Goal: Task Accomplishment & Management: Manage account settings

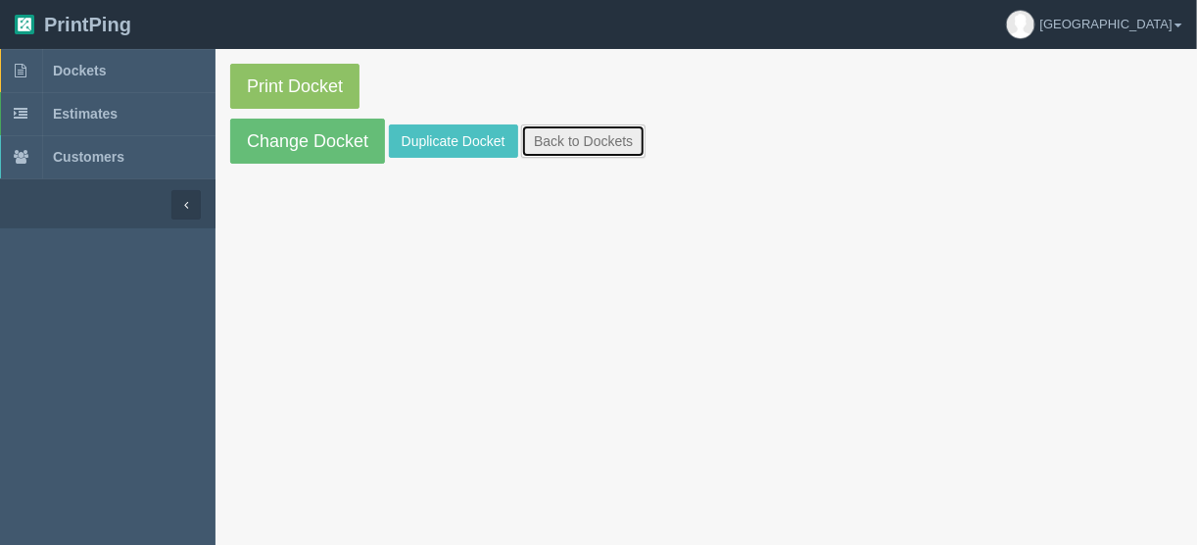
click at [587, 136] on link "Back to Dockets" at bounding box center [583, 140] width 124 height 33
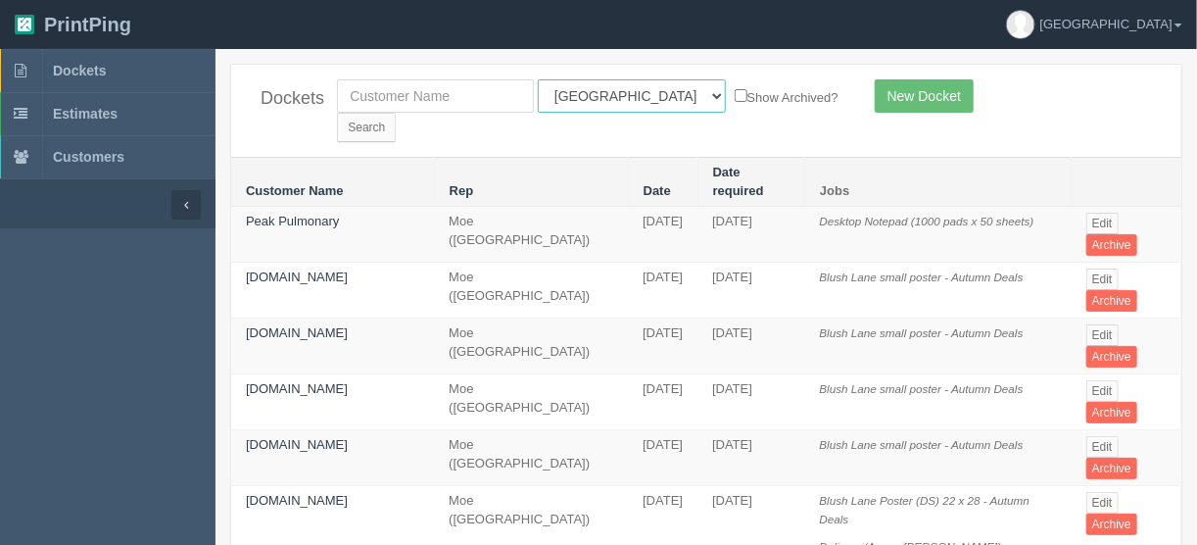
click at [627, 97] on select "All Users [PERSON_NAME] Test 1 [PERSON_NAME] [PERSON_NAME] [PERSON_NAME] France…" at bounding box center [632, 95] width 188 height 33
select select "11"
click at [538, 79] on select "All Users [PERSON_NAME] Test 1 [PERSON_NAME] [PERSON_NAME] [PERSON_NAME] France…" at bounding box center [632, 95] width 188 height 33
click at [396, 113] on input "Search" at bounding box center [366, 127] width 59 height 29
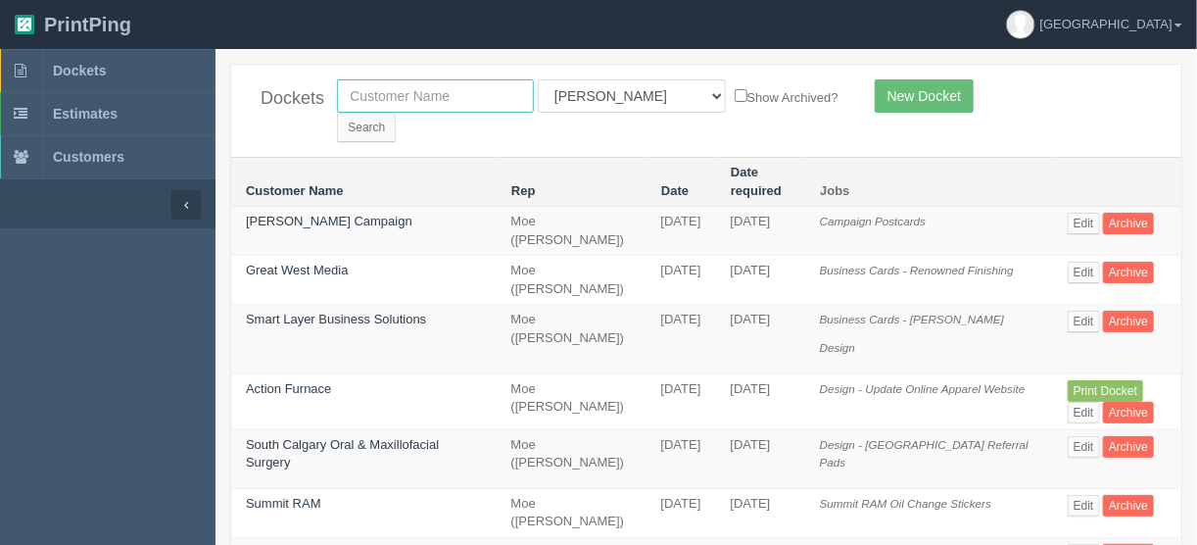
click at [367, 95] on input "text" at bounding box center [435, 95] width 197 height 33
type input "axiom"
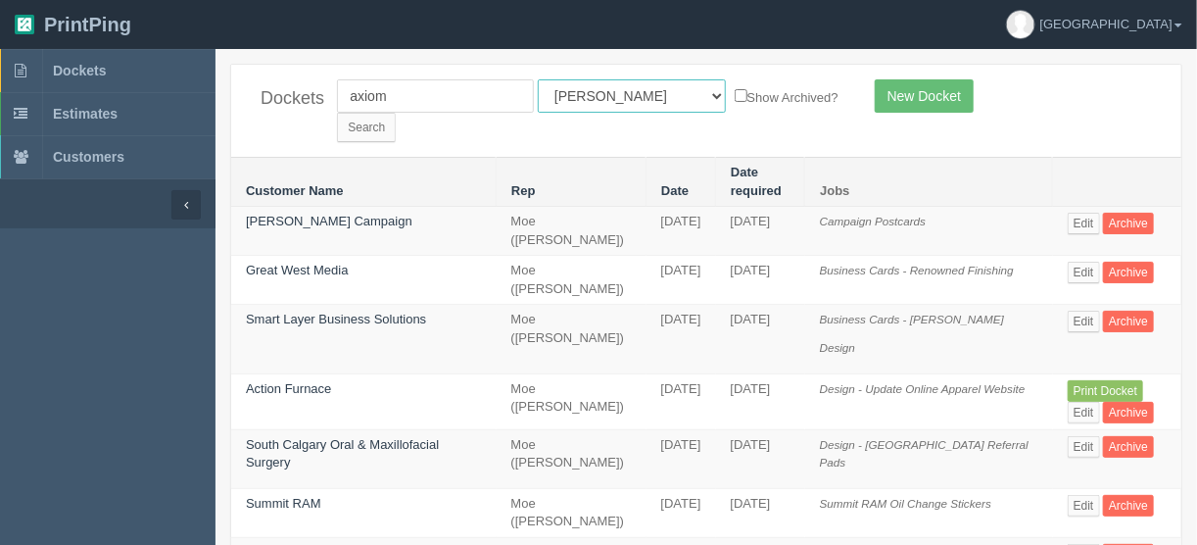
click at [627, 97] on select "All Users [PERSON_NAME] Test 1 [PERSON_NAME] [PERSON_NAME] [PERSON_NAME] France…" at bounding box center [632, 95] width 188 height 33
select select
click at [538, 79] on select "All Users [PERSON_NAME] Test 1 [PERSON_NAME] [PERSON_NAME] [PERSON_NAME] France…" at bounding box center [632, 95] width 188 height 33
click at [396, 113] on input "Search" at bounding box center [366, 127] width 59 height 29
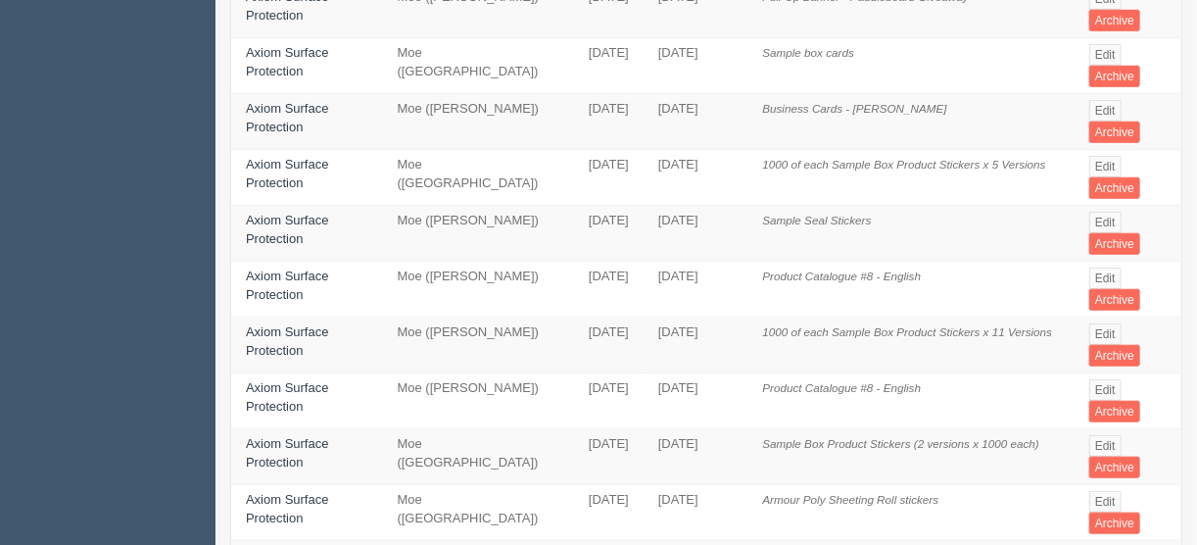
scroll to position [549, 0]
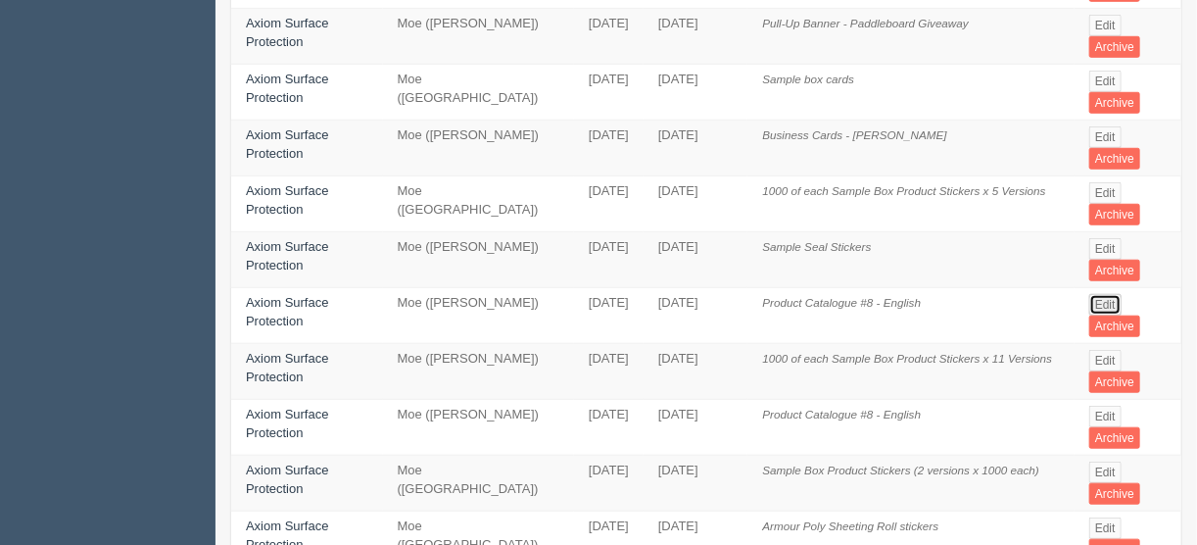
click at [1108, 294] on link "Edit" at bounding box center [1106, 305] width 32 height 22
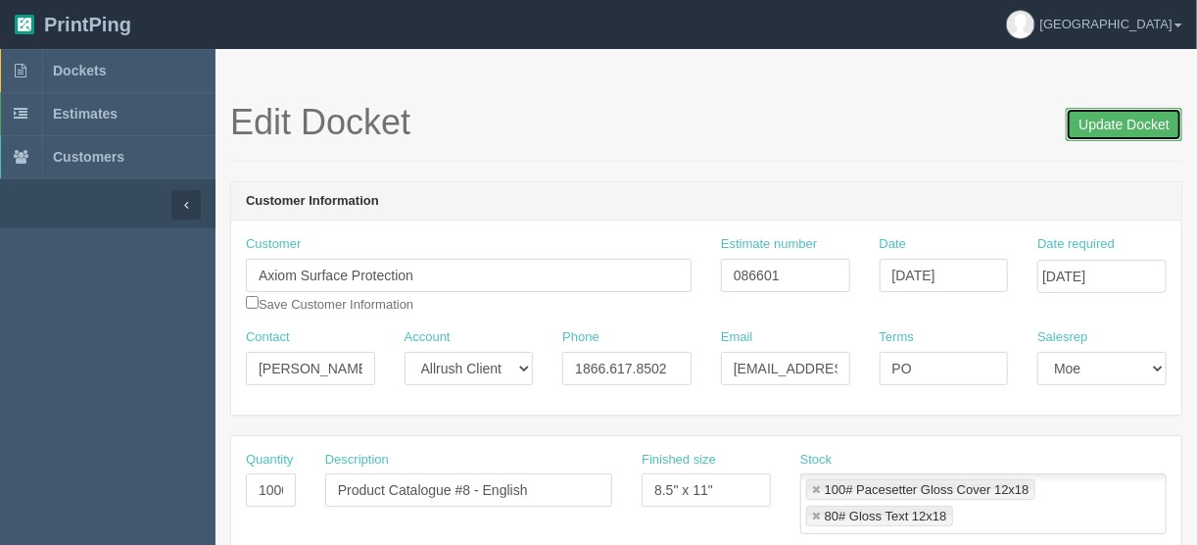
click at [1114, 121] on input "Update Docket" at bounding box center [1124, 124] width 117 height 33
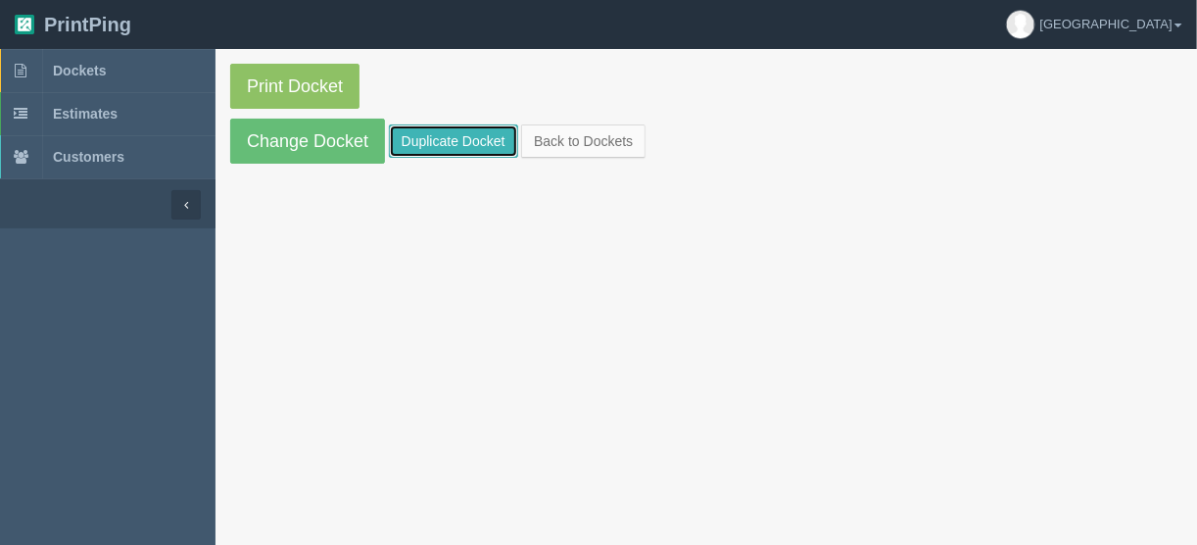
click at [439, 139] on link "Duplicate Docket" at bounding box center [453, 140] width 129 height 33
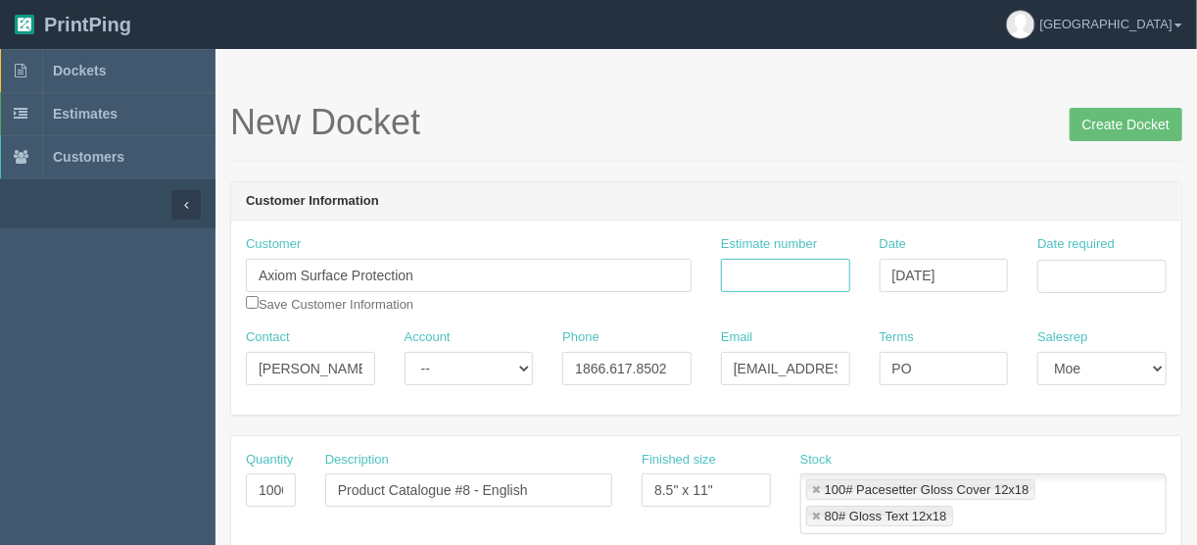
click at [787, 269] on input "Estimate number" at bounding box center [785, 275] width 129 height 33
click at [935, 371] on input "PO" at bounding box center [944, 368] width 129 height 33
type input "PO 3892"
drag, startPoint x: 251, startPoint y: 488, endPoint x: 362, endPoint y: 498, distance: 111.2
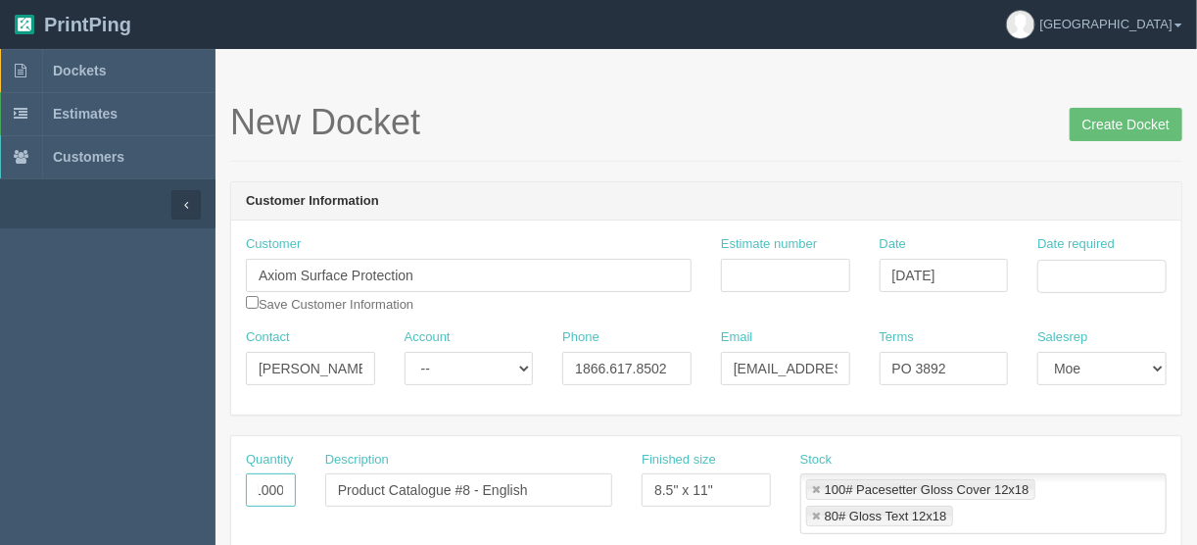
click at [362, 498] on div "Quantity 1000 Description Product Catalogue #8 - English Finished size 8.5" x 1…" at bounding box center [706, 500] width 950 height 98
type input "200"
click at [771, 276] on input "Estimate number" at bounding box center [785, 275] width 129 height 33
type input "086601"
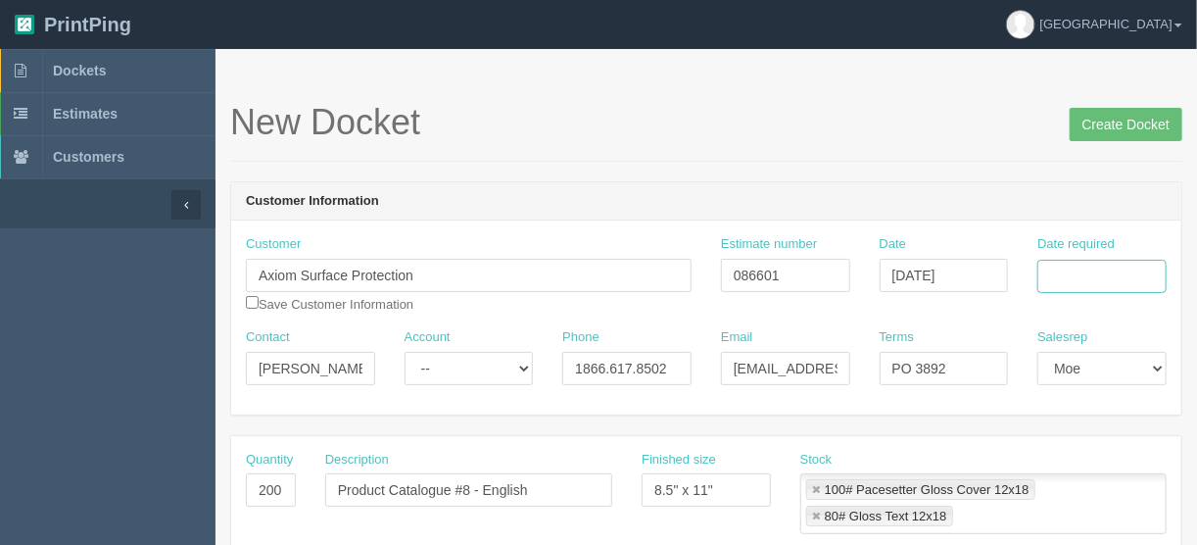
click at [1091, 273] on input "Date required" at bounding box center [1102, 276] width 129 height 33
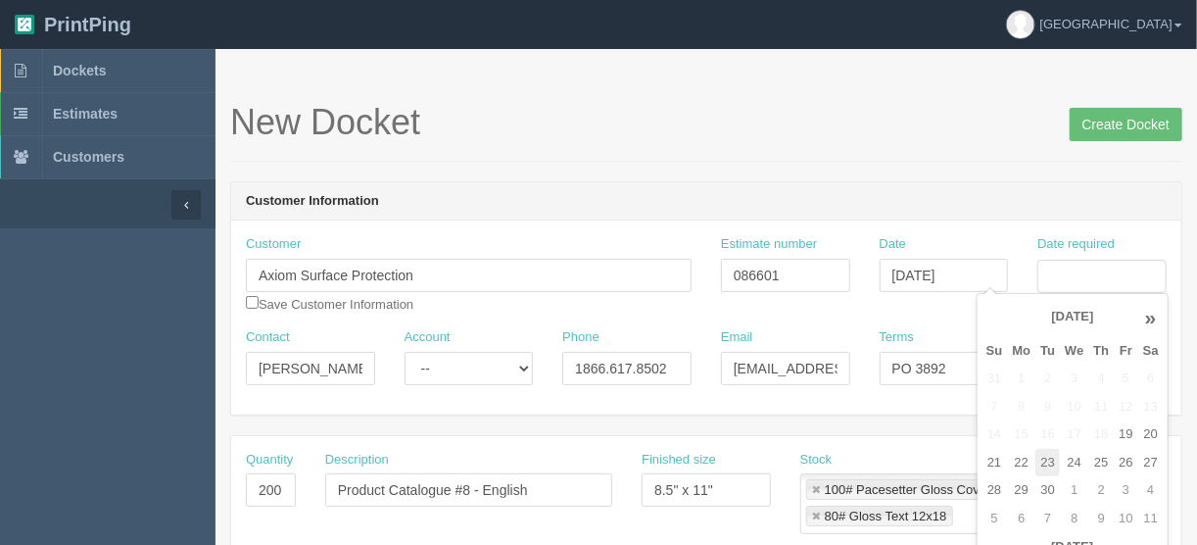
click at [1048, 464] on td "23" at bounding box center [1048, 463] width 24 height 28
click at [1022, 487] on td "29" at bounding box center [1022, 490] width 28 height 28
click at [1038, 481] on td "30" at bounding box center [1048, 490] width 24 height 28
type input "September 30, 2025"
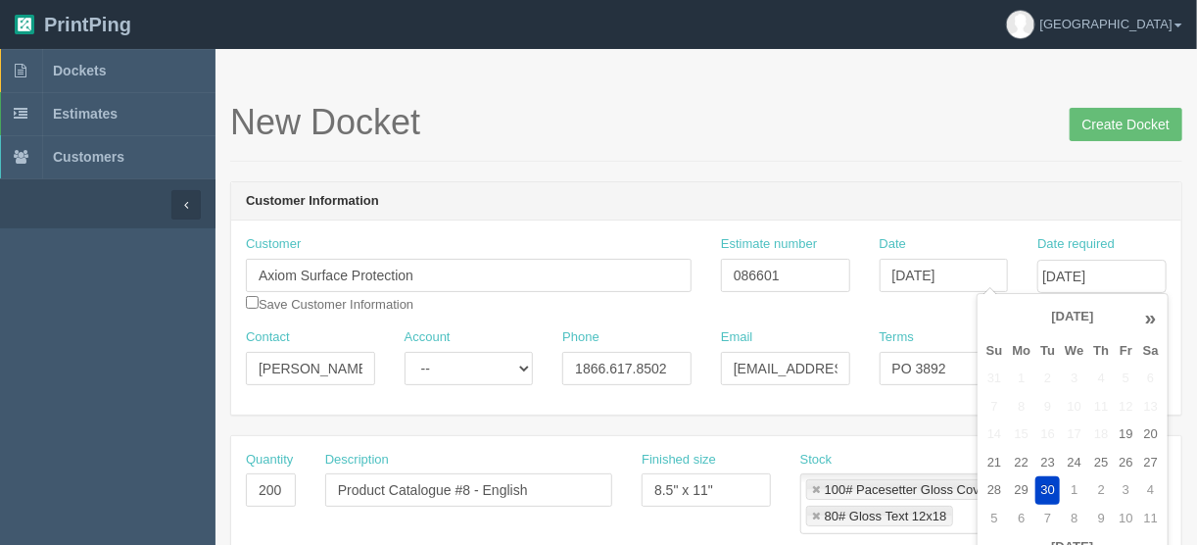
click at [877, 131] on h1 "New Docket Create Docket" at bounding box center [706, 122] width 952 height 39
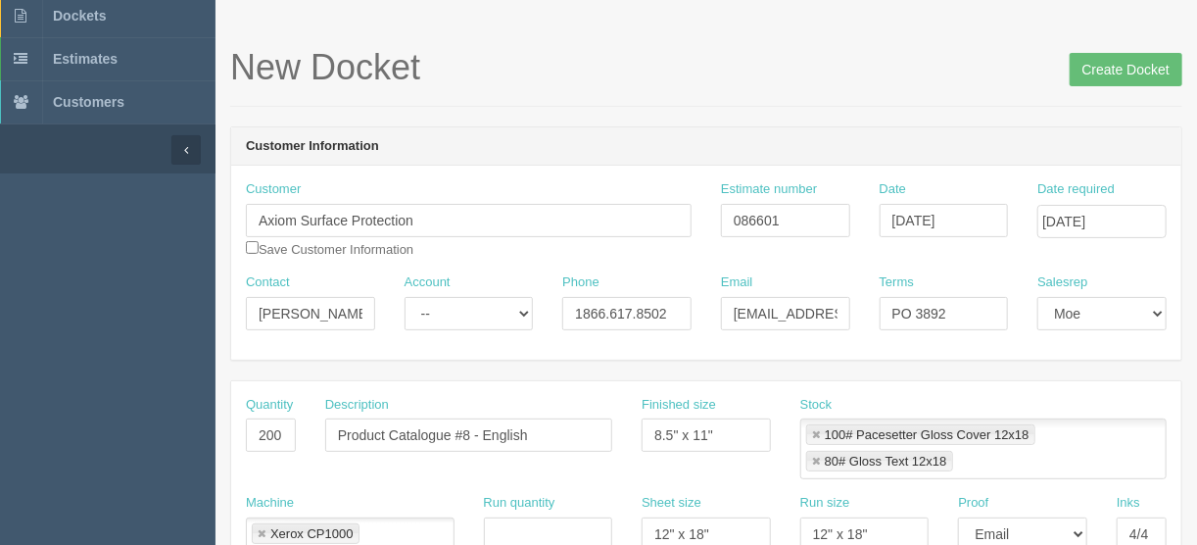
scroll to position [235, 0]
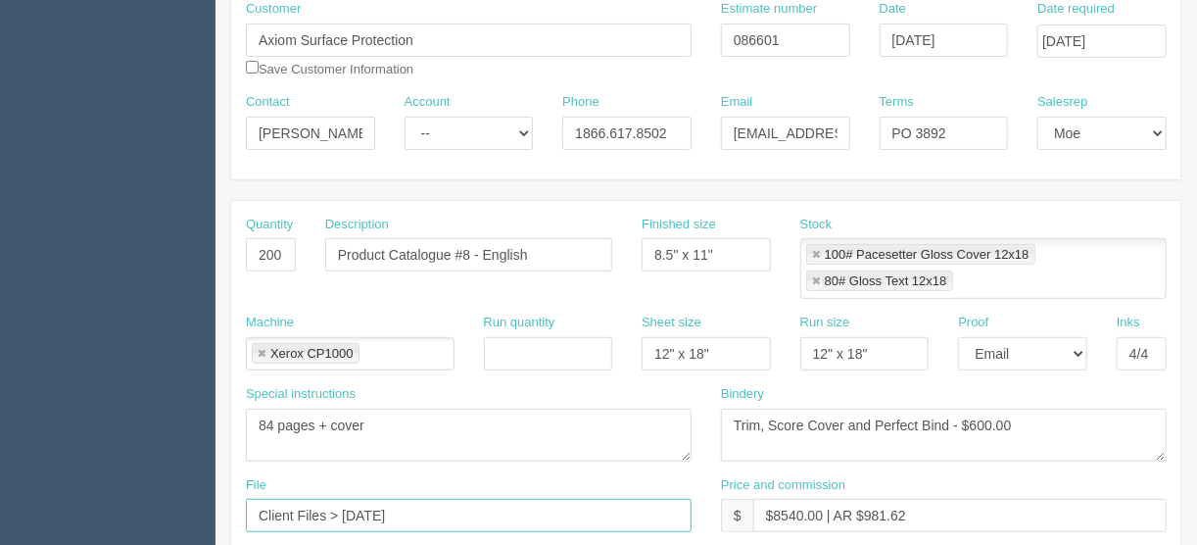
drag, startPoint x: 427, startPoint y: 505, endPoint x: 137, endPoint y: 529, distance: 291.1
type input "files@allrush.ca"
drag, startPoint x: 821, startPoint y: 508, endPoint x: 778, endPoint y: 510, distance: 43.2
click at [773, 509] on input "$8540.00 | AR $981.62" at bounding box center [961, 515] width 414 height 33
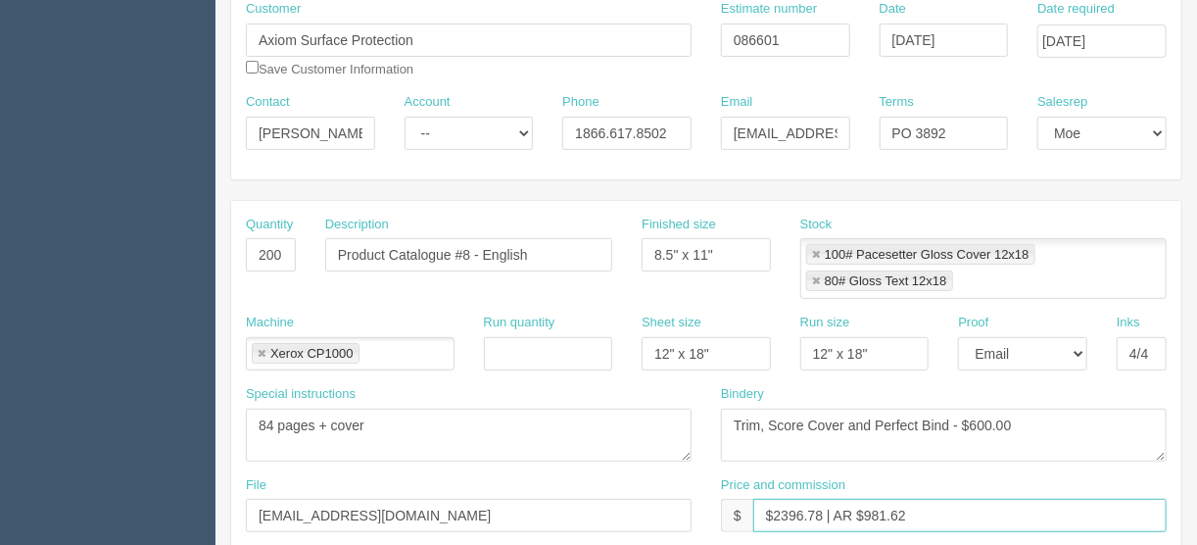
type input "$2396.78 | AR $981.62"
click at [1085, 344] on select "-- Email Hard Copy" at bounding box center [1022, 353] width 129 height 33
select select "Hard Copy"
click at [958, 337] on select "-- Email Hard Copy" at bounding box center [1022, 353] width 129 height 33
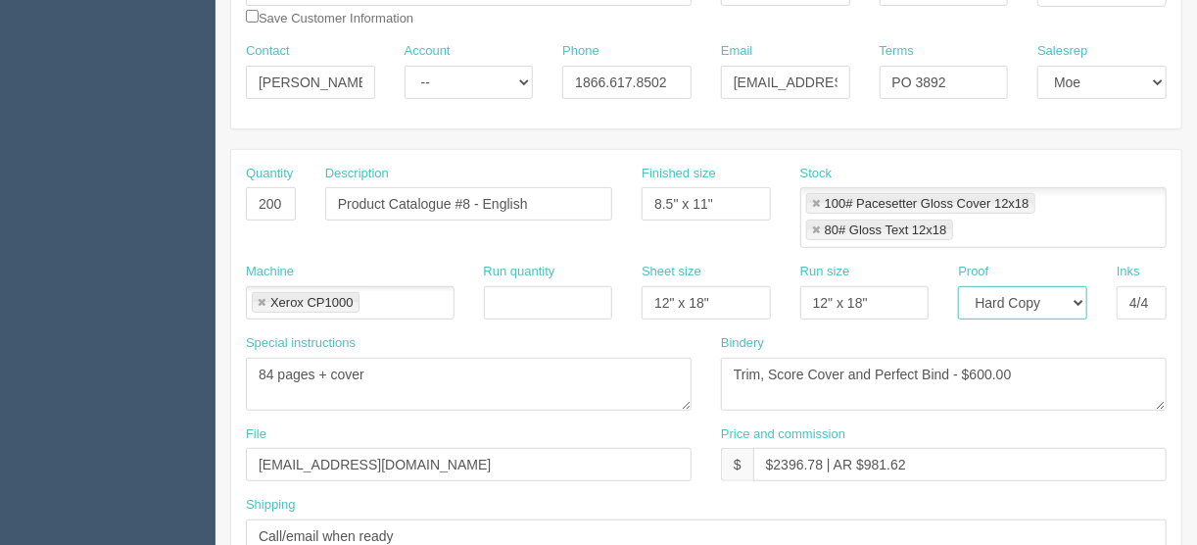
scroll to position [314, 0]
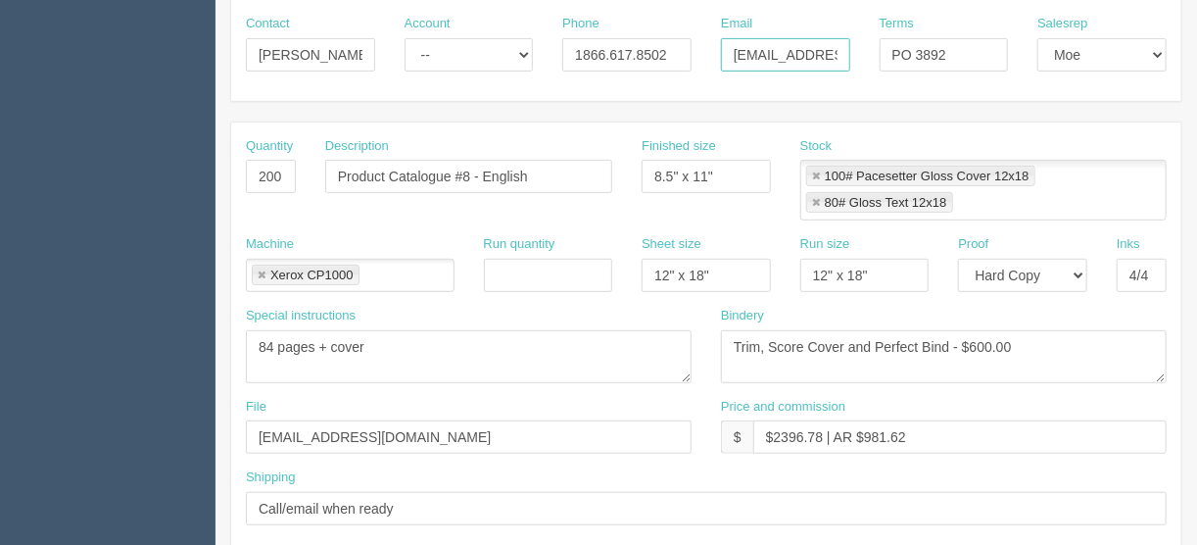
click at [811, 48] on input "jarvisl@axiomsp.ca" at bounding box center [785, 54] width 129 height 33
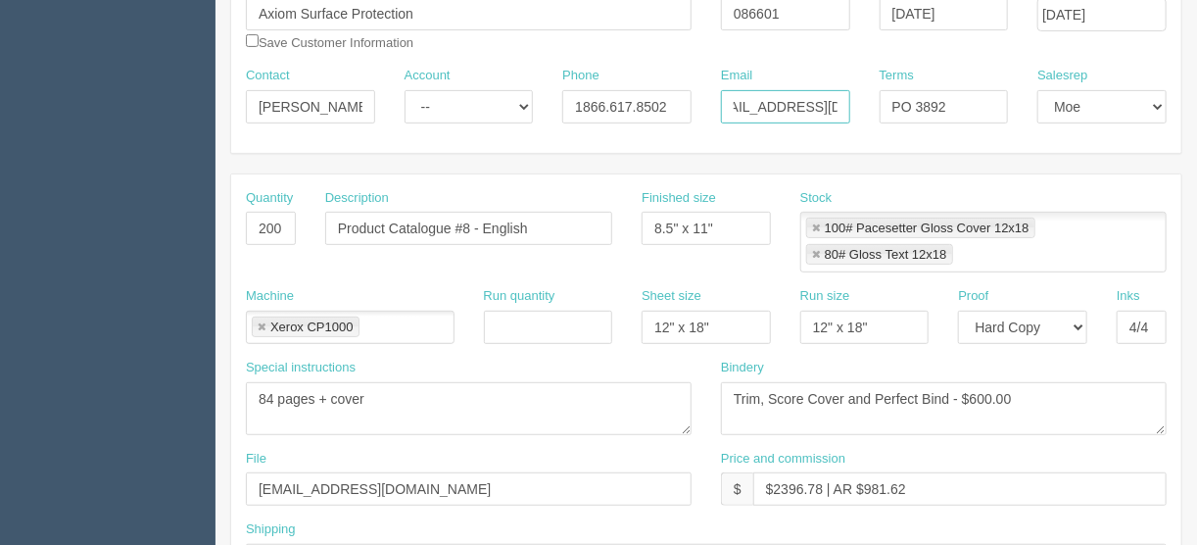
scroll to position [235, 0]
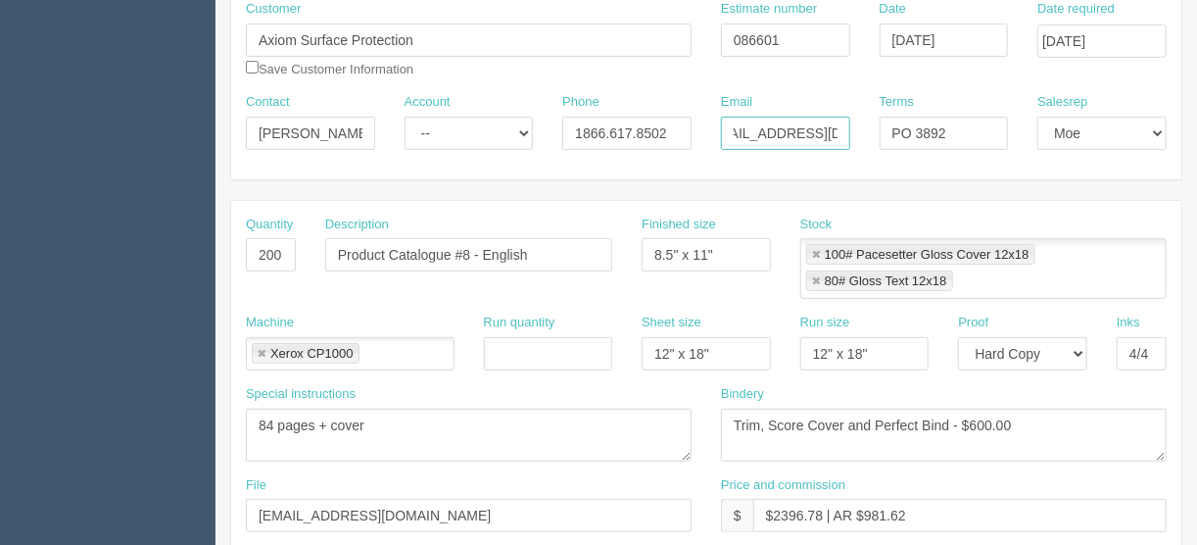
type input "jarvisl@axiomtsp.com"
click at [254, 67] on input "checkbox" at bounding box center [252, 67] width 13 height 13
checkbox input "true"
drag, startPoint x: 1017, startPoint y: 417, endPoint x: 972, endPoint y: 429, distance: 46.6
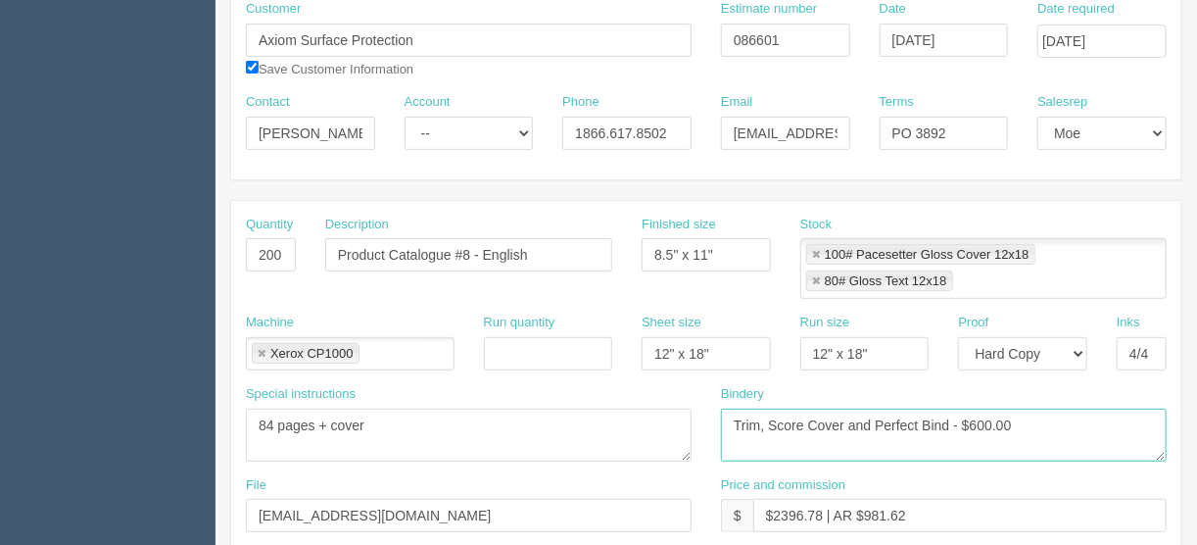
click at [972, 429] on textarea "Trim, Score Cover and Perfect Bind - $600.00" at bounding box center [944, 435] width 446 height 53
type textarea "Trim, Score Cover and Perfect Bind - $392.00"
drag, startPoint x: 920, startPoint y: 511, endPoint x: 865, endPoint y: 513, distance: 54.9
click at [865, 513] on input "$2396.78 | AR $981.62" at bounding box center [961, 515] width 414 height 33
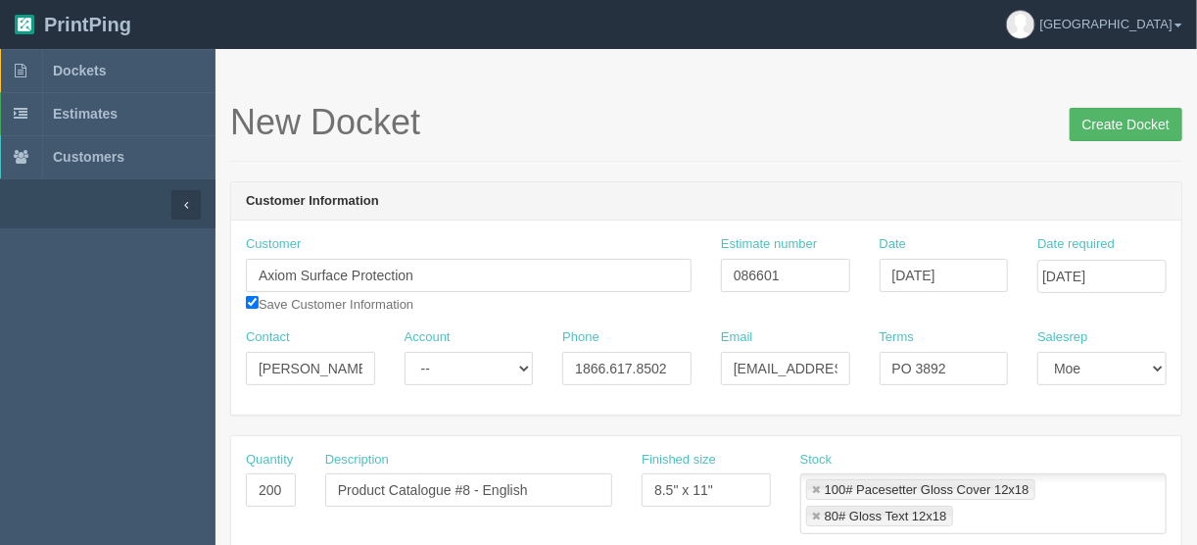
type input "$2396.78 | AR $553.10"
drag, startPoint x: 1126, startPoint y: 120, endPoint x: 1094, endPoint y: 124, distance: 32.7
click at [1124, 120] on input "Create Docket" at bounding box center [1126, 124] width 113 height 33
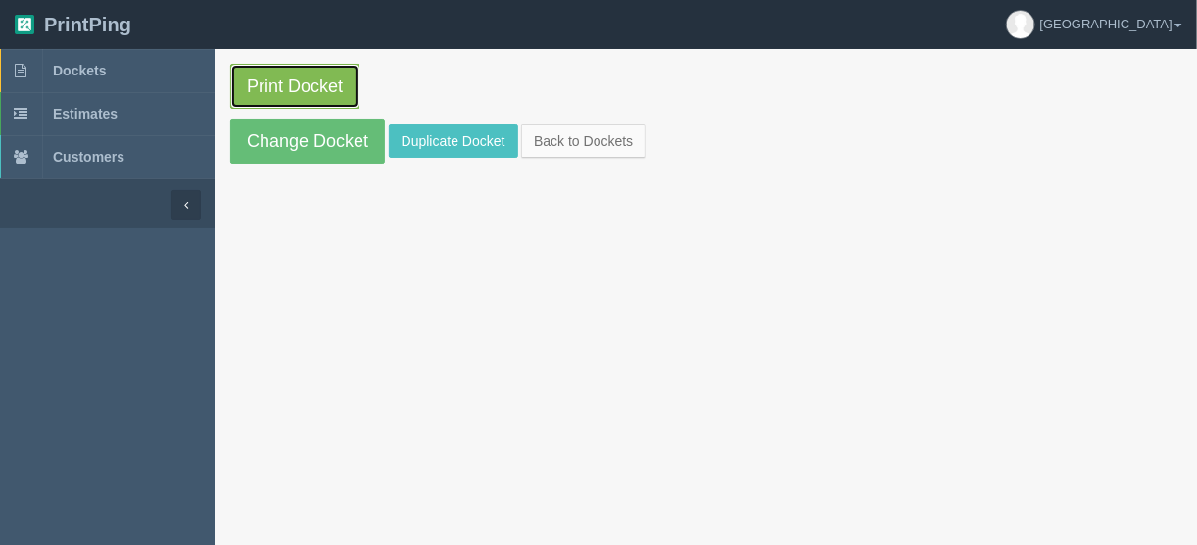
click at [296, 81] on link "Print Docket" at bounding box center [294, 86] width 129 height 45
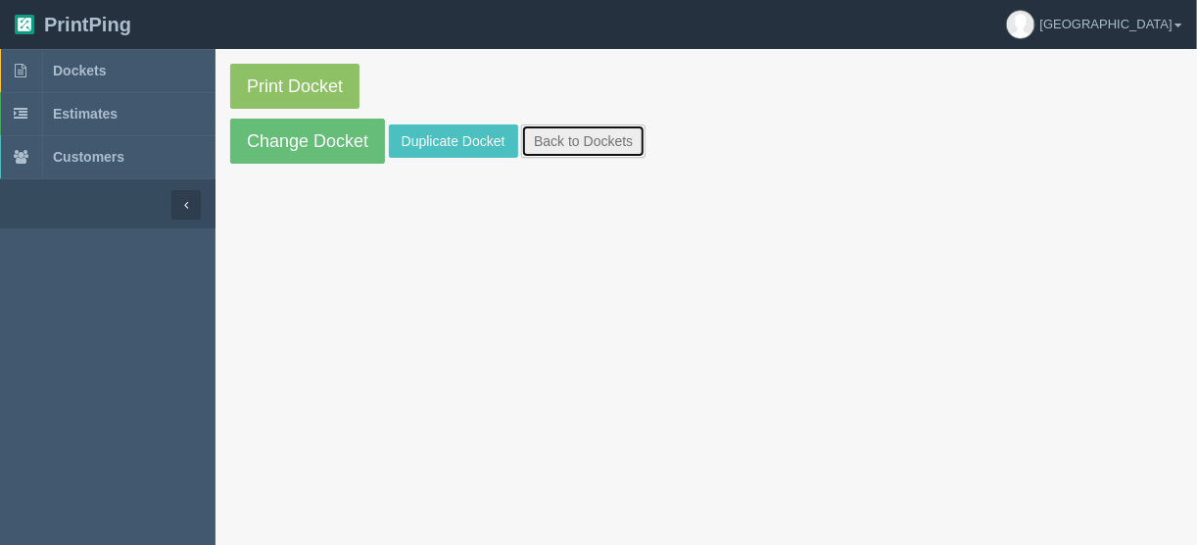
click at [565, 143] on link "Back to Dockets" at bounding box center [583, 140] width 124 height 33
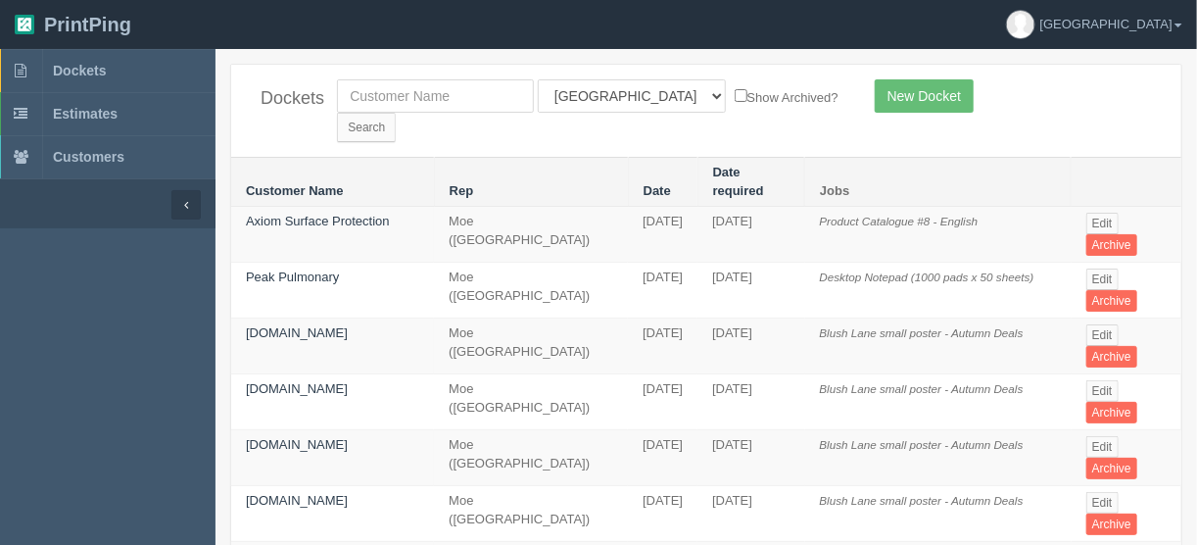
click at [386, 77] on div "Dockets All Users [PERSON_NAME] Test 1 [PERSON_NAME] [PERSON_NAME] [PERSON_NAME…" at bounding box center [706, 111] width 950 height 92
click at [382, 91] on input "text" at bounding box center [435, 95] width 197 height 33
type input "united c"
drag, startPoint x: 788, startPoint y: 90, endPoint x: 769, endPoint y: 101, distance: 21.5
click at [396, 113] on input "Search" at bounding box center [366, 127] width 59 height 29
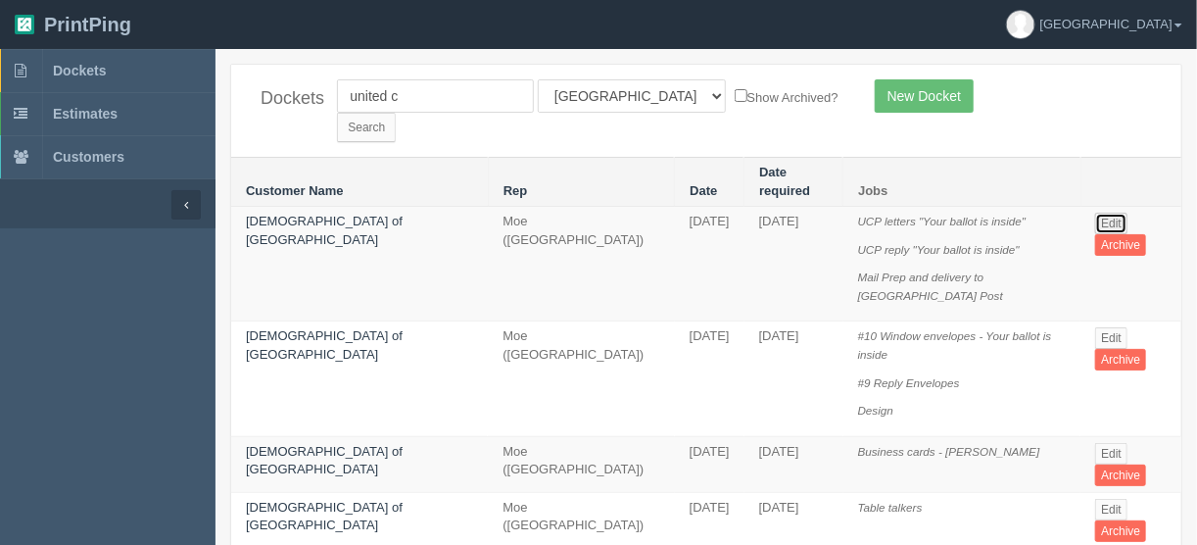
click at [1106, 213] on link "Edit" at bounding box center [1112, 224] width 32 height 22
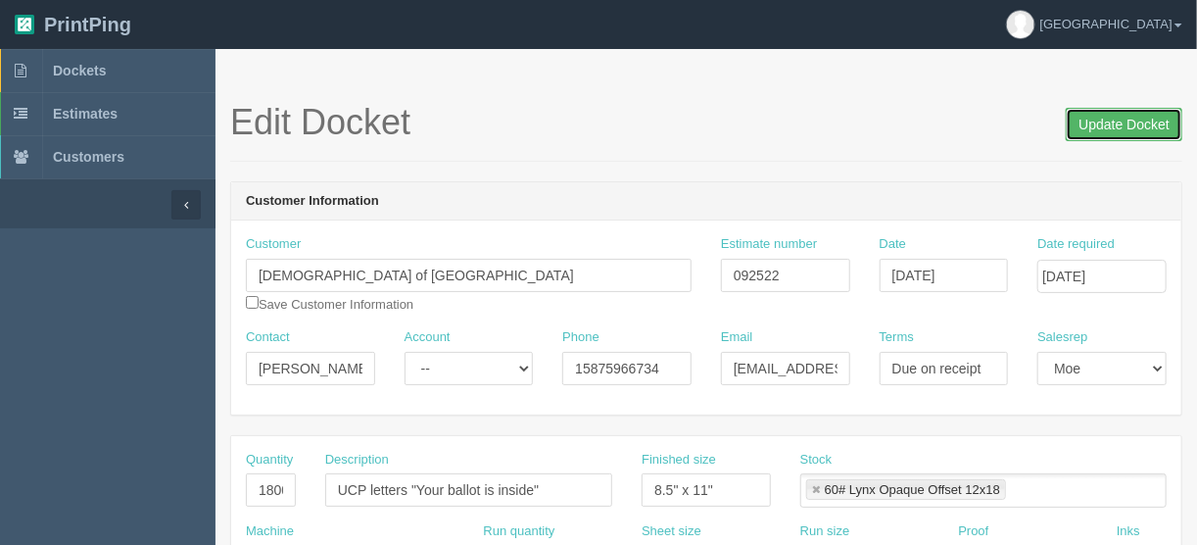
click at [1112, 120] on input "Update Docket" at bounding box center [1124, 124] width 117 height 33
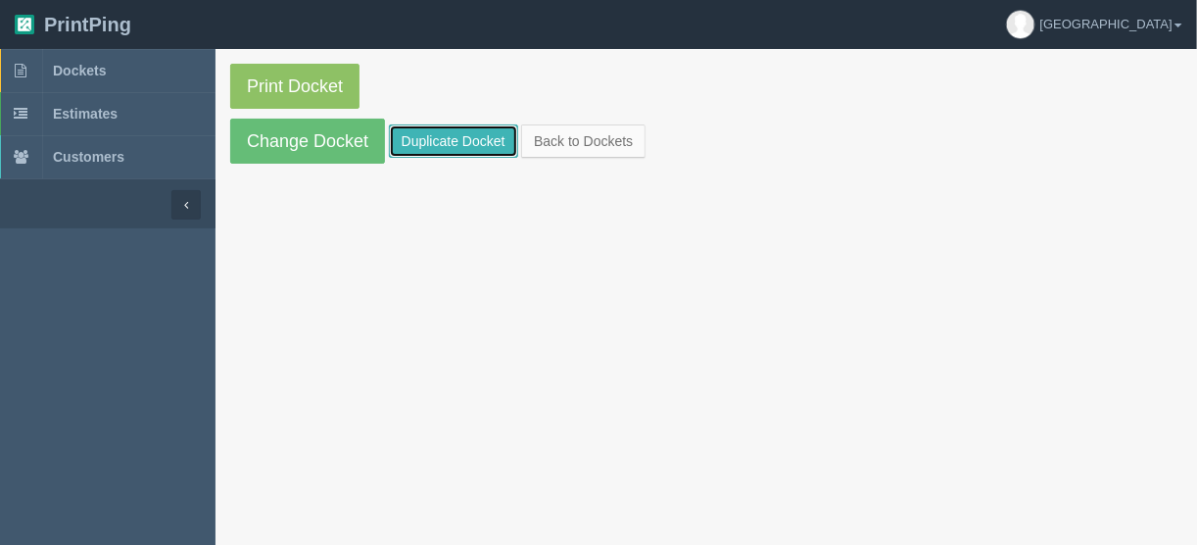
click at [456, 133] on link "Duplicate Docket" at bounding box center [453, 140] width 129 height 33
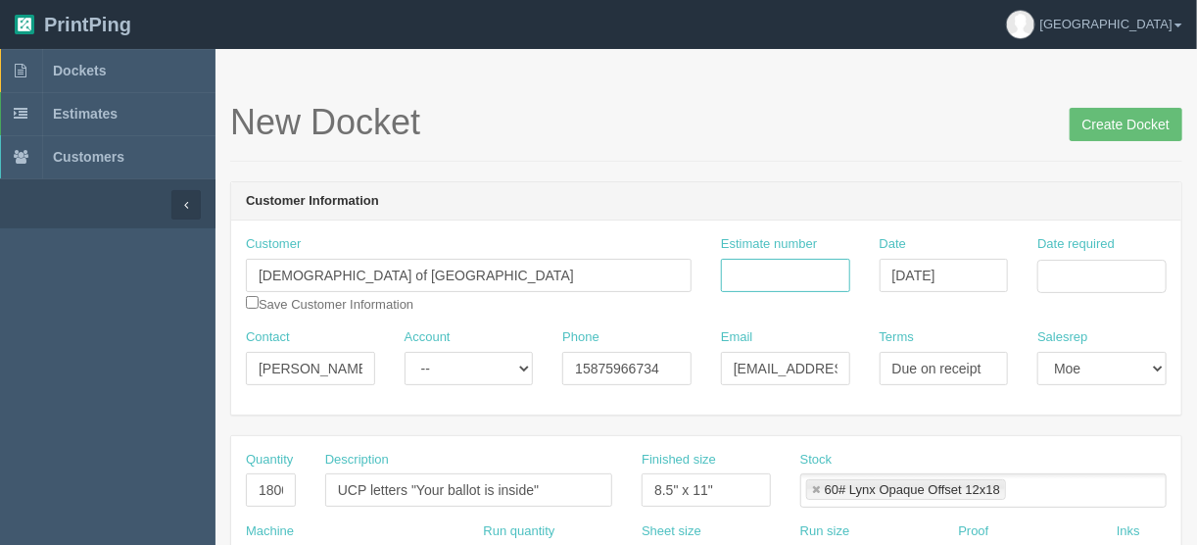
click at [772, 276] on input "Estimate number" at bounding box center [785, 275] width 129 height 33
type input "092595"
click at [1066, 274] on input "Date required" at bounding box center [1102, 276] width 129 height 33
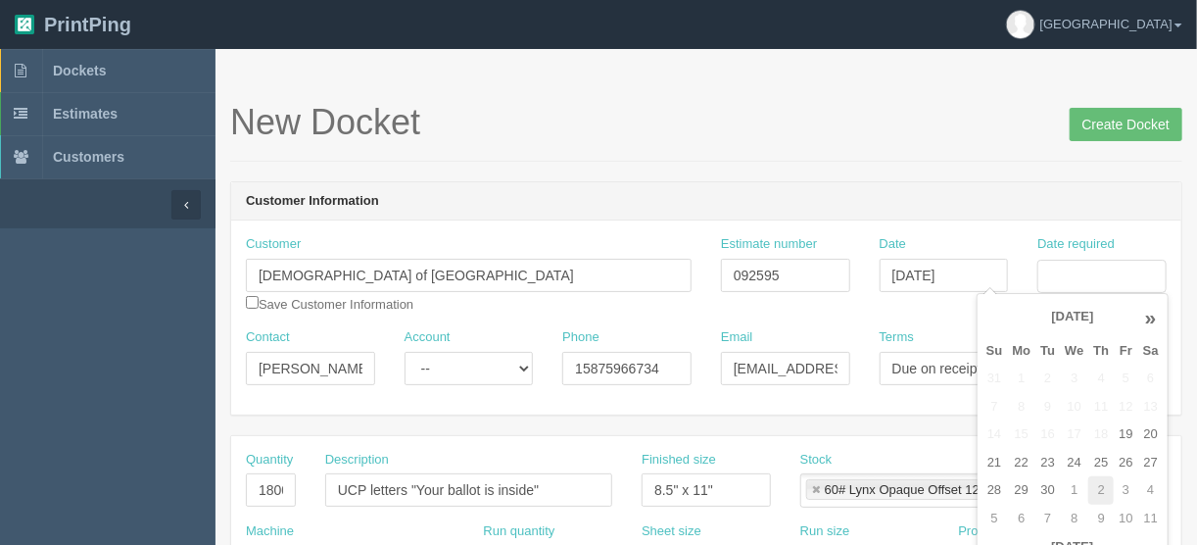
click at [1109, 490] on td "2" at bounding box center [1101, 490] width 25 height 28
type input "October 2, 2025"
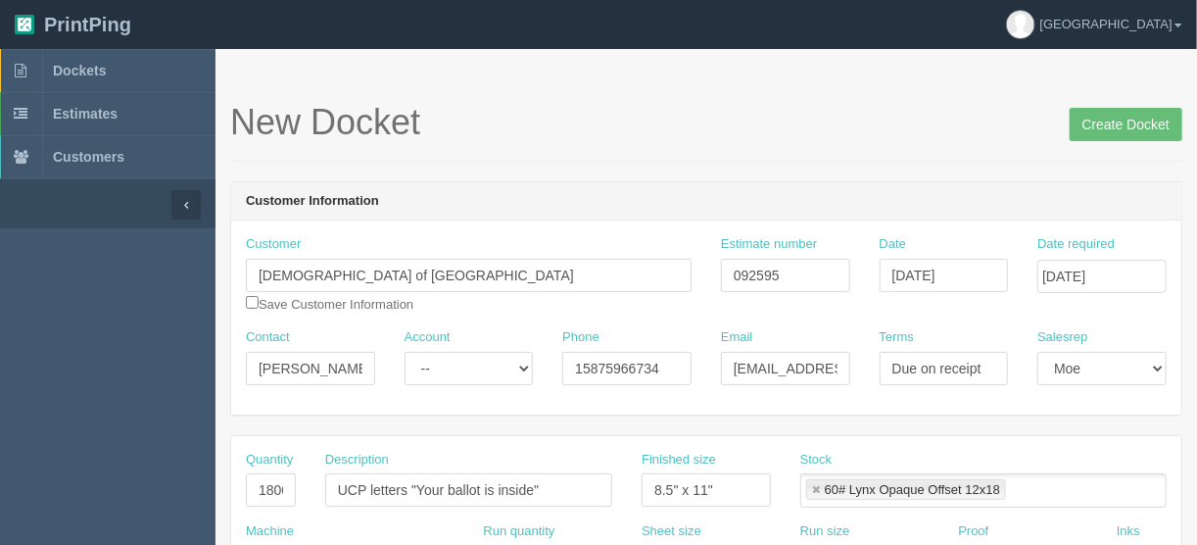
click at [709, 133] on h1 "New Docket Create Docket" at bounding box center [706, 122] width 952 height 39
click at [368, 486] on input "UCP letters "Your ballot is inside"" at bounding box center [468, 489] width 287 height 33
drag, startPoint x: 548, startPoint y: 477, endPoint x: 653, endPoint y: 485, distance: 105.1
click at [653, 485] on div "Quantity 18000 Description UCP Membersahip renewal letters "Your ballot is insi…" at bounding box center [706, 487] width 950 height 72
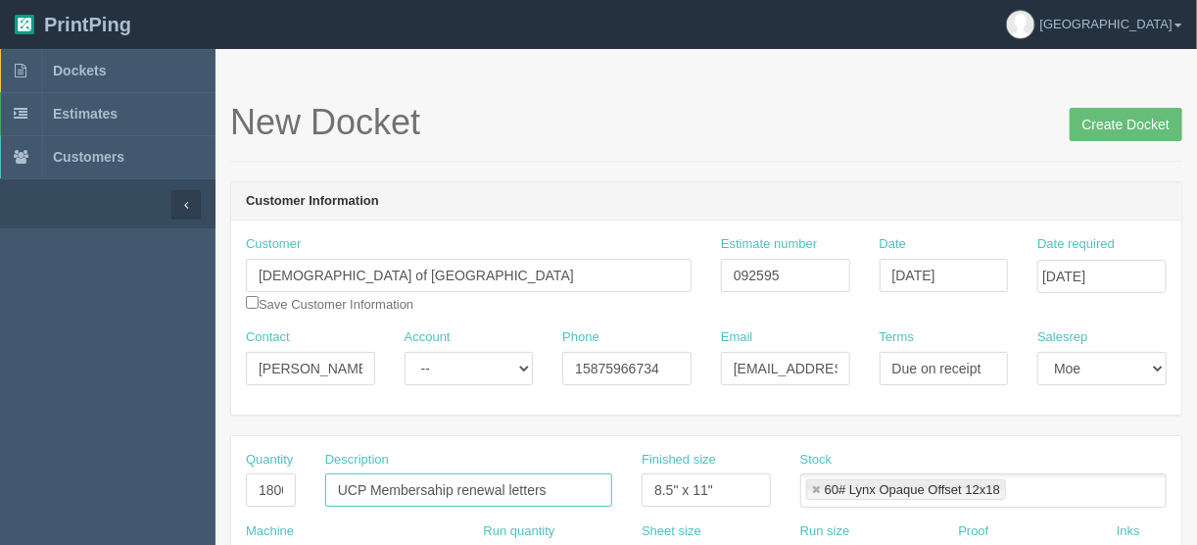
scroll to position [0, 0]
click at [434, 488] on input "UCP Membersahip renewal letters" at bounding box center [468, 489] width 287 height 33
type input "UCP Membership renewal letters"
drag, startPoint x: 255, startPoint y: 487, endPoint x: 354, endPoint y: 487, distance: 99.0
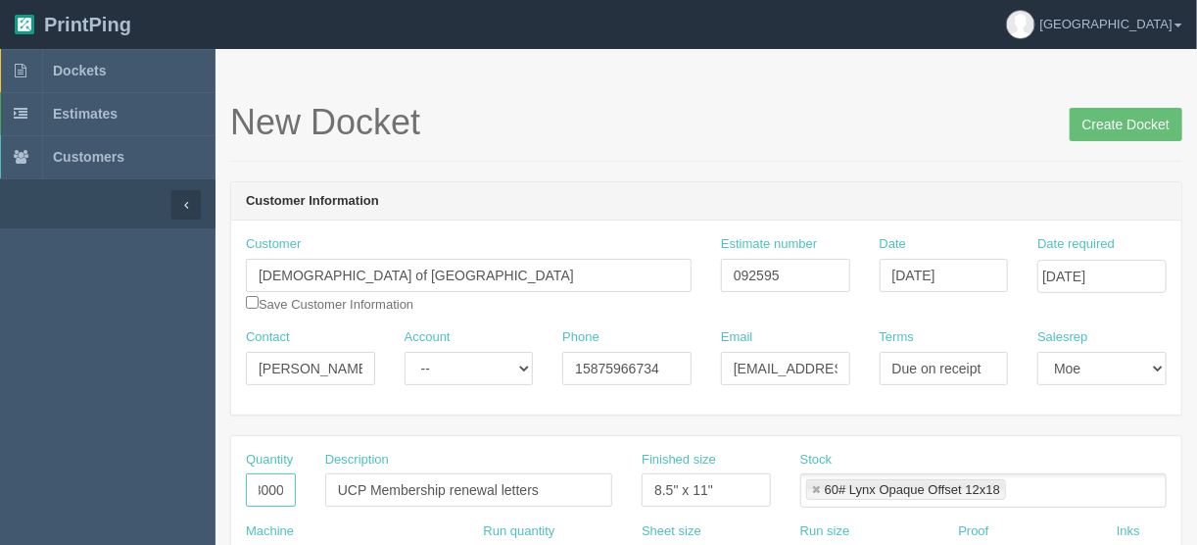
click at [354, 487] on div "Quantity 18000 Description UCP Membership renewal letters Finished size 8.5" x …" at bounding box center [706, 487] width 950 height 72
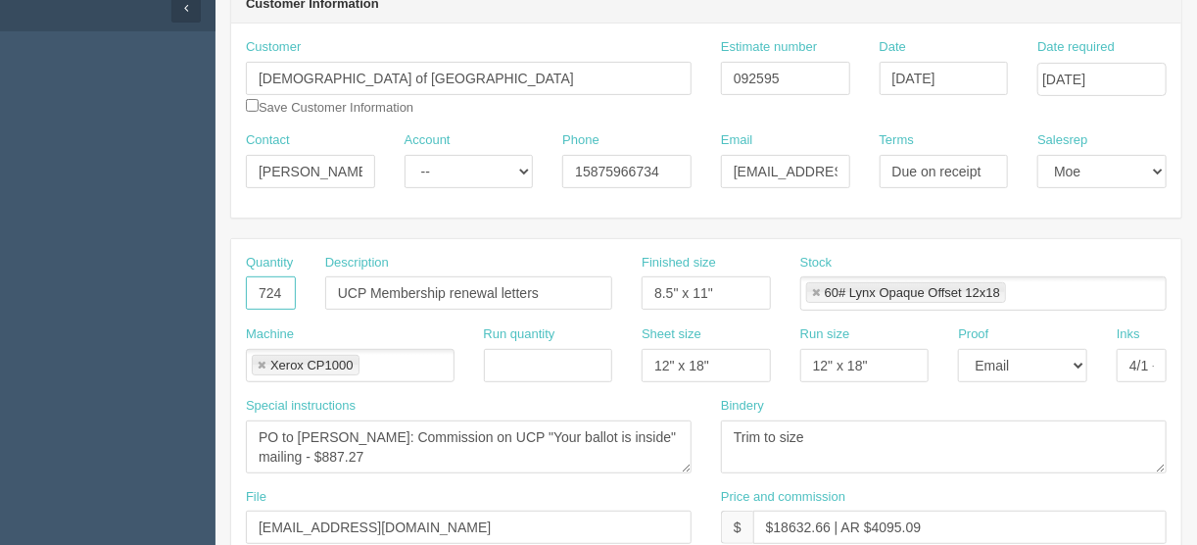
scroll to position [235, 0]
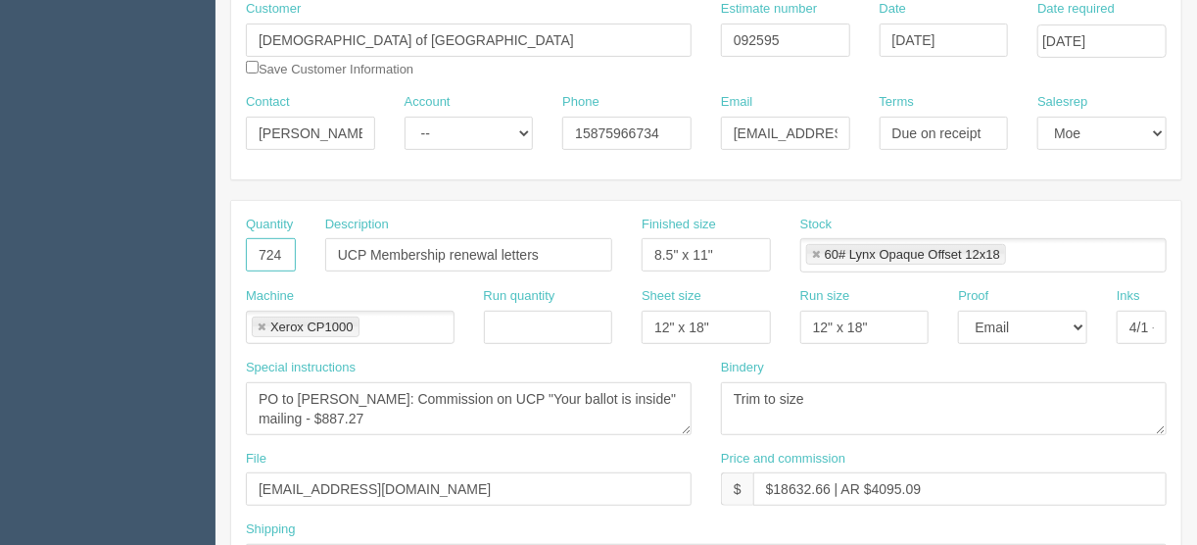
type input "724"
drag, startPoint x: 368, startPoint y: 417, endPoint x: 320, endPoint y: 423, distance: 48.4
click at [320, 417] on textarea "PO to [PERSON_NAME]: Commission on UCP "Your ballot is inside" mailing - $887.27" at bounding box center [469, 408] width 446 height 53
drag, startPoint x: 545, startPoint y: 254, endPoint x: 374, endPoint y: 264, distance: 170.8
click at [374, 264] on input "UCP Membership renewal letters" at bounding box center [468, 254] width 287 height 33
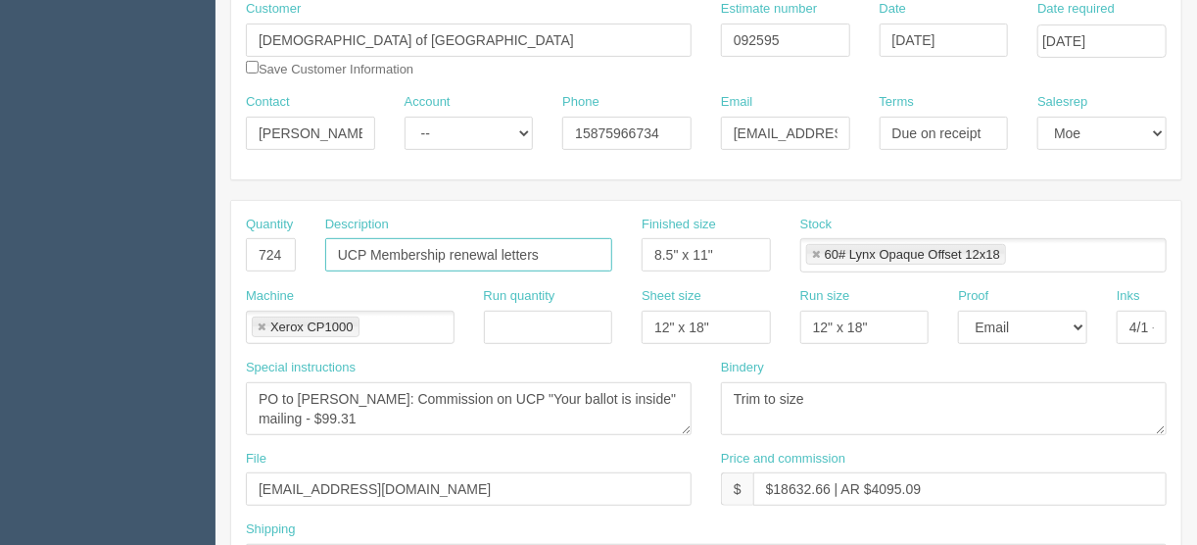
click at [408, 255] on input "UCP Membership renewal letters" at bounding box center [468, 254] width 287 height 33
click at [501, 250] on input "UCP Membership renewal letters" at bounding box center [468, 254] width 287 height 33
drag, startPoint x: 496, startPoint y: 248, endPoint x: 372, endPoint y: 248, distance: 123.5
click at [372, 248] on input "UCP Membership renewal letters" at bounding box center [468, 254] width 287 height 33
drag, startPoint x: 651, startPoint y: 393, endPoint x: 626, endPoint y: 389, distance: 24.8
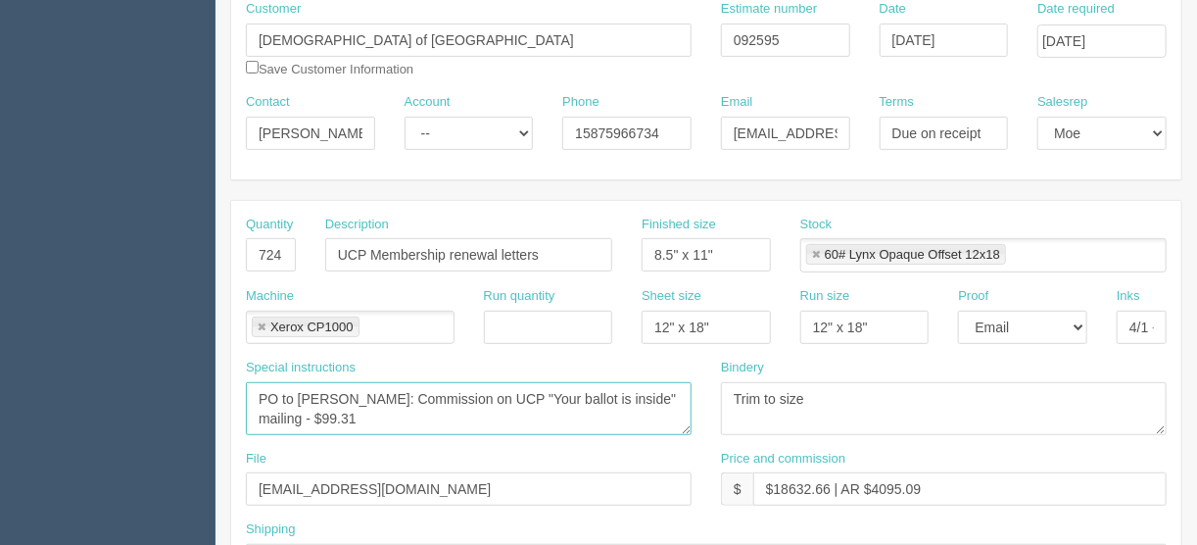
click at [626, 389] on textarea "PO to [PERSON_NAME]: Commission on UCP "Your ballot is inside" mailing - $887.27" at bounding box center [469, 408] width 446 height 53
click at [626, 389] on textarea "PO to Robin Schorn: Commission on UCP "Your ballot is inside" mailing - $887.27" at bounding box center [469, 408] width 446 height 53
drag, startPoint x: 640, startPoint y: 396, endPoint x: 523, endPoint y: 390, distance: 116.8
click at [523, 390] on textarea "PO to Robin Schorn: Commission on UCP "Your ballot is inside" mailing - $887.27" at bounding box center [469, 408] width 446 height 53
paste textarea "Membership renewal"
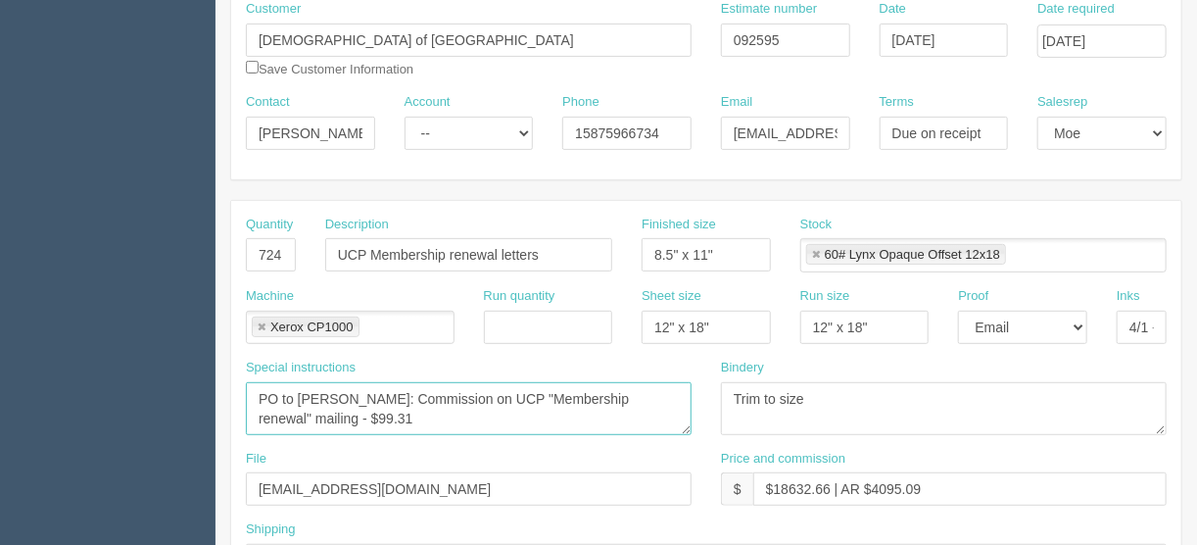
type textarea "PO to Robin Schorn: Commission on UCP "Membership renewal" mailing - $99.31"
drag, startPoint x: 742, startPoint y: 243, endPoint x: 632, endPoint y: 243, distance: 109.7
click at [632, 243] on div "Finished size 8.5" x 11"" at bounding box center [706, 252] width 159 height 72
type input "6" x 8.5""
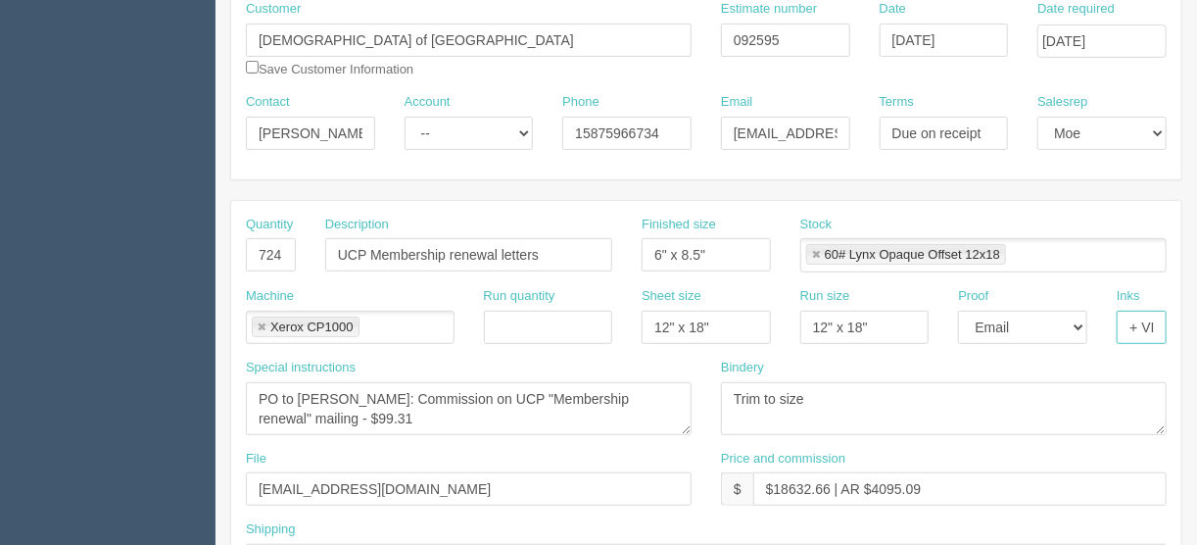
drag, startPoint x: 1142, startPoint y: 325, endPoint x: 1257, endPoint y: 326, distance: 115.6
type input "4/0"
drag, startPoint x: 827, startPoint y: 489, endPoint x: 776, endPoint y: 483, distance: 51.3
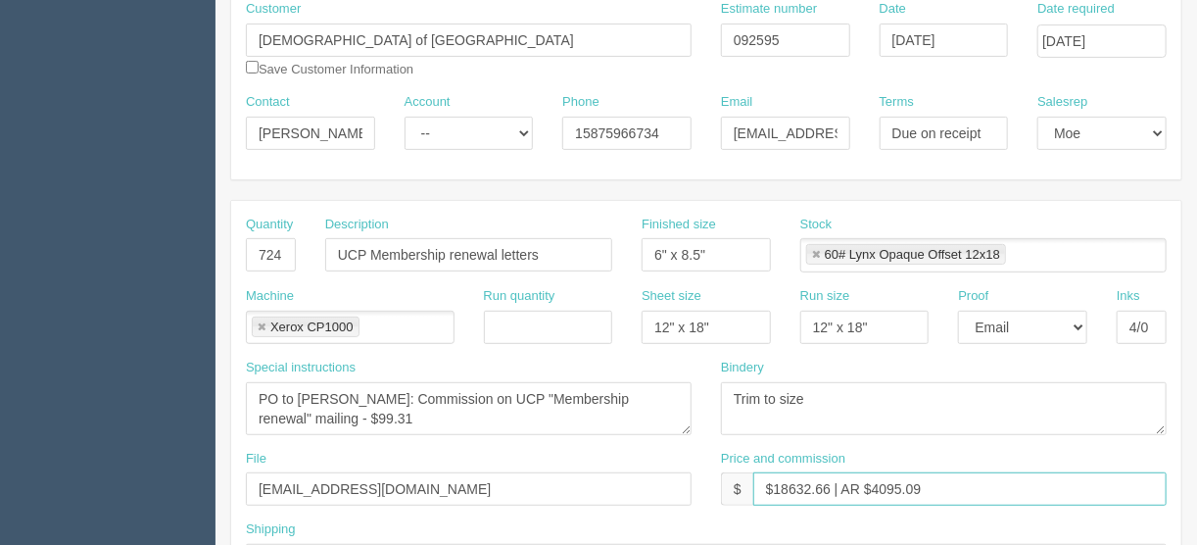
click at [776, 483] on input "$18632.66 | AR $4095.09" at bounding box center [961, 488] width 414 height 33
type input "$2451.30 | AR $4095.09"
click at [813, 252] on link at bounding box center [816, 255] width 12 height 13
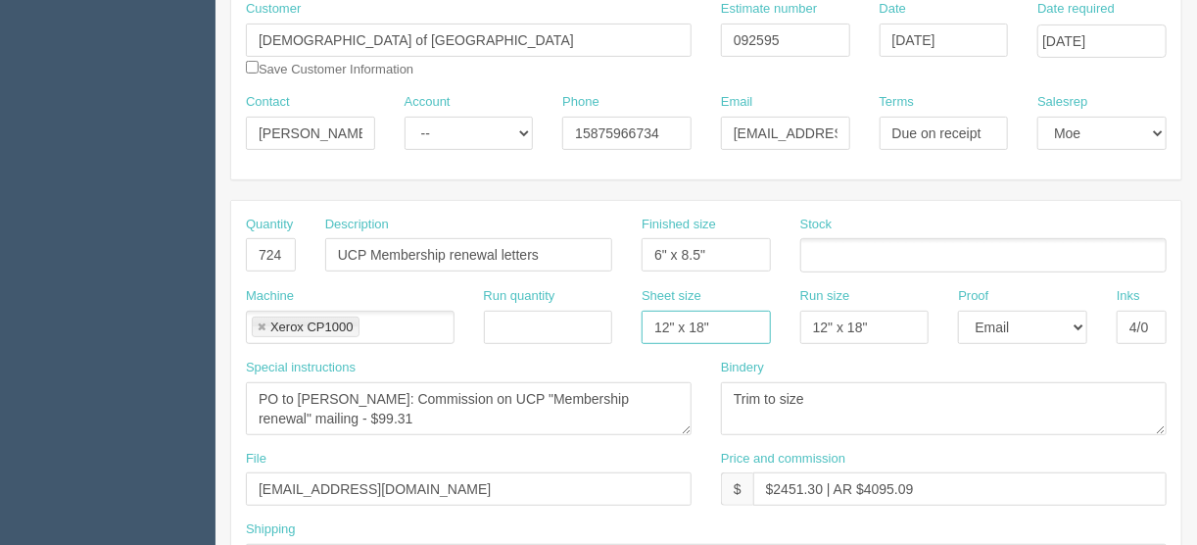
drag, startPoint x: 724, startPoint y: 317, endPoint x: 585, endPoint y: 334, distance: 140.1
click at [591, 329] on div "Machine Xerox CP1000 Xerox CP1000 Run quantity Sheet size 12" x 18" Run size 12…" at bounding box center [706, 323] width 950 height 72
type input "1"
type input "23" x 35""
drag, startPoint x: 883, startPoint y: 317, endPoint x: 749, endPoint y: 325, distance: 134.5
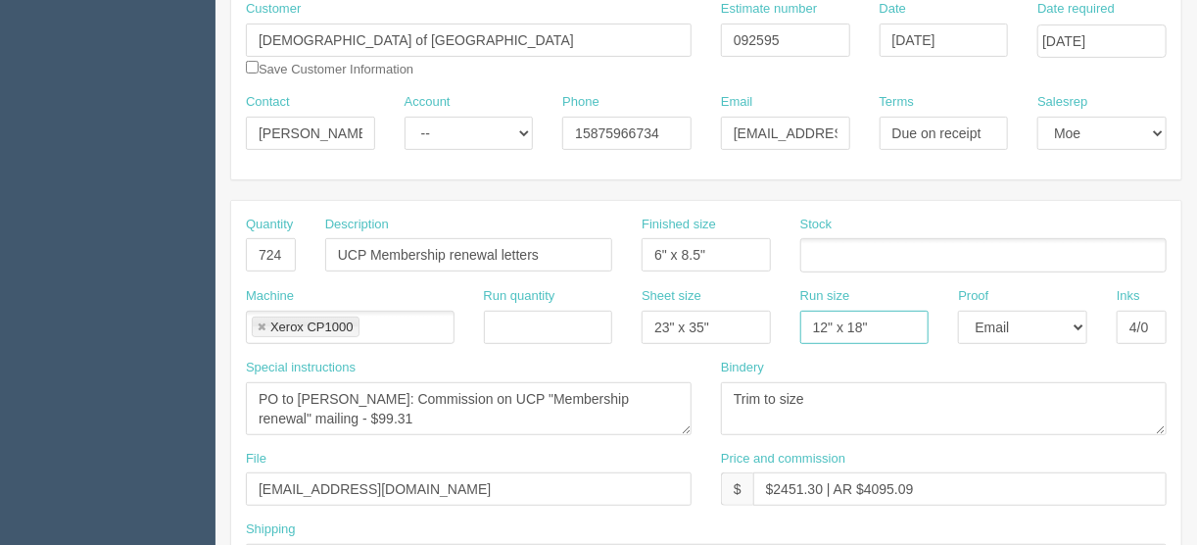
click at [749, 325] on div "Machine Xerox CP1000 Xerox CP1000 Run quantity Sheet size 23" x 35" Run size 12…" at bounding box center [706, 323] width 950 height 72
type input "11" x 17""
click at [843, 391] on textarea "Trim to size" at bounding box center [944, 408] width 446 height 53
click at [822, 247] on ul at bounding box center [984, 255] width 366 height 34
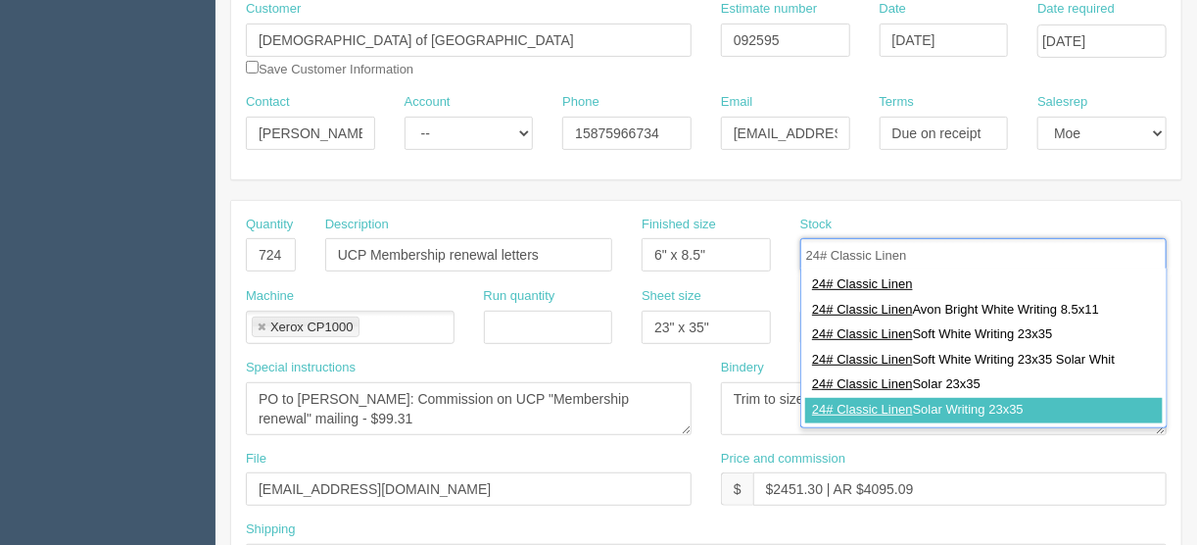
type input "24# Classic Linen"
type input "24# Classic Linen Solar Writing 23x35"
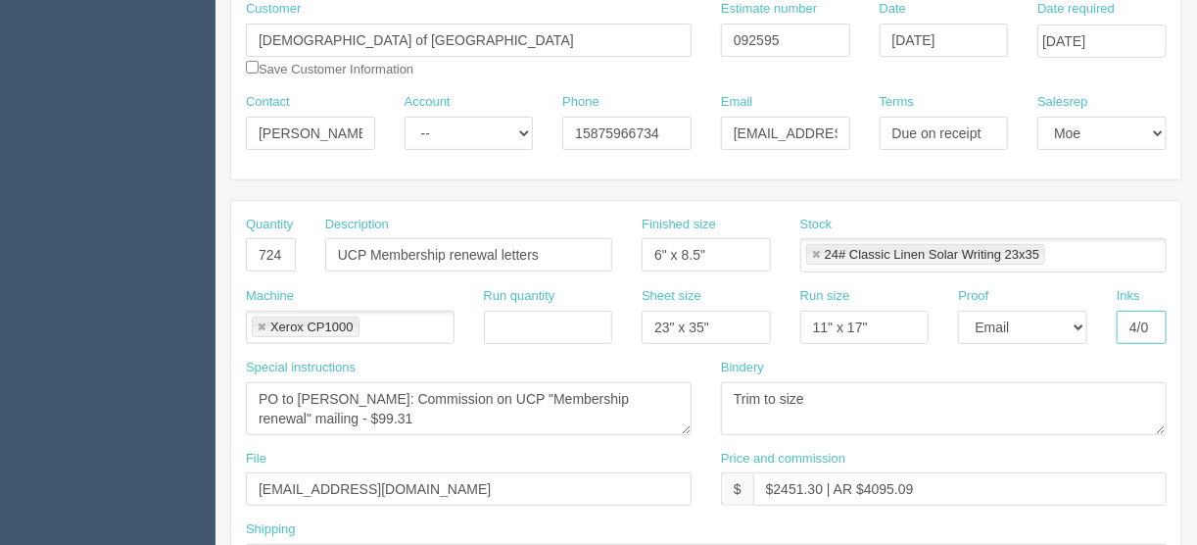
click at [1149, 318] on input "4/0" at bounding box center [1142, 327] width 50 height 33
type input "4/0 + VI"
click at [829, 393] on textarea "Trim to size" at bounding box center [944, 408] width 446 height 53
type textarea "Trim to size and fold"
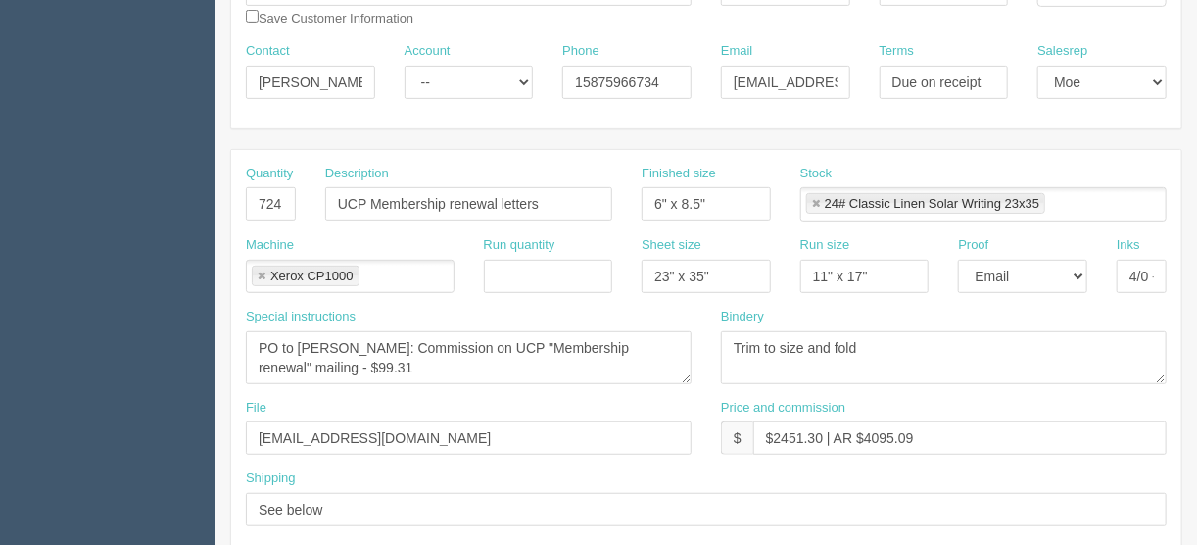
scroll to position [314, 0]
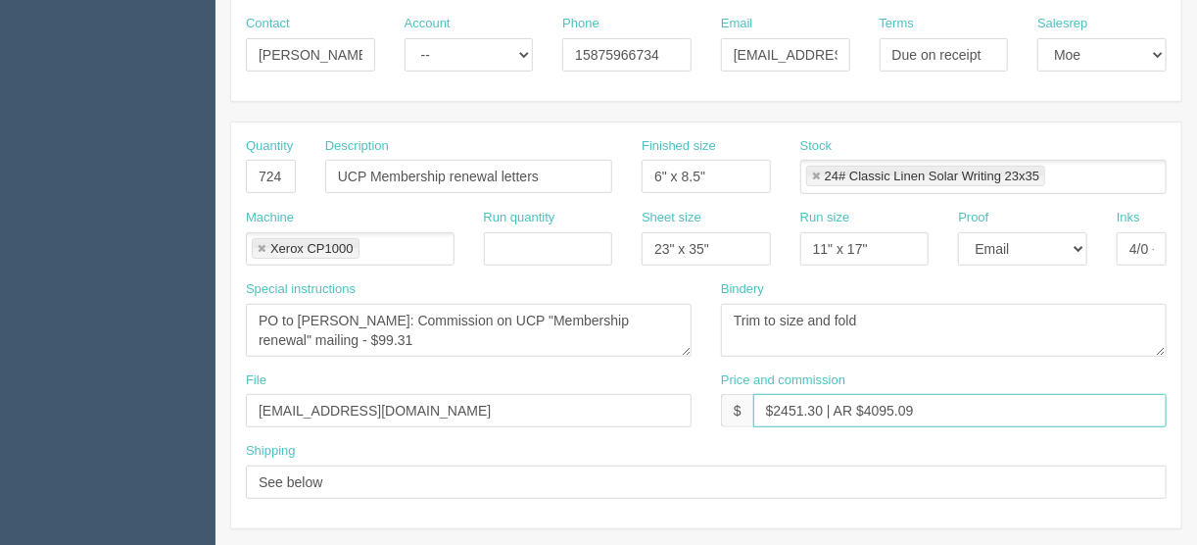
drag, startPoint x: 926, startPoint y: 407, endPoint x: 869, endPoint y: 400, distance: 57.2
click at [865, 409] on input "$2451.30 | AR $4095.09" at bounding box center [961, 410] width 414 height 33
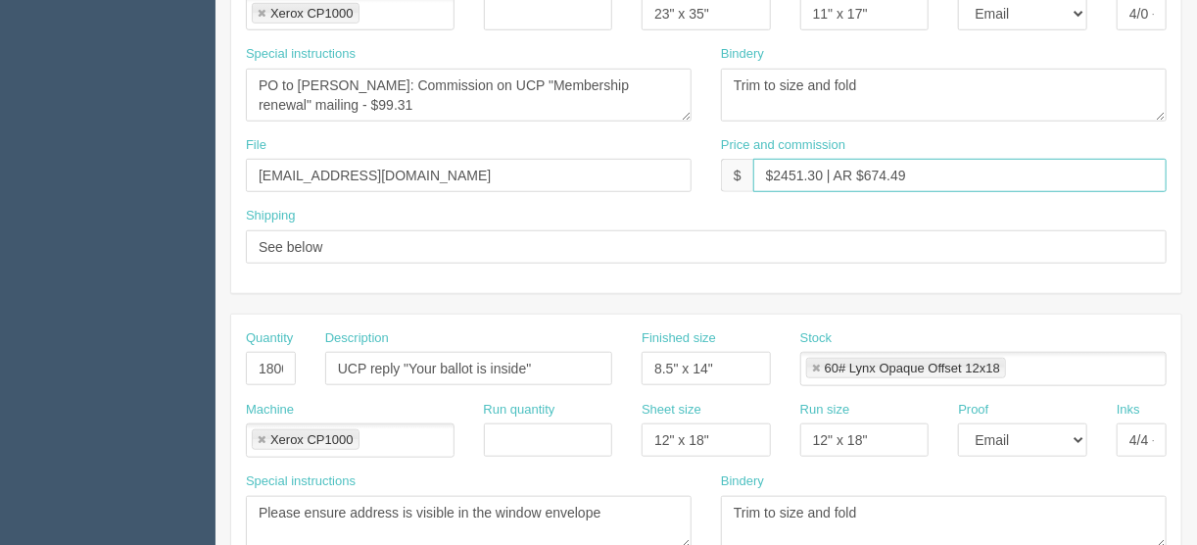
scroll to position [470, 0]
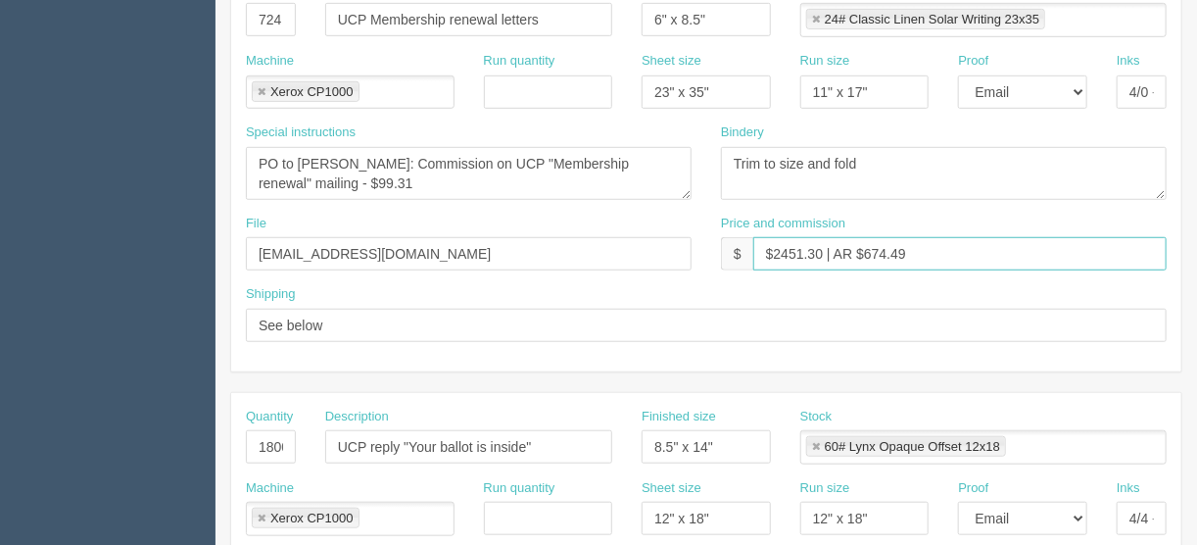
type input "$2451.30 | AR $674.49"
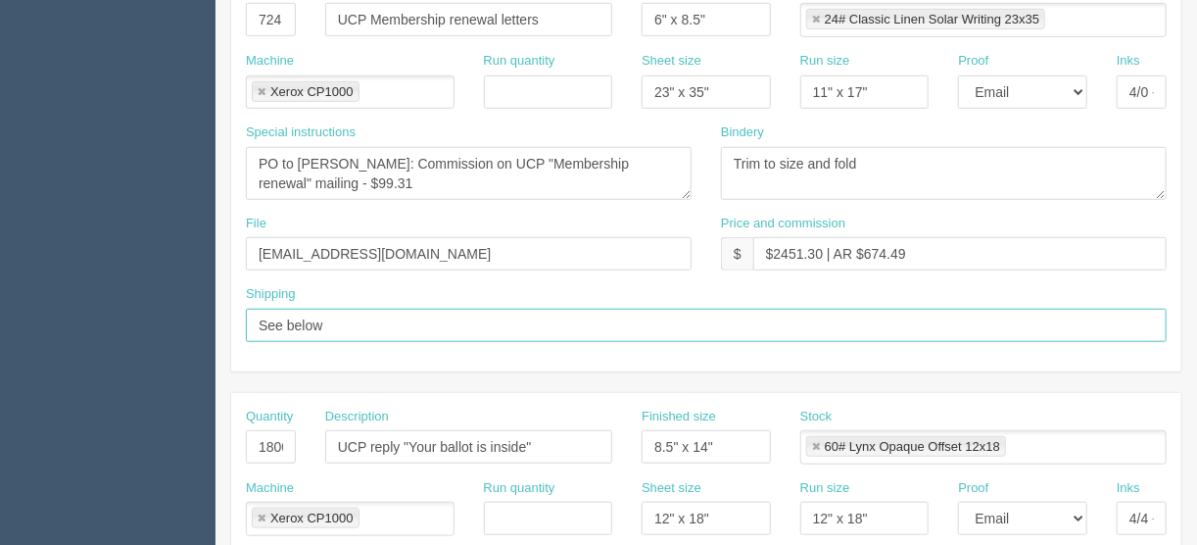
drag, startPoint x: 330, startPoint y: 317, endPoint x: 243, endPoint y: 321, distance: 87.3
click at [243, 321] on div "Shipping See below" at bounding box center [706, 321] width 950 height 72
type input "Give to bindery for mailing"
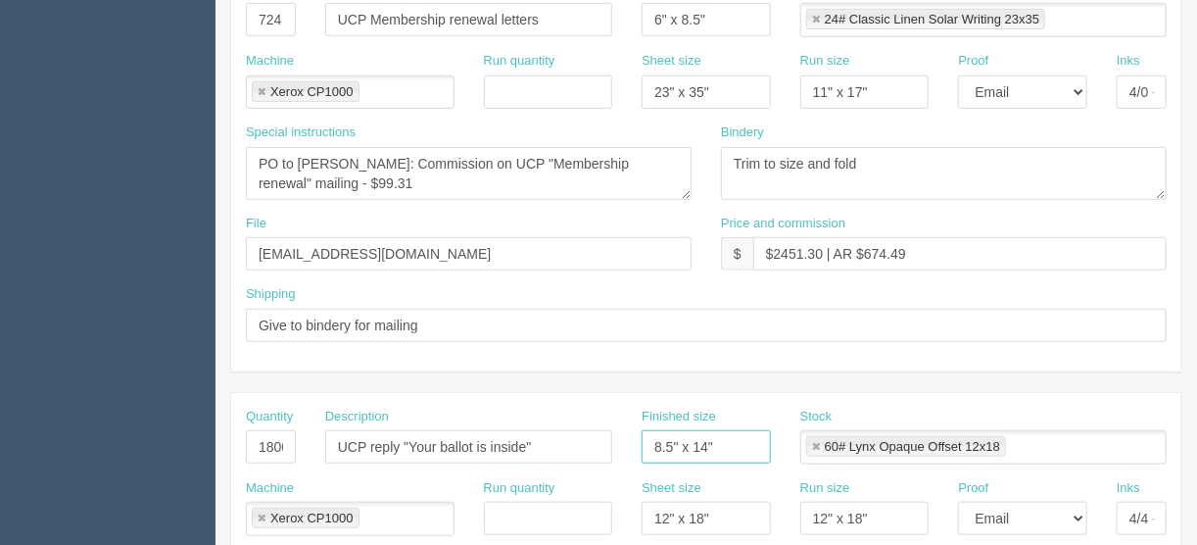
drag, startPoint x: 728, startPoint y: 438, endPoint x: 614, endPoint y: 446, distance: 113.9
click at [614, 446] on div "Quantity 18000 Description UCP reply "Your ballot is inside" Finished size 8.5"…" at bounding box center [706, 444] width 950 height 72
type input "6"
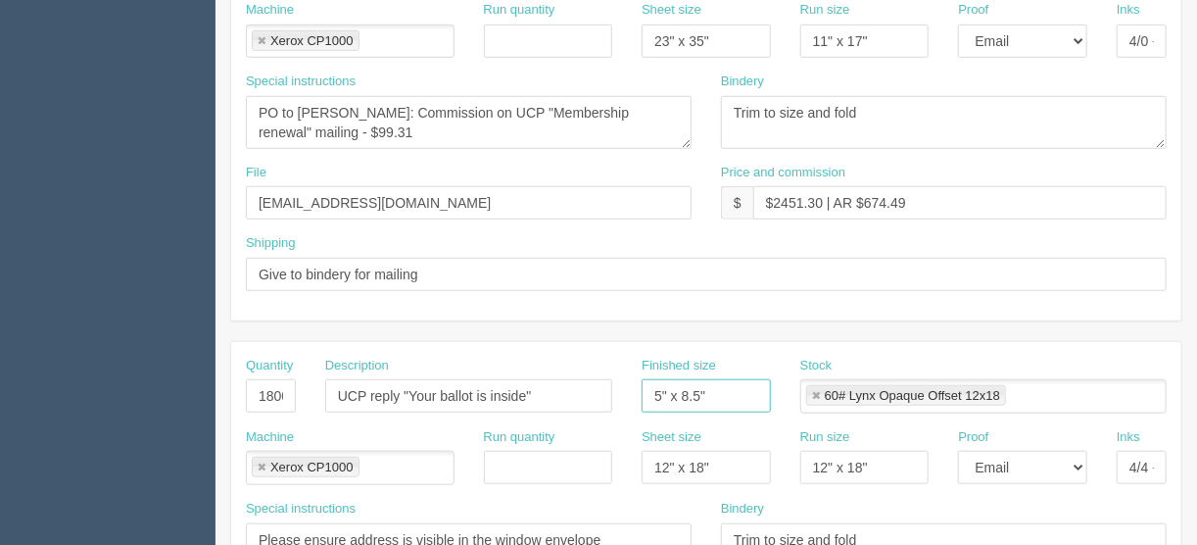
scroll to position [549, 0]
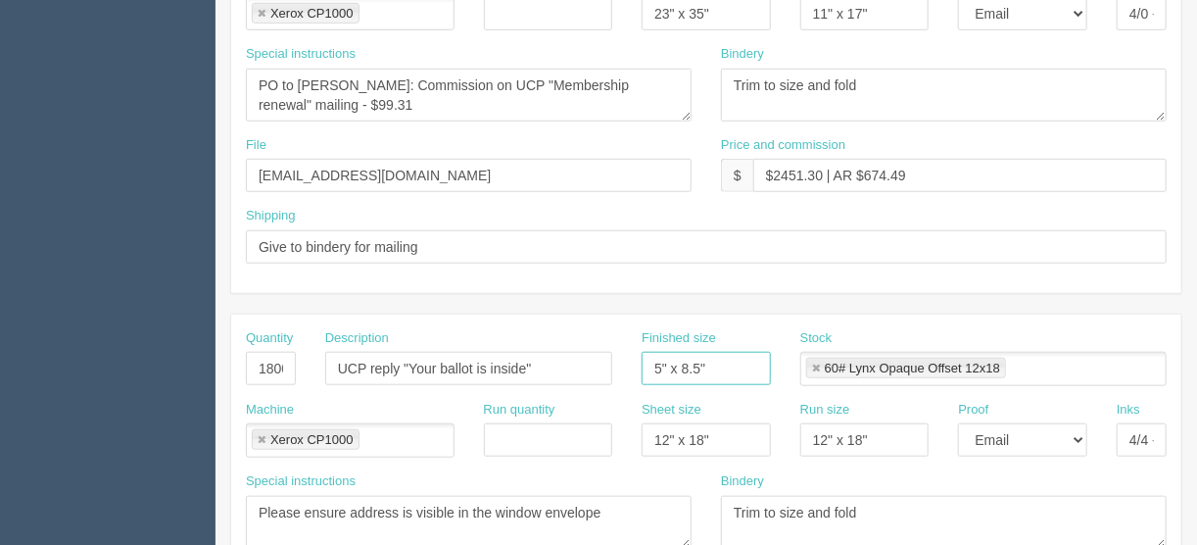
type input "5" x 8.5""
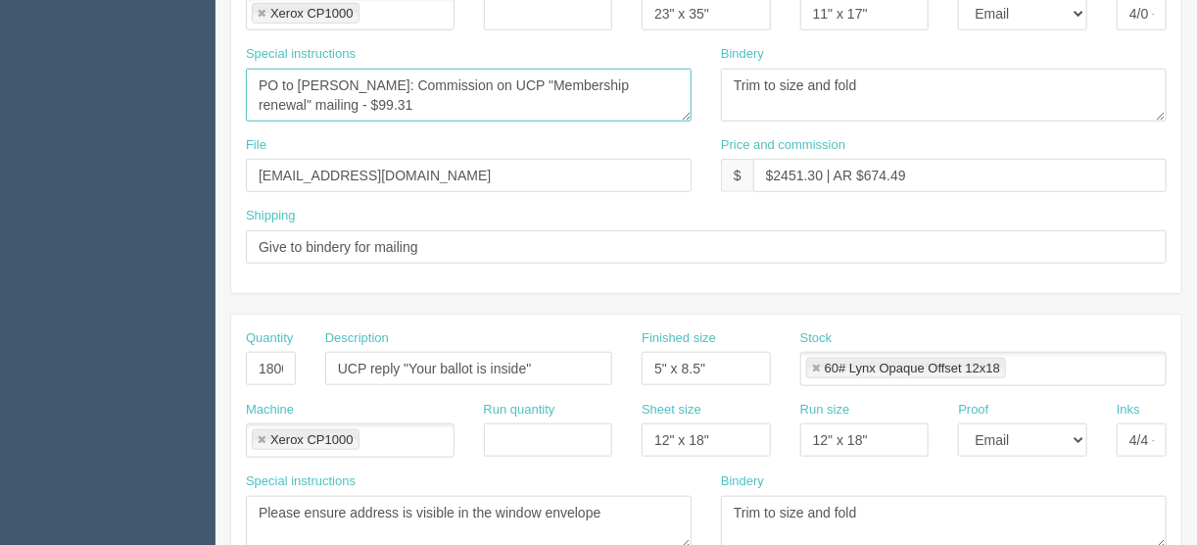
drag, startPoint x: 668, startPoint y: 81, endPoint x: 518, endPoint y: 79, distance: 149.9
click at [518, 79] on textarea "PO to Robin Schorn: Commission on UCP "Your ballot is inside" mailing - $887.27" at bounding box center [469, 95] width 446 height 53
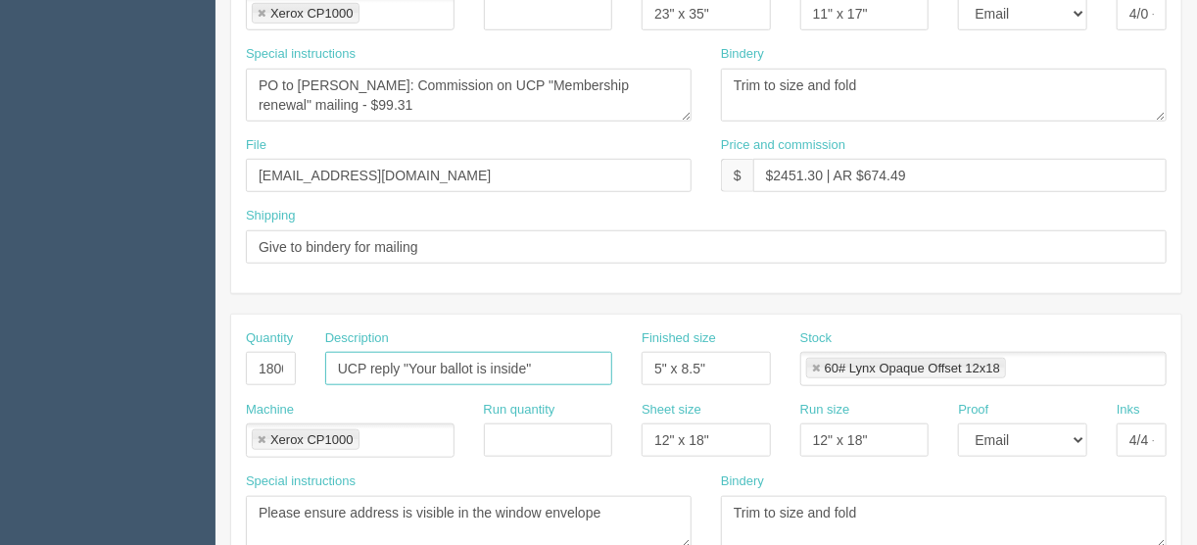
drag, startPoint x: 545, startPoint y: 357, endPoint x: 403, endPoint y: 358, distance: 142.1
click at [403, 358] on input "UCP reply "Your ballot is inside"" at bounding box center [468, 368] width 287 height 33
paste input "Membership renewal"
type input "UCP reply "Membership renewal""
drag, startPoint x: 604, startPoint y: 505, endPoint x: 584, endPoint y: 515, distance: 22.4
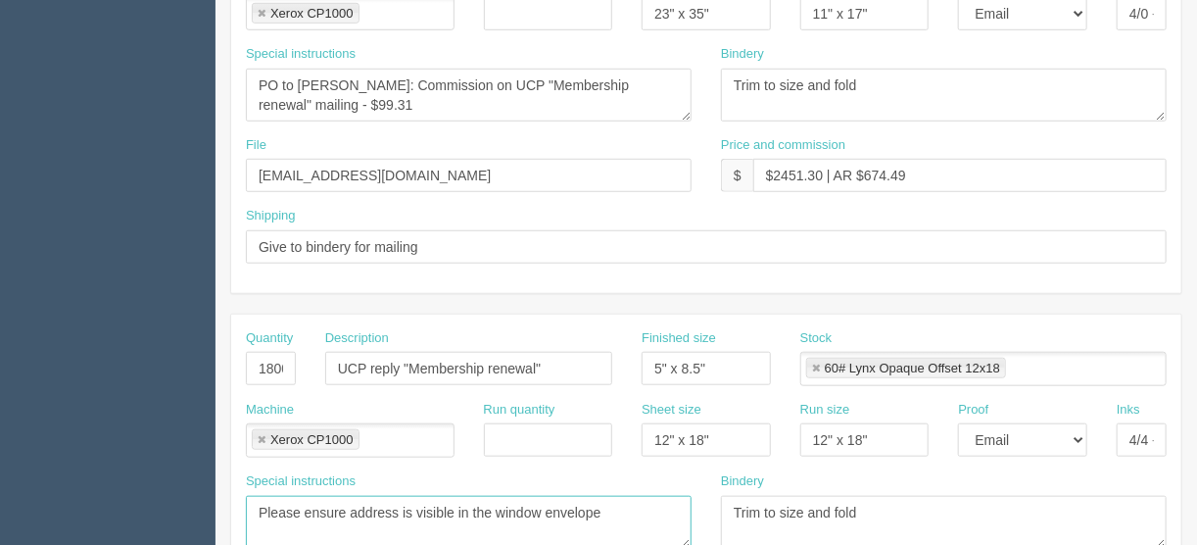
click at [583, 514] on textarea "Please ensure address is visible in the window envelope" at bounding box center [469, 522] width 446 height 53
click at [623, 512] on textarea "Please ensure address is visible in the window envelope" at bounding box center [469, 522] width 446 height 53
drag, startPoint x: 601, startPoint y: 503, endPoint x: 352, endPoint y: 514, distance: 249.2
click at [352, 514] on textarea "Please ensure address is visible in the window envelope" at bounding box center [469, 522] width 446 height 53
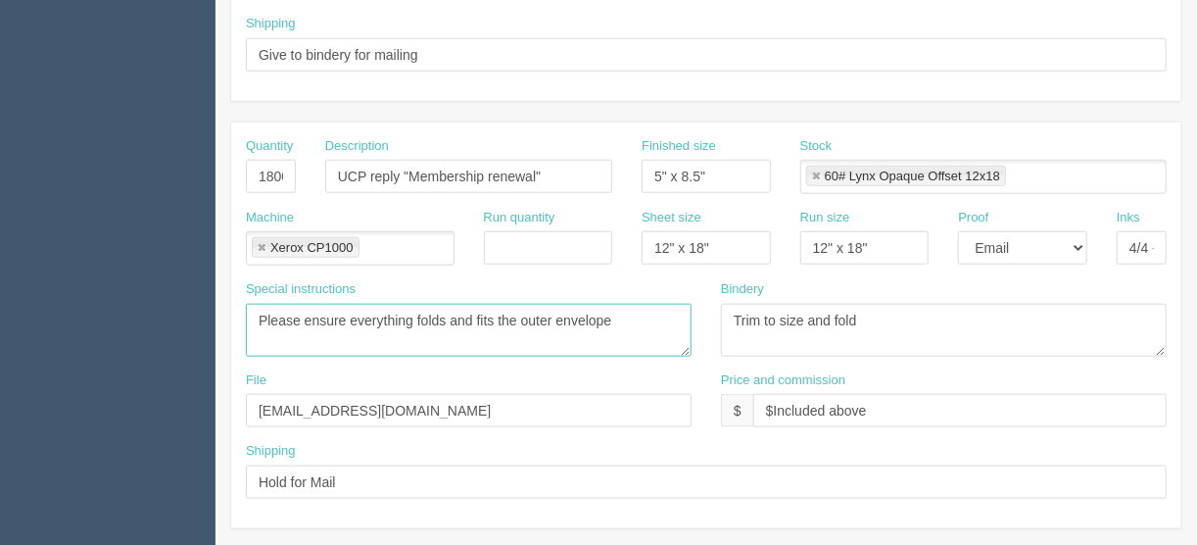
scroll to position [627, 0]
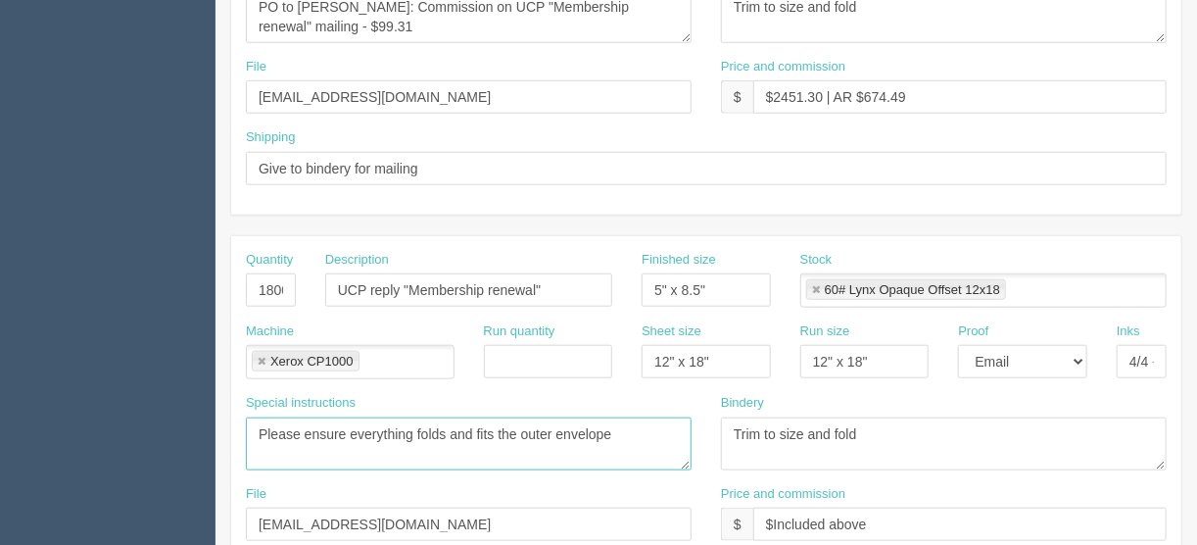
type textarea "Please ensure everything folds and fits the outer envelope"
drag, startPoint x: 442, startPoint y: 168, endPoint x: 187, endPoint y: 182, distance: 255.2
click at [187, 182] on section "Dockets Estimates Customers" at bounding box center [598, 287] width 1197 height 1730
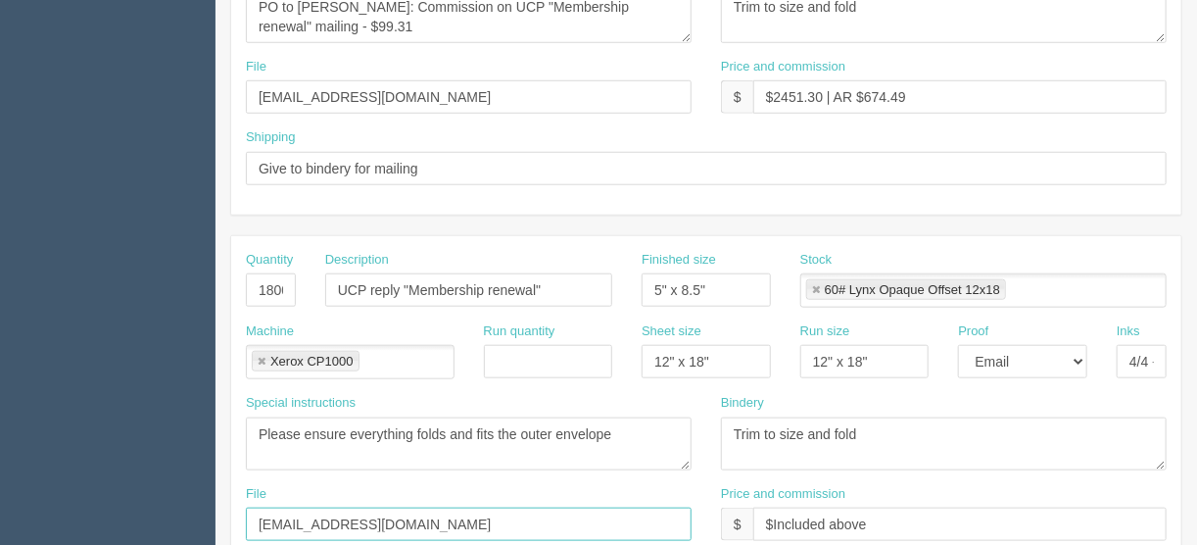
drag, startPoint x: 361, startPoint y: 517, endPoint x: 151, endPoint y: 526, distance: 209.9
click at [164, 520] on section "Dockets Estimates Customers" at bounding box center [598, 287] width 1197 height 1730
paste input "Give to bindery for mailing"
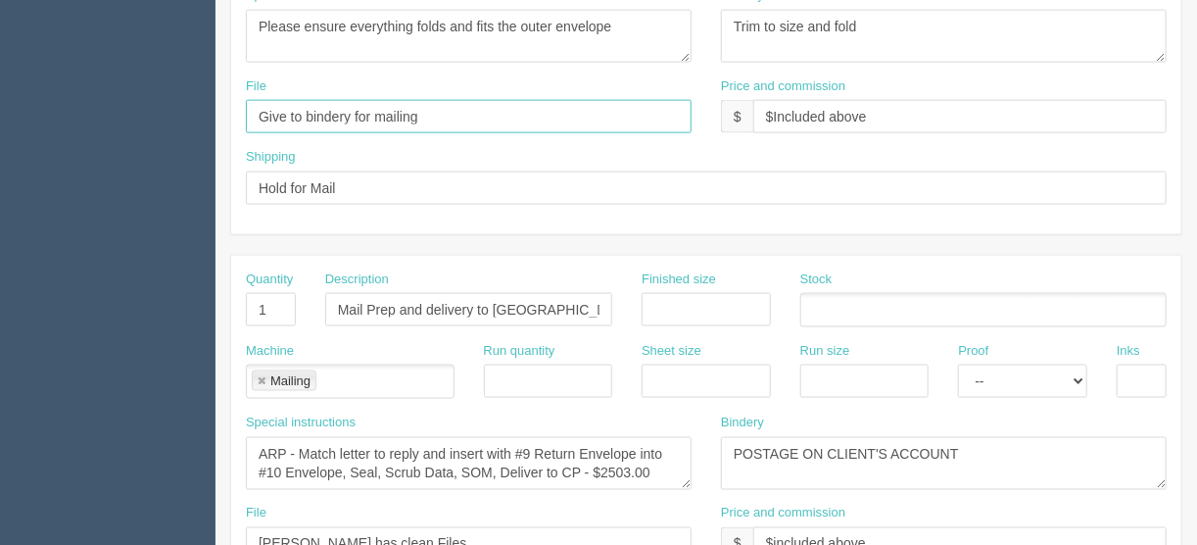
scroll to position [1097, 0]
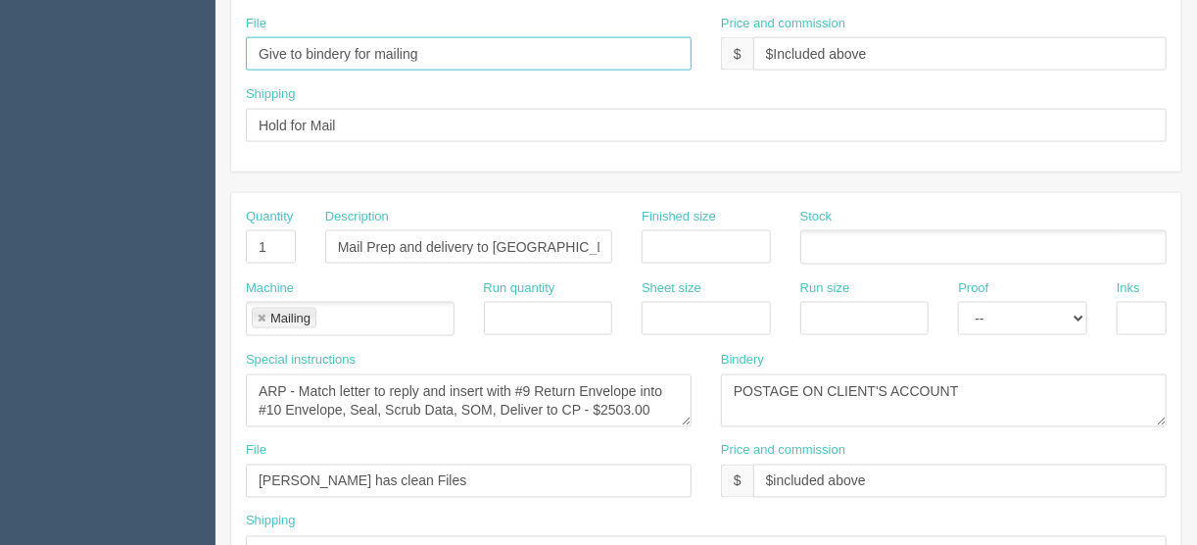
type input "Give to bindery for mailing"
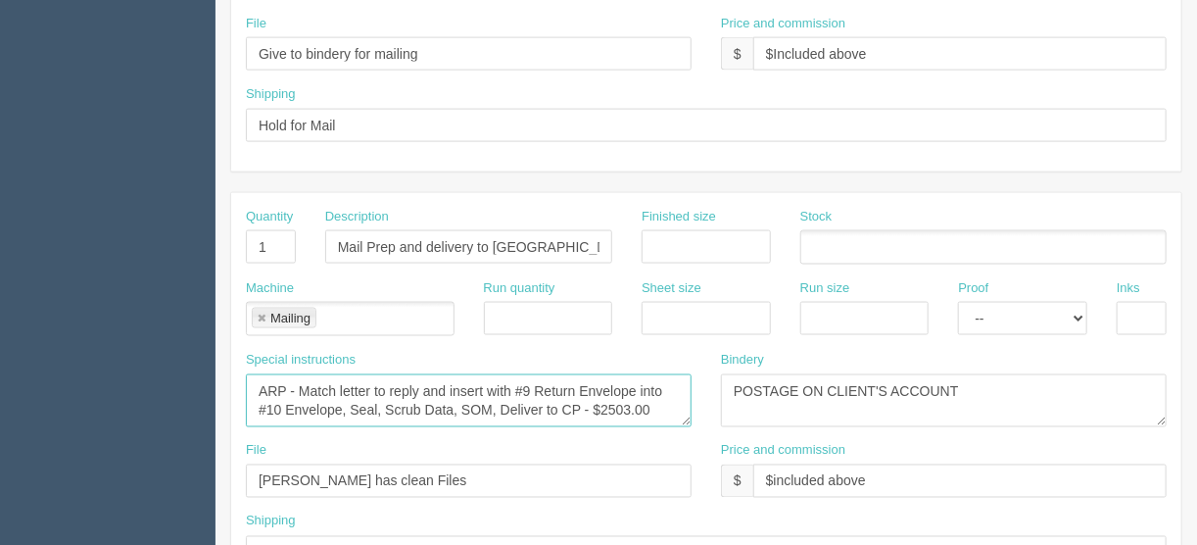
click at [515, 379] on textarea "ARP - Match letter to reply and insert with #9 Return Envelope into #10 Envelop…" at bounding box center [469, 400] width 446 height 53
click at [304, 398] on textarea "ARP - Match letter to reply and insert with #9 Return Envelope into #10 Envelop…" at bounding box center [469, 400] width 446 height 53
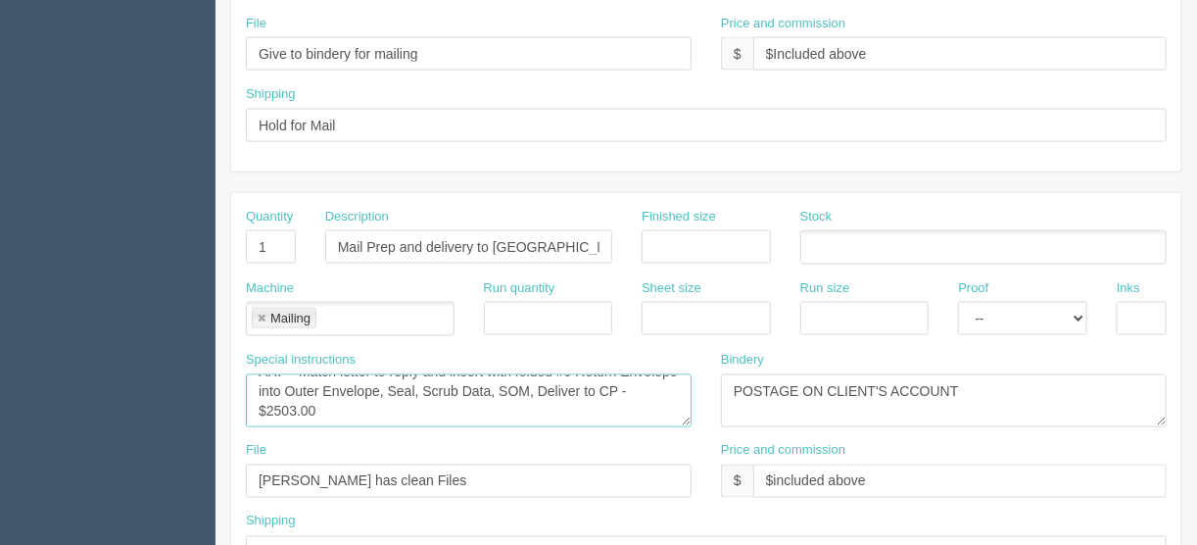
drag, startPoint x: 345, startPoint y: 401, endPoint x: 303, endPoint y: 401, distance: 42.1
click at [301, 401] on textarea "ARP - Match letter to reply and insert with #9 Return Envelope into #10 Envelop…" at bounding box center [469, 400] width 446 height 53
click at [304, 405] on textarea "ARP - Match letter to reply and insert with #9 Return Envelope into #10 Envelop…" at bounding box center [469, 400] width 446 height 53
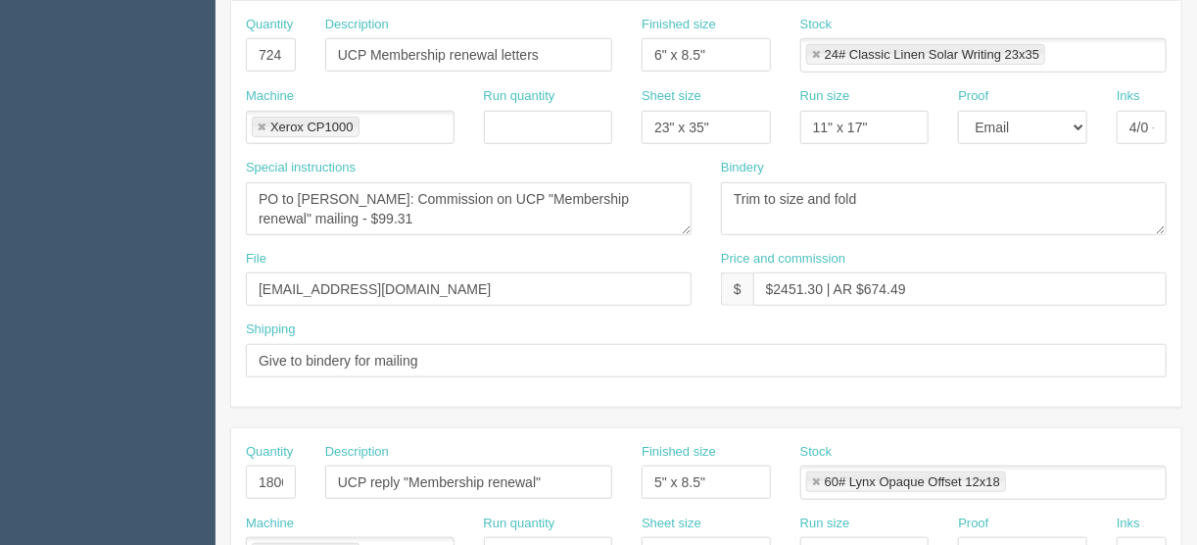
scroll to position [362, 0]
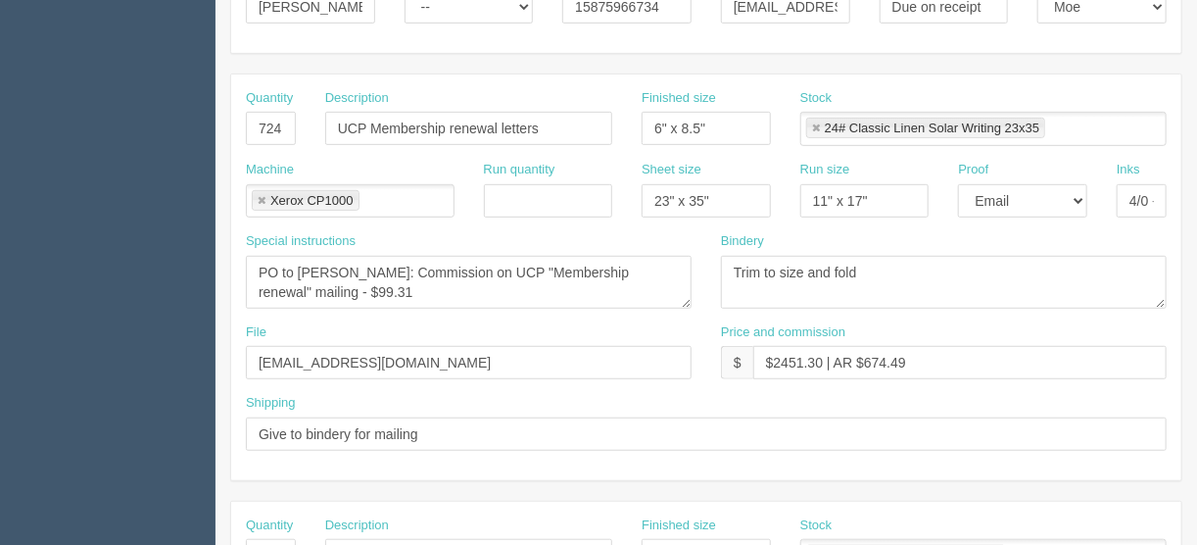
type textarea "ARP - Match letter to reply and insert with folded #9 Return Envelope into Oute…"
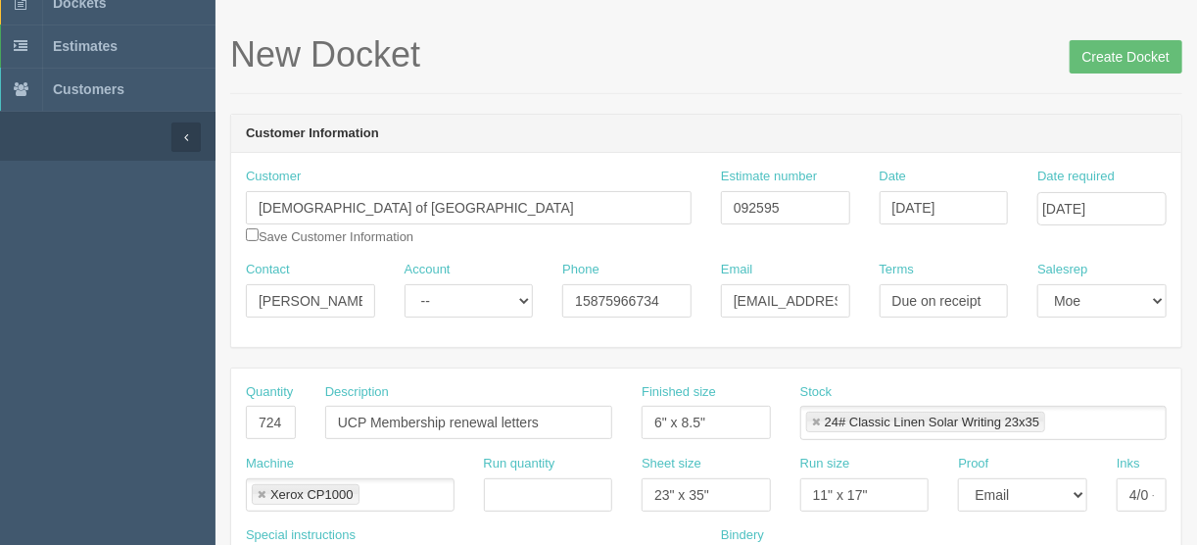
scroll to position [0, 0]
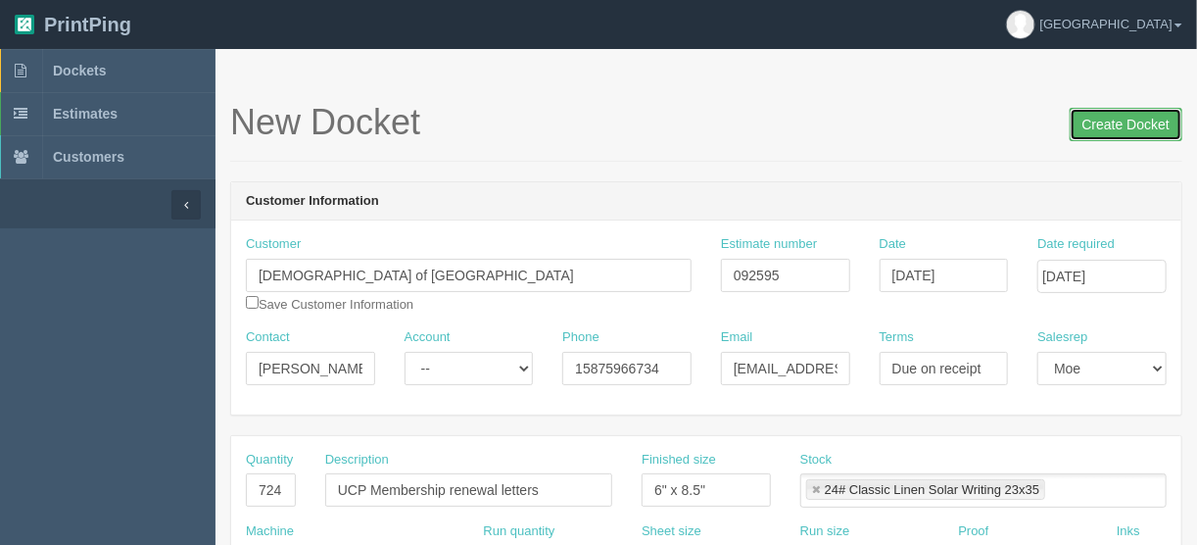
click at [1109, 122] on input "Create Docket" at bounding box center [1126, 124] width 113 height 33
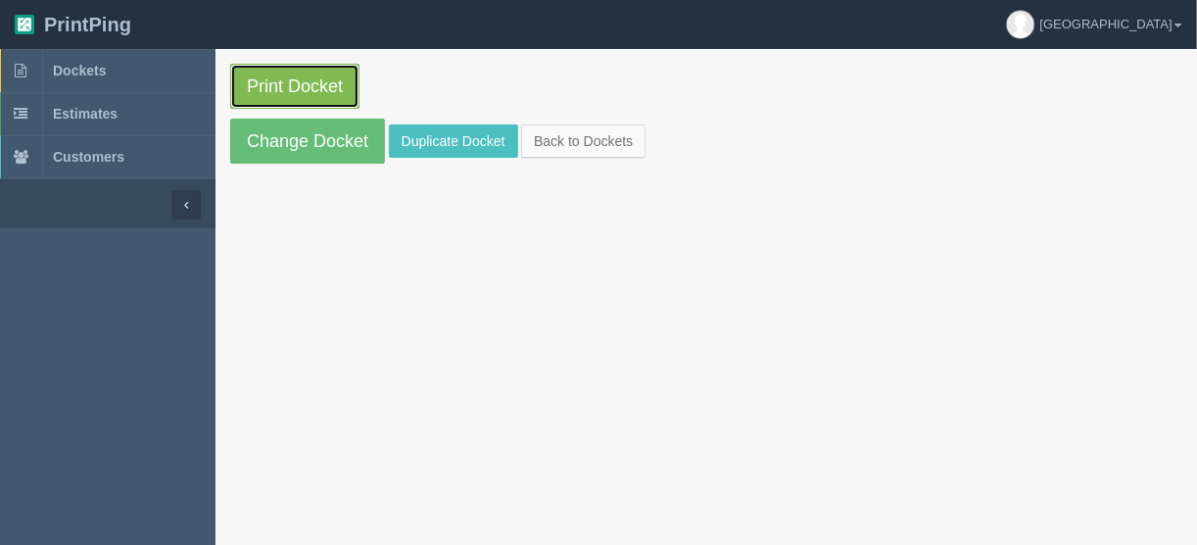
click at [281, 84] on link "Print Docket" at bounding box center [294, 86] width 129 height 45
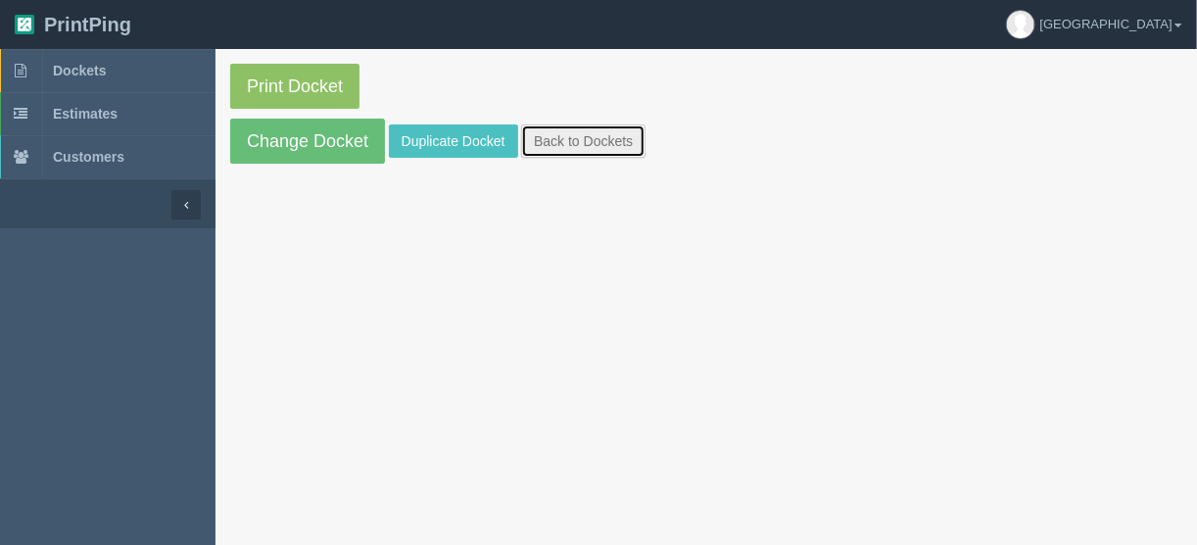
click at [547, 137] on link "Back to Dockets" at bounding box center [583, 140] width 124 height 33
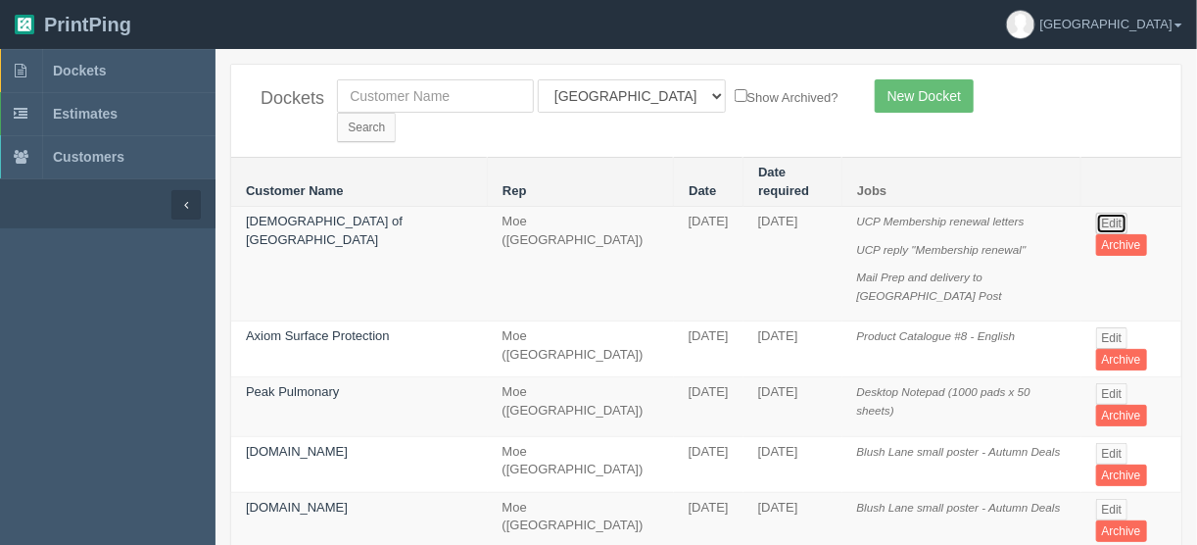
click at [1097, 213] on link "Edit" at bounding box center [1112, 224] width 32 height 22
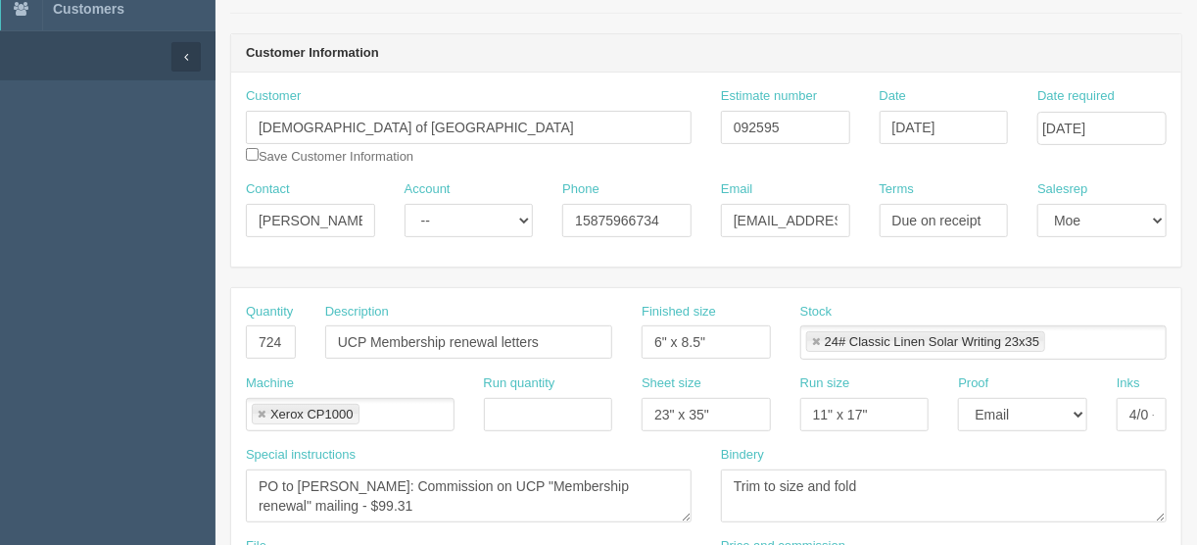
scroll to position [157, 0]
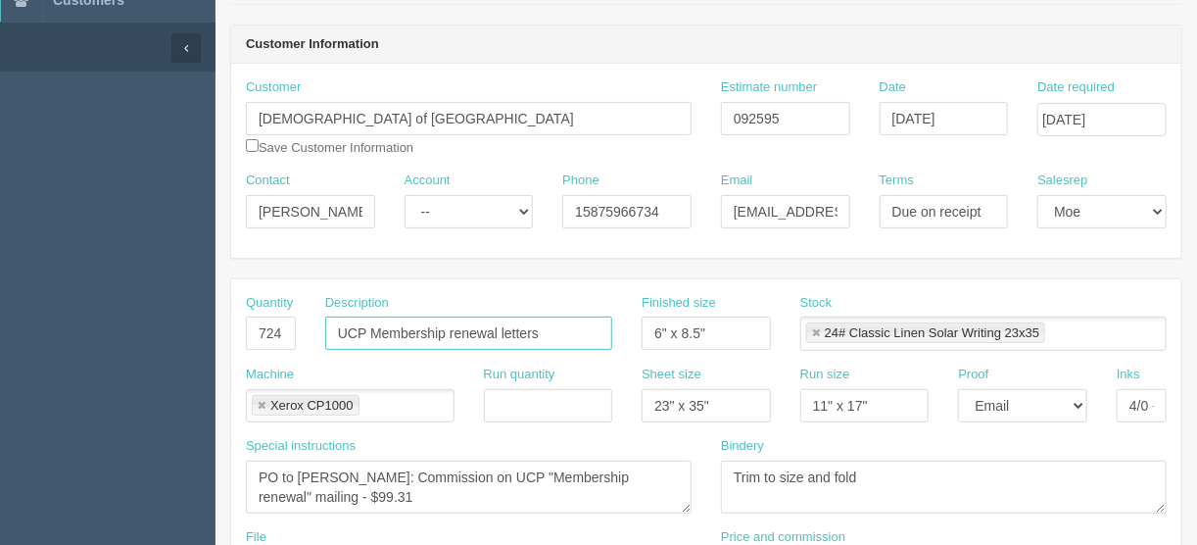
click at [368, 329] on input "UCP Membership renewal letters" at bounding box center [468, 333] width 287 height 33
drag, startPoint x: 417, startPoint y: 332, endPoint x: 377, endPoint y: 328, distance: 40.4
click at [377, 328] on input "UCP "Lapsed" Membership renewal letters" at bounding box center [468, 333] width 287 height 33
type input "UCP "Lapsed" Membership renewal letters"
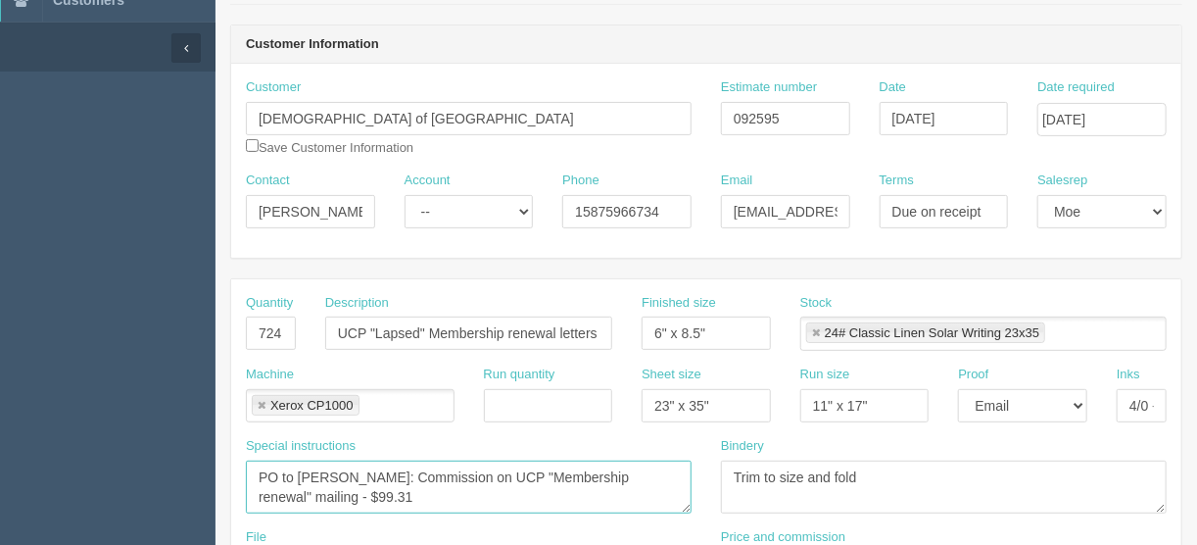
click at [522, 474] on textarea "PO to Robin Schorn: Commission on UCP "Membership renewal" mailing - $99.31" at bounding box center [469, 487] width 446 height 53
paste textarea "Lapsed"
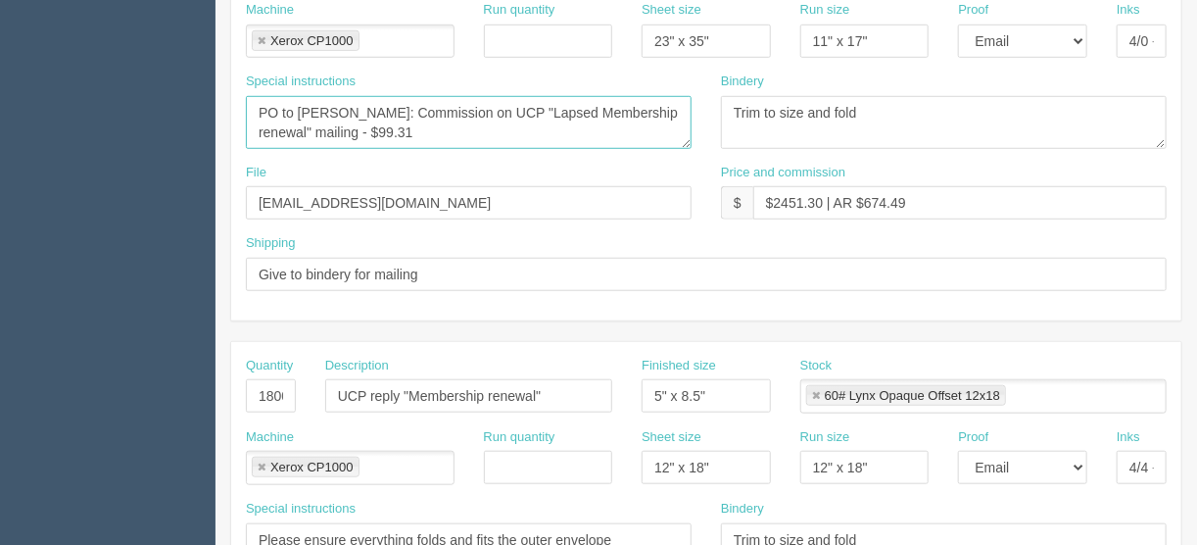
scroll to position [549, 0]
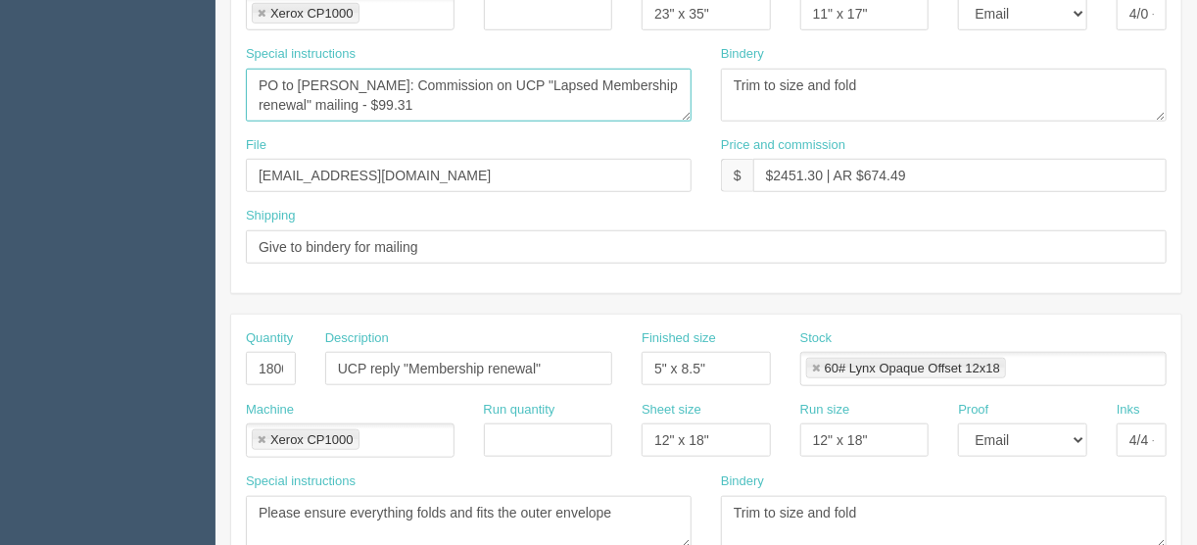
type textarea "PO to Robin Schorn: Commission on UCP "Lapsed Membership renewal" mailing - $99…"
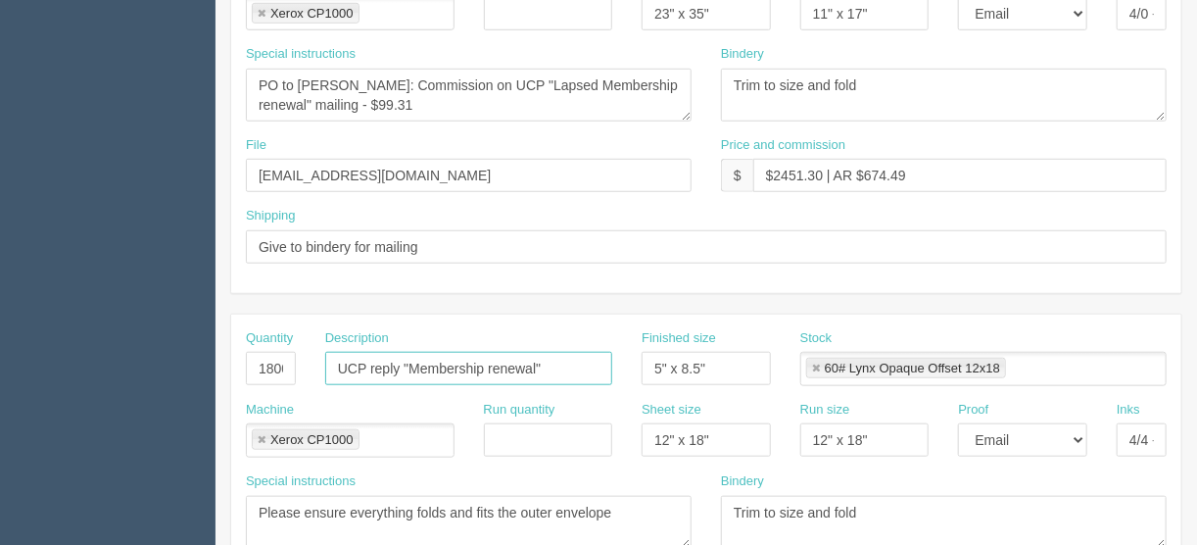
click at [408, 360] on input "UCP reply "Membership renewal"" at bounding box center [468, 368] width 287 height 33
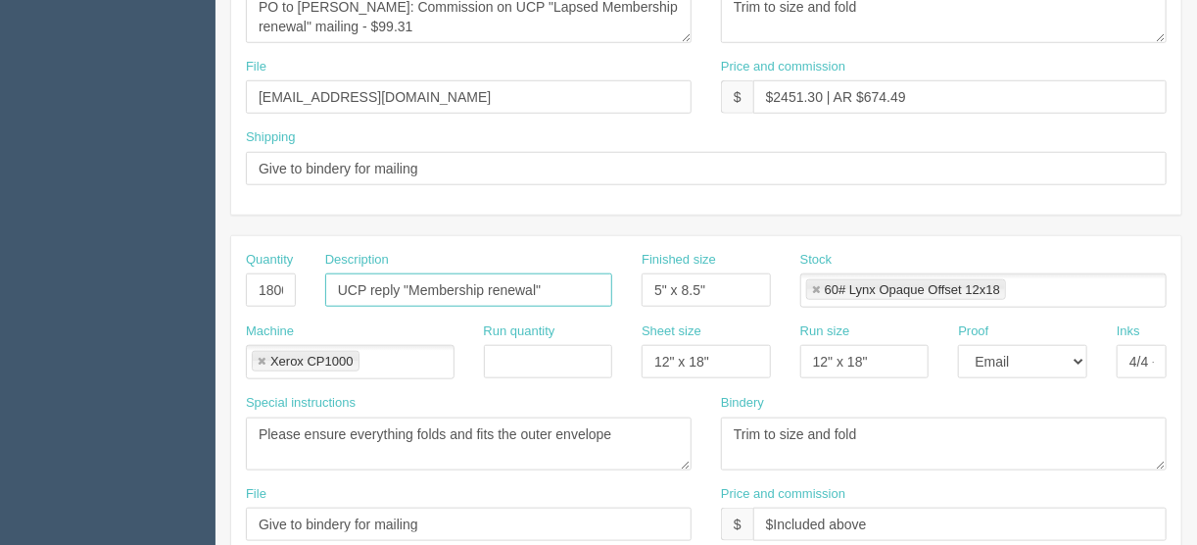
scroll to position [706, 0]
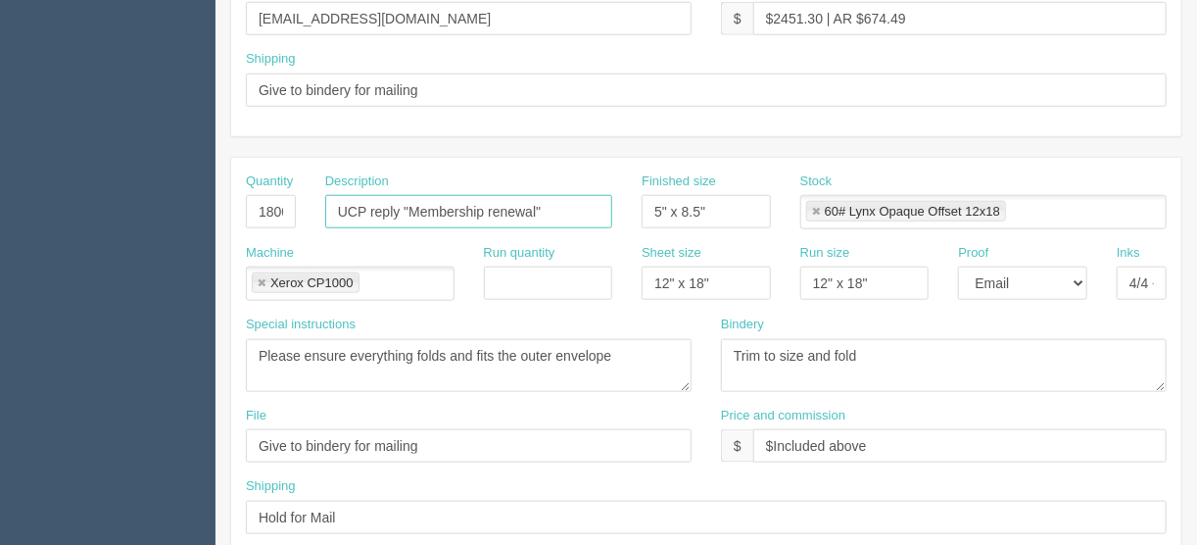
paste input "Lapsed"
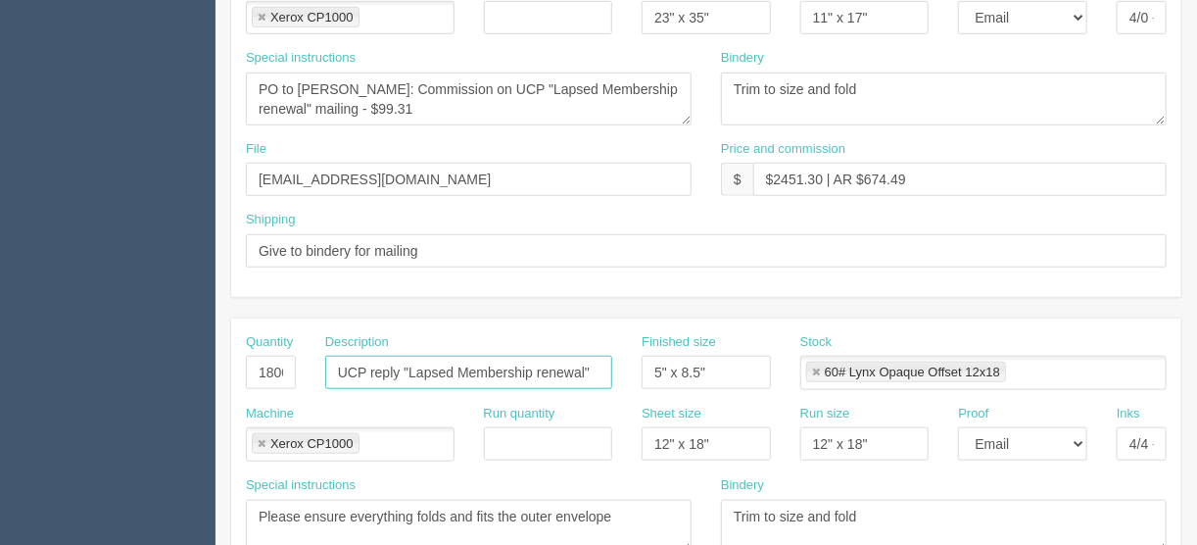
scroll to position [518, 0]
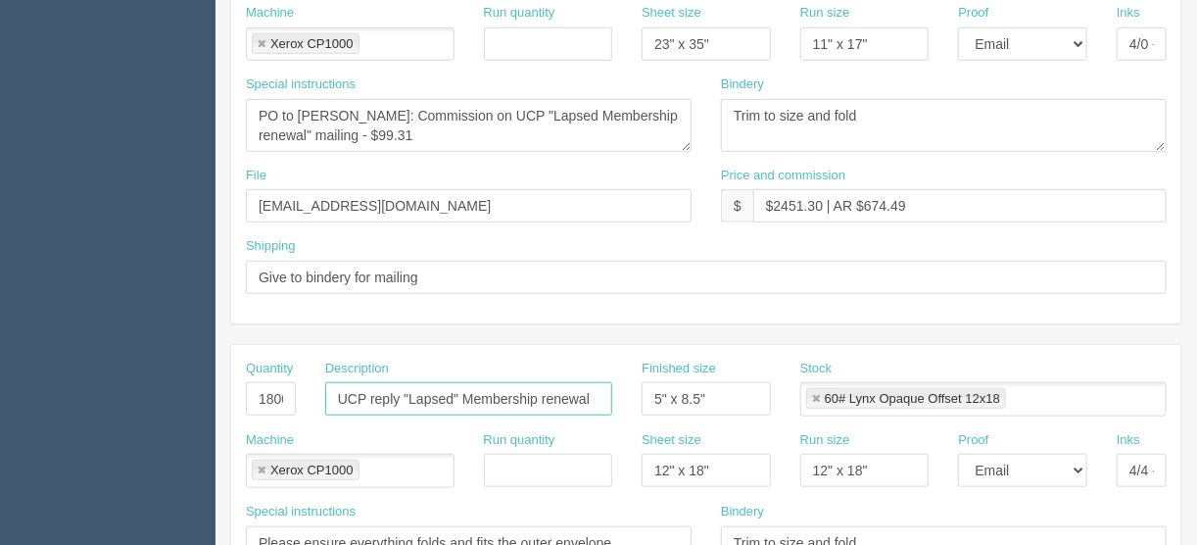
type input "UCP reply "Lapsed" Membership renewal"
drag, startPoint x: 567, startPoint y: 111, endPoint x: 570, endPoint y: 144, distance: 33.4
click at [566, 113] on textarea "PO to Robin Schorn: Commission on UCP "Membership renewal" mailing - $99.31" at bounding box center [469, 125] width 446 height 53
click at [309, 128] on textarea "PO to Robin Schorn: Commission on UCP "Membership renewal" mailing - $99.31" at bounding box center [469, 125] width 446 height 53
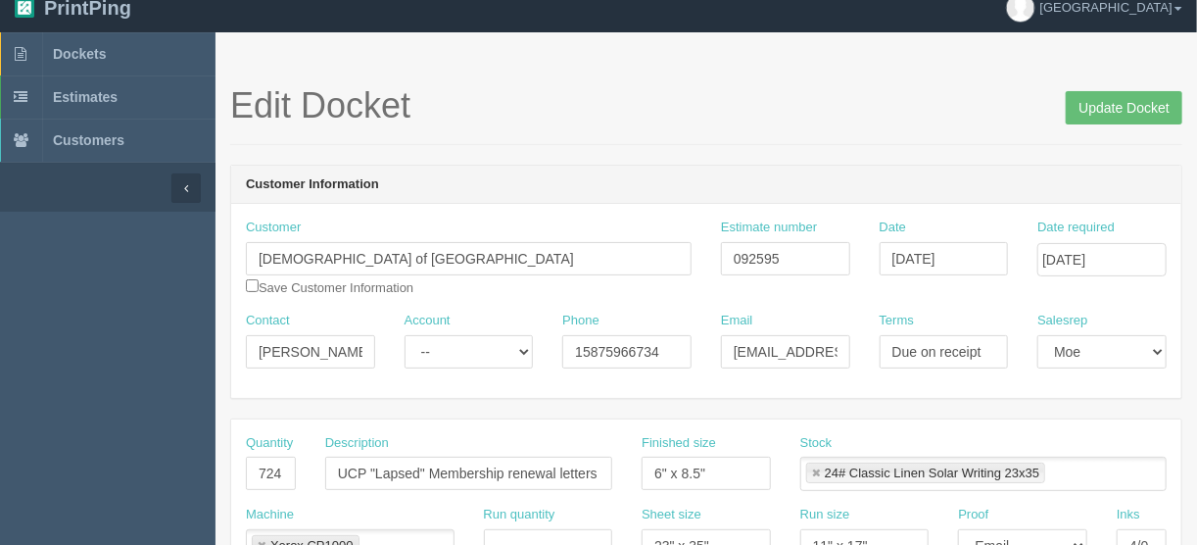
scroll to position [0, 0]
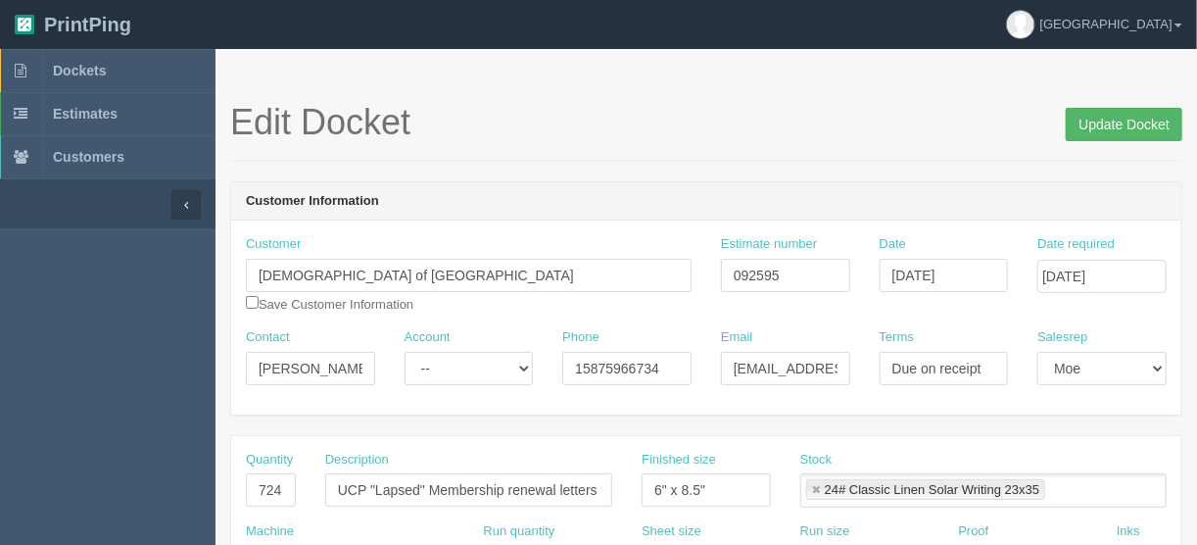
type textarea "PO to Robin Schorn: Commission on UCP "Lapsed" Membership renewal mailing - $99…"
click at [1114, 124] on input "Update Docket" at bounding box center [1124, 124] width 117 height 33
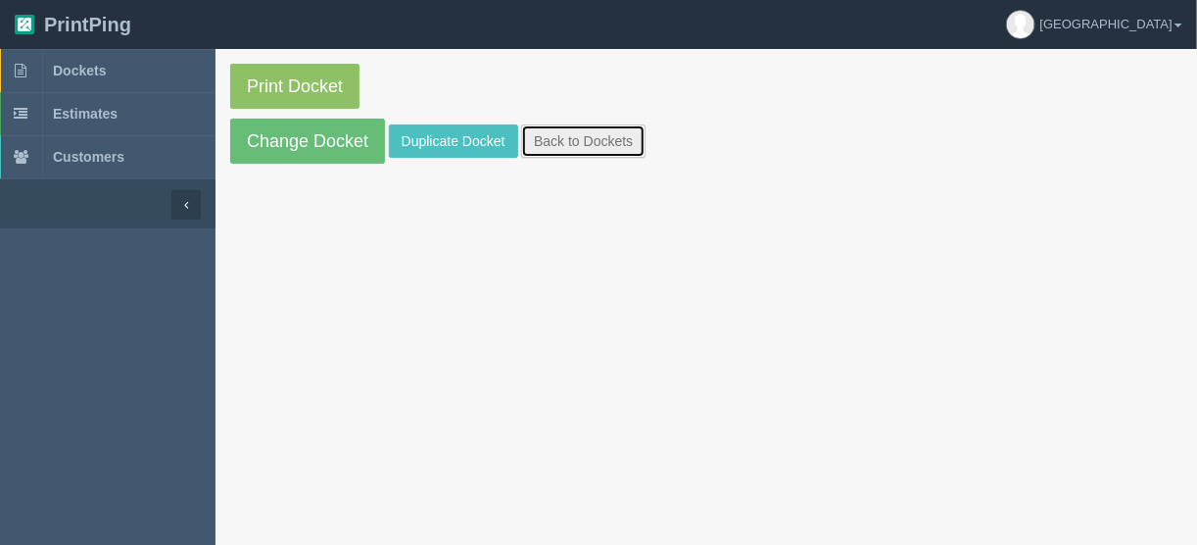
click at [580, 138] on link "Back to Dockets" at bounding box center [583, 140] width 124 height 33
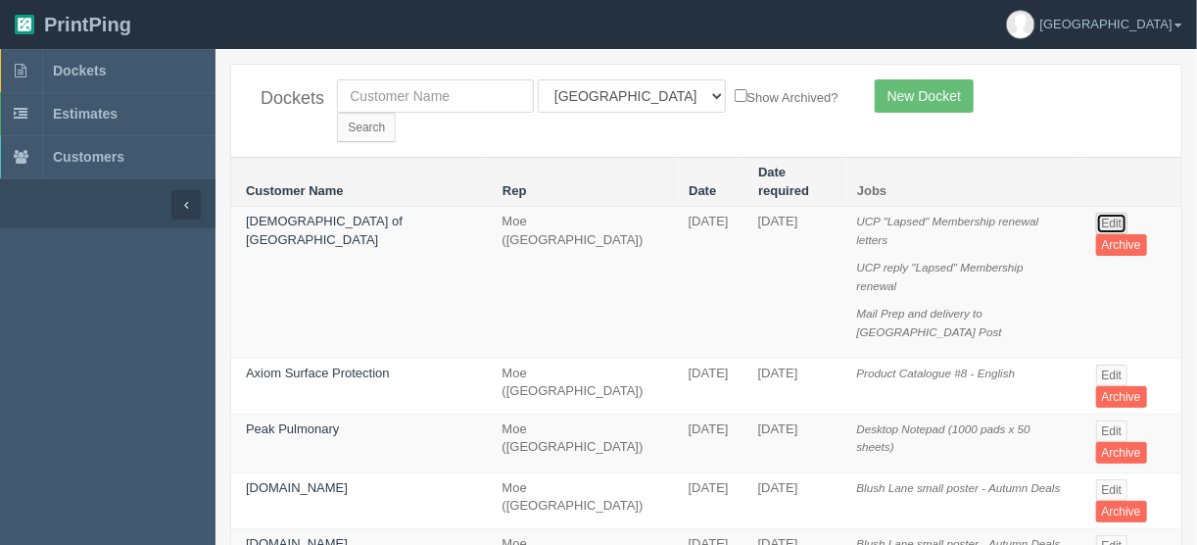
click at [1105, 213] on link "Edit" at bounding box center [1112, 224] width 32 height 22
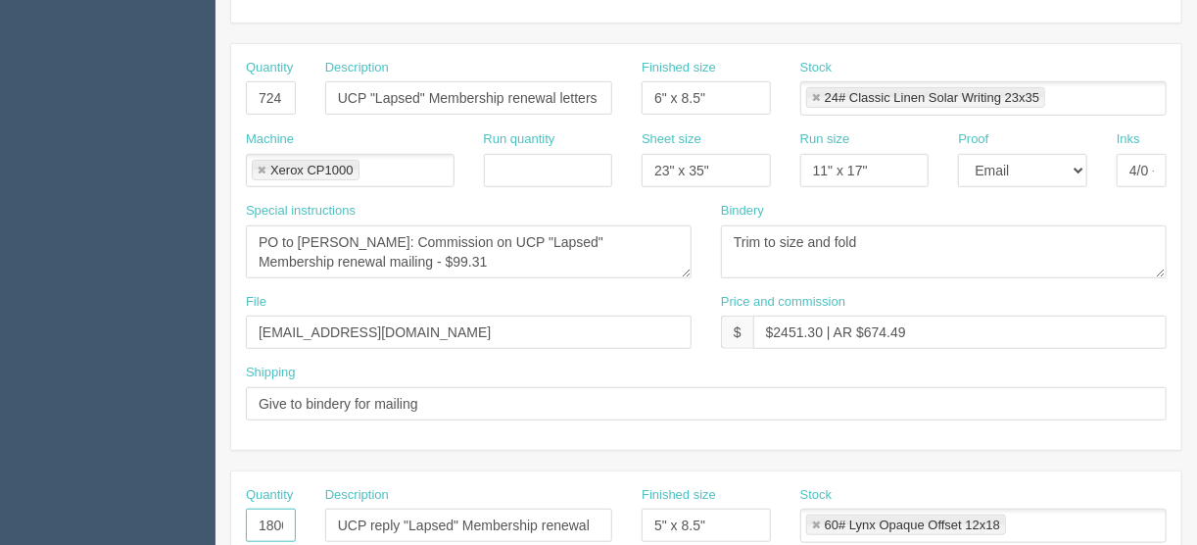
scroll to position [0, 13]
drag, startPoint x: 255, startPoint y: 518, endPoint x: 417, endPoint y: 519, distance: 162.7
click at [417, 519] on div "Quantity 18000 Description UCP reply "Lapsed" Membership renewal Finished size …" at bounding box center [706, 522] width 950 height 72
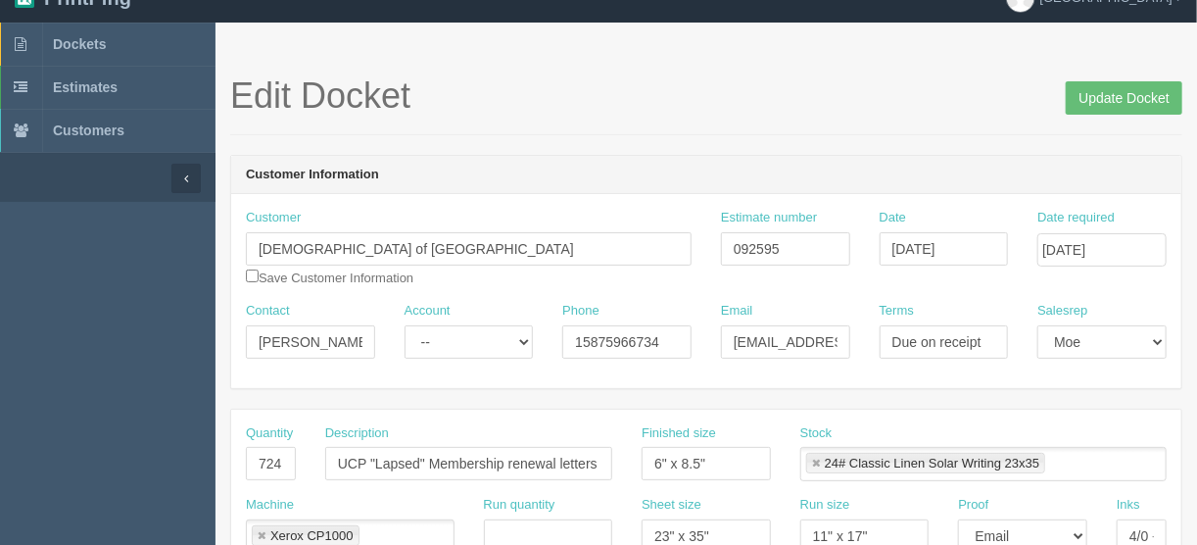
scroll to position [0, 0]
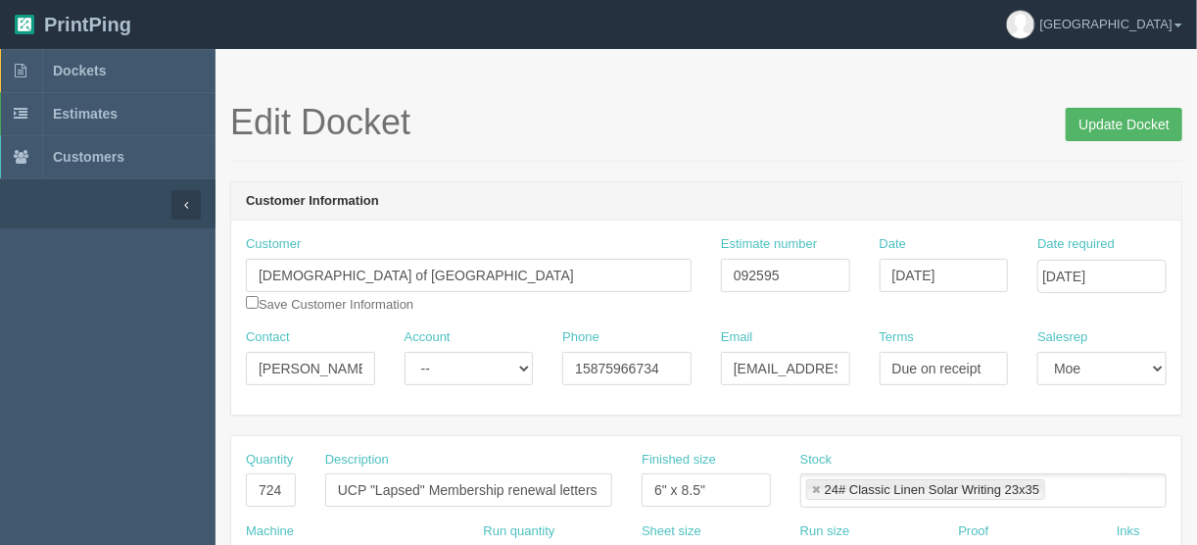
type input "724"
click at [1102, 122] on input "Update Docket" at bounding box center [1124, 124] width 117 height 33
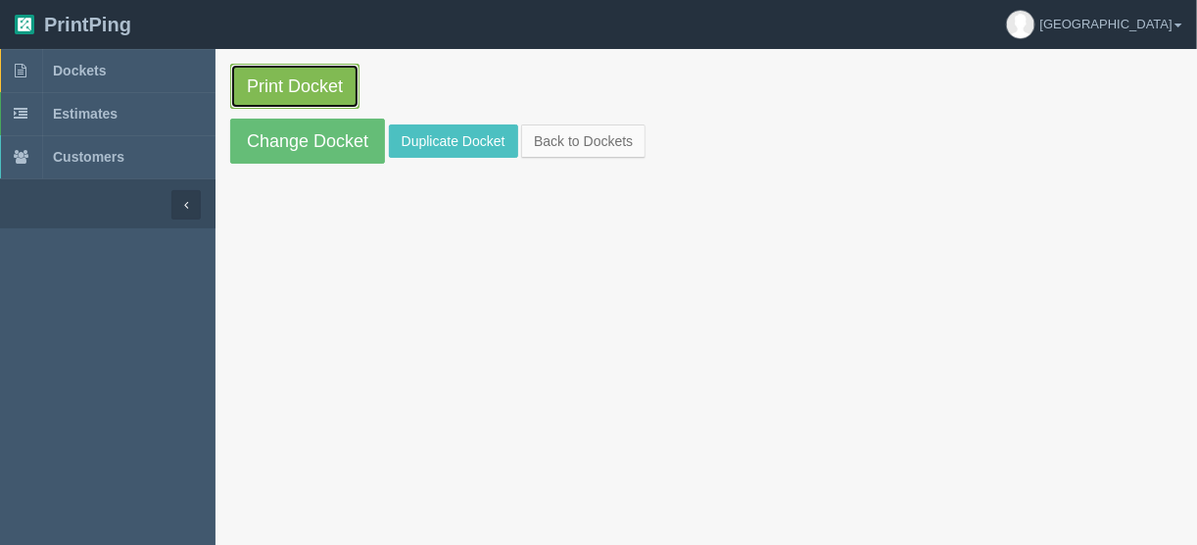
click at [263, 78] on link "Print Docket" at bounding box center [294, 86] width 129 height 45
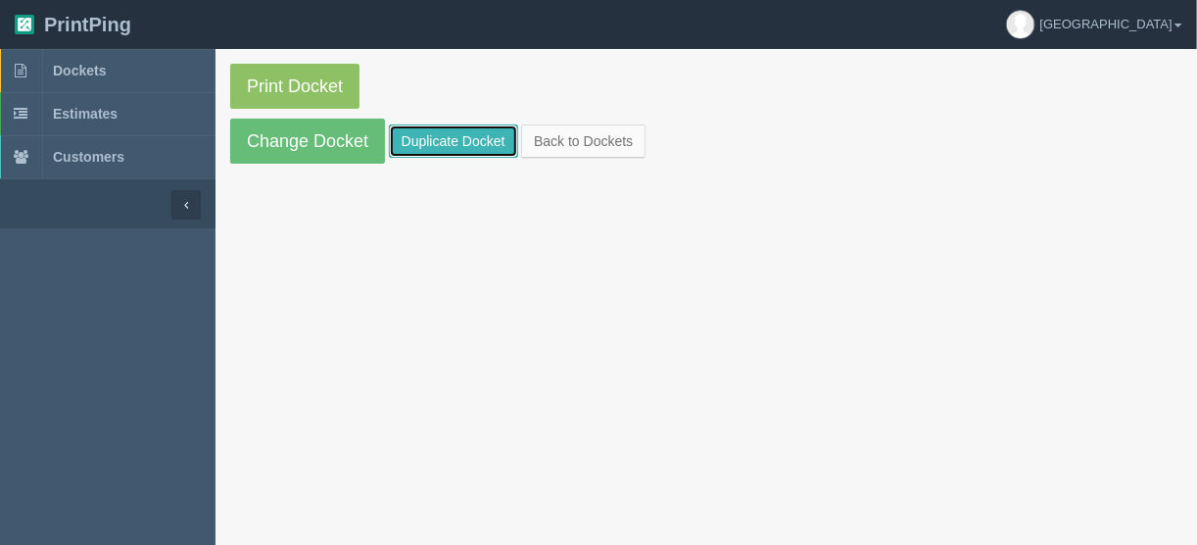
click at [444, 143] on link "Duplicate Docket" at bounding box center [453, 140] width 129 height 33
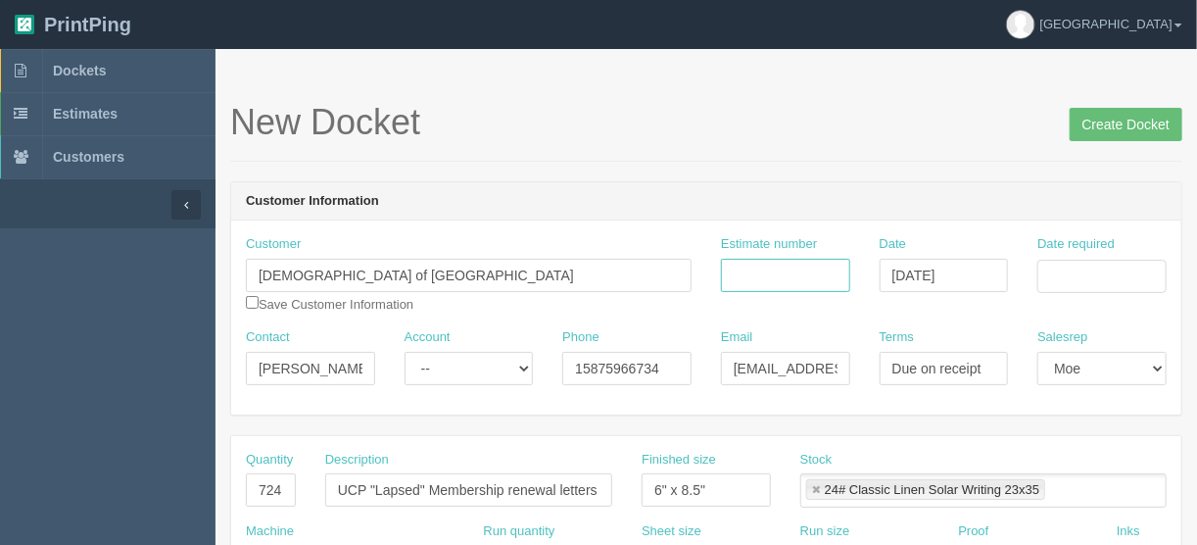
click at [755, 268] on input "Estimate number" at bounding box center [785, 275] width 129 height 33
type input "092595"
click at [1062, 279] on input "Date required" at bounding box center [1102, 276] width 129 height 33
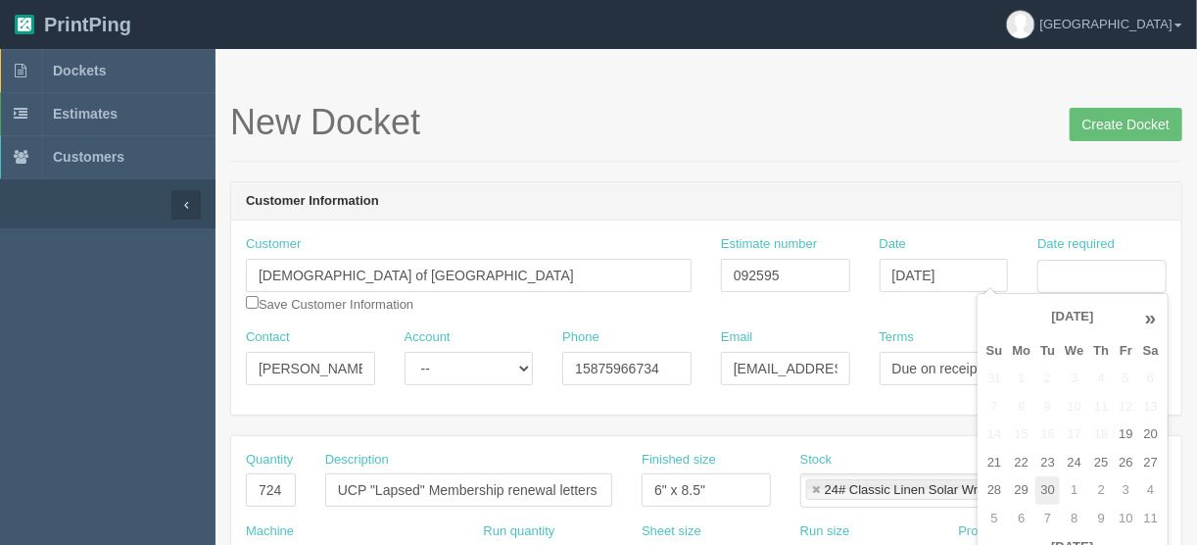
click at [1050, 485] on td "30" at bounding box center [1048, 490] width 24 height 28
type input "[DATE]"
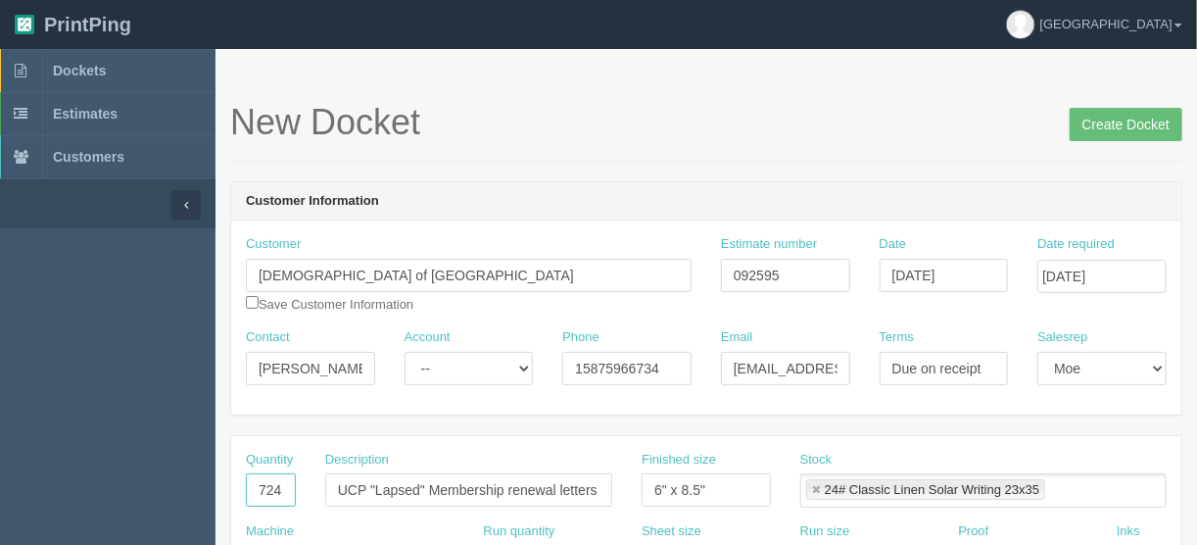
drag, startPoint x: 251, startPoint y: 482, endPoint x: 317, endPoint y: 490, distance: 67.1
click at [317, 490] on div "Quantity 724 Description UCP "Lapsed" Membership renewal letters Finished size …" at bounding box center [706, 487] width 950 height 72
click at [463, 139] on h1 "New Docket Create Docket" at bounding box center [706, 122] width 952 height 39
drag, startPoint x: 259, startPoint y: 478, endPoint x: 314, endPoint y: 490, distance: 56.1
click at [314, 489] on div "Quantity 724 Description UCP "Lapsed" Membership renewal letters Finished size …" at bounding box center [706, 487] width 950 height 72
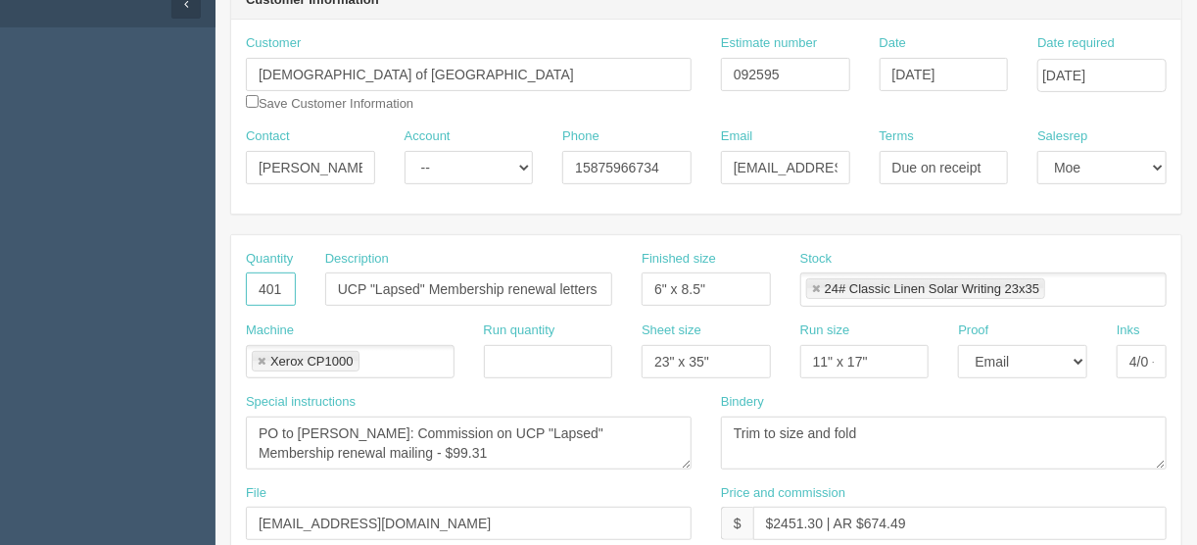
scroll to position [392, 0]
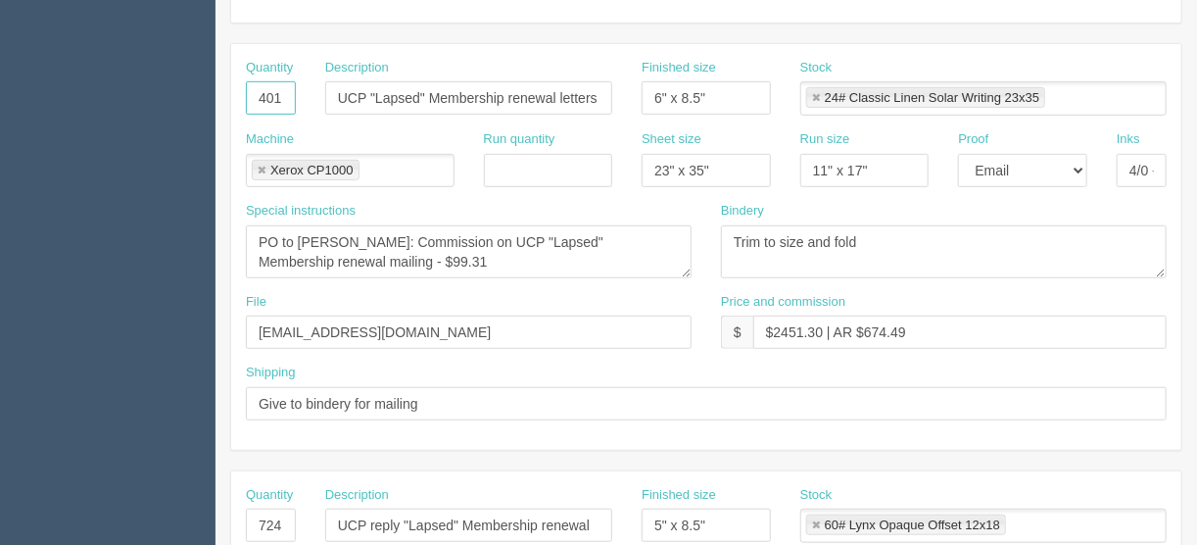
type input "401"
drag, startPoint x: 254, startPoint y: 517, endPoint x: 385, endPoint y: 514, distance: 131.3
click at [373, 523] on div "Quantity 724 Description UCP reply "Lapsed" Membership renewal Finished size 5"…" at bounding box center [706, 522] width 950 height 72
type input "401"
drag, startPoint x: 417, startPoint y: 93, endPoint x: 372, endPoint y: 93, distance: 45.1
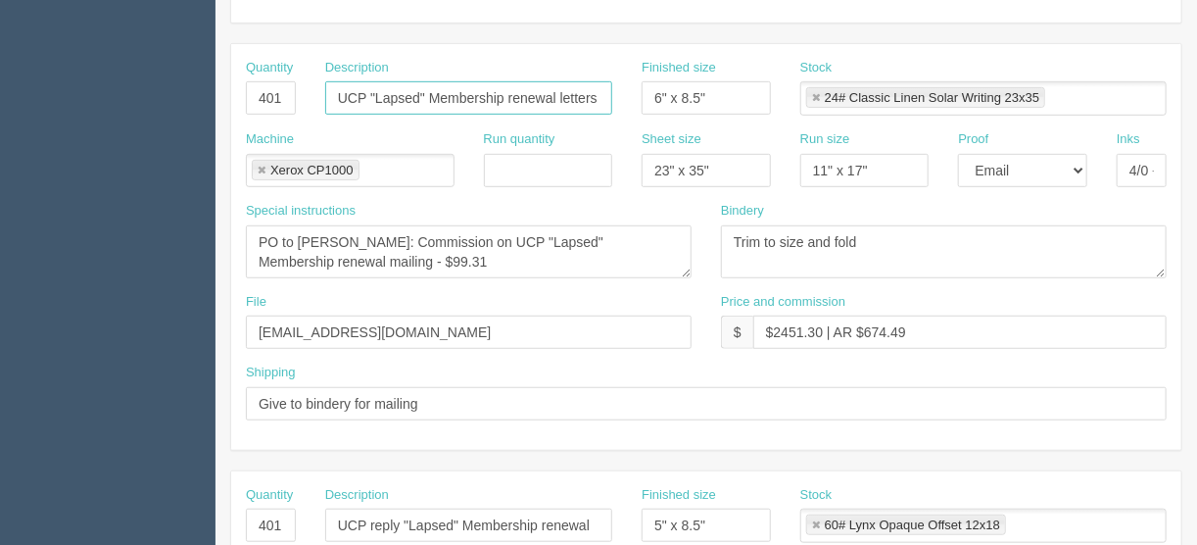
click at [372, 93] on input "UCP "Lapsed" Membership renewal letters" at bounding box center [468, 97] width 287 height 33
type input "UCP "Current" Membership renewal letters"
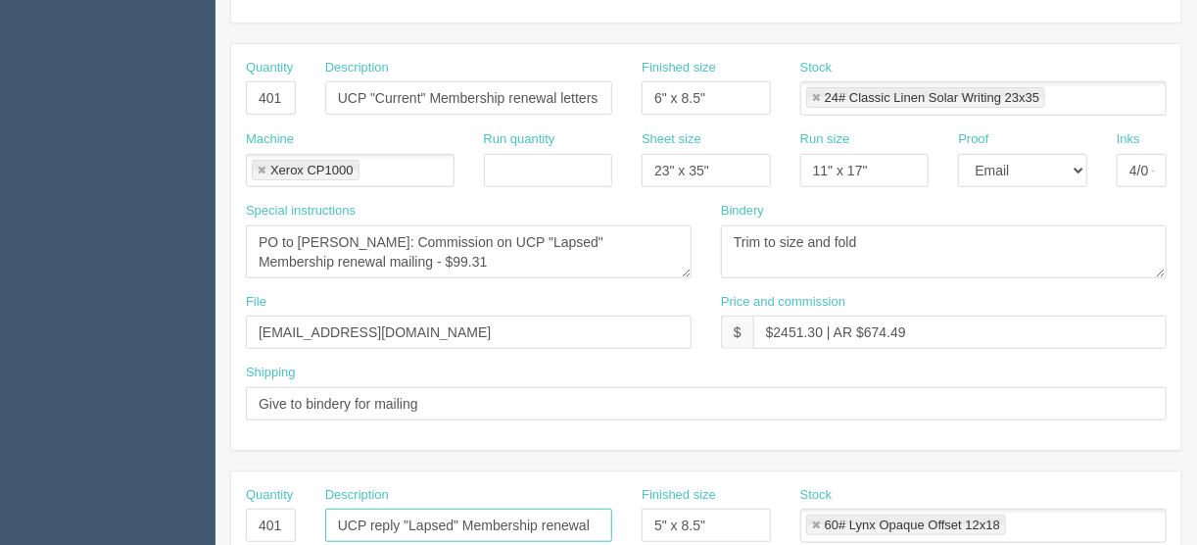
click at [452, 520] on input "UCP reply "Lapsed" Membership renewal" at bounding box center [468, 525] width 287 height 33
type input "UCP reply "Current" Membership renewal"
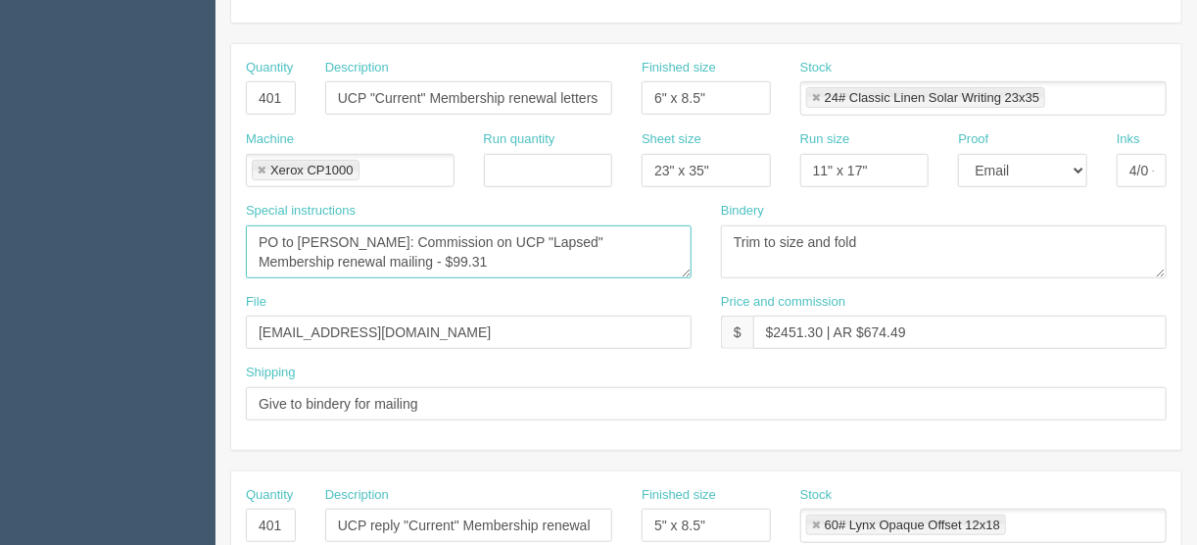
click at [409, 260] on textarea "PO to Robin Schorn: Commission on UCP "Lapsed" Membership renewal mailing - $99…" at bounding box center [469, 251] width 446 height 53
drag, startPoint x: 408, startPoint y: 257, endPoint x: 376, endPoint y: 268, distance: 33.2
click at [376, 263] on textarea "PO to Robin Schorn: Commission on UCP "Lapsed" Membership renewal mailing - $99…" at bounding box center [469, 251] width 446 height 53
type textarea "PO to Robin Schorn: Commission on UCP "Lapsed" Membership renewal mailing - $53…"
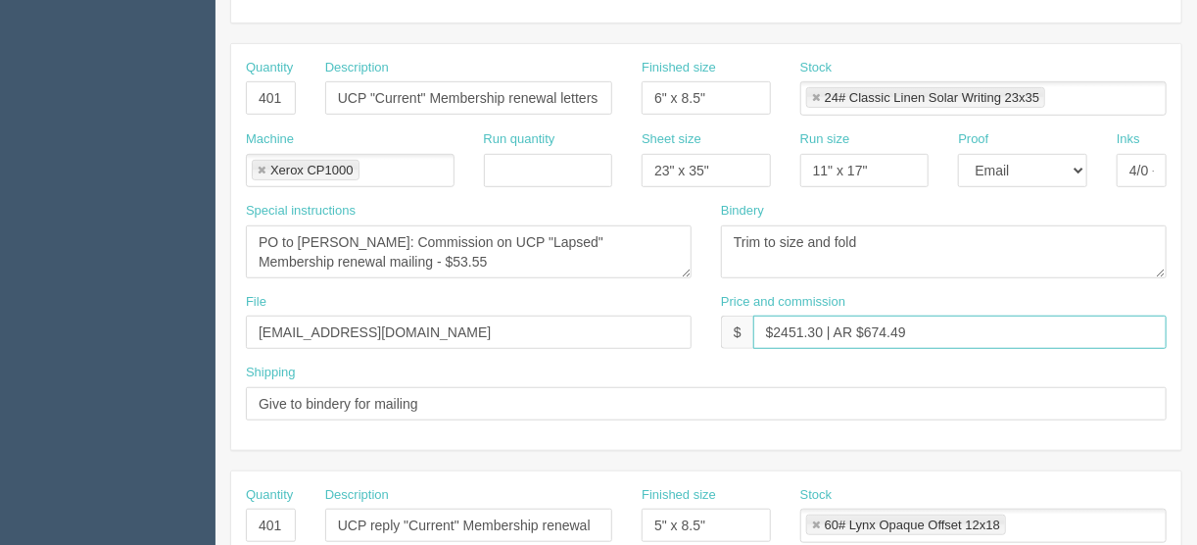
drag, startPoint x: 821, startPoint y: 328, endPoint x: 775, endPoint y: 324, distance: 46.2
click at [775, 324] on input "$2451.30 | AR $674.49" at bounding box center [961, 332] width 414 height 33
drag, startPoint x: 914, startPoint y: 326, endPoint x: 864, endPoint y: 333, distance: 50.4
click at [864, 333] on input "$1590.72 | AR $674.49" at bounding box center [961, 332] width 414 height 33
type input "$1590.72 | AR $367.47"
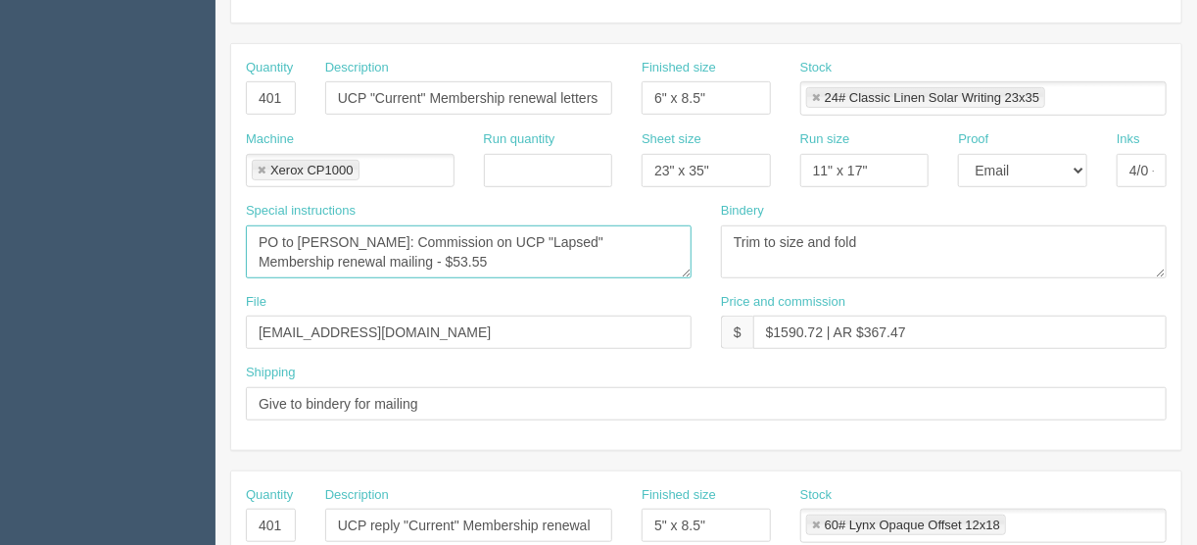
drag, startPoint x: 566, startPoint y: 236, endPoint x: 524, endPoint y: 244, distance: 42.9
click at [524, 244] on textarea "PO to Robin Schorn: Commission on UCP "Lapsed" Membership renewal mailing - $99…" at bounding box center [469, 251] width 446 height 53
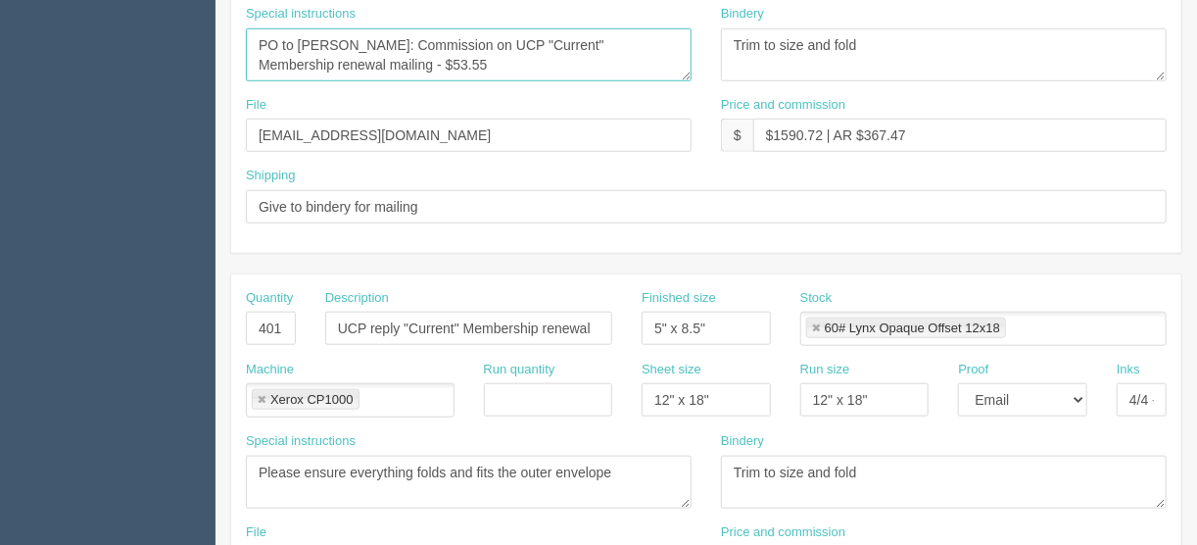
scroll to position [627, 0]
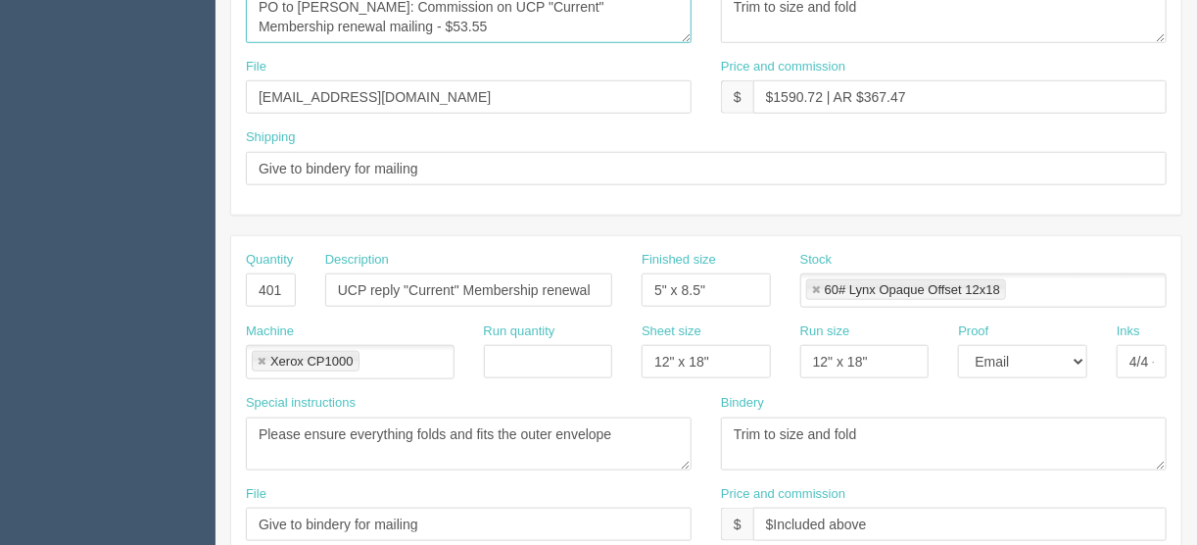
type textarea "PO to Robin Schorn: Commission on UCP "Current" Membership renewal mailing - $5…"
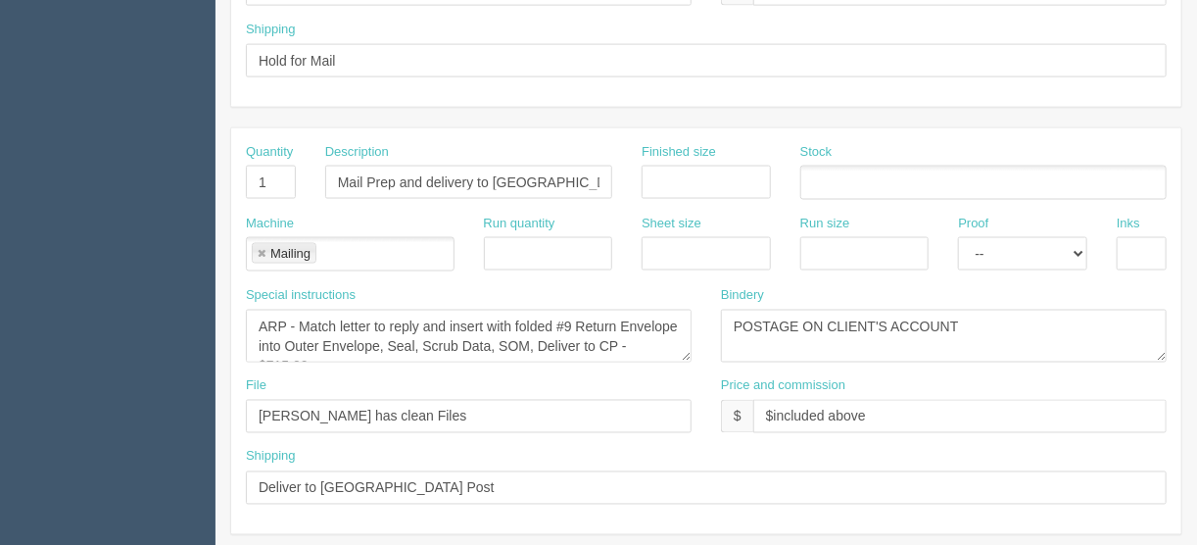
scroll to position [1176, 0]
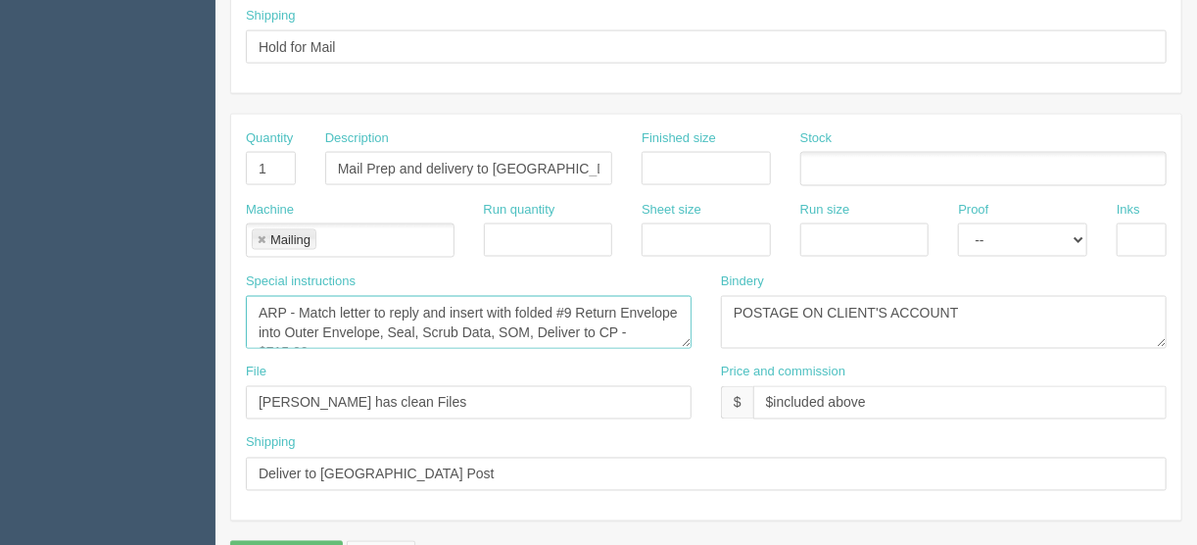
drag, startPoint x: 636, startPoint y: 319, endPoint x: 658, endPoint y: 317, distance: 22.6
click at [658, 317] on textarea "ARP - Match letter to reply and insert with folded #9 Return Envelope into Oute…" at bounding box center [469, 322] width 446 height 53
type textarea "ARP - Match letter to reply and insert with folded #9 Return Envelope into Oute…"
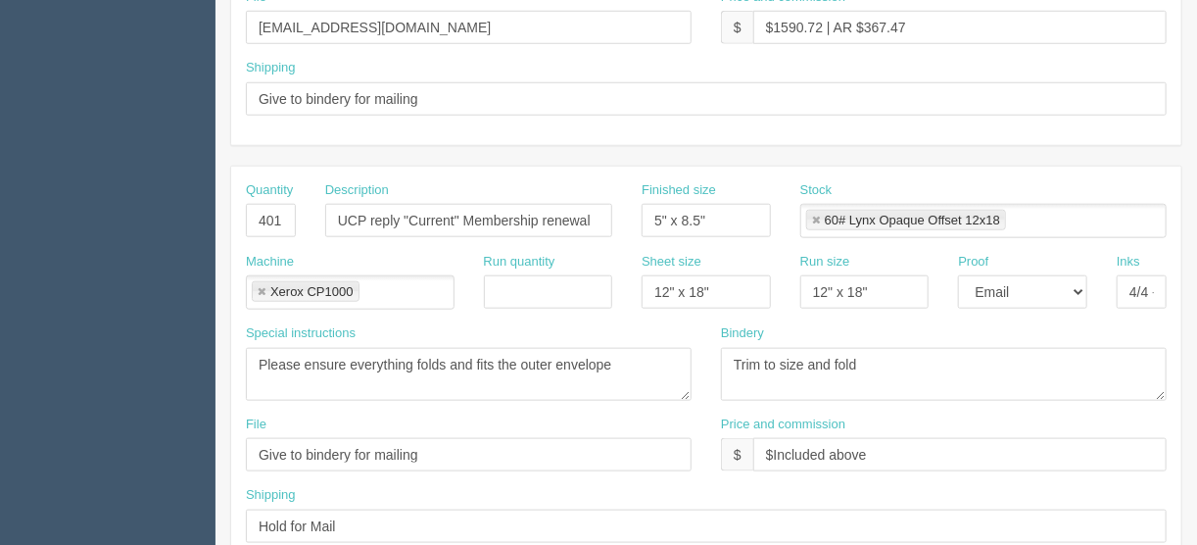
scroll to position [675, 0]
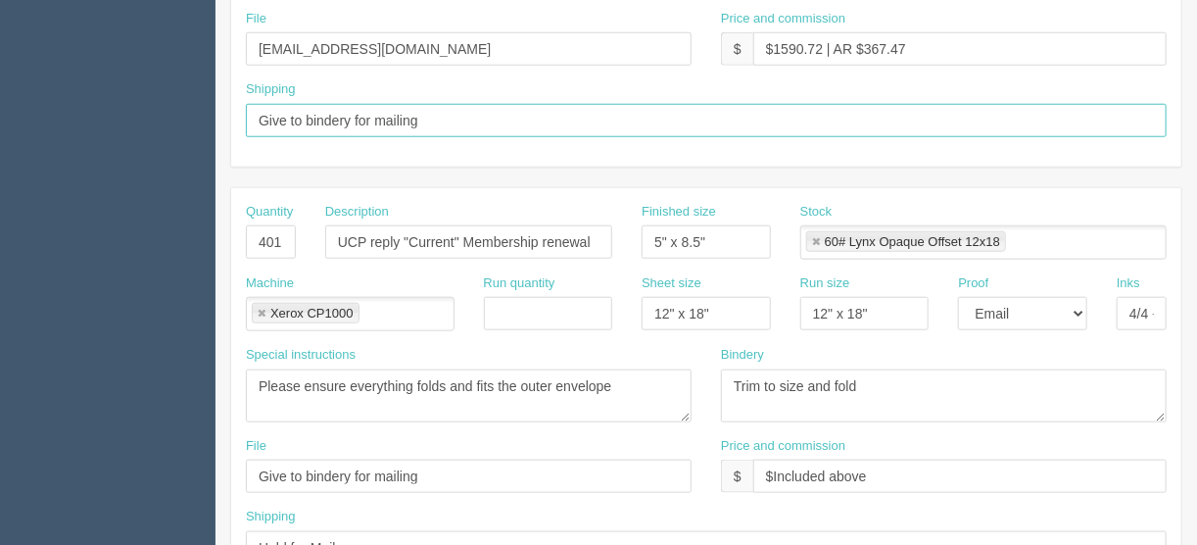
drag, startPoint x: 443, startPoint y: 113, endPoint x: 188, endPoint y: 112, distance: 254.8
click at [213, 103] on section "Dockets Estimates Customers" at bounding box center [598, 239] width 1197 height 1730
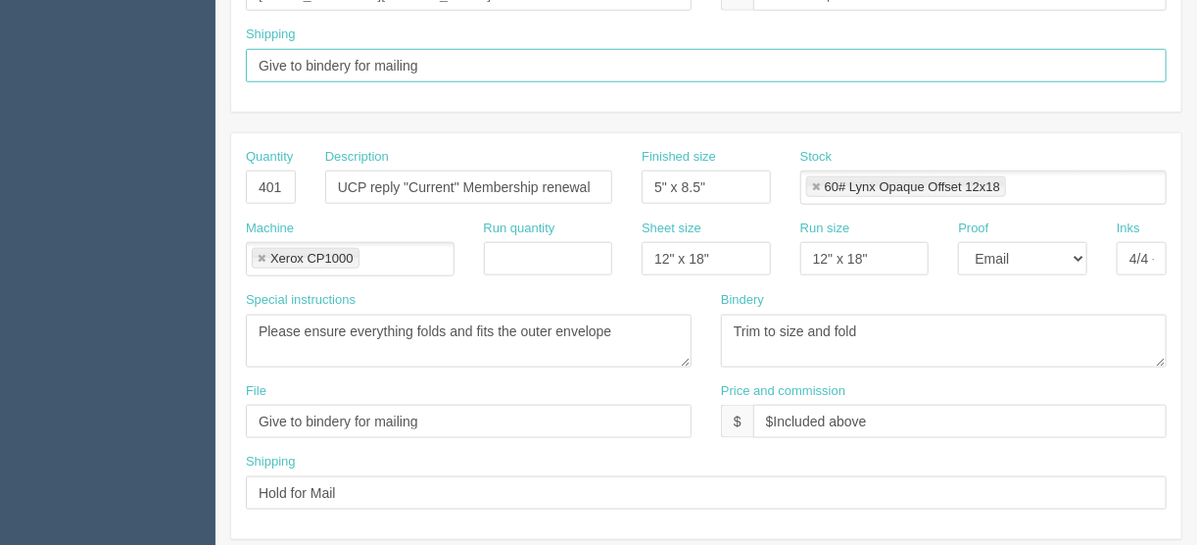
scroll to position [754, 0]
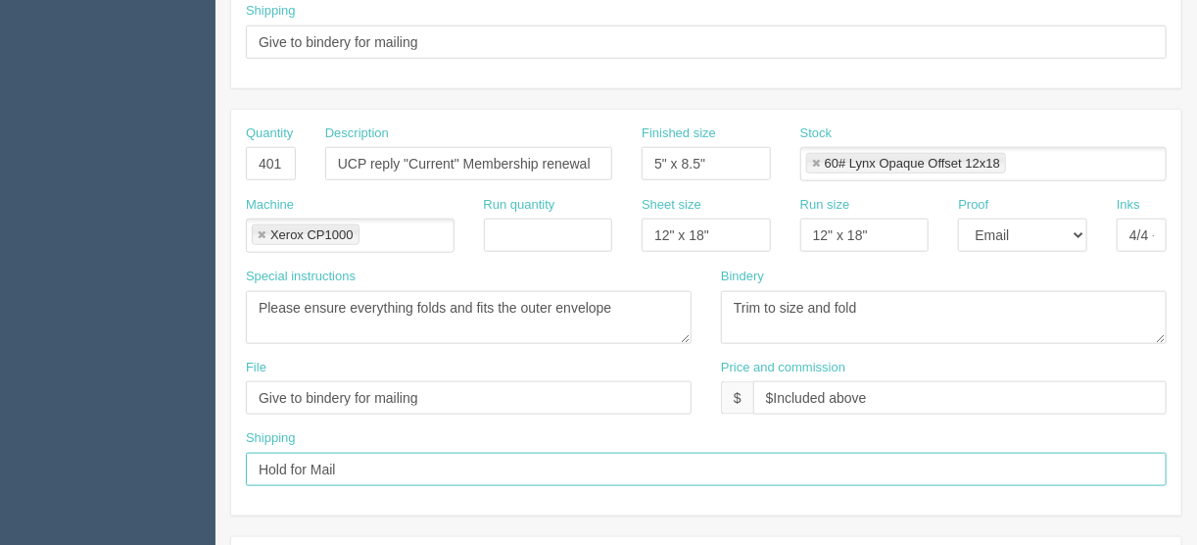
drag, startPoint x: 382, startPoint y: 471, endPoint x: 179, endPoint y: 469, distance: 202.8
click at [179, 469] on section "Dockets Estimates Customers" at bounding box center [598, 160] width 1197 height 1730
paste input "Give to bindery for mailing"
type input "Give to bindery for mailing"
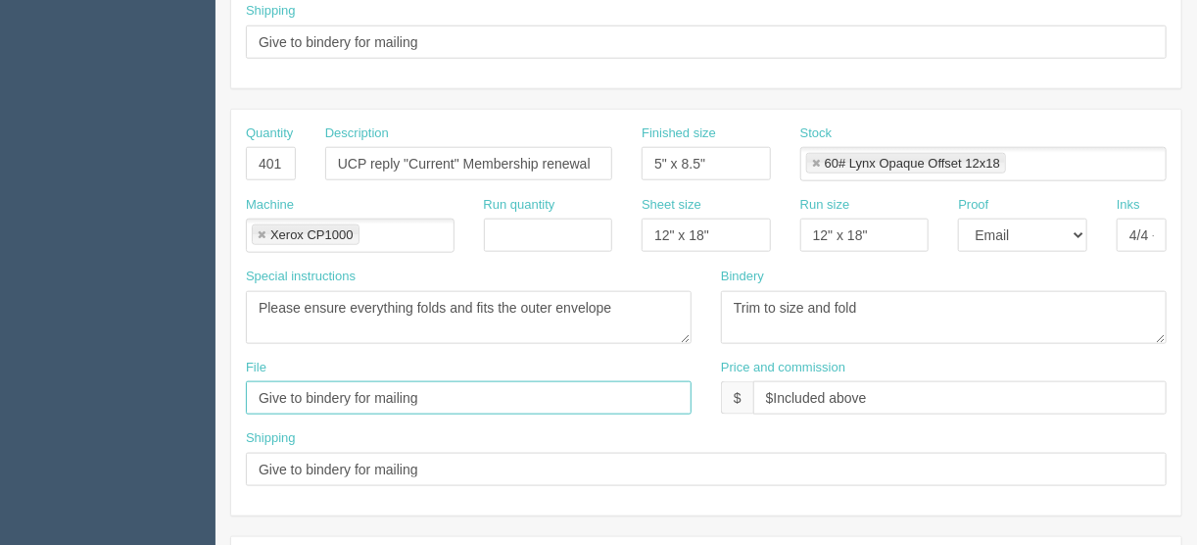
drag, startPoint x: 255, startPoint y: 395, endPoint x: 540, endPoint y: 396, distance: 285.1
click at [540, 396] on input "Give to bindery for mailing" at bounding box center [469, 397] width 446 height 33
type input "files@allrush.ca"
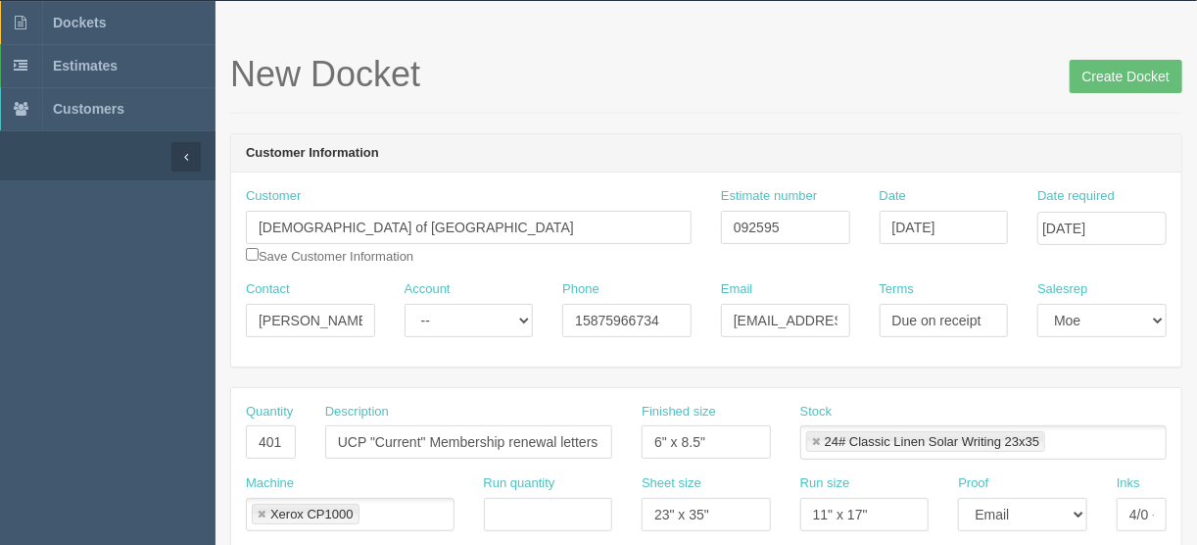
scroll to position [0, 0]
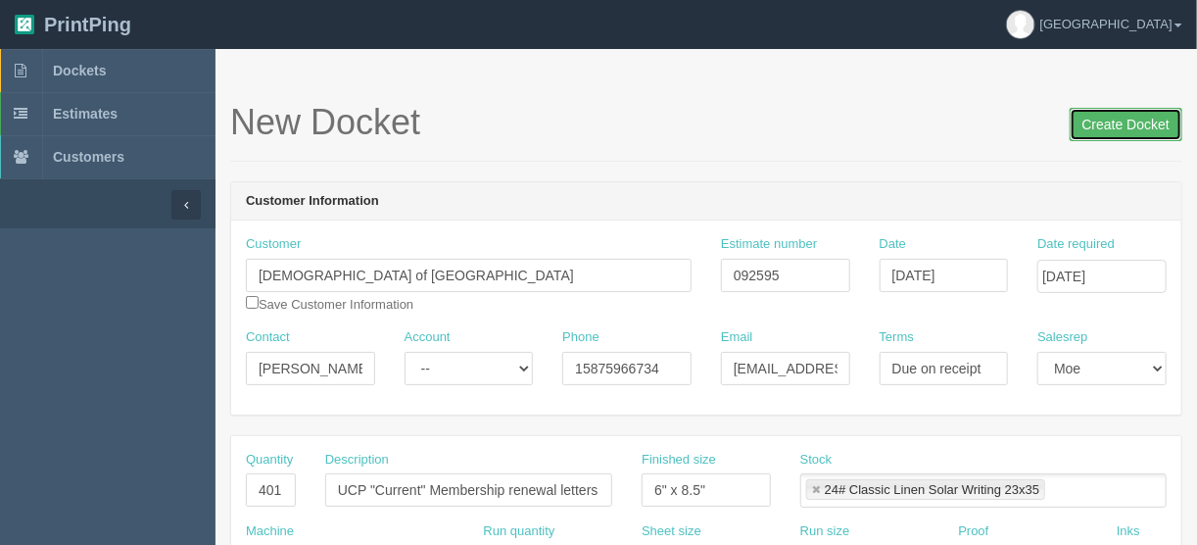
click at [1116, 127] on input "Create Docket" at bounding box center [1126, 124] width 113 height 33
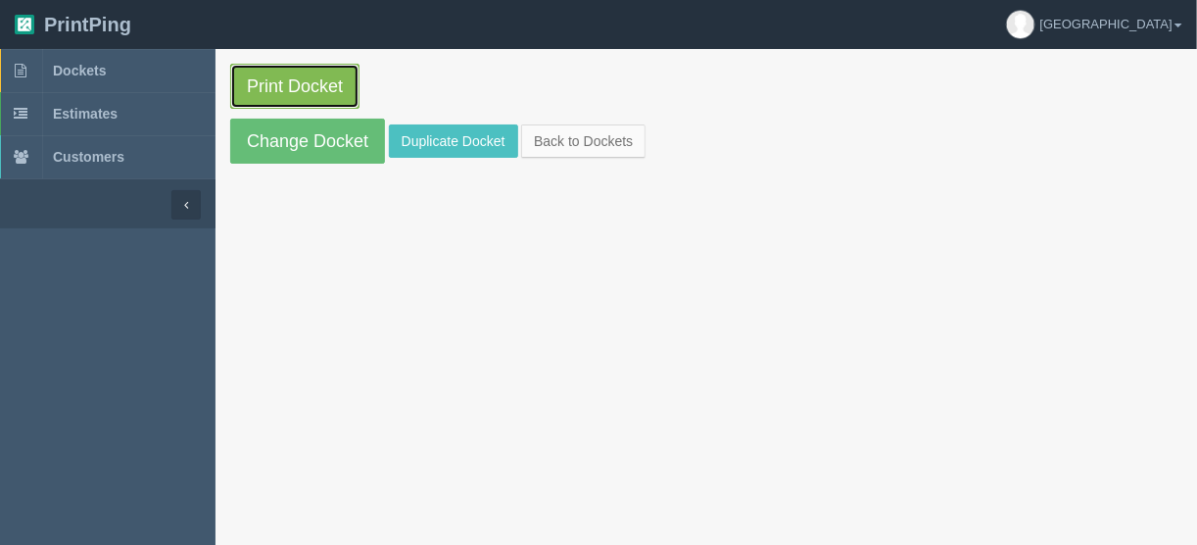
click at [301, 81] on link "Print Docket" at bounding box center [294, 86] width 129 height 45
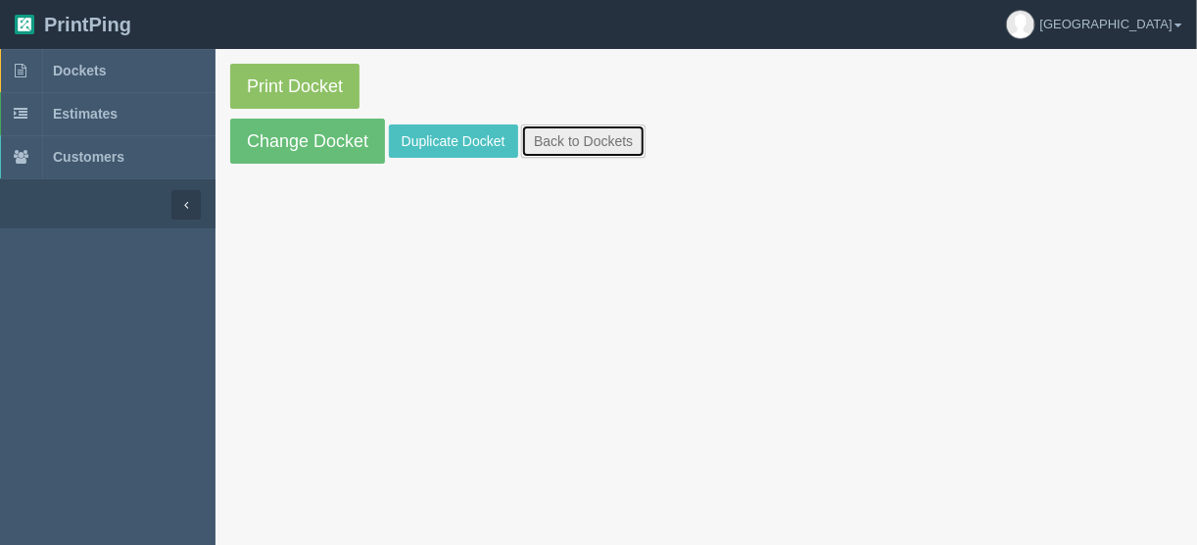
click at [587, 135] on link "Back to Dockets" at bounding box center [583, 140] width 124 height 33
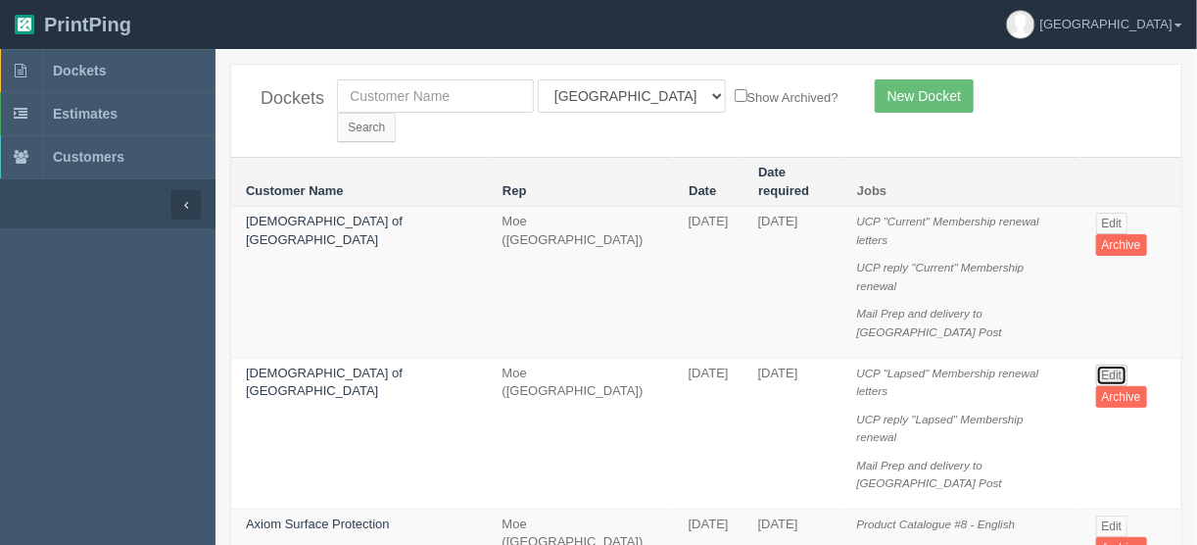
click at [1107, 365] on link "Edit" at bounding box center [1112, 376] width 32 height 22
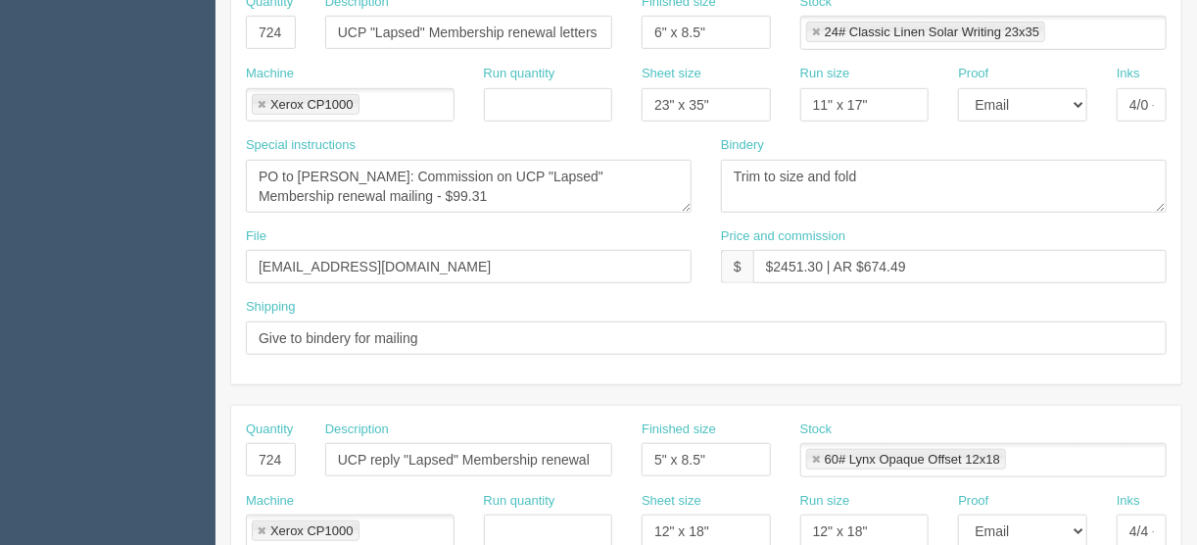
scroll to position [470, 0]
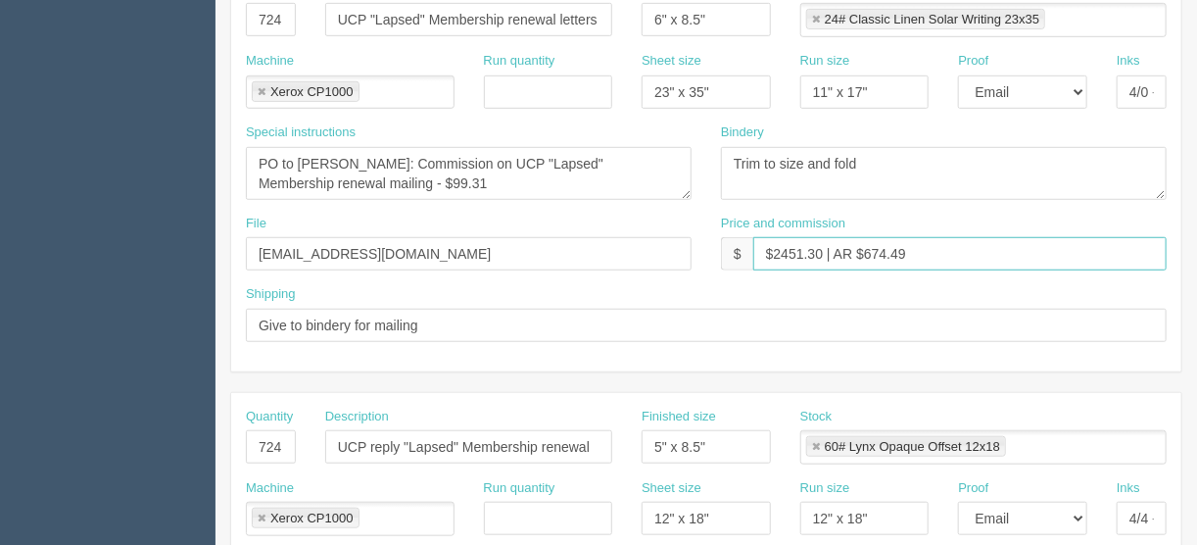
drag, startPoint x: 922, startPoint y: 248, endPoint x: 865, endPoint y: 253, distance: 57.0
click at [865, 253] on input "$2451.30 | AR $674.49" at bounding box center [961, 253] width 414 height 33
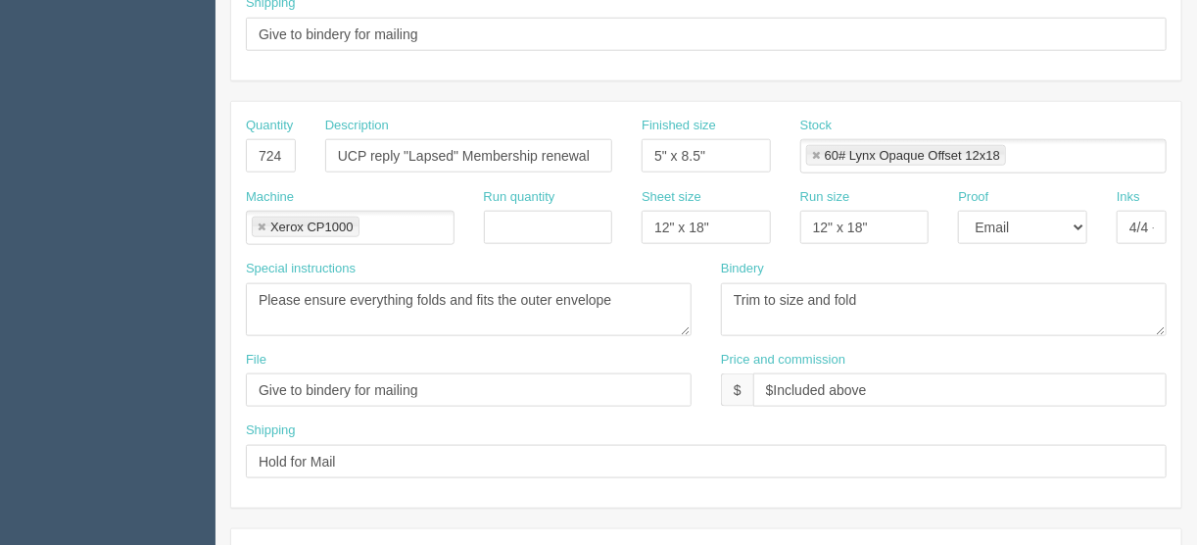
scroll to position [784, 0]
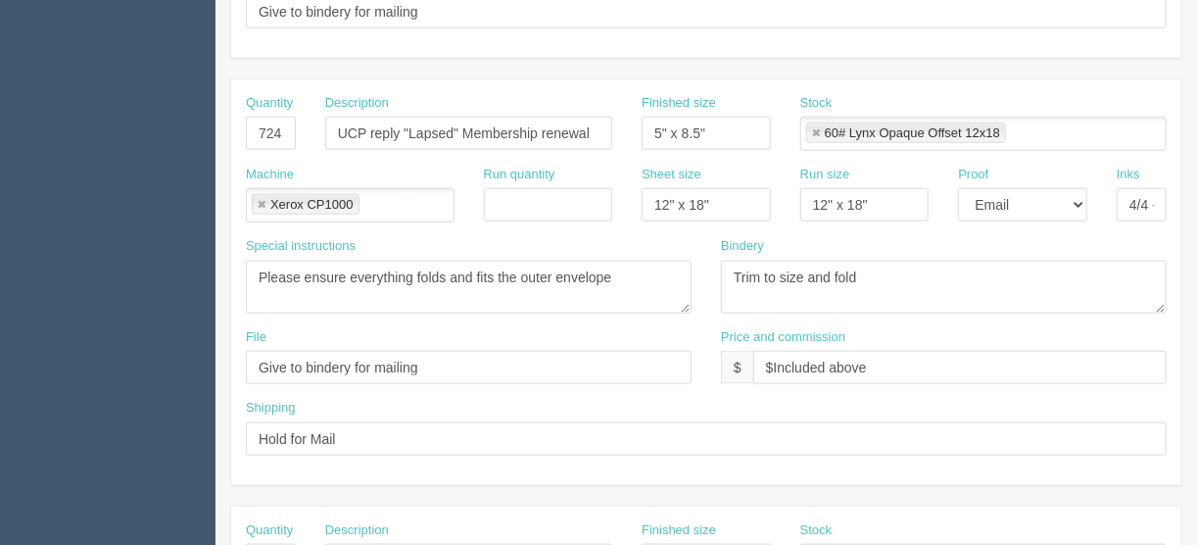
type input "$2451.30 | AR $575.18"
drag, startPoint x: 435, startPoint y: 363, endPoint x: 144, endPoint y: 364, distance: 291.0
click at [144, 364] on section "Dockets Estimates Customers" at bounding box center [598, 130] width 1197 height 1730
drag, startPoint x: 344, startPoint y: 435, endPoint x: 105, endPoint y: 463, distance: 240.7
click at [118, 455] on section "Dockets Estimates Customers" at bounding box center [598, 130] width 1197 height 1730
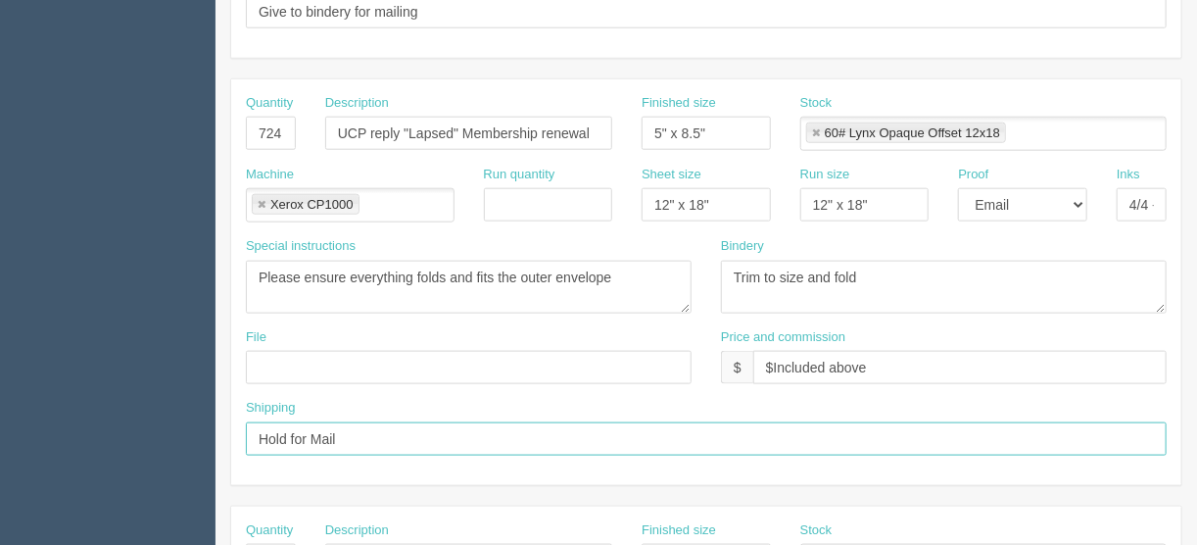
paste input "Give to bindery for mailing"
type input "Give to bindery for mailing"
click at [289, 351] on input "text" at bounding box center [469, 367] width 446 height 33
type input "[EMAIL_ADDRESS][DOMAIN_NAME]"
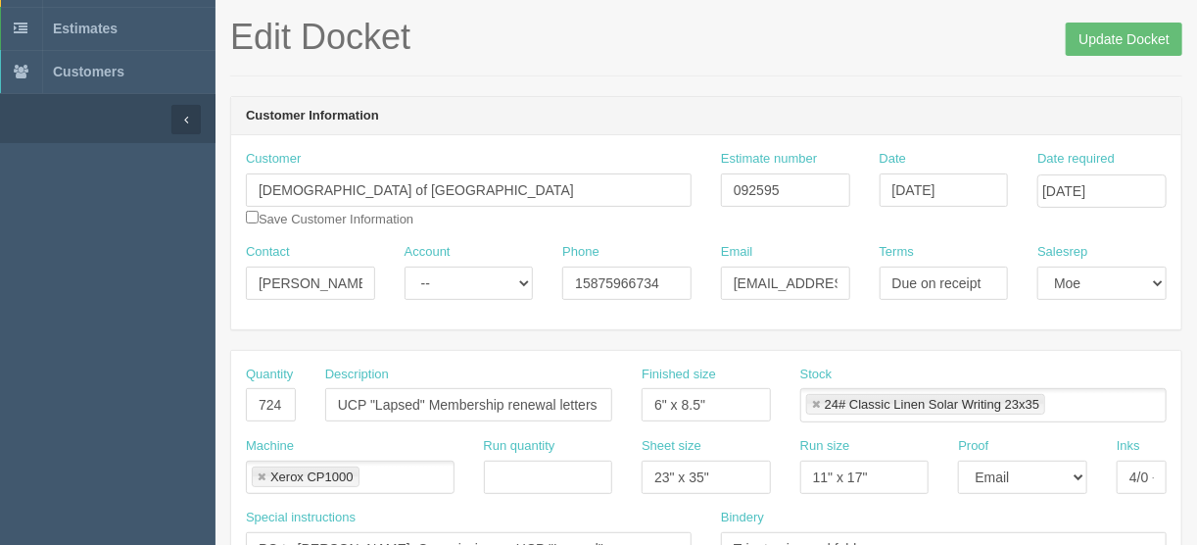
scroll to position [0, 0]
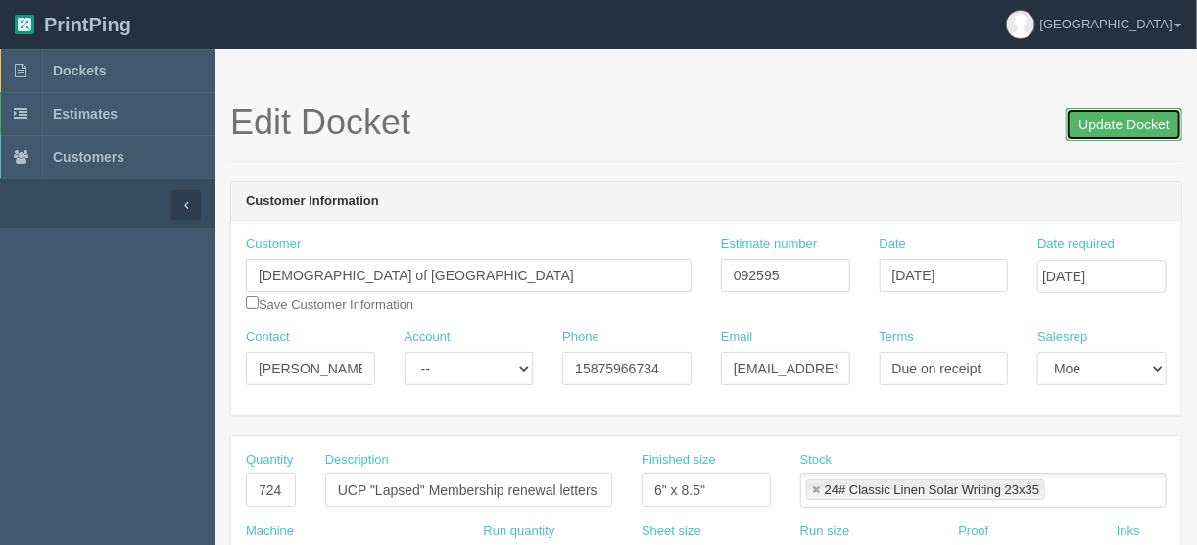
click at [1109, 122] on input "Update Docket" at bounding box center [1124, 124] width 117 height 33
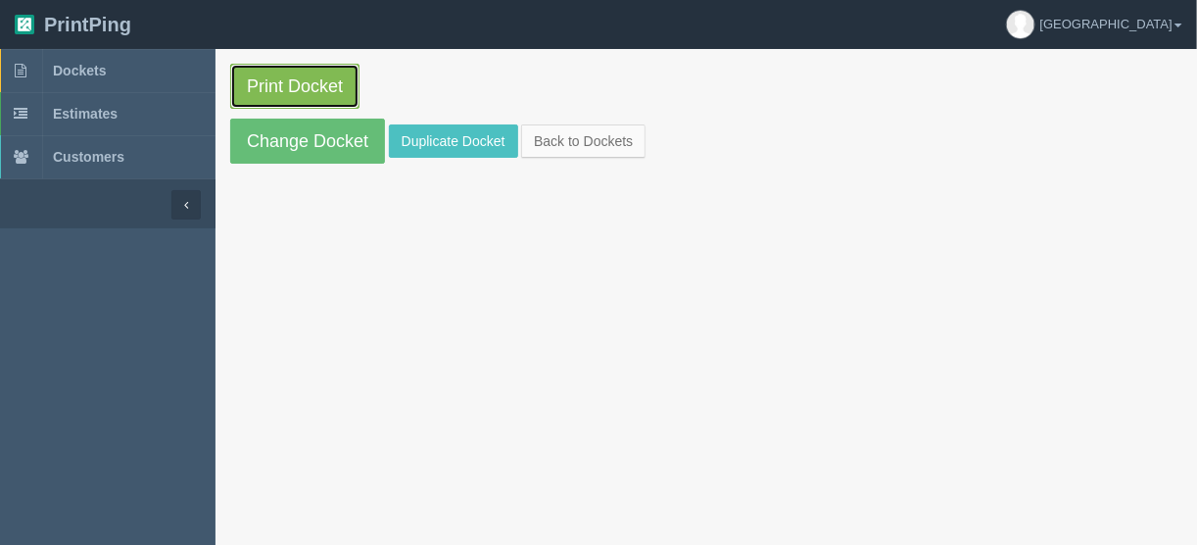
click at [278, 84] on link "Print Docket" at bounding box center [294, 86] width 129 height 45
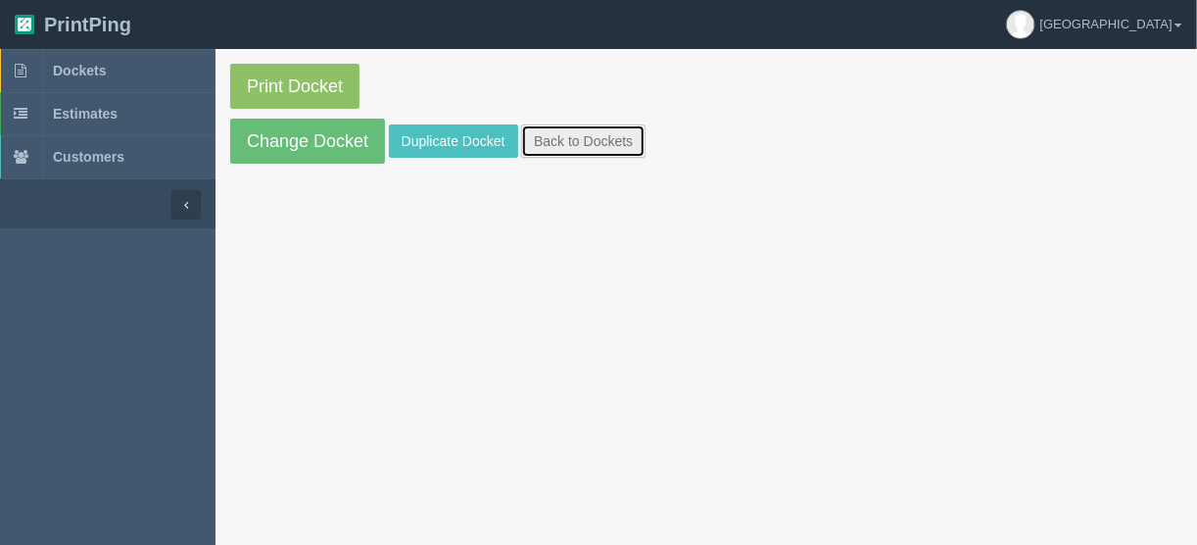
click at [555, 143] on link "Back to Dockets" at bounding box center [583, 140] width 124 height 33
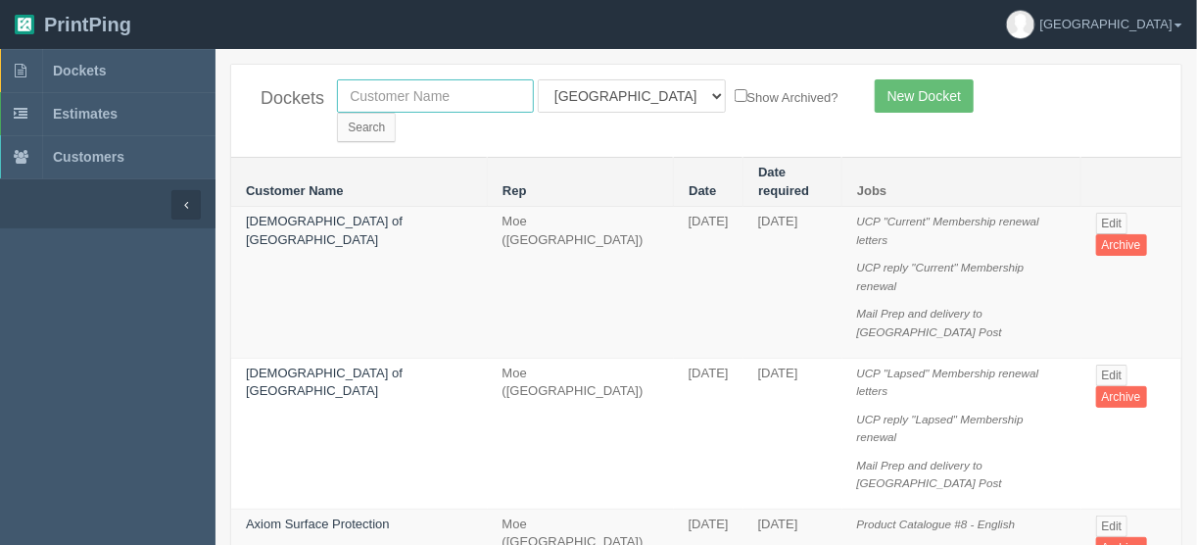
click at [462, 95] on input "text" at bounding box center [435, 95] width 197 height 33
type input "united c"
click at [396, 113] on input "Search" at bounding box center [366, 127] width 59 height 29
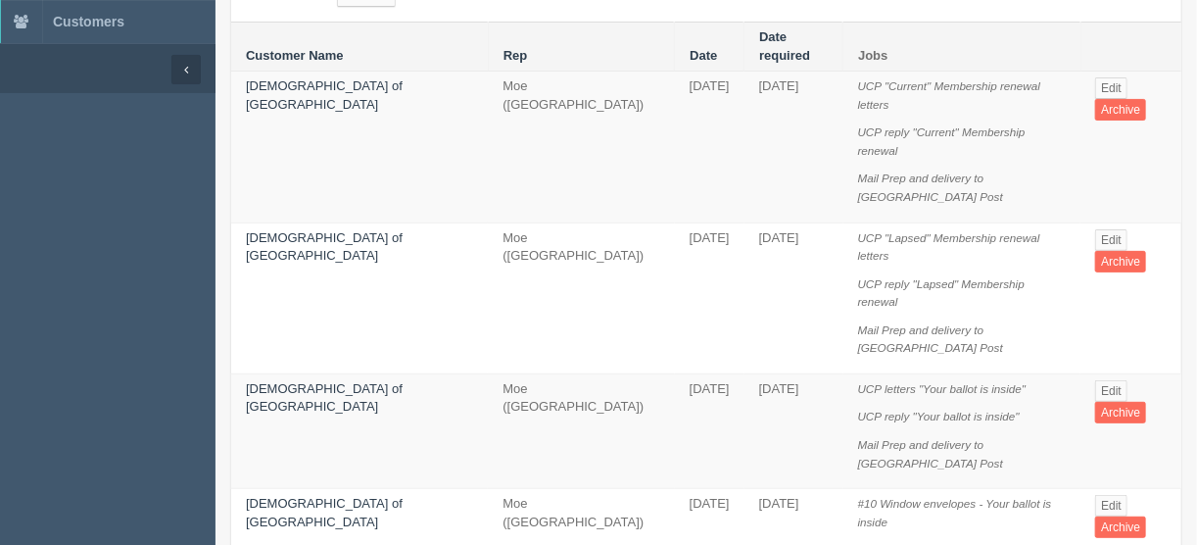
scroll to position [235, 0]
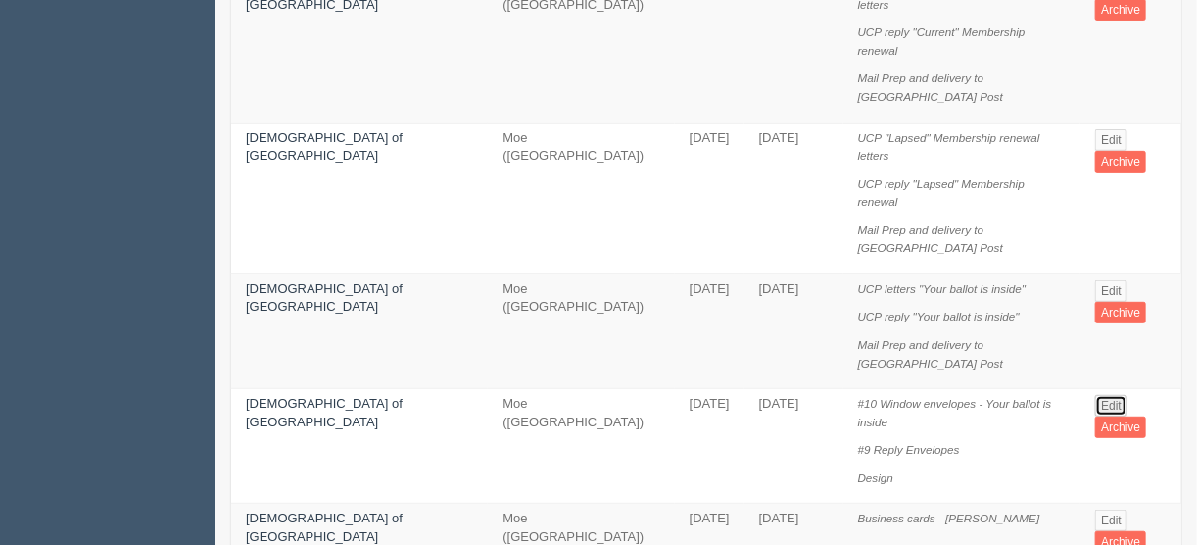
click at [1099, 395] on link "Edit" at bounding box center [1112, 406] width 32 height 22
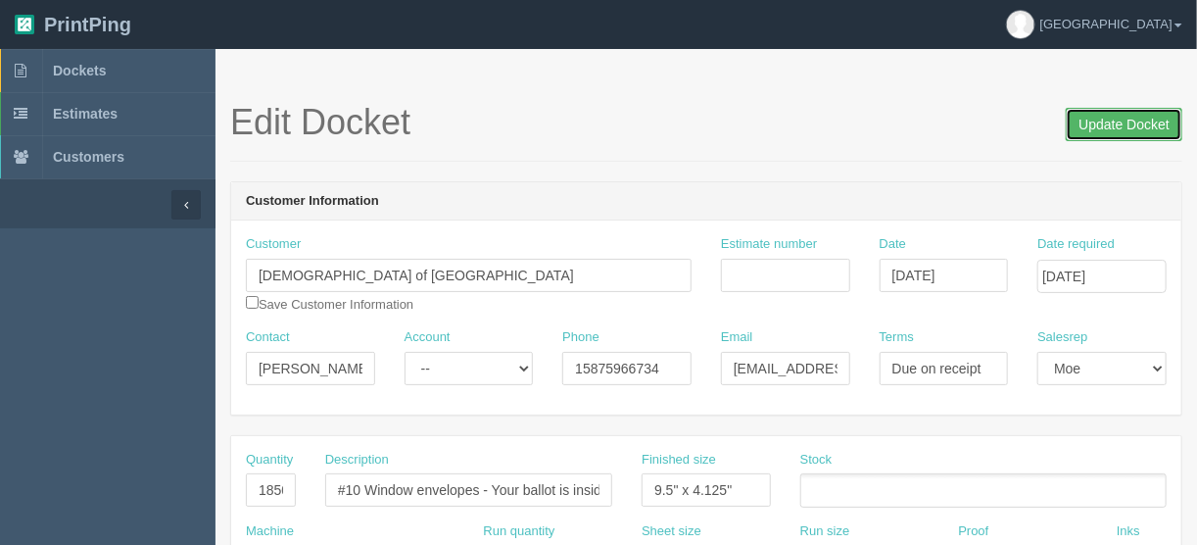
drag, startPoint x: 1114, startPoint y: 124, endPoint x: 1100, endPoint y: 126, distance: 13.9
click at [1113, 124] on input "Update Docket" at bounding box center [1124, 124] width 117 height 33
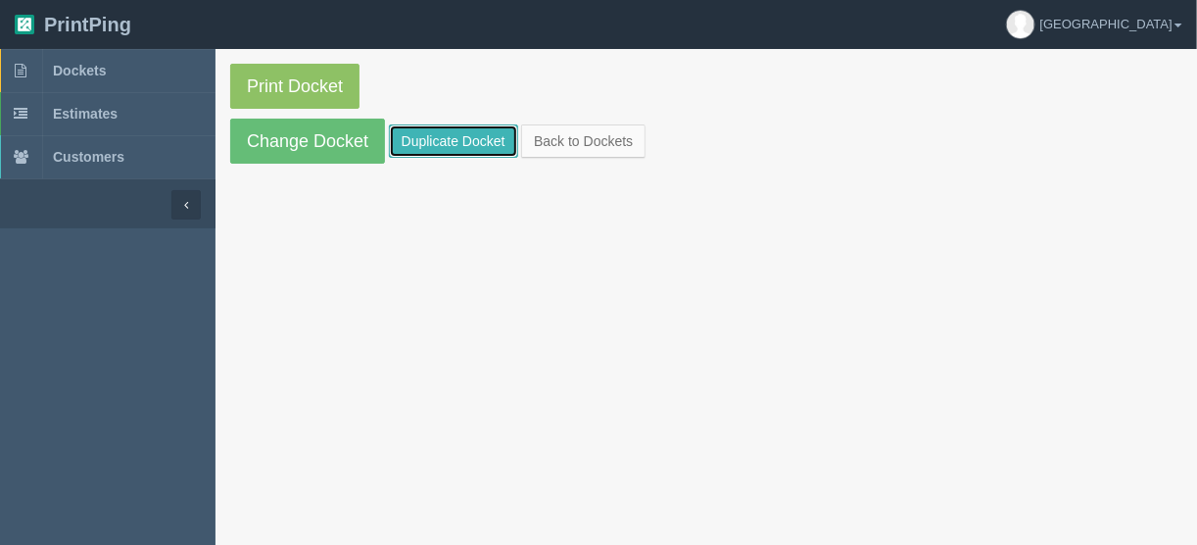
click at [430, 137] on link "Duplicate Docket" at bounding box center [453, 140] width 129 height 33
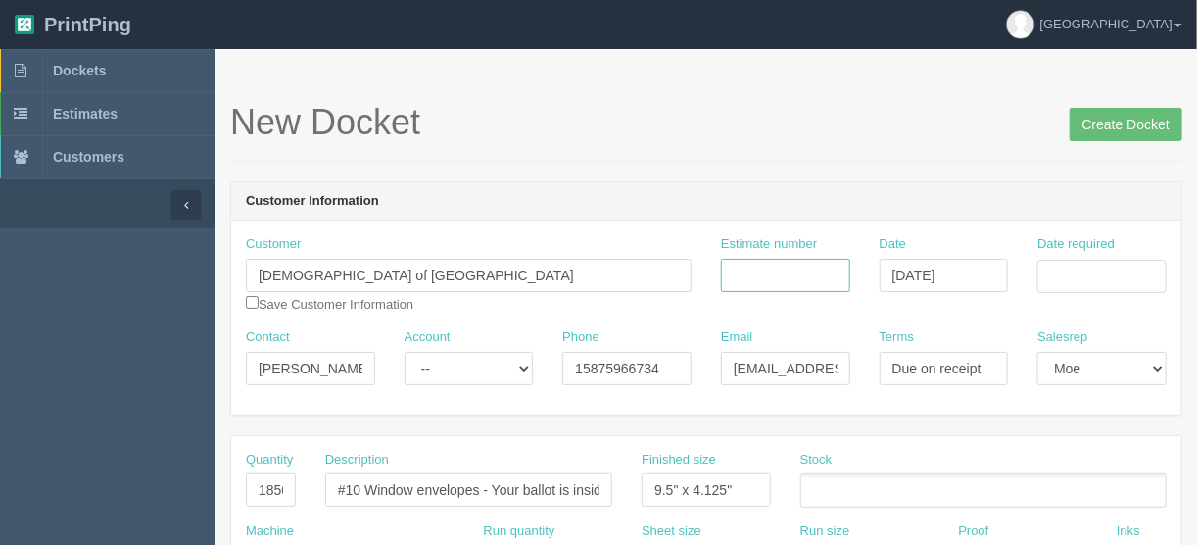
click at [782, 274] on input "Estimate number" at bounding box center [785, 275] width 129 height 33
type input "092595"
click at [1090, 260] on input "Date required" at bounding box center [1102, 276] width 129 height 33
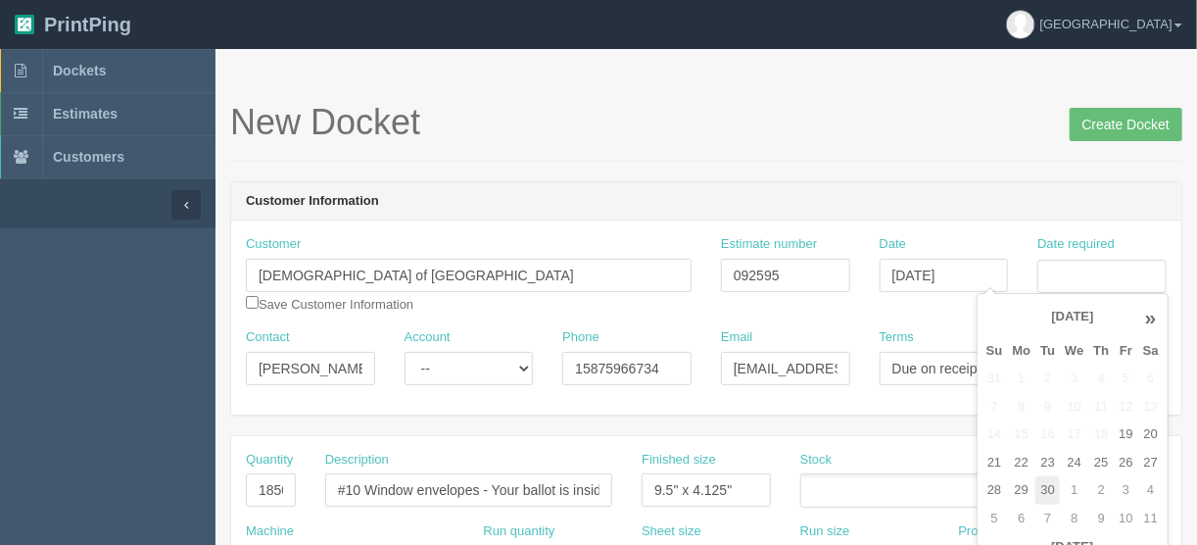
click at [1050, 489] on td "30" at bounding box center [1048, 490] width 24 height 28
type input "[DATE]"
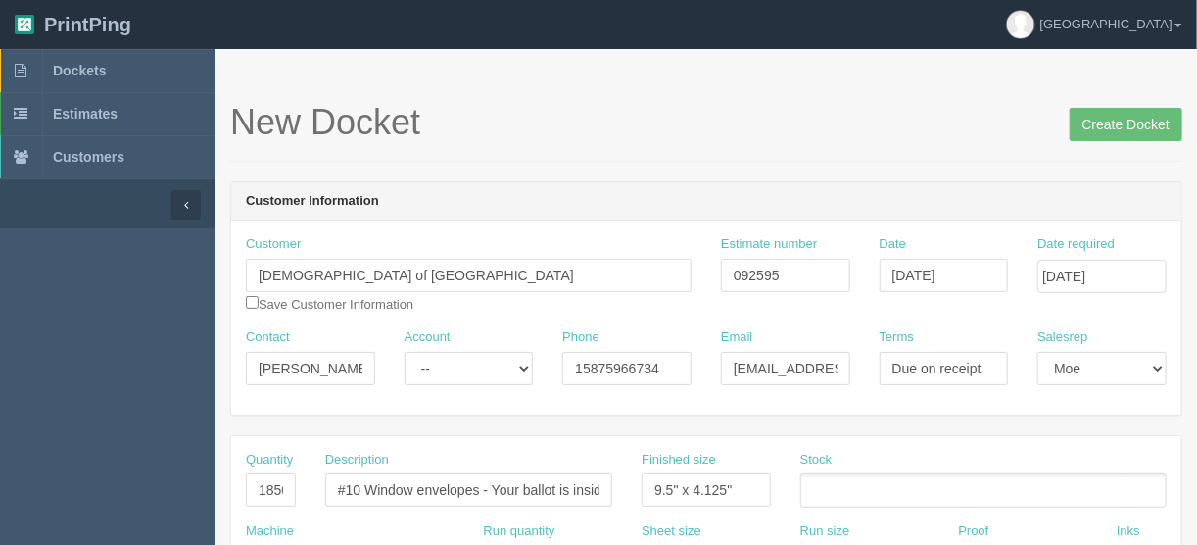
drag, startPoint x: 252, startPoint y: 485, endPoint x: 471, endPoint y: 476, distance: 219.7
click at [419, 493] on div "Quantity 18500 Description #10 Window envelopes - Your ballot is inside Finishe…" at bounding box center [706, 487] width 950 height 72
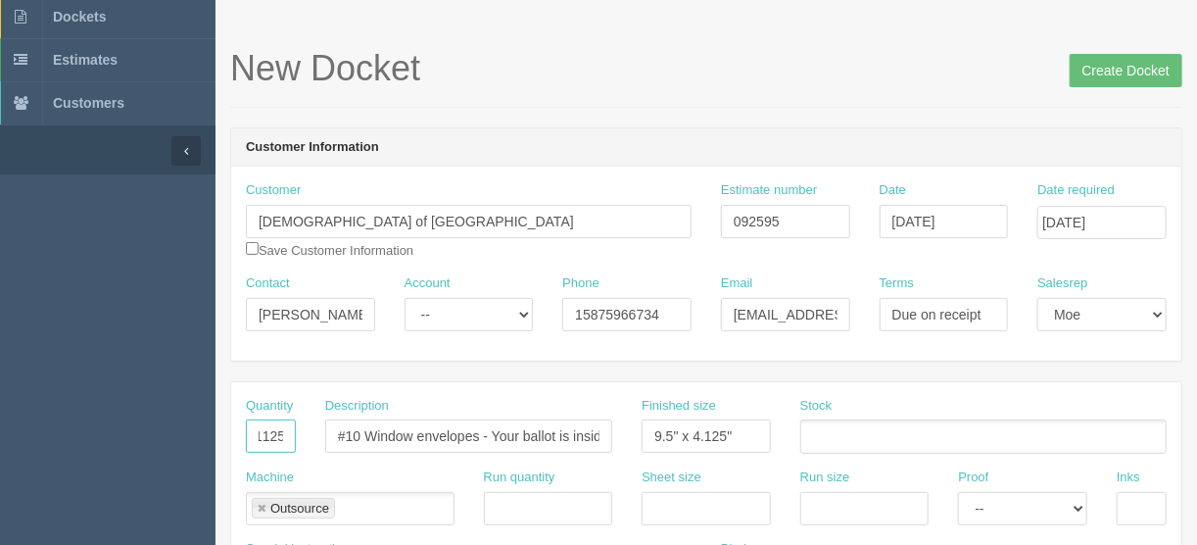
scroll to position [157, 0]
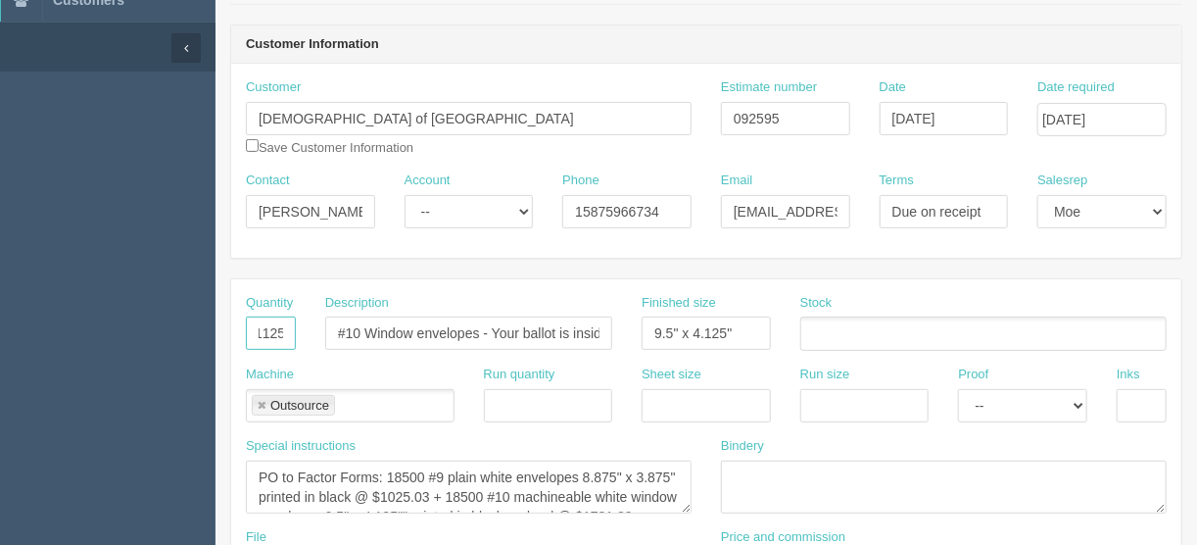
type input "1125"
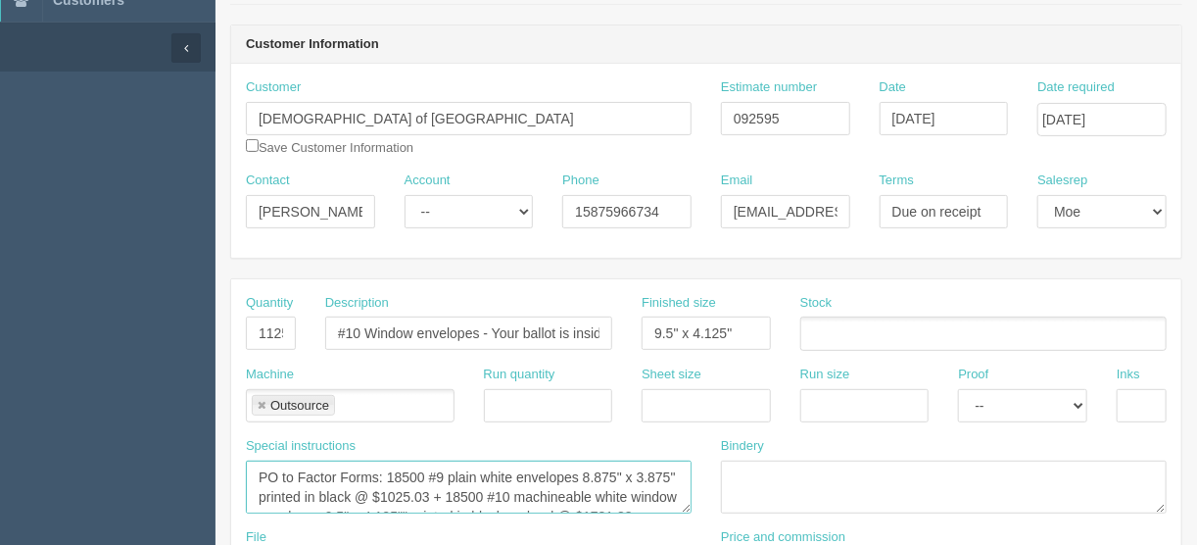
scroll to position [39, 0]
drag, startPoint x: 258, startPoint y: 470, endPoint x: 639, endPoint y: 510, distance: 383.2
click at [639, 510] on div "Special instructions PO to Factor Forms: 18500 #9 plain white envelopes 8.875" …" at bounding box center [468, 482] width 475 height 91
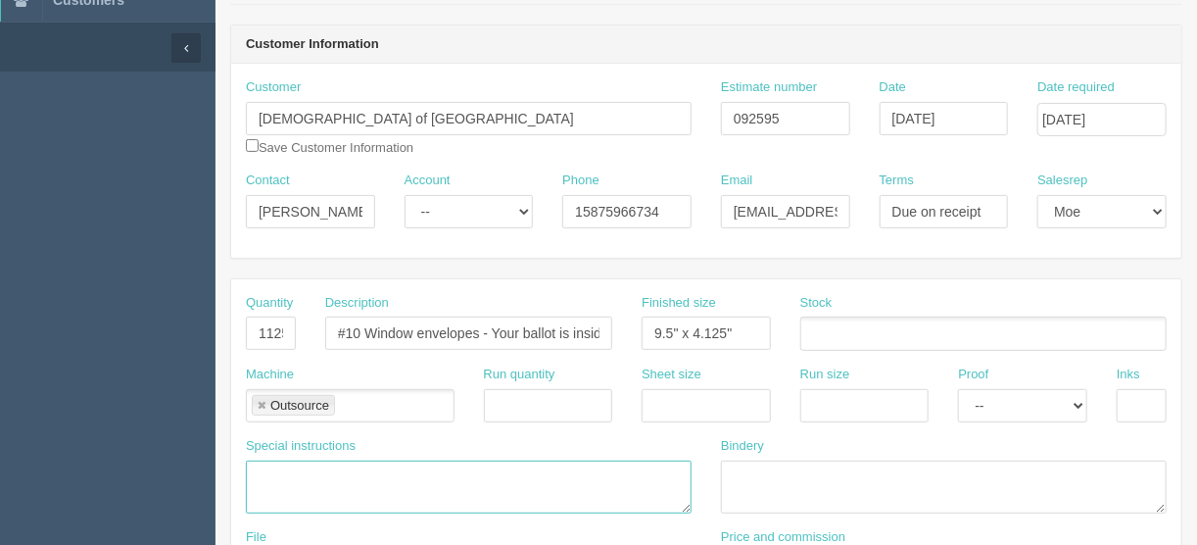
scroll to position [0, 0]
drag, startPoint x: 420, startPoint y: 471, endPoint x: 379, endPoint y: 475, distance: 41.3
click at [379, 475] on textarea "PO to Factor Forms: 18500 #9 plain white envelopes 8.875" x 3.875" printed in b…" at bounding box center [469, 487] width 446 height 53
click at [591, 467] on textarea "PO to Factor Forms: 18500 #9 plain white envelopes 8.875" x 3.875" printed in b…" at bounding box center [469, 487] width 446 height 53
drag, startPoint x: 657, startPoint y: 477, endPoint x: 184, endPoint y: 471, distance: 472.3
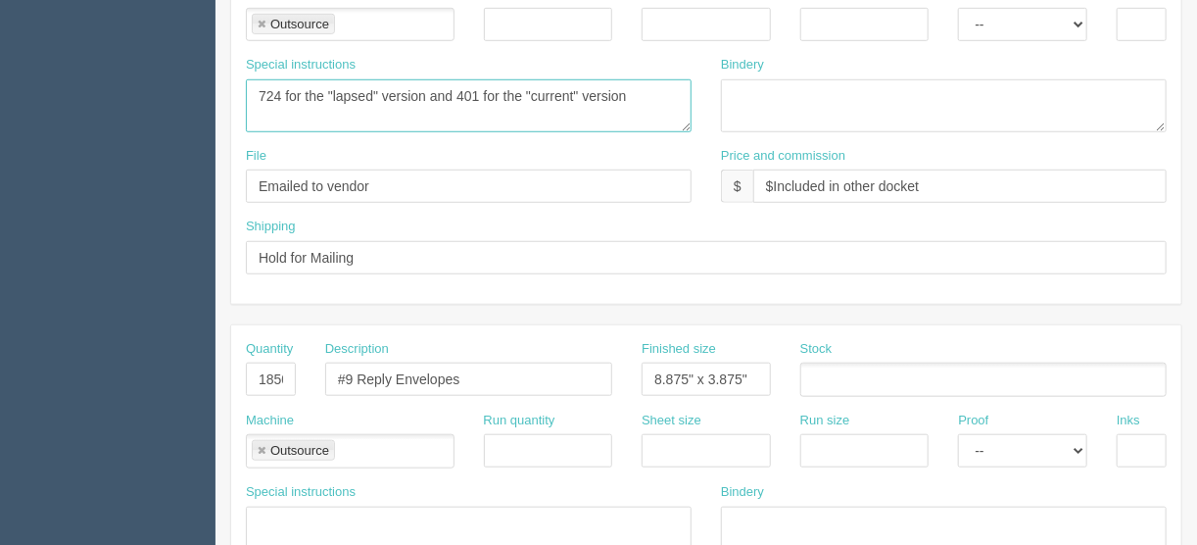
scroll to position [706, 0]
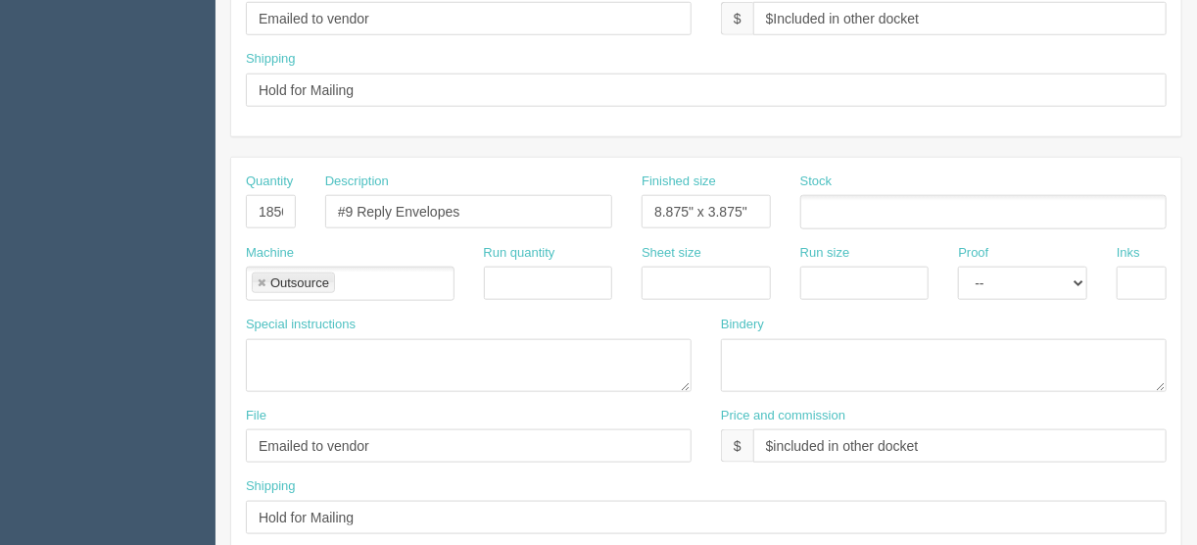
type textarea "724 for the "lapsed" version and 401 for the "current" version"
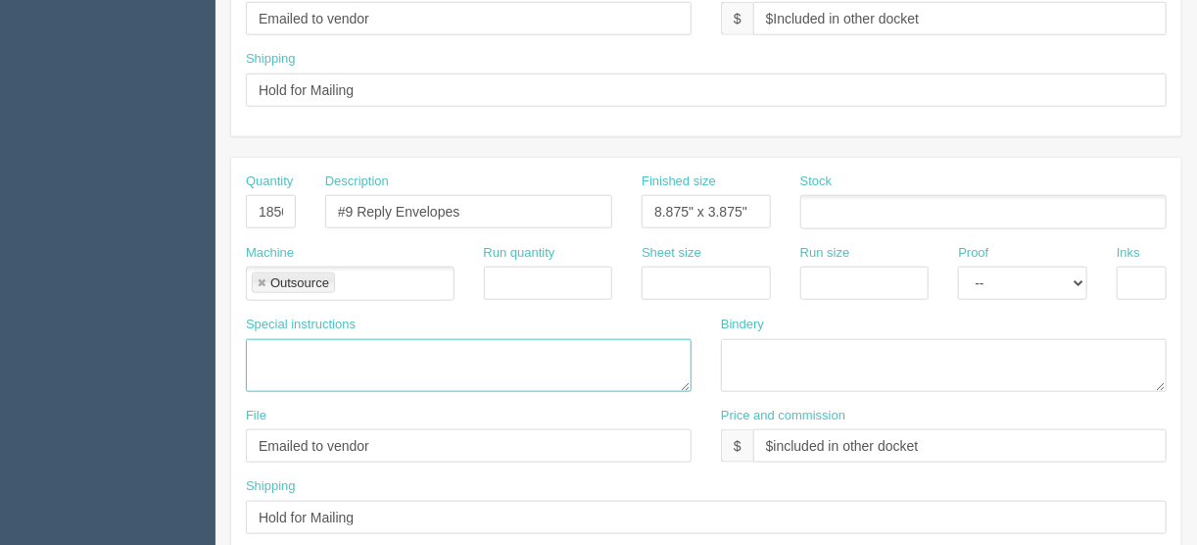
click at [256, 351] on textarea at bounding box center [469, 365] width 446 height 53
paste textarea "724 for the "lapsed" version and 401 for the "current" version"
type textarea "724 for the "lapsed" version and 401 for the "current" version"
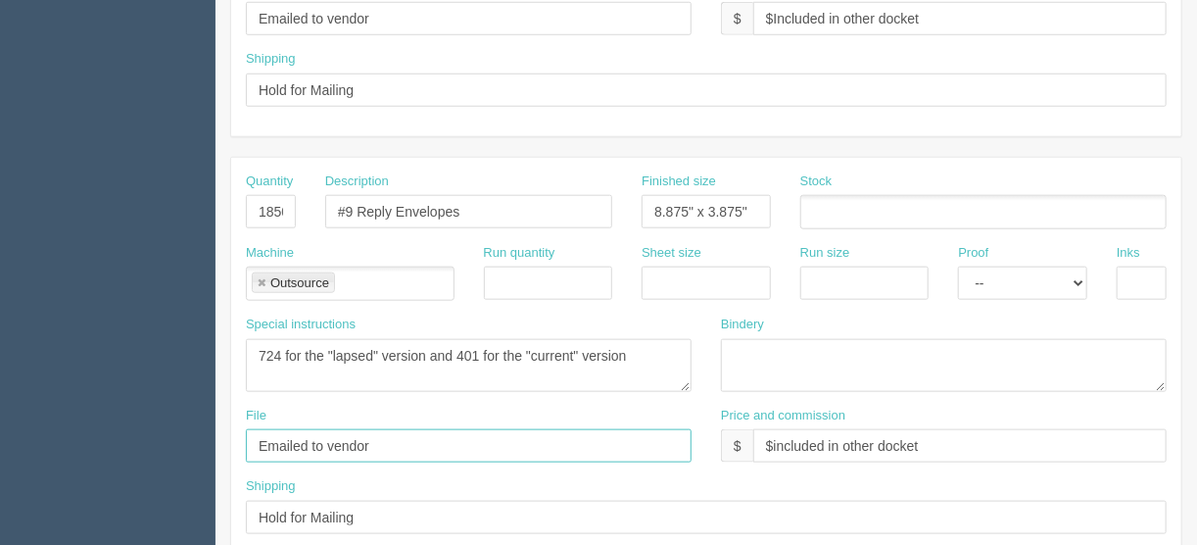
drag, startPoint x: 395, startPoint y: 443, endPoint x: 162, endPoint y: 459, distance: 233.7
click at [181, 459] on section "Dockets Estimates Customers" at bounding box center [598, 208] width 1197 height 1730
type input "[EMAIL_ADDRESS][DOMAIN_NAME]"
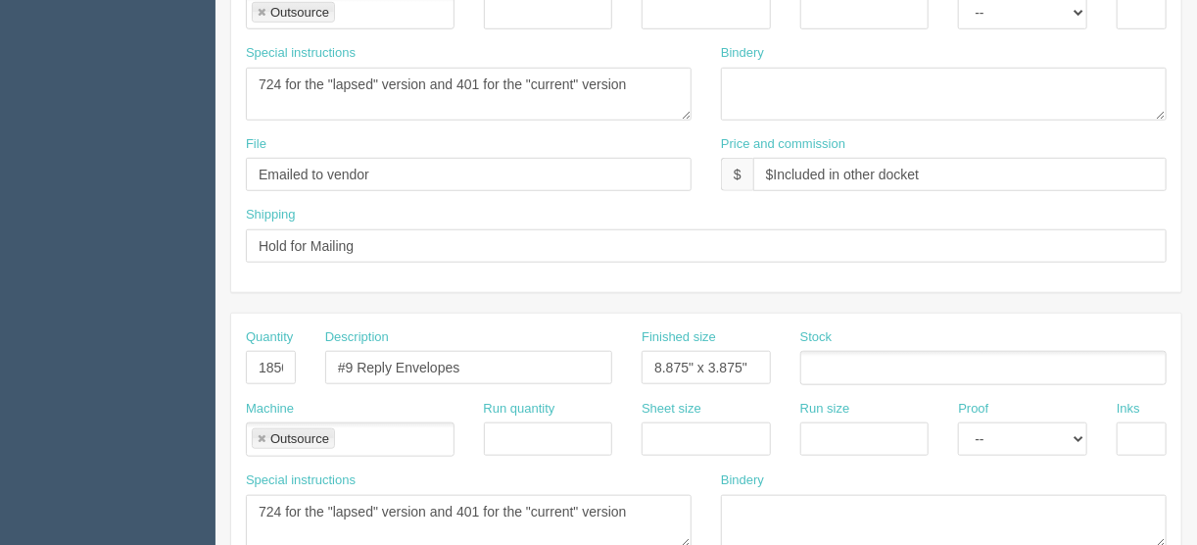
scroll to position [549, 0]
drag, startPoint x: 384, startPoint y: 163, endPoint x: 220, endPoint y: 163, distance: 163.6
click at [220, 163] on section "New Docket Create Docket Customer Information Customer [DEMOGRAPHIC_DATA] of Al…" at bounding box center [707, 365] width 982 height 1730
type input "[EMAIL_ADDRESS][DOMAIN_NAME]"
drag, startPoint x: 413, startPoint y: 246, endPoint x: 167, endPoint y: 259, distance: 246.3
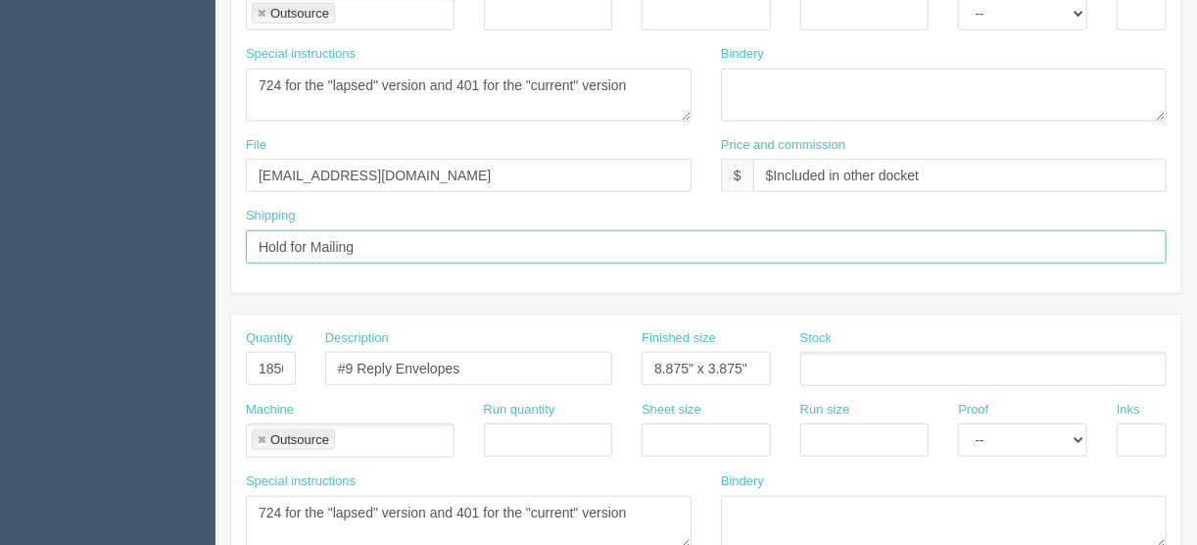
click at [173, 255] on section "Dockets Estimates Customers" at bounding box center [598, 365] width 1197 height 1730
type input "Give to bindery for mailing"
drag, startPoint x: 429, startPoint y: 247, endPoint x: 161, endPoint y: 247, distance: 268.5
click at [170, 247] on section "Dockets Estimates Customers" at bounding box center [598, 365] width 1197 height 1730
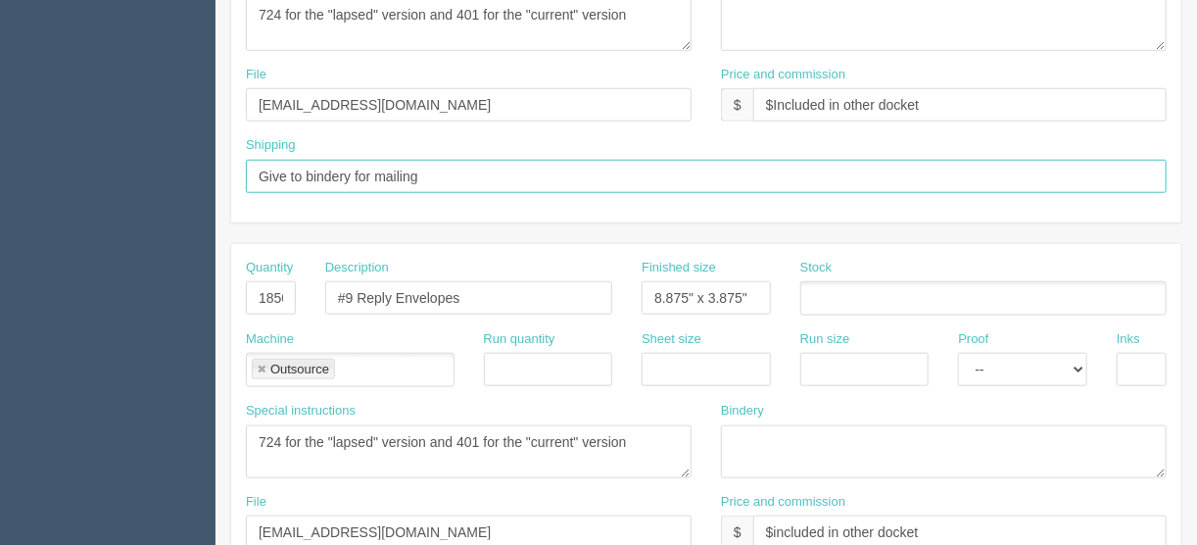
scroll to position [706, 0]
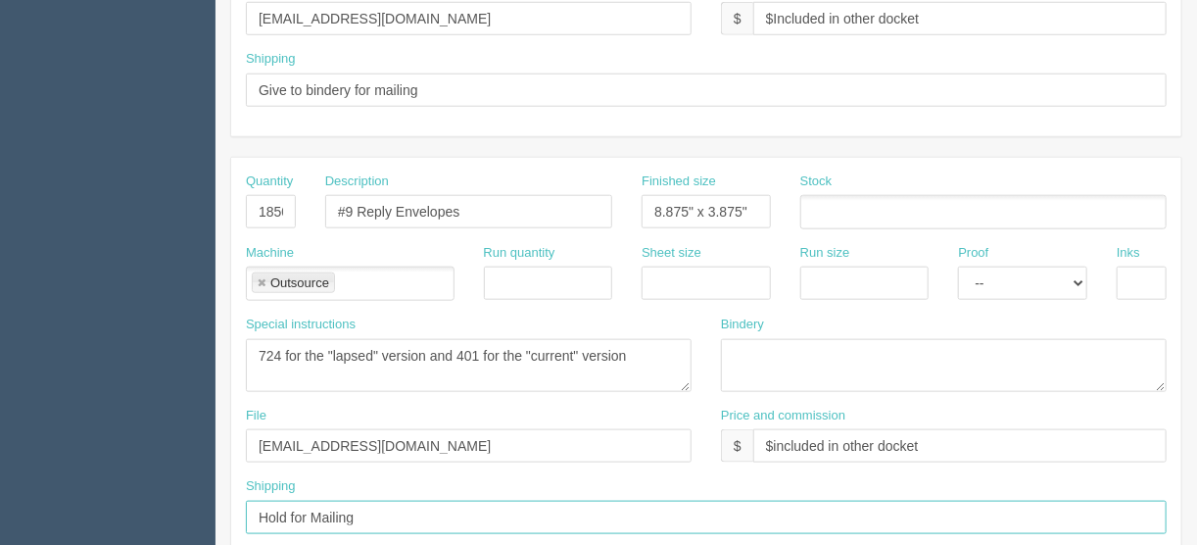
drag, startPoint x: 365, startPoint y: 514, endPoint x: 112, endPoint y: 506, distance: 253.9
click at [116, 508] on section "Dockets Estimates Customers" at bounding box center [598, 208] width 1197 height 1730
paste input "Give to bindery for m"
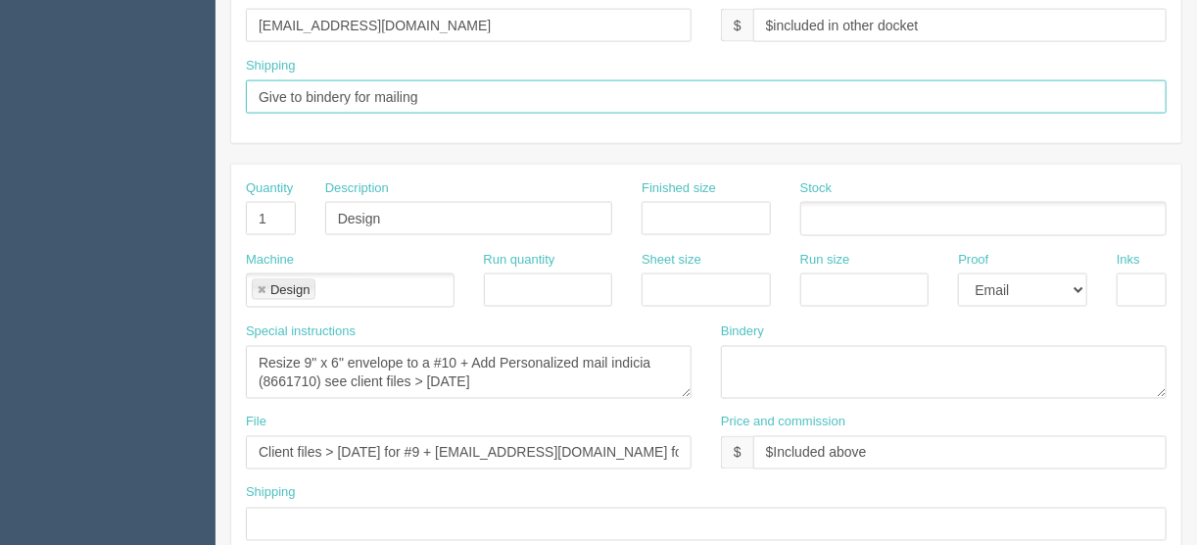
scroll to position [1176, 0]
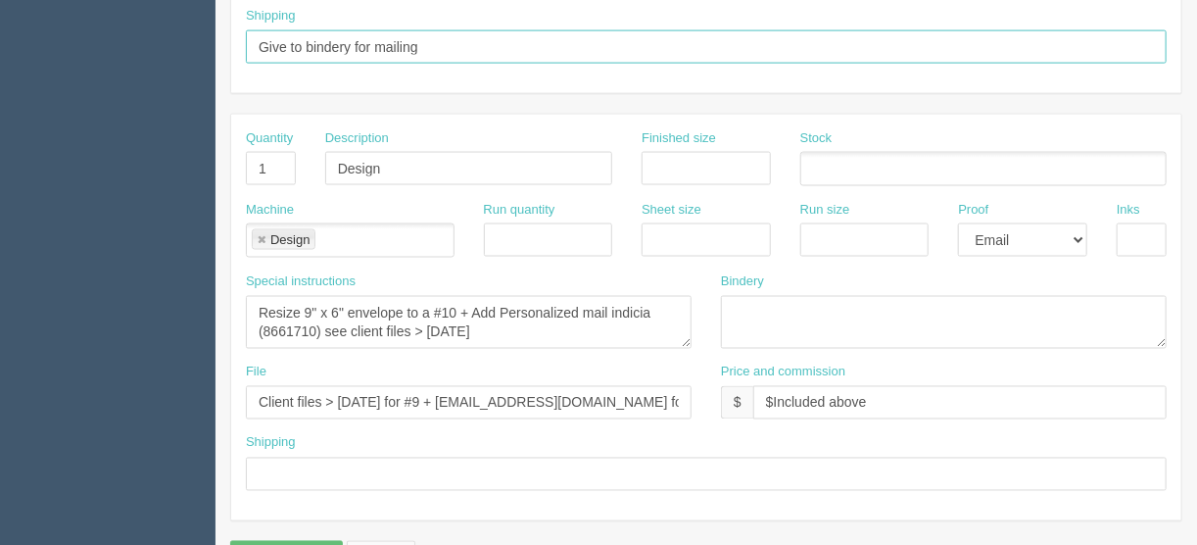
type input "Give to bindery for mailing"
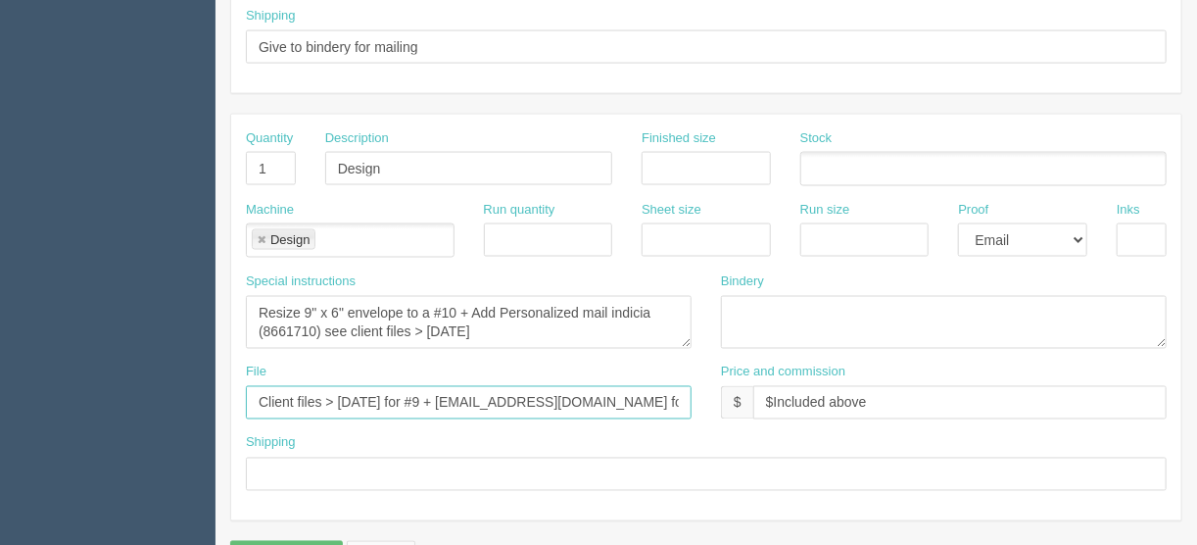
drag, startPoint x: 625, startPoint y: 393, endPoint x: 84, endPoint y: 386, distance: 540.9
click at [339, 399] on input "Client files > [DATE] for #9 + [EMAIL_ADDRESS][DOMAIN_NAME] for #10" at bounding box center [469, 402] width 446 height 33
drag, startPoint x: 550, startPoint y: 391, endPoint x: 590, endPoint y: 388, distance: 40.3
click at [640, 393] on input "Client files > [DATE] for #9 + [EMAIL_ADDRESS][DOMAIN_NAME] for #10" at bounding box center [469, 402] width 446 height 33
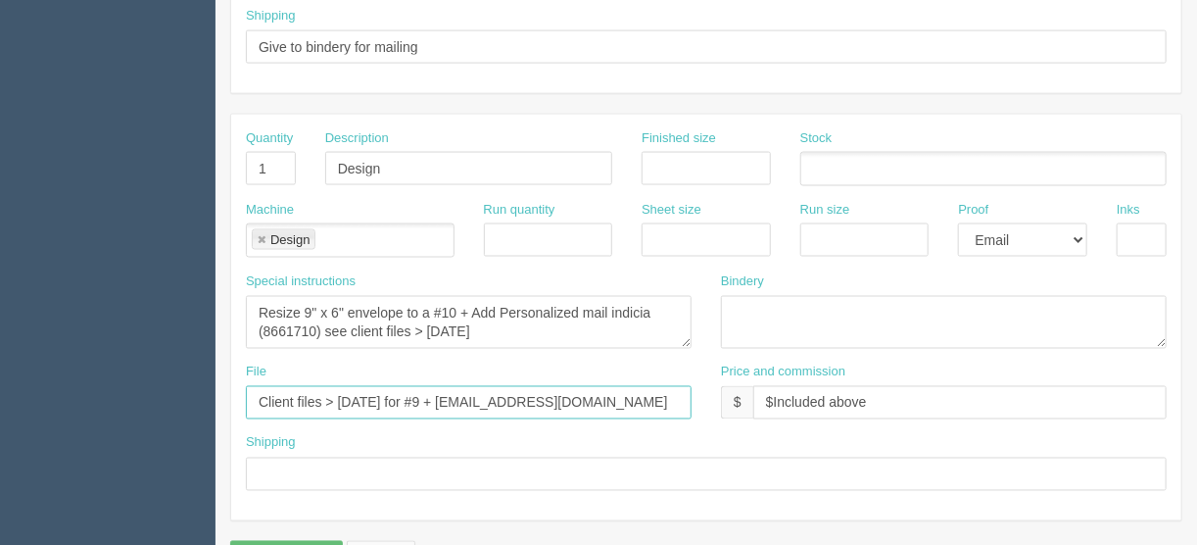
drag, startPoint x: 365, startPoint y: 392, endPoint x: 335, endPoint y: 391, distance: 29.4
click at [335, 391] on input "Client files > [DATE] for #9 + [EMAIL_ADDRESS][DOMAIN_NAME]" at bounding box center [469, 402] width 446 height 33
click at [614, 391] on input "Client files > [DATE] for #9 + [EMAIL_ADDRESS][DOMAIN_NAME]" at bounding box center [469, 402] width 446 height 33
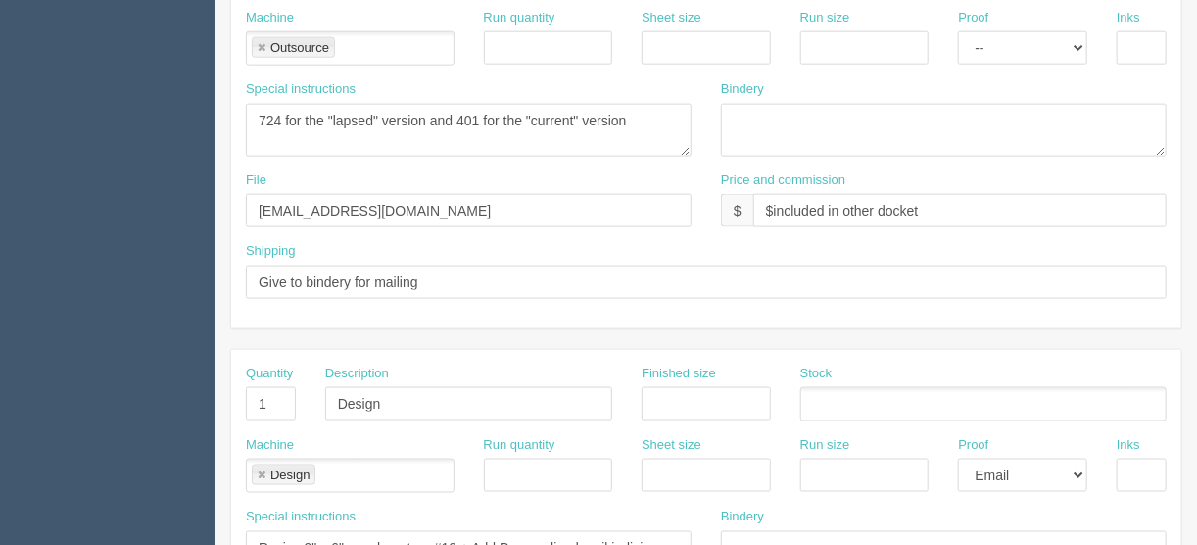
scroll to position [862, 0]
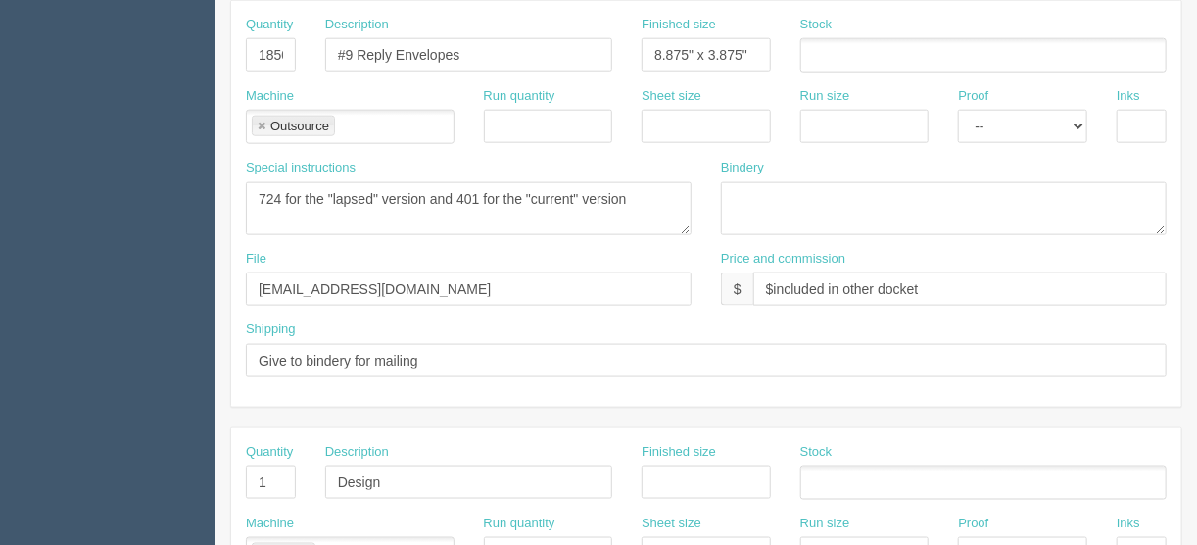
type input "Client files > [DATE] for #9 + [EMAIL_ADDRESS][DOMAIN_NAME] for the rest"
drag, startPoint x: 371, startPoint y: 285, endPoint x: 202, endPoint y: 285, distance: 169.5
click at [202, 285] on section "Dockets Estimates Customers" at bounding box center [598, 52] width 1197 height 1730
type input "Client files"
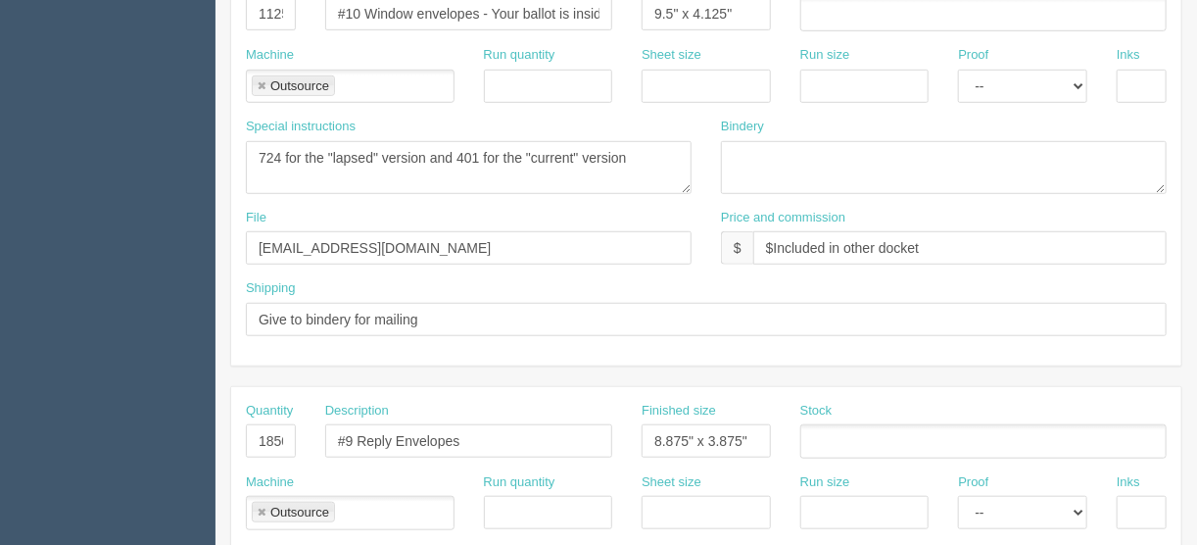
scroll to position [392, 0]
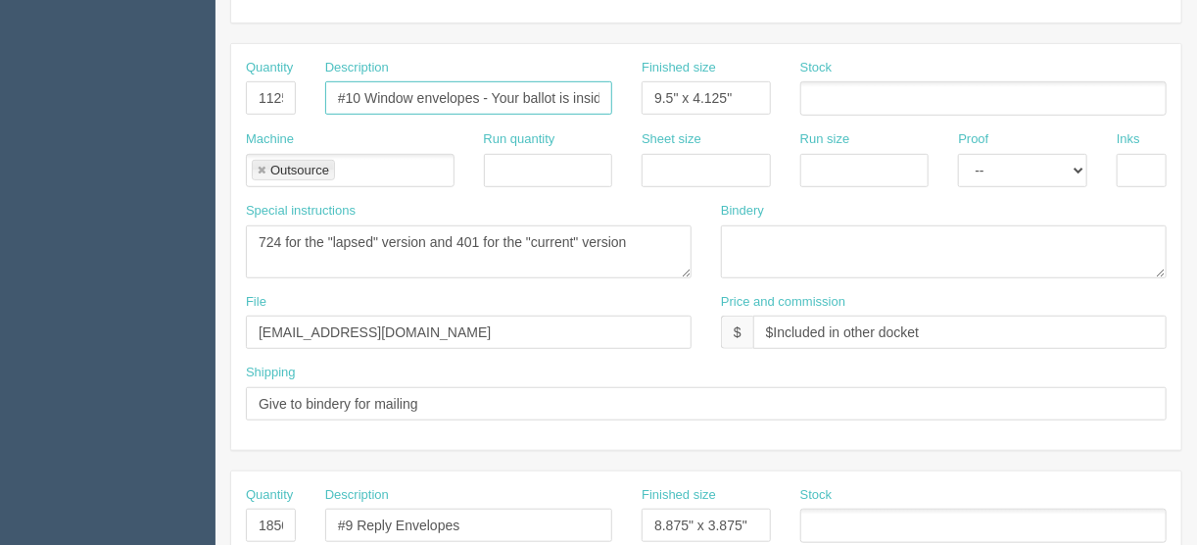
drag, startPoint x: 415, startPoint y: 93, endPoint x: 243, endPoint y: 91, distance: 172.5
click at [243, 91] on div "Quantity 1125 Description #10 Window envelopes - Your ballot is inside Finished…" at bounding box center [706, 95] width 950 height 72
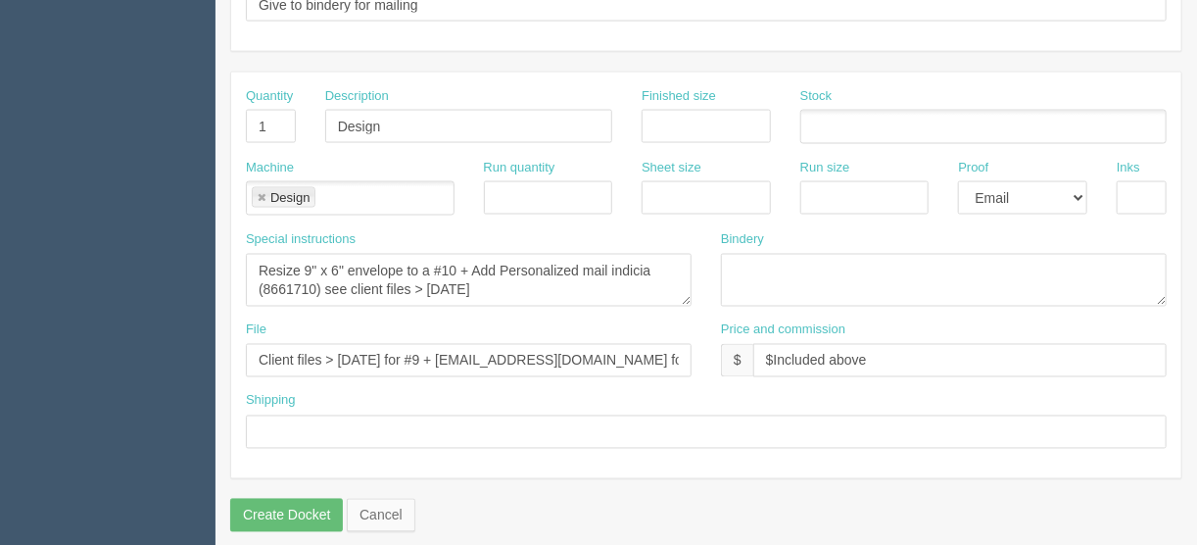
scroll to position [1224, 0]
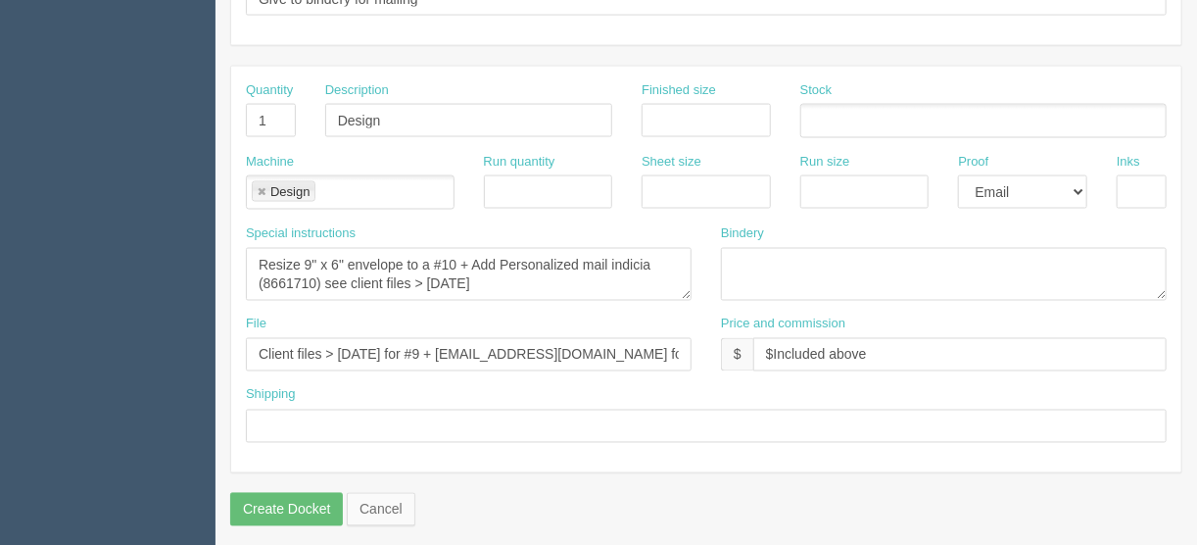
type input "Outer envelopes - Your ballot is inside"
drag, startPoint x: 470, startPoint y: 255, endPoint x: 245, endPoint y: 268, distance: 225.7
click at [239, 262] on div "Special instructions Resize 9" x 6" envelope to a #10 + Add Personalized mail i…" at bounding box center [468, 269] width 475 height 91
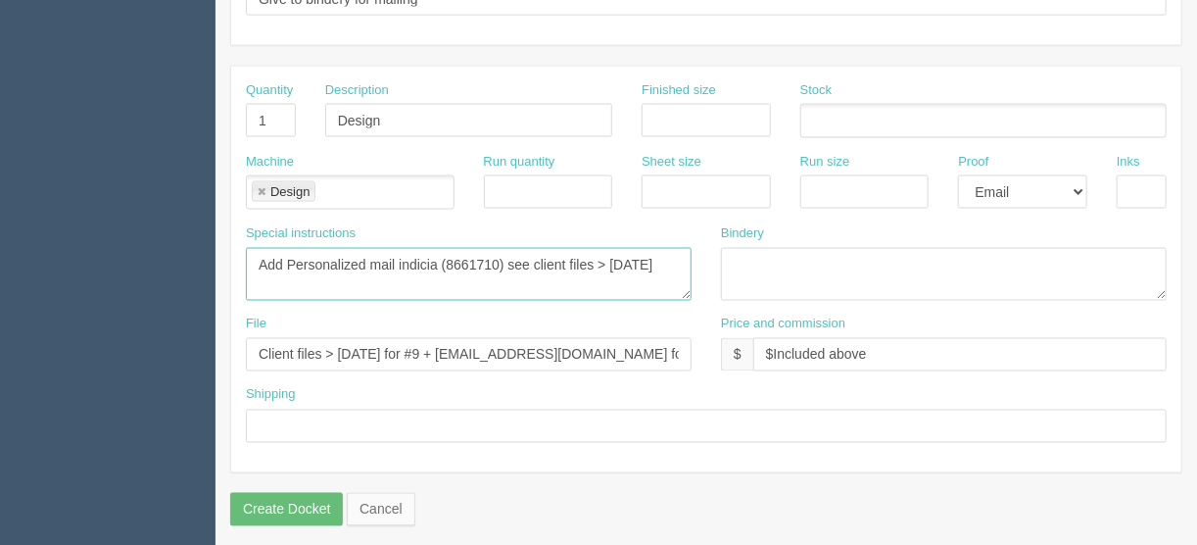
click at [632, 254] on textarea "Resize 9" x 6" envelope to a #10 + Add Personalized mail indicia (8661710) see …" at bounding box center [469, 274] width 446 height 53
drag, startPoint x: 404, startPoint y: 341, endPoint x: 337, endPoint y: 339, distance: 66.7
click at [337, 339] on input "Client files > [DATE] for #9 + [EMAIL_ADDRESS][DOMAIN_NAME] for the rest" at bounding box center [469, 354] width 446 height 33
drag, startPoint x: 635, startPoint y: 255, endPoint x: 609, endPoint y: 254, distance: 25.5
click at [609, 254] on textarea "Resize 9" x 6" envelope to a #10 + Add Personalized mail indicia (8661710) see …" at bounding box center [469, 274] width 446 height 53
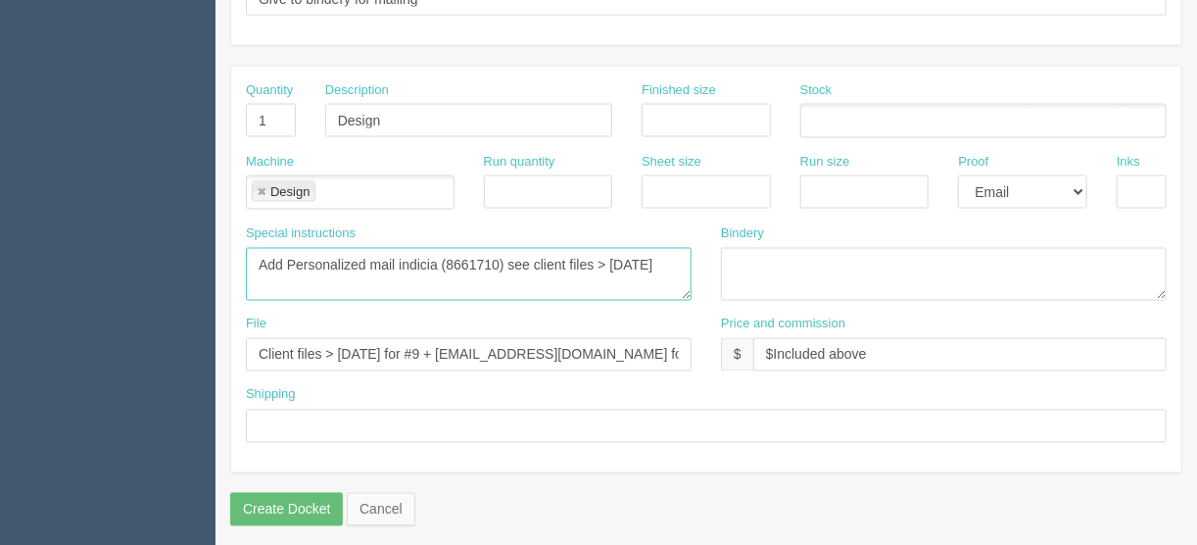
paste textarea "September"
type textarea "Add Personalized mail indicia (8661710) see client files > [DATE]"
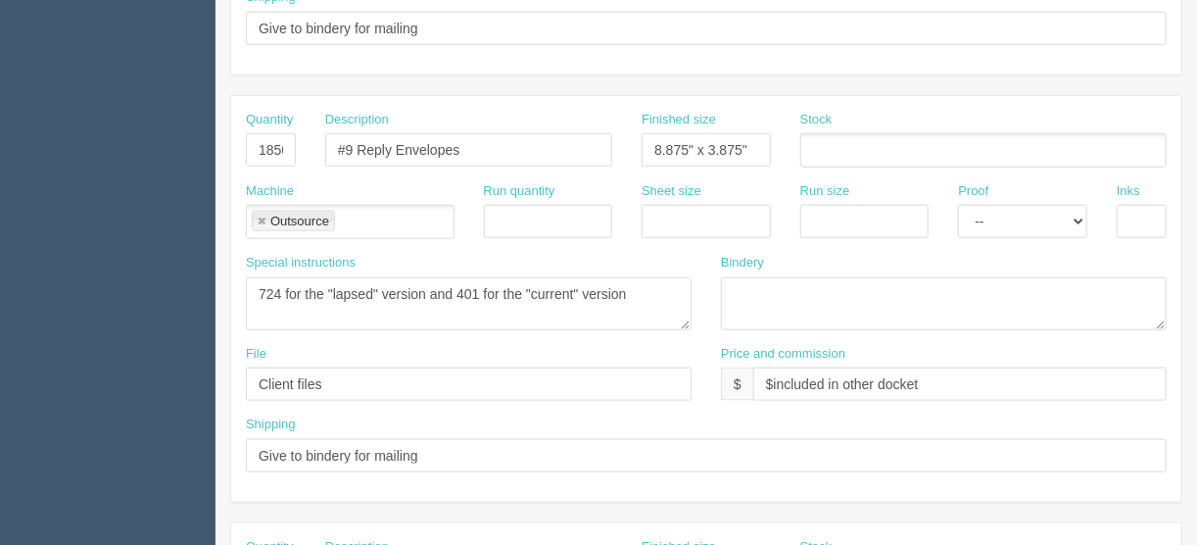
scroll to position [754, 0]
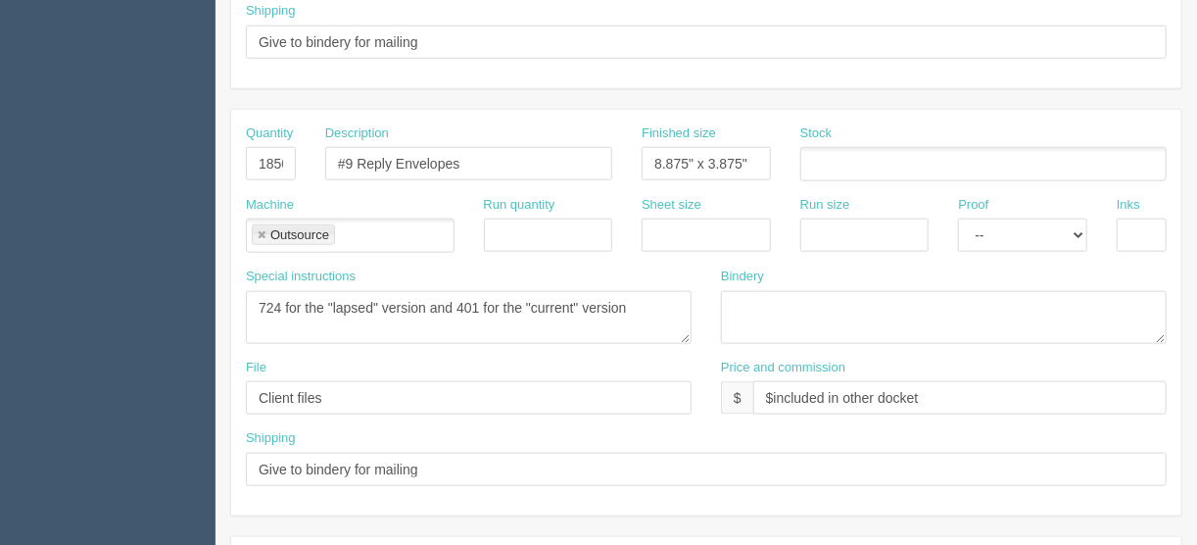
click at [259, 229] on link at bounding box center [262, 235] width 12 height 13
type textarea "Add Personalized mail indicia (8661710) see client files > [DATE]"
click at [555, 466] on input "Give to bindery for mailing" at bounding box center [706, 469] width 921 height 33
click at [289, 225] on ul at bounding box center [350, 236] width 209 height 34
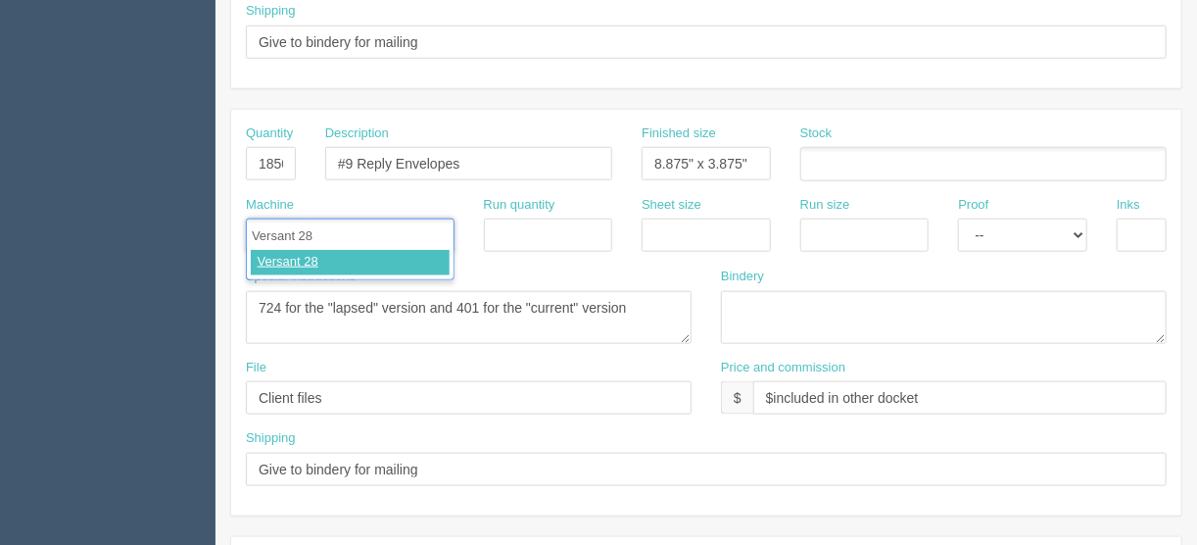
type input "Versant 280"
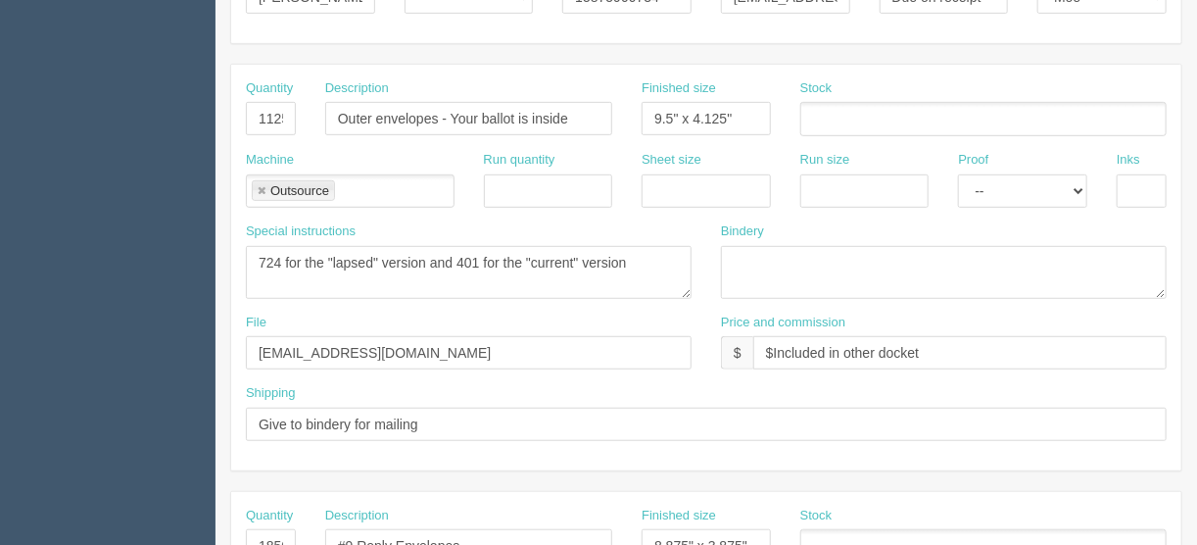
scroll to position [362, 0]
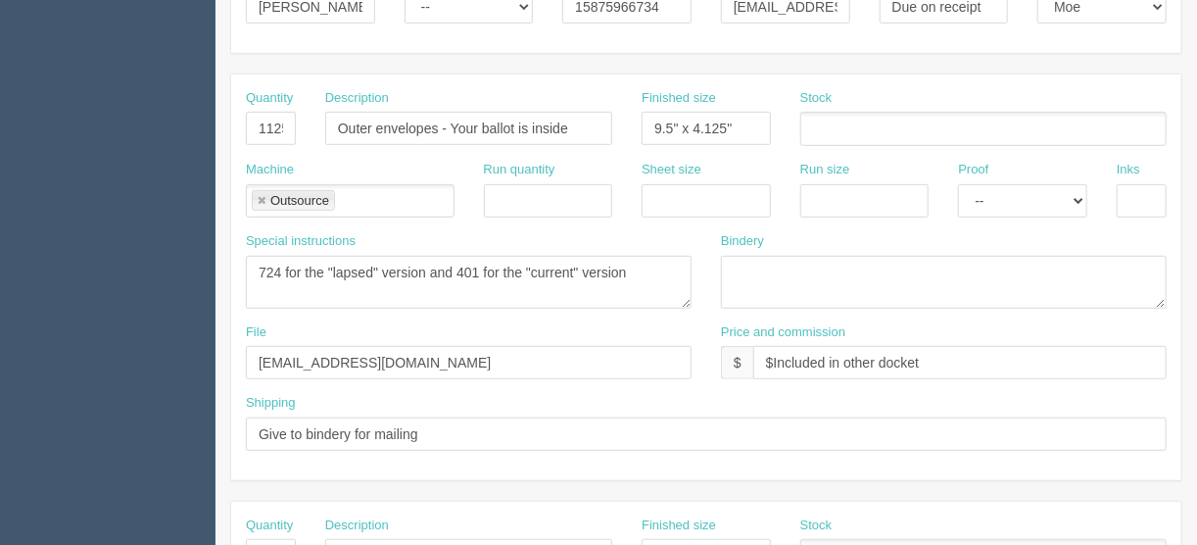
click at [258, 198] on link at bounding box center [262, 201] width 12 height 13
click at [269, 200] on ul at bounding box center [350, 201] width 209 height 34
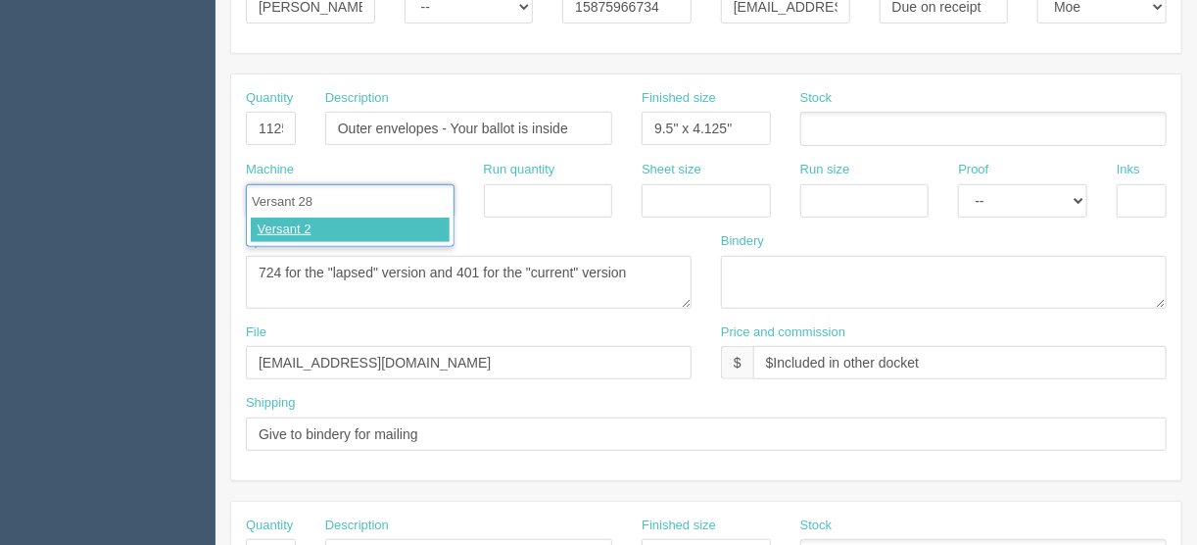
type input "Versant 280"
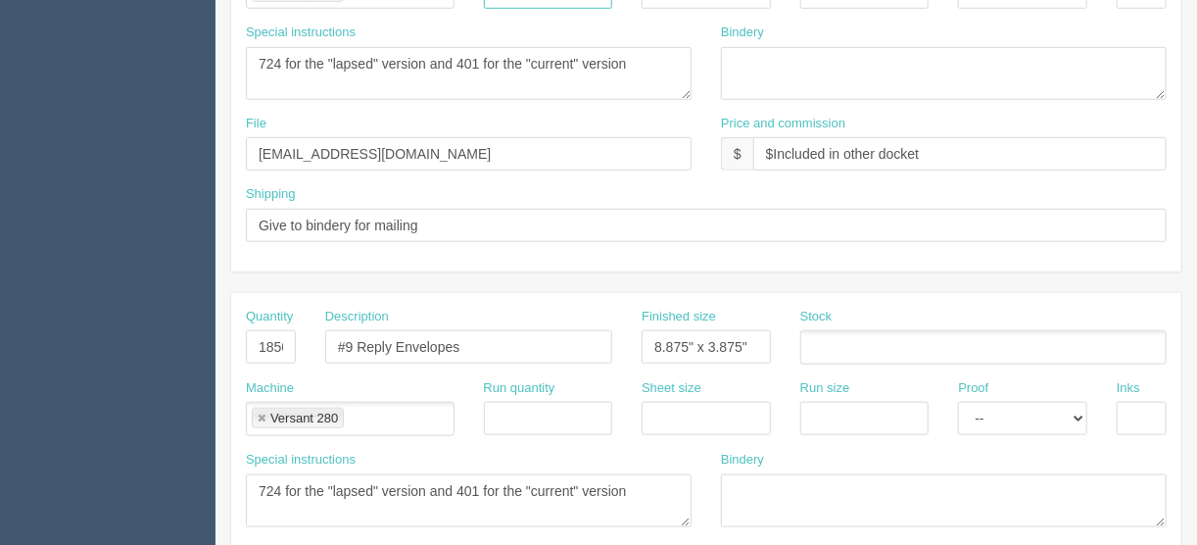
scroll to position [597, 0]
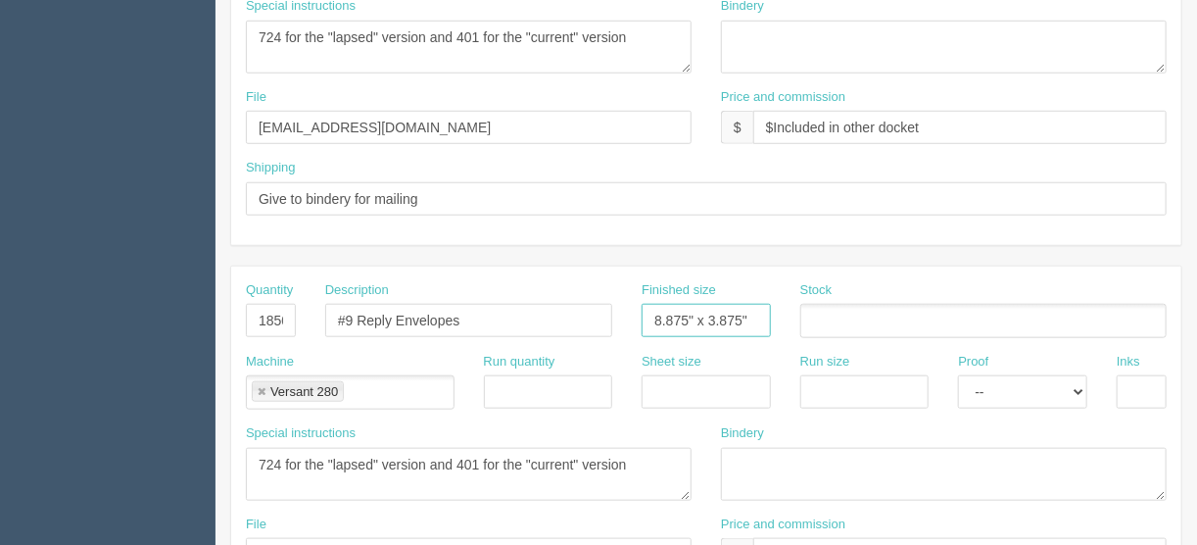
drag, startPoint x: 755, startPoint y: 315, endPoint x: 554, endPoint y: 319, distance: 201.9
click at [555, 319] on div "Quantity 18500 Description #9 Reply Envelopes Finished size 8.875" x 3.875" Sto…" at bounding box center [706, 317] width 950 height 72
click at [653, 391] on input "text" at bounding box center [706, 391] width 129 height 33
paste input "8.875" x 3.875""
type input "8.875" x 3.875""
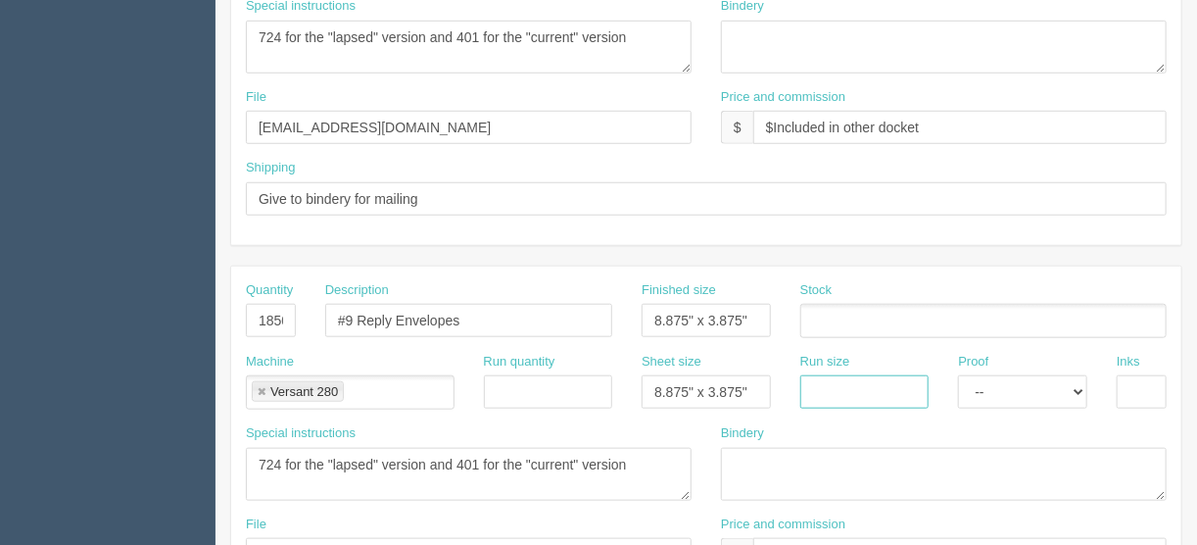
click at [865, 380] on input "text" at bounding box center [865, 391] width 129 height 33
paste input "8.875" x 3.875""
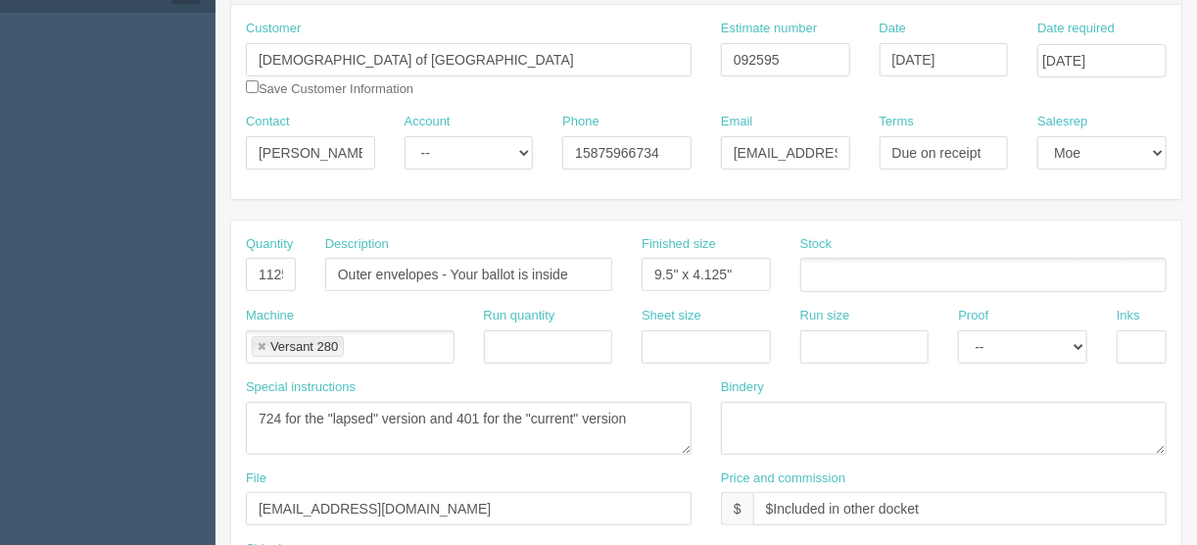
scroll to position [205, 0]
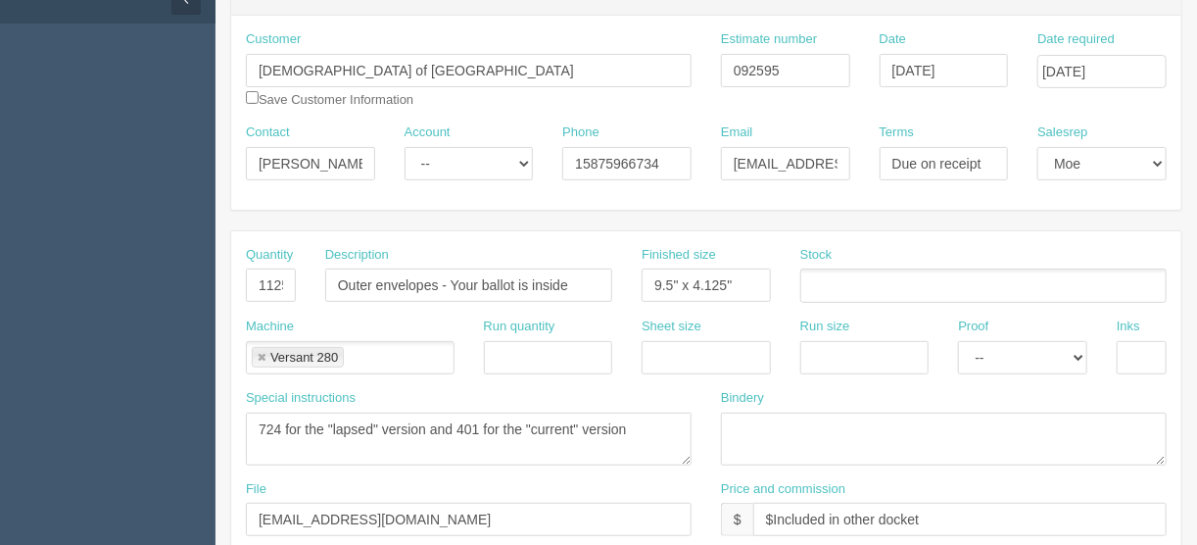
type input "8.875" x 3.875""
drag, startPoint x: 742, startPoint y: 279, endPoint x: 627, endPoint y: 281, distance: 114.7
click at [627, 281] on div "Finished size 9.5" x 4.125"" at bounding box center [706, 282] width 159 height 72
type input "7.25" x 5.25""
click at [1134, 354] on input "text" at bounding box center [1142, 357] width 50 height 33
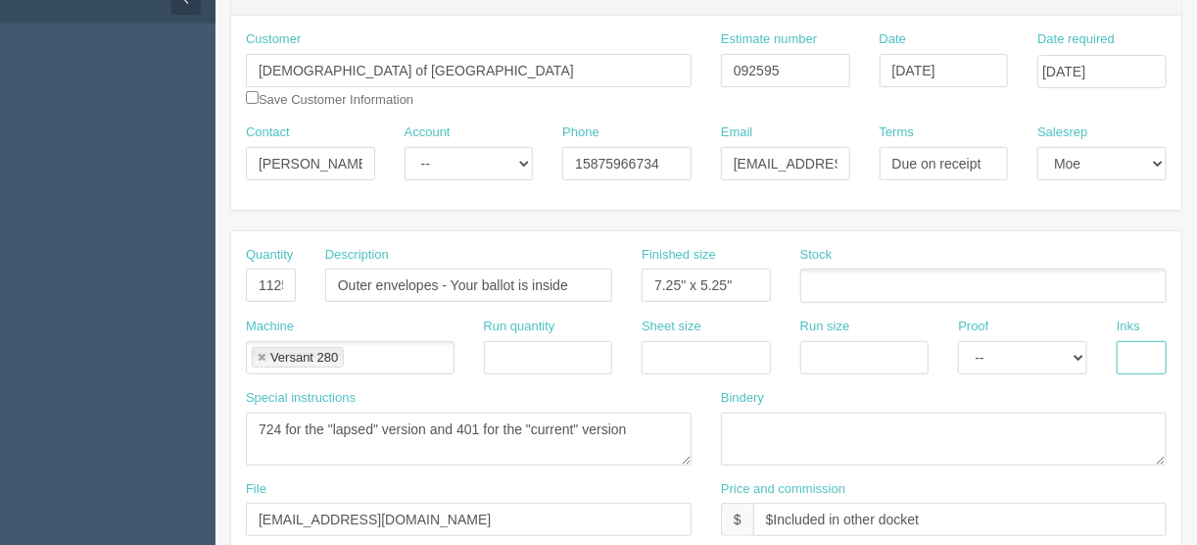
type input "4/0"
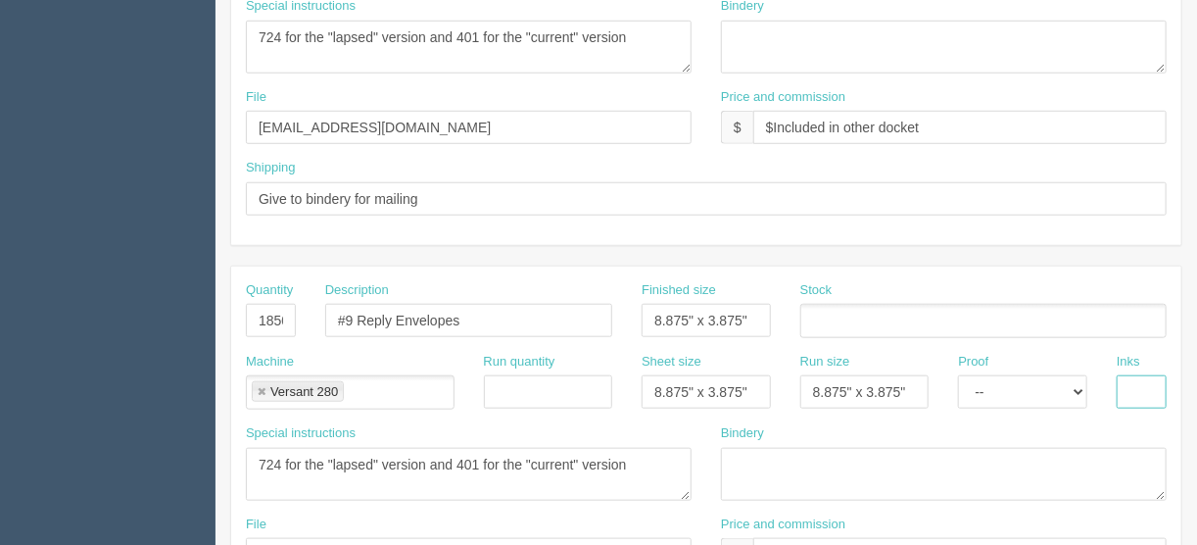
click at [1135, 375] on input "text" at bounding box center [1142, 391] width 50 height 33
type input "1/0 - Black"
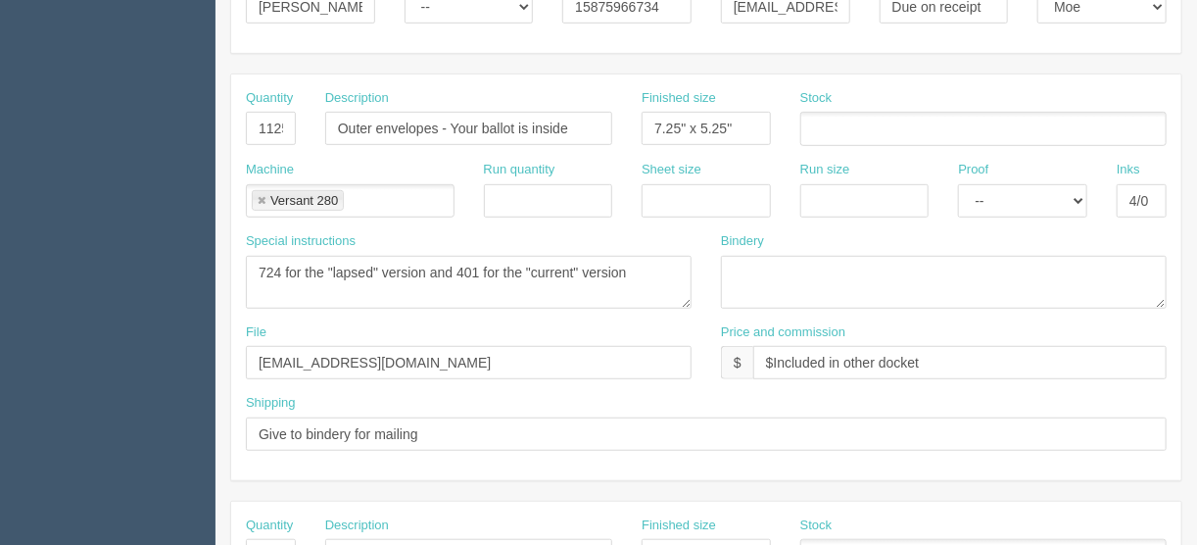
scroll to position [362, 0]
drag, startPoint x: 751, startPoint y: 123, endPoint x: 603, endPoint y: 123, distance: 148.0
click at [612, 123] on div "Quantity 1125 Description Outer envelopes - Your ballot is inside Finished size…" at bounding box center [706, 125] width 950 height 72
click at [675, 200] on input "text" at bounding box center [706, 200] width 129 height 33
paste input "7.25" x 5.25""
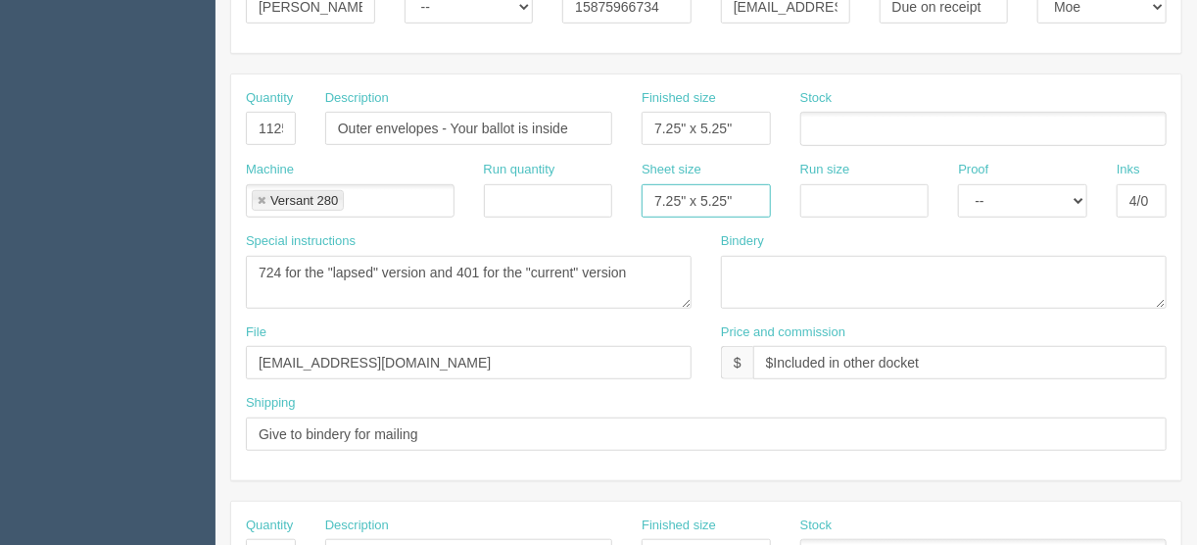
type input "7.25" x 5.25""
click at [864, 196] on input "text" at bounding box center [865, 200] width 129 height 33
paste input "7.25" x 5.25""
type input "7.25" x 5.25""
click at [1079, 199] on select "-- Email Hard Copy" at bounding box center [1022, 200] width 129 height 33
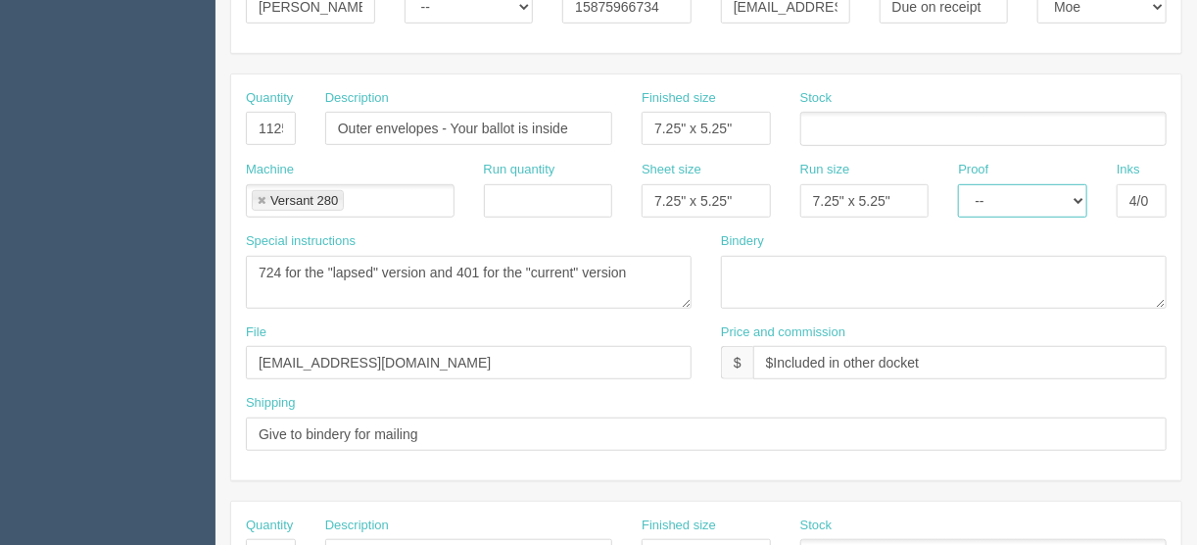
select select "Email"
click at [958, 184] on select "-- Email Hard Copy" at bounding box center [1022, 200] width 129 height 33
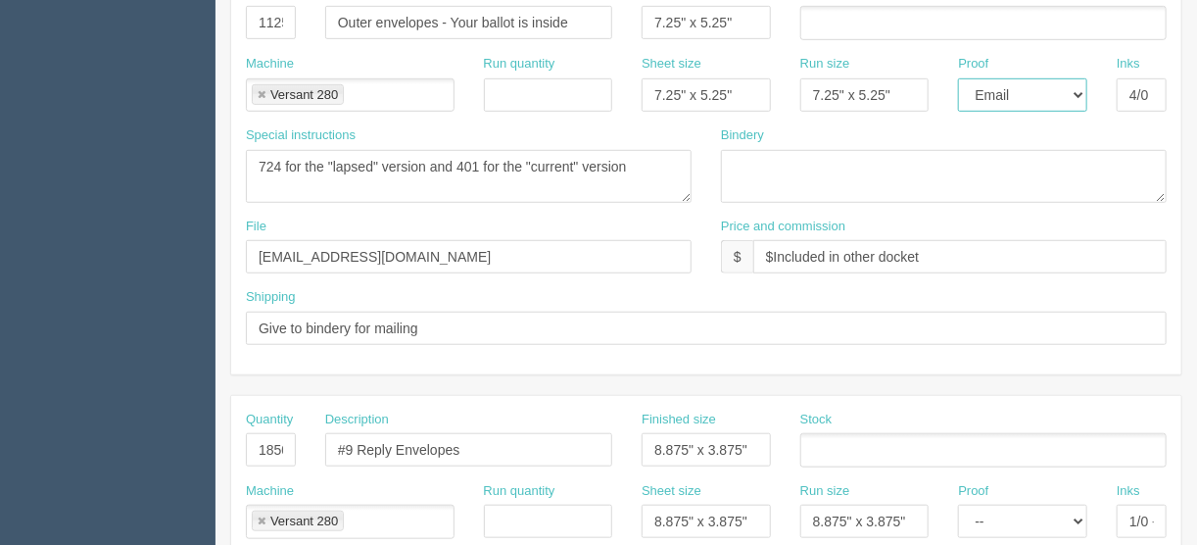
scroll to position [675, 0]
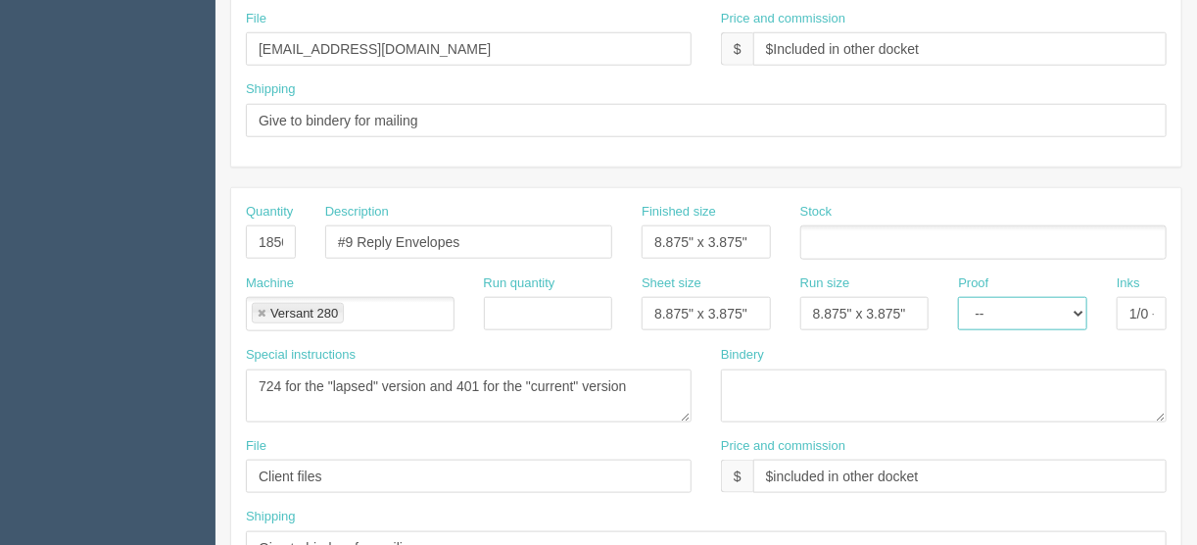
click at [1079, 307] on select "-- Email Hard Copy" at bounding box center [1022, 313] width 129 height 33
select select "Email"
click at [958, 297] on select "-- Email Hard Copy" at bounding box center [1022, 313] width 129 height 33
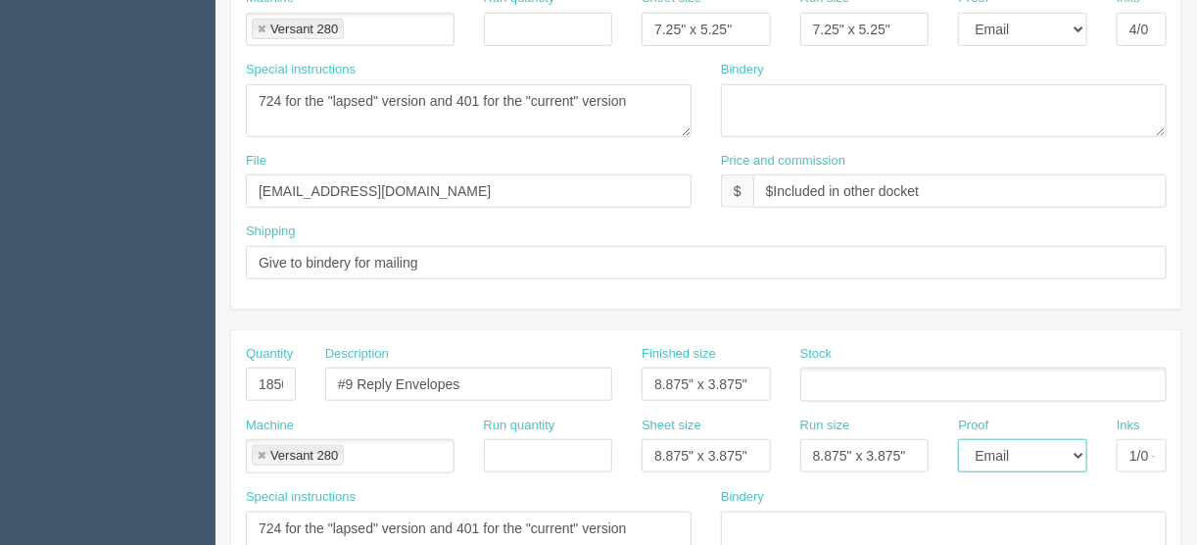
scroll to position [440, 0]
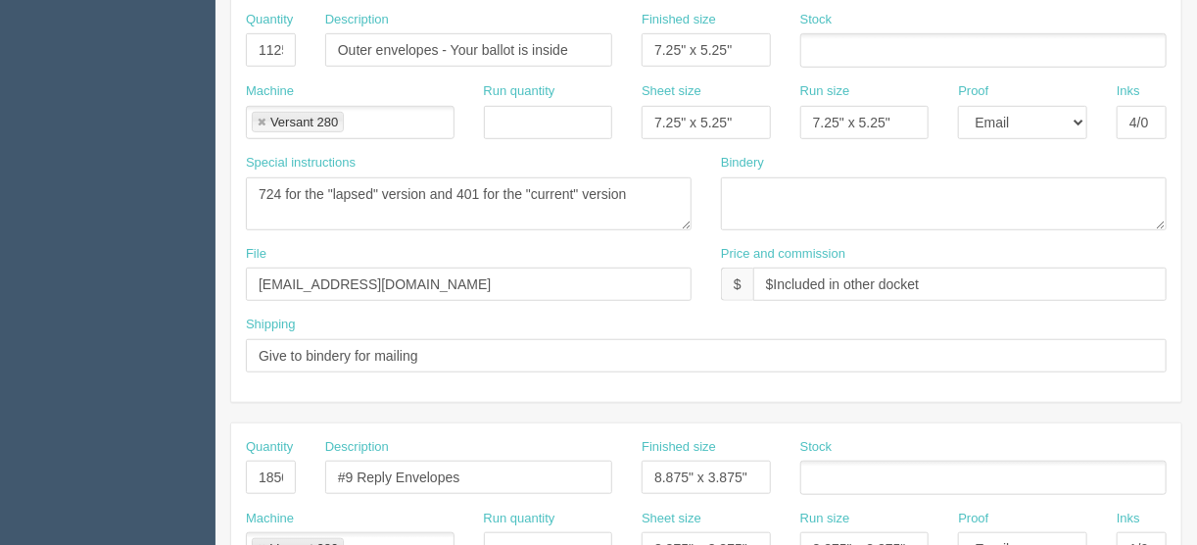
click at [852, 45] on ul at bounding box center [984, 50] width 366 height 34
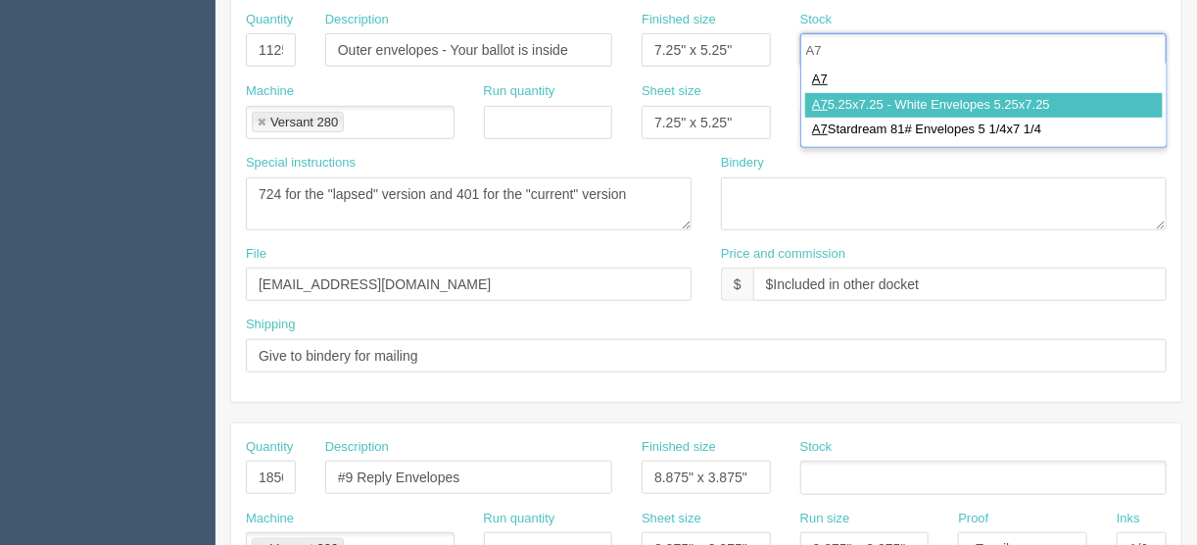
type input "A7"
type input "A7 5.25x7.25 - White Envelopes 5.25x7.25"
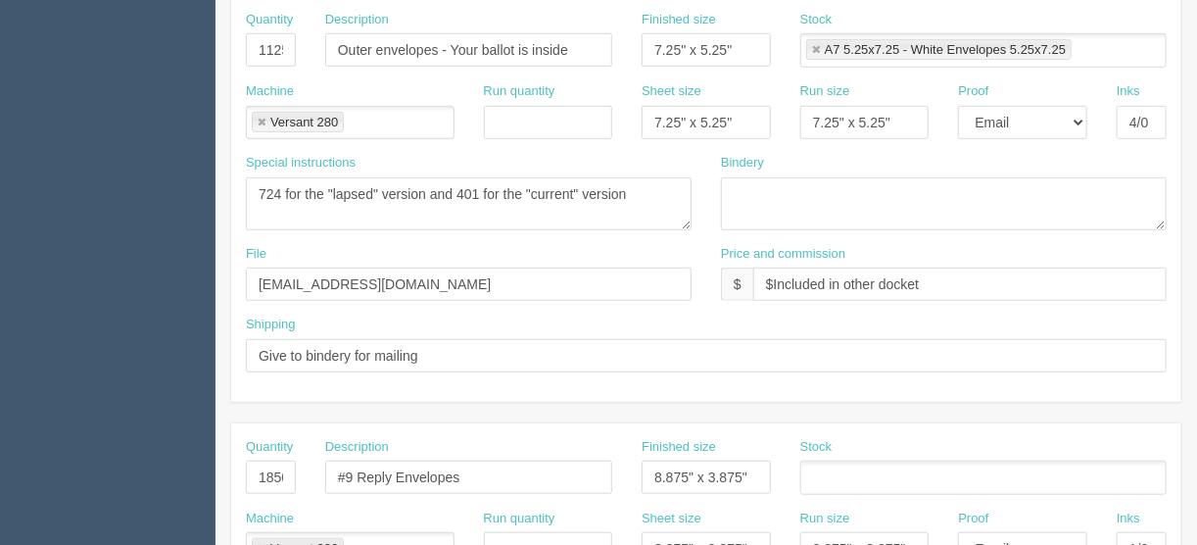
click at [821, 473] on ul at bounding box center [984, 478] width 366 height 34
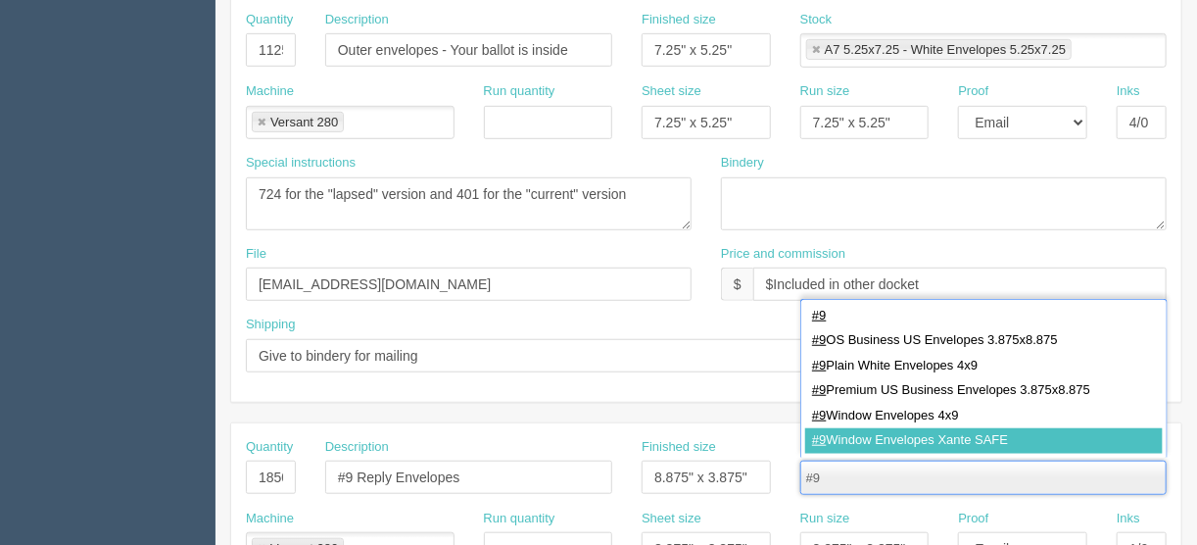
type input "#9"
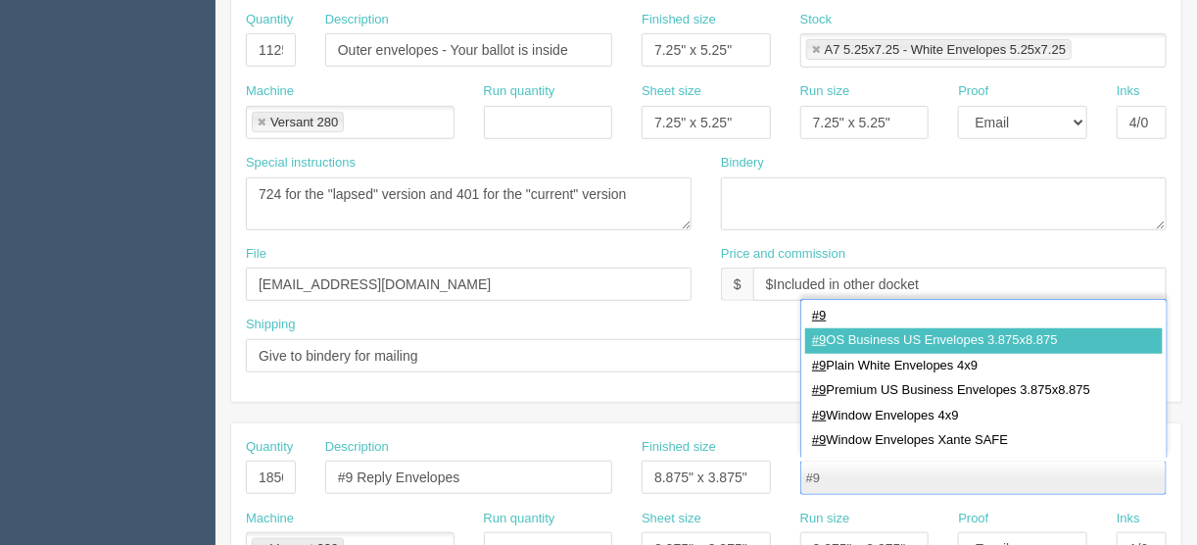
type input "#9 OS Business US Envelopes 3.875x8.875"
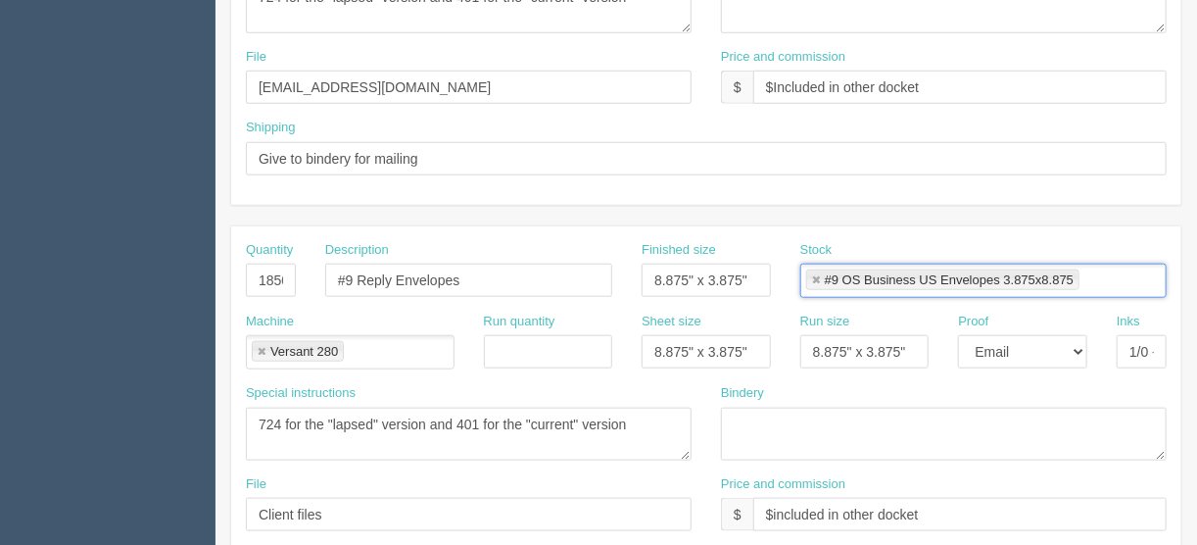
scroll to position [754, 0]
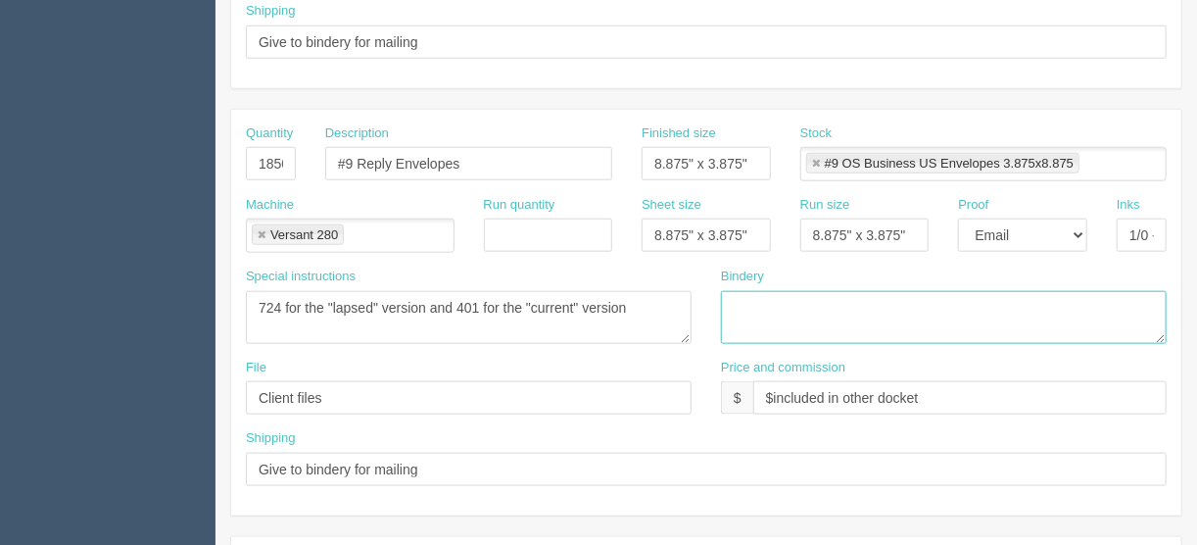
click at [755, 301] on textarea at bounding box center [944, 317] width 446 height 53
click at [742, 299] on textarea at bounding box center [944, 317] width 446 height 53
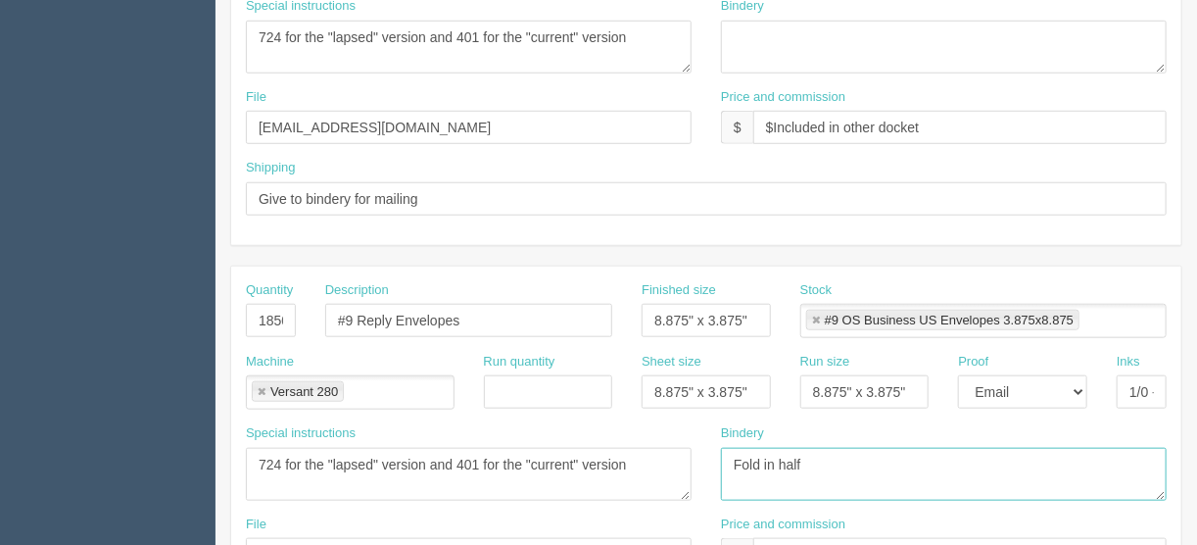
scroll to position [597, 0]
type textarea "Fold in half"
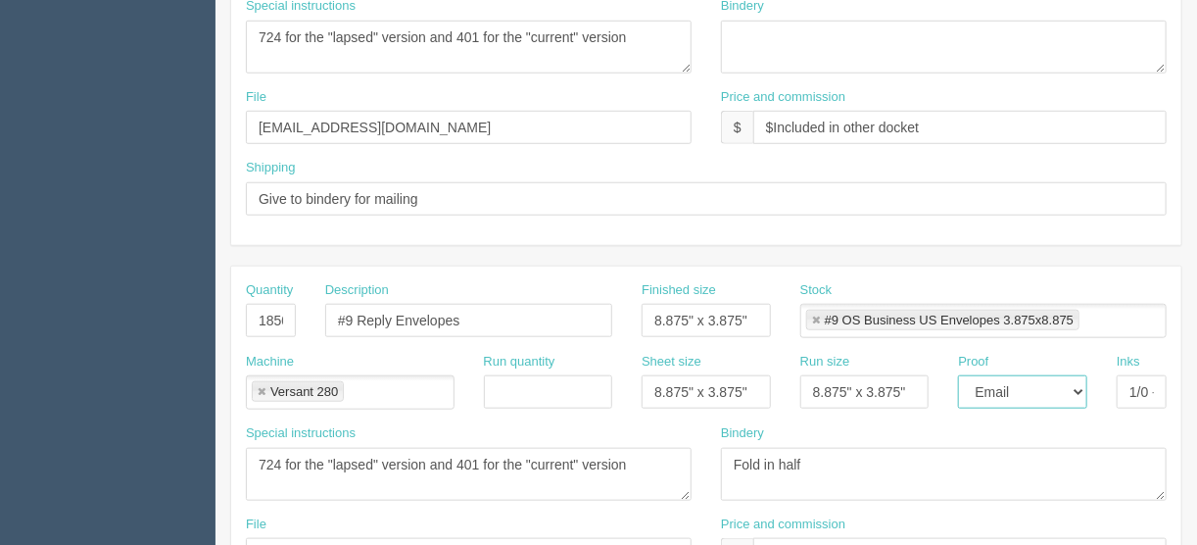
click at [1082, 385] on select "-- Email Hard Copy" at bounding box center [1022, 391] width 129 height 33
select select "Hard Copy"
click at [958, 375] on select "-- Email Hard Copy" at bounding box center [1022, 391] width 129 height 33
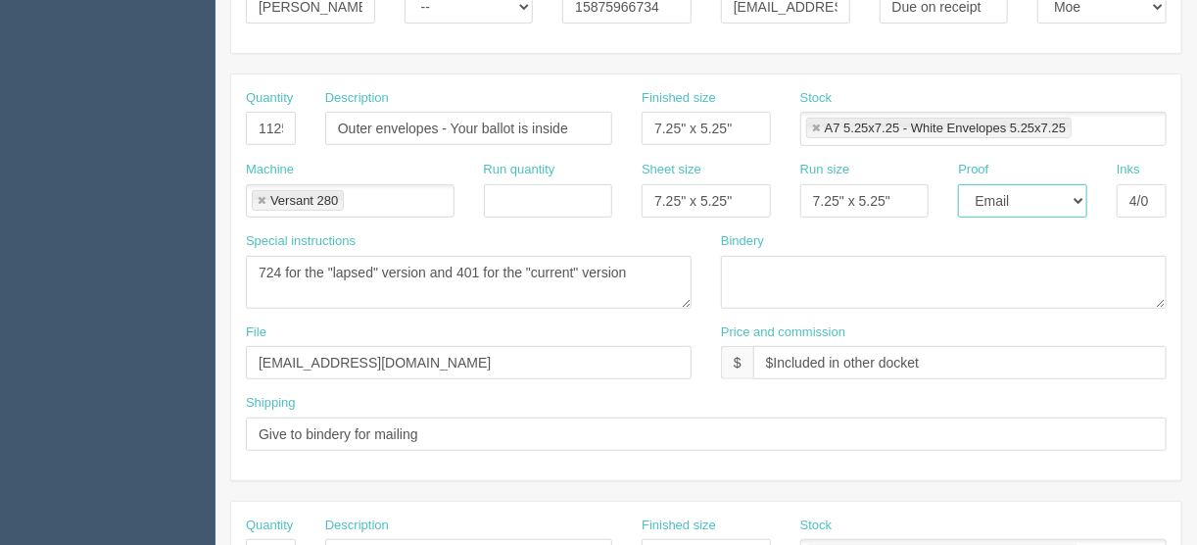
click at [1080, 193] on select "-- Email Hard Copy" at bounding box center [1022, 200] width 129 height 33
click at [958, 184] on select "-- Email Hard Copy" at bounding box center [1022, 200] width 129 height 33
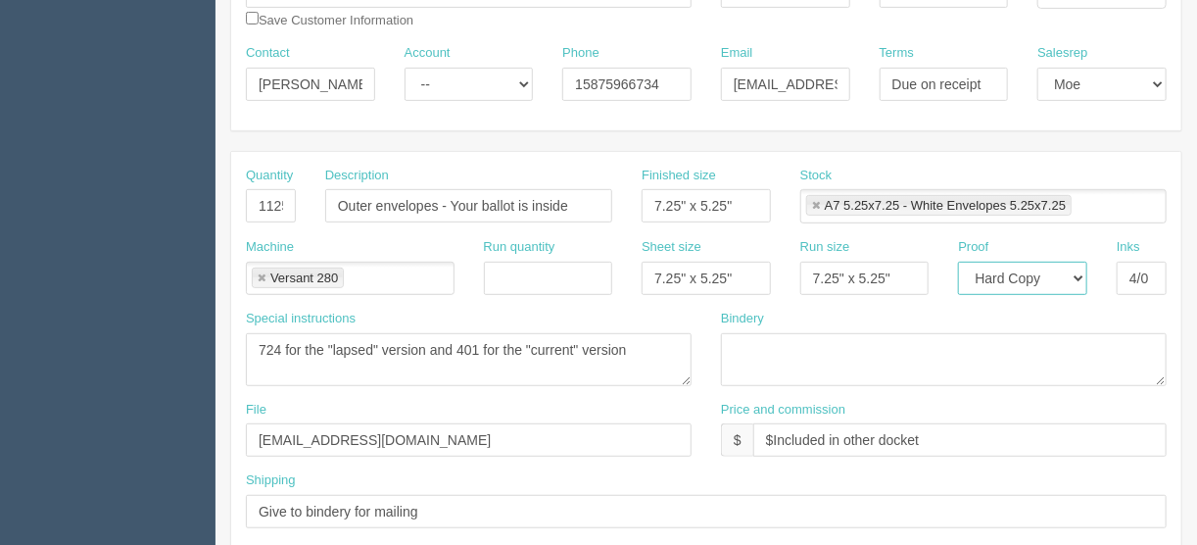
scroll to position [205, 0]
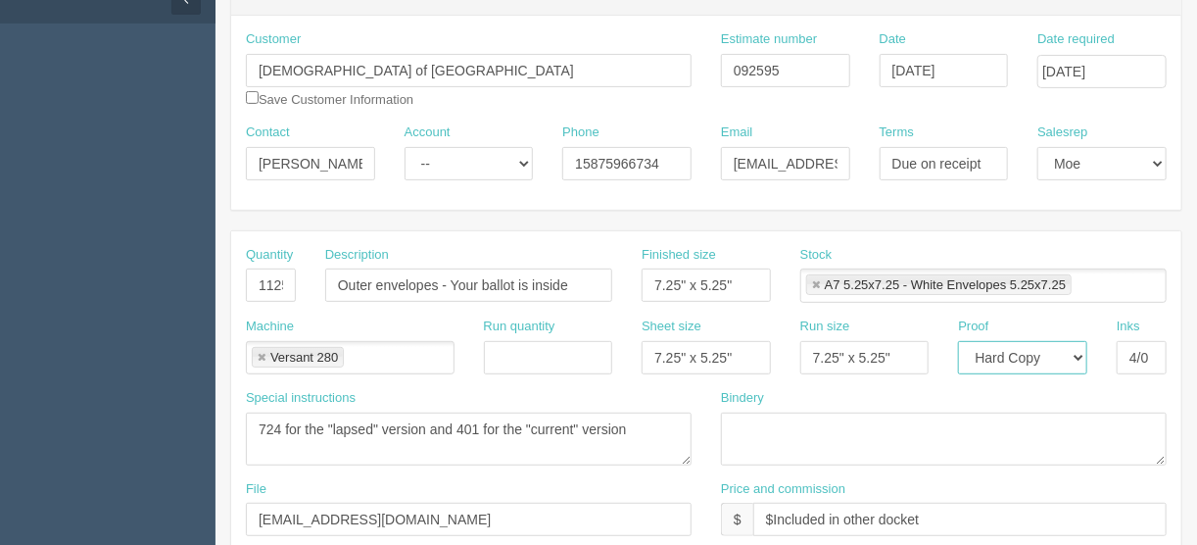
click at [1081, 353] on select "-- Email Hard Copy" at bounding box center [1022, 357] width 129 height 33
select select "Email"
click at [958, 341] on select "-- Email Hard Copy" at bounding box center [1022, 357] width 129 height 33
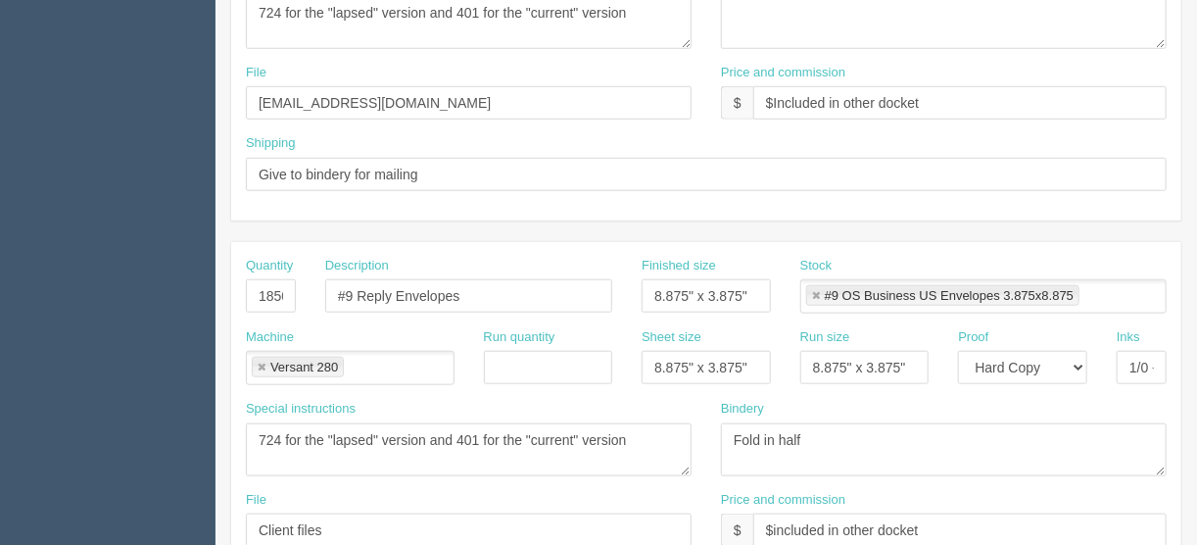
scroll to position [675, 0]
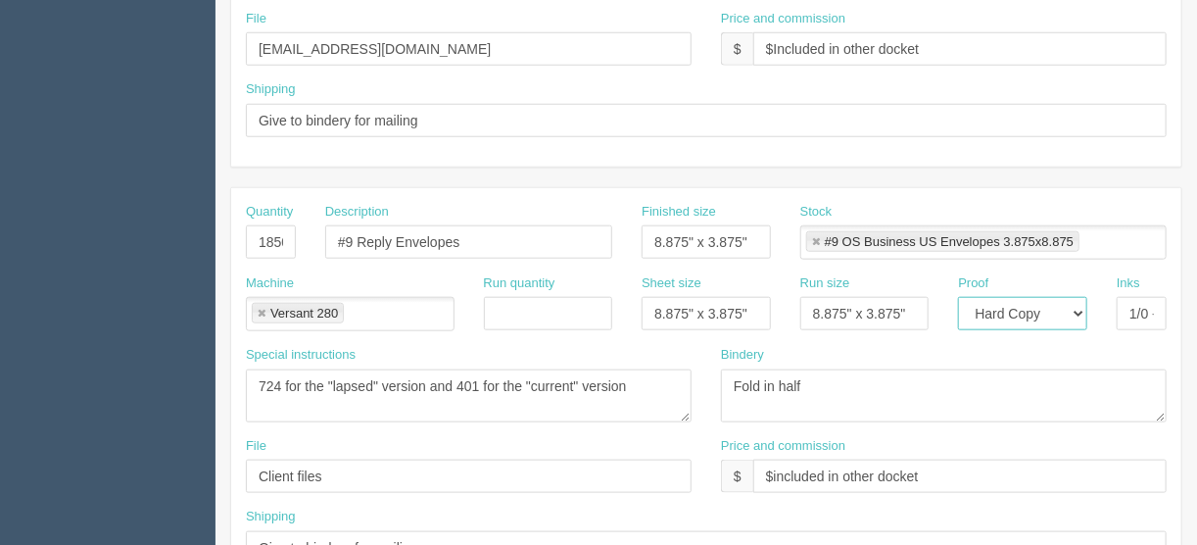
click at [1079, 311] on select "-- Email Hard Copy" at bounding box center [1022, 313] width 129 height 33
select select "Email"
click at [958, 297] on select "-- Email Hard Copy" at bounding box center [1022, 313] width 129 height 33
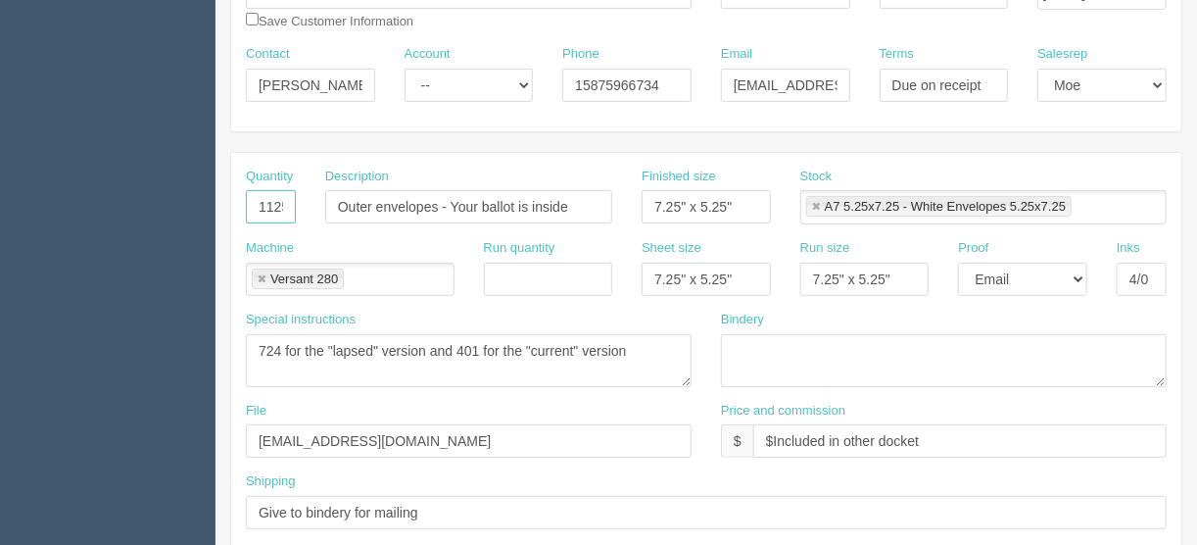
scroll to position [0, 4]
drag, startPoint x: 255, startPoint y: 203, endPoint x: 329, endPoint y: 211, distance: 74.9
click at [329, 211] on div "Quantity 1125 Description Outer envelopes - Your ballot is inside Finished size…" at bounding box center [706, 204] width 950 height 72
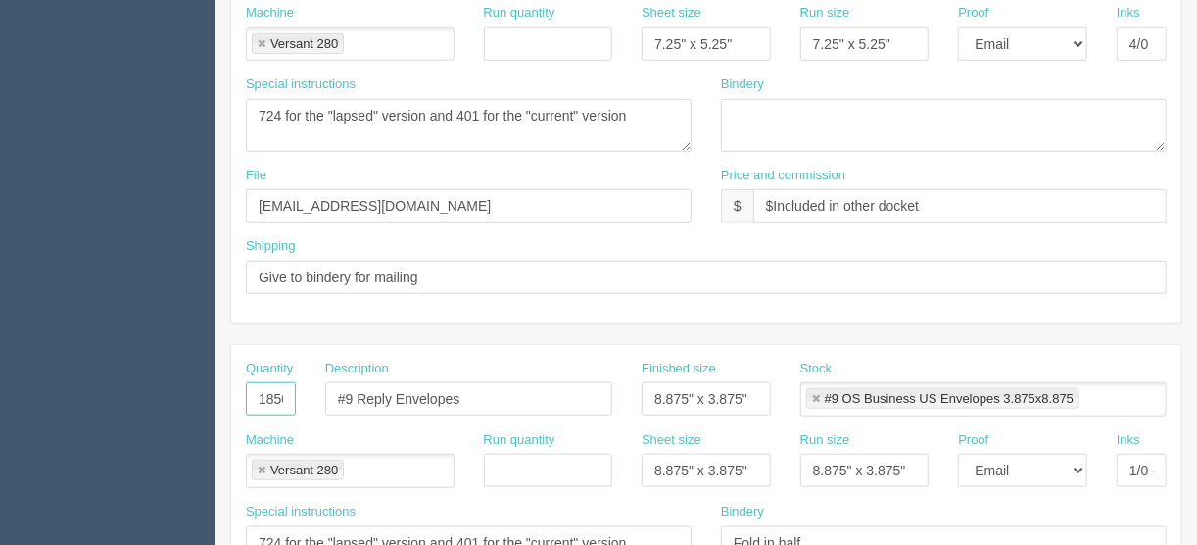
scroll to position [0, 13]
drag, startPoint x: 254, startPoint y: 397, endPoint x: 350, endPoint y: 381, distance: 97.3
click at [350, 381] on div "Quantity 18500 Description #9 Reply Envelopes Finished size 8.875" x 3.875" Sto…" at bounding box center [706, 396] width 950 height 72
paste input "125"
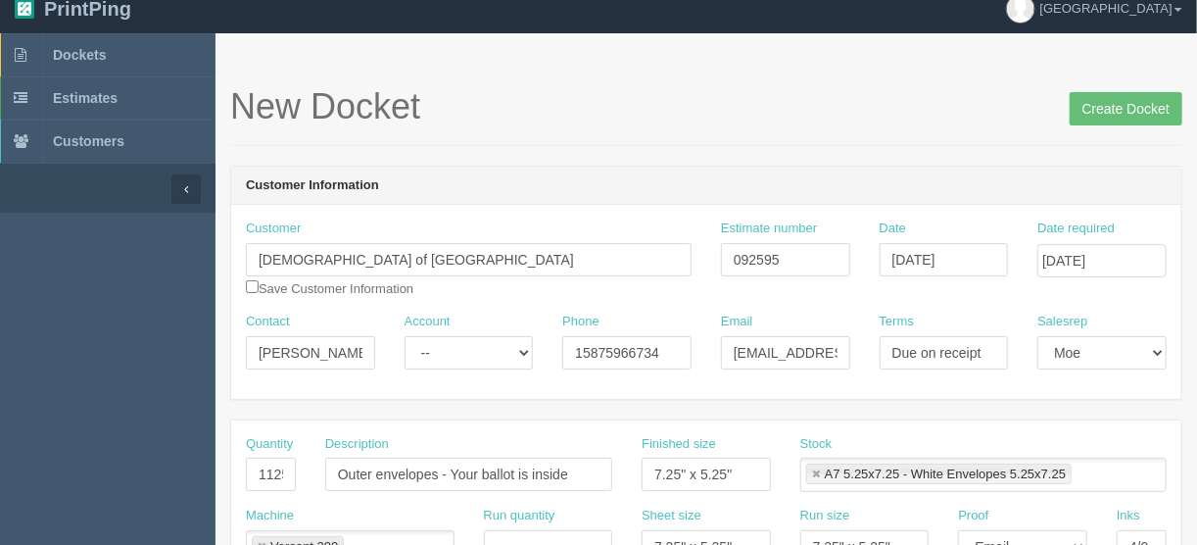
scroll to position [0, 0]
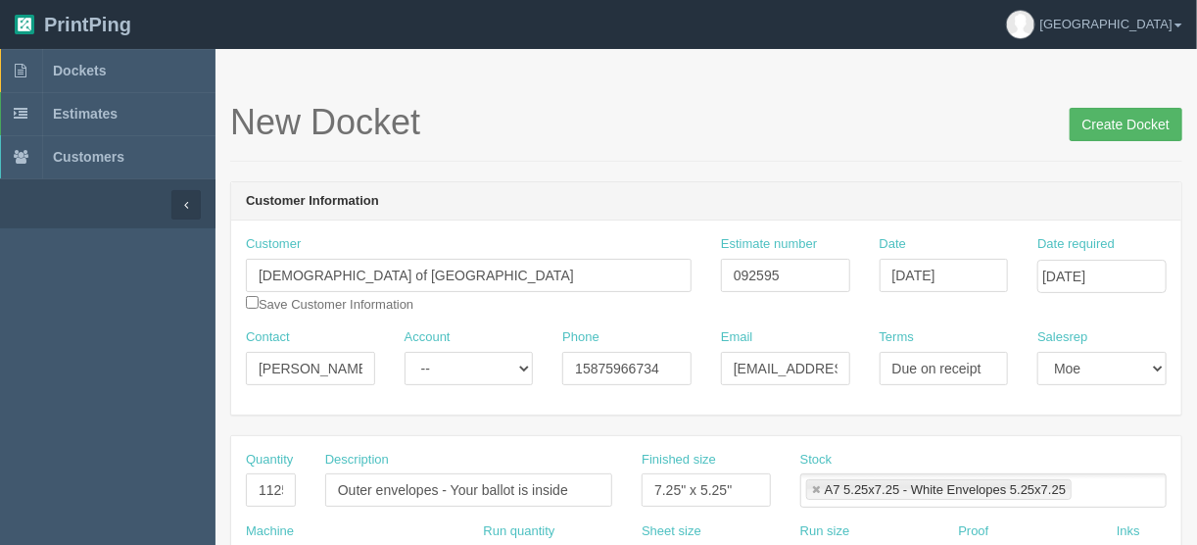
type input "1125"
click at [1123, 120] on input "Create Docket" at bounding box center [1126, 124] width 113 height 33
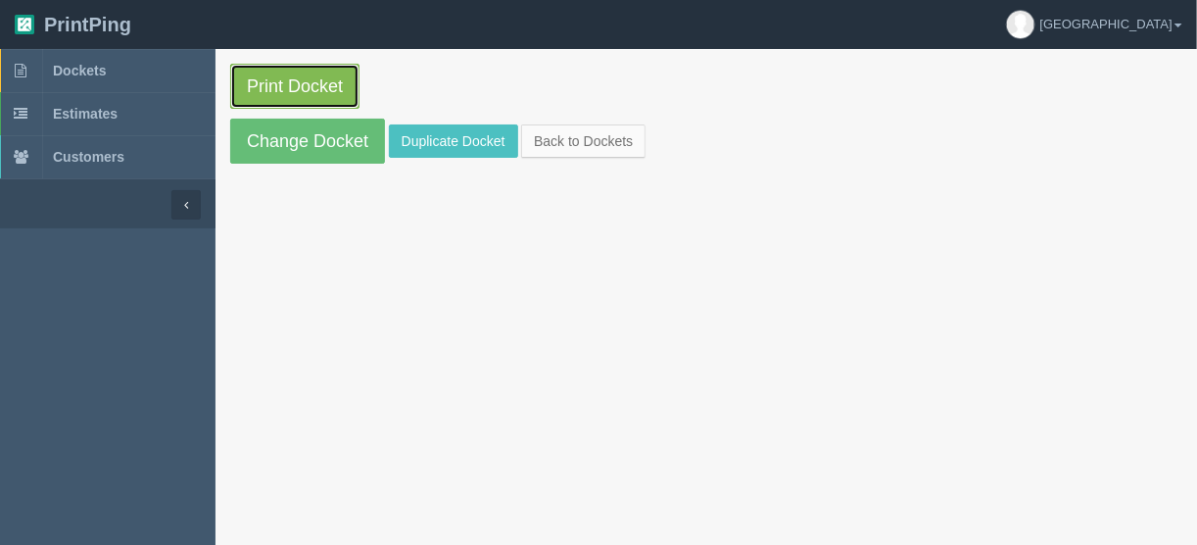
click at [295, 81] on link "Print Docket" at bounding box center [294, 86] width 129 height 45
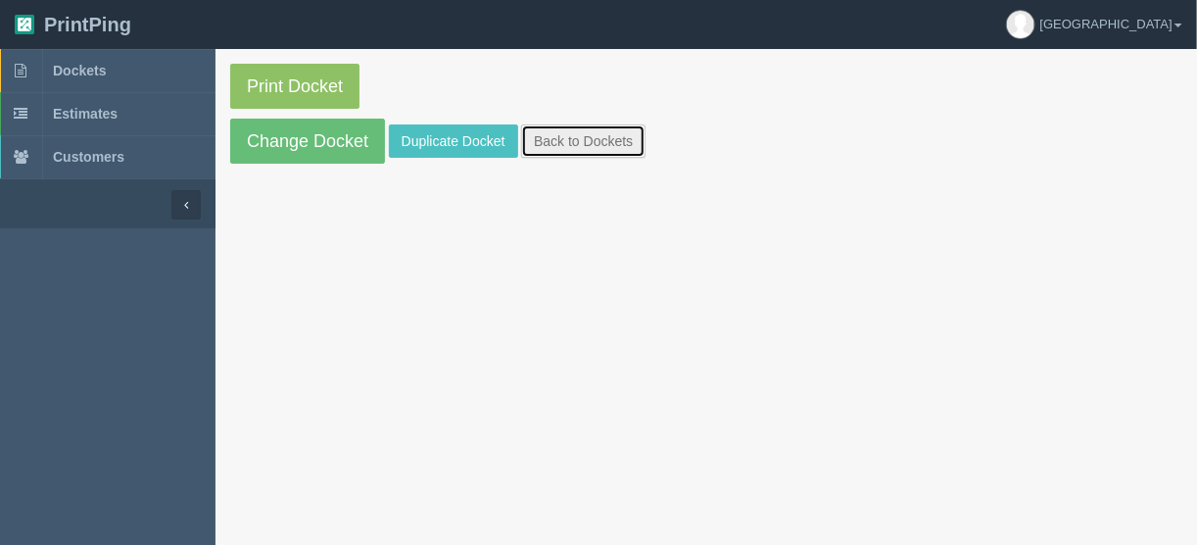
click at [587, 135] on link "Back to Dockets" at bounding box center [583, 140] width 124 height 33
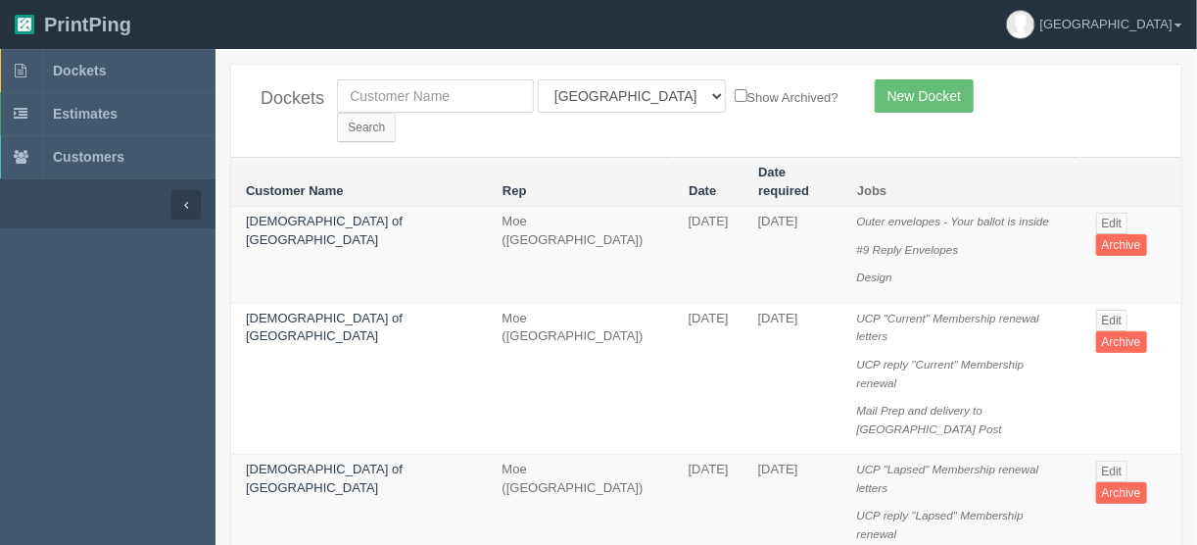
click at [1101, 207] on td "Edit Archive" at bounding box center [1132, 255] width 100 height 97
click at [1103, 213] on link "Edit" at bounding box center [1112, 224] width 32 height 22
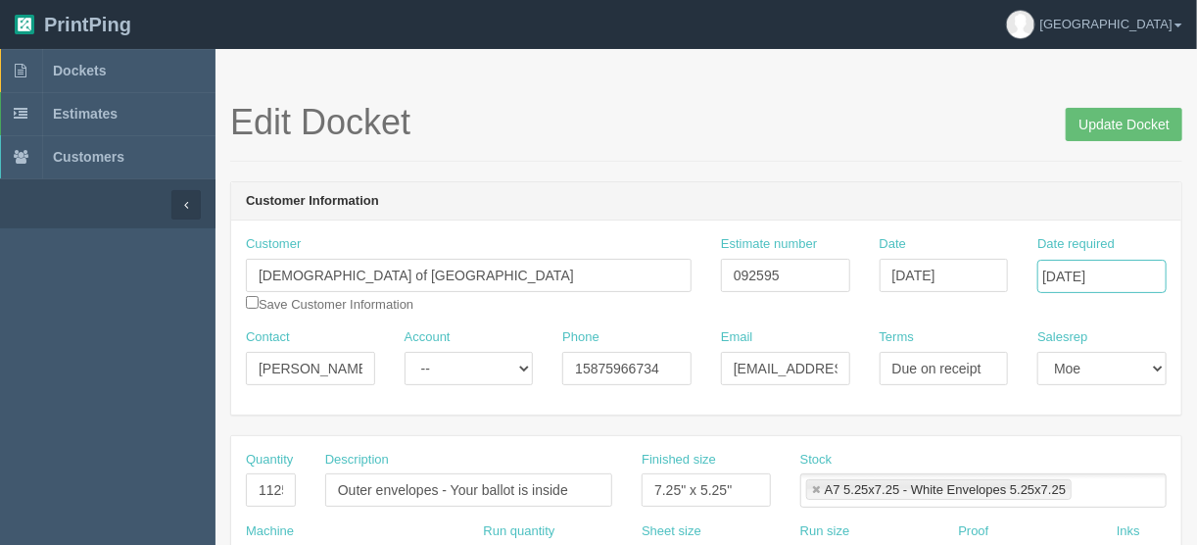
click at [1079, 269] on input "[DATE]" at bounding box center [1102, 276] width 129 height 33
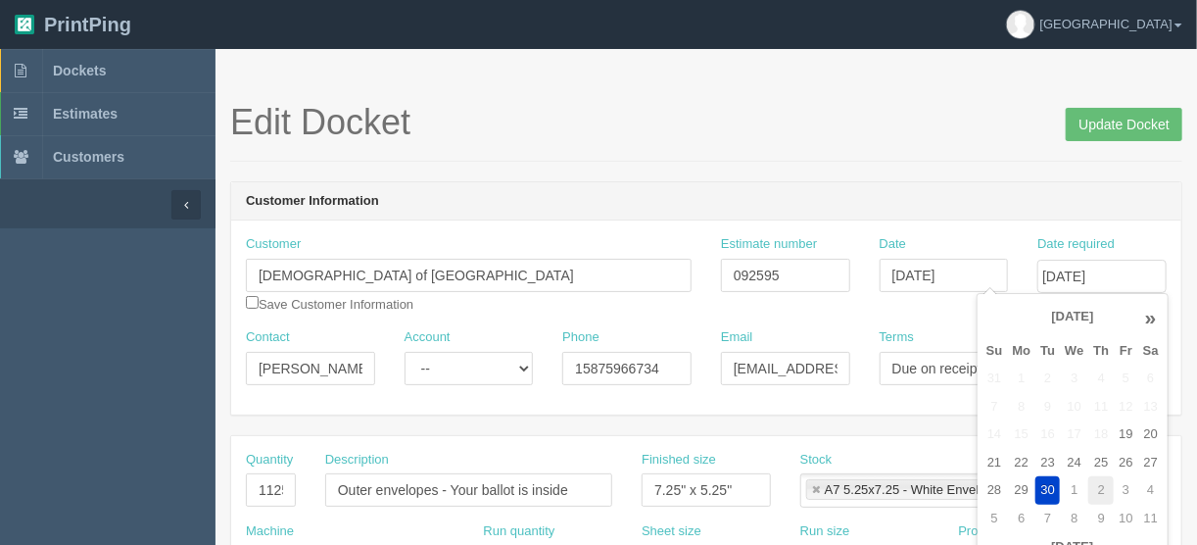
click at [1100, 483] on td "2" at bounding box center [1101, 490] width 25 height 28
type input "[DATE]"
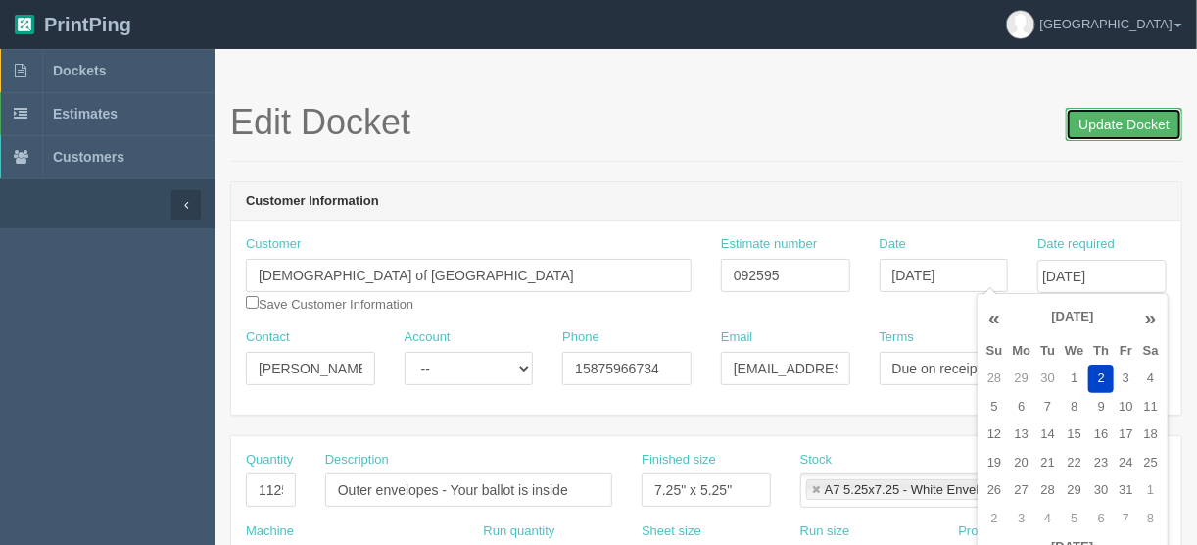
click at [1105, 126] on input "Update Docket" at bounding box center [1124, 124] width 117 height 33
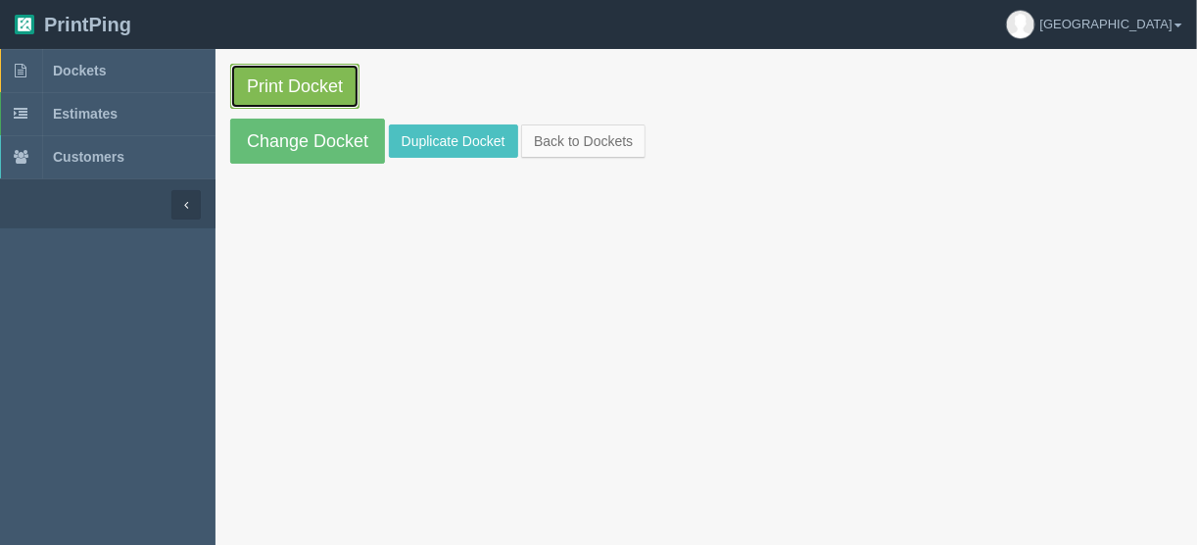
click at [269, 73] on link "Print Docket" at bounding box center [294, 86] width 129 height 45
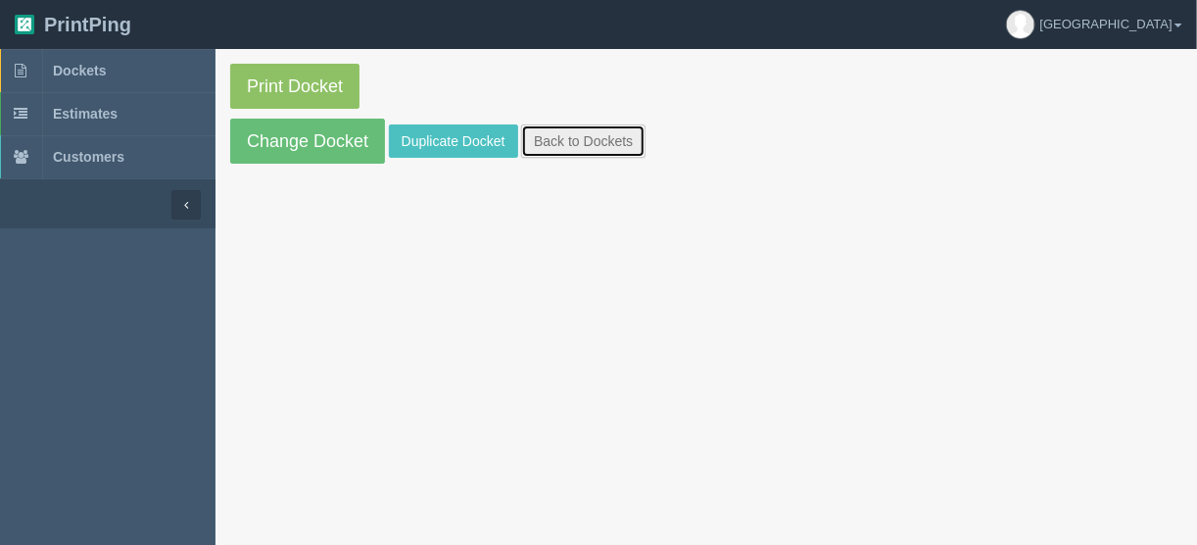
click at [550, 144] on link "Back to Dockets" at bounding box center [583, 140] width 124 height 33
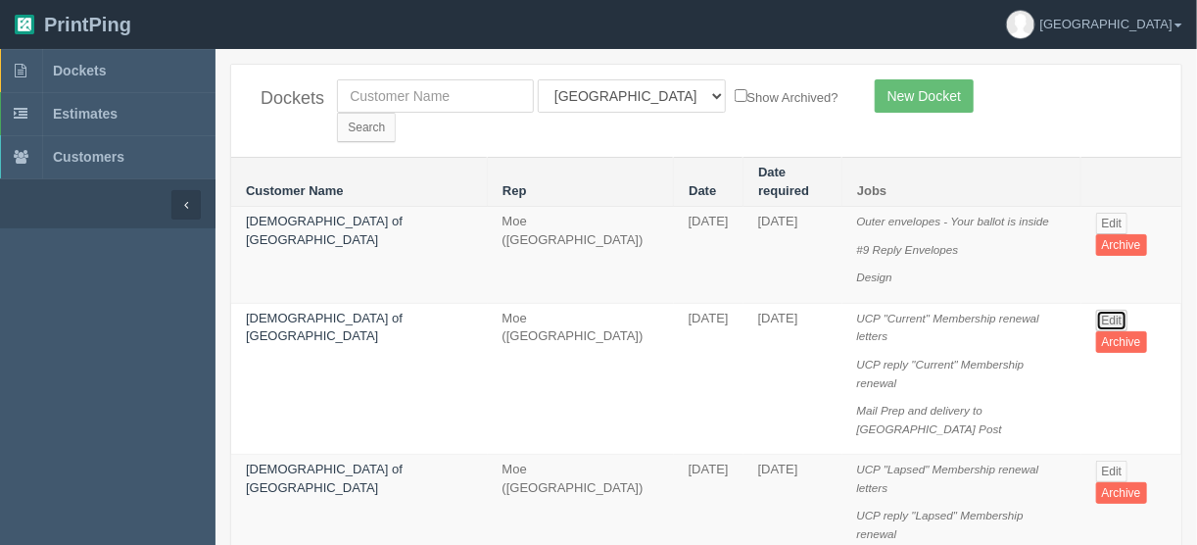
click at [1100, 310] on link "Edit" at bounding box center [1112, 321] width 32 height 22
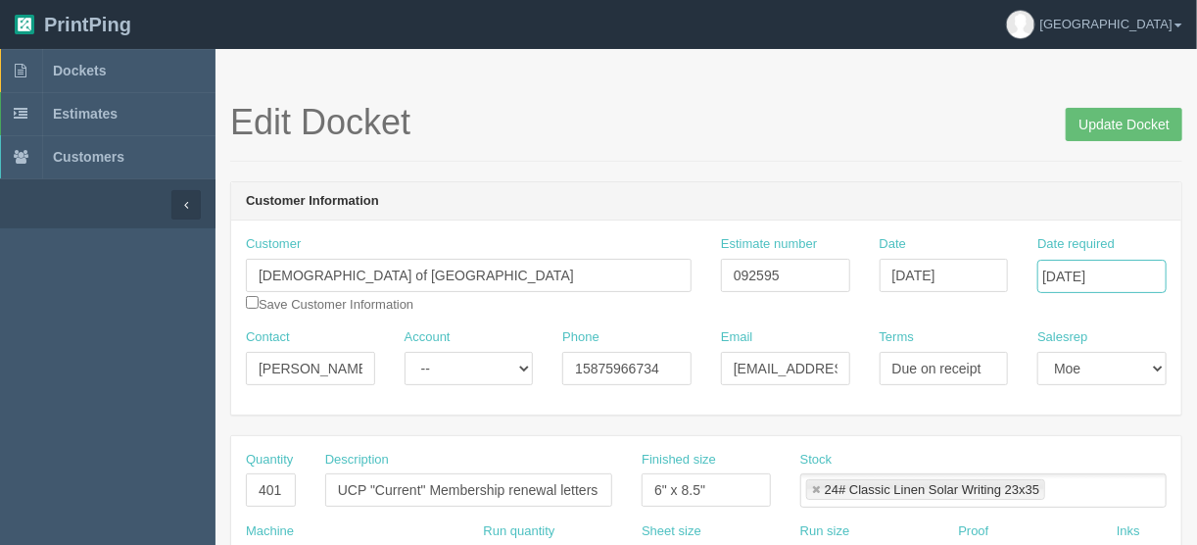
click at [1084, 276] on input "[DATE]" at bounding box center [1102, 276] width 129 height 33
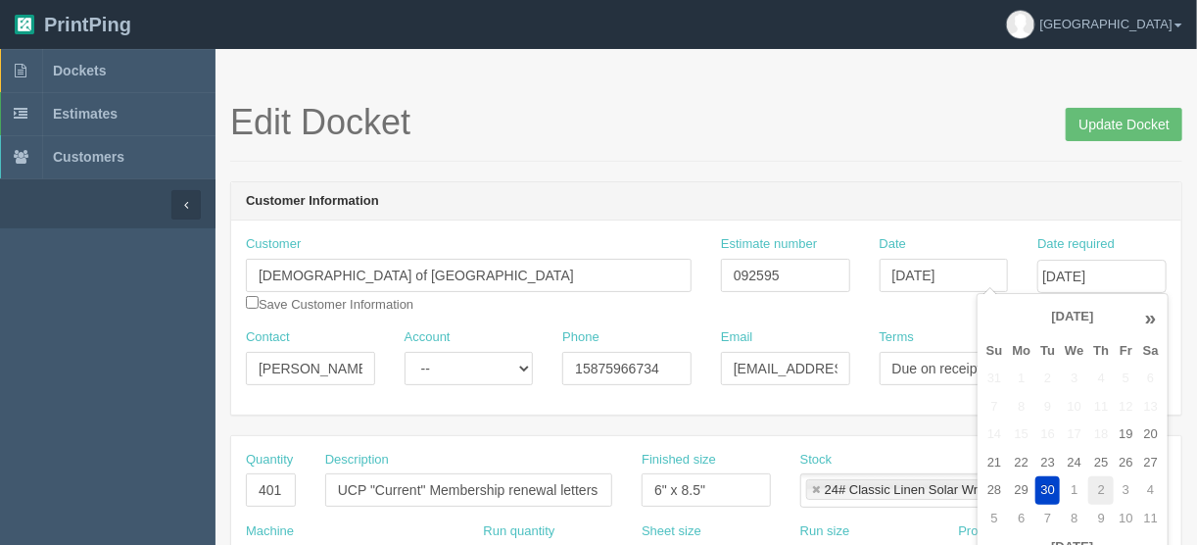
click at [1100, 485] on td "2" at bounding box center [1101, 490] width 25 height 28
type input "[DATE]"
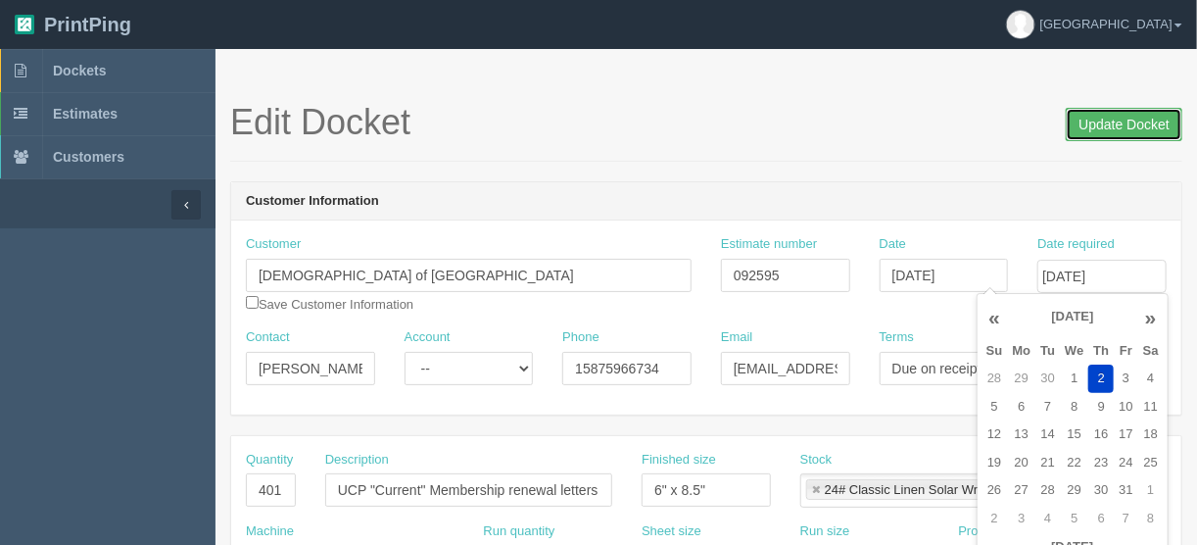
click at [1105, 120] on input "Update Docket" at bounding box center [1124, 124] width 117 height 33
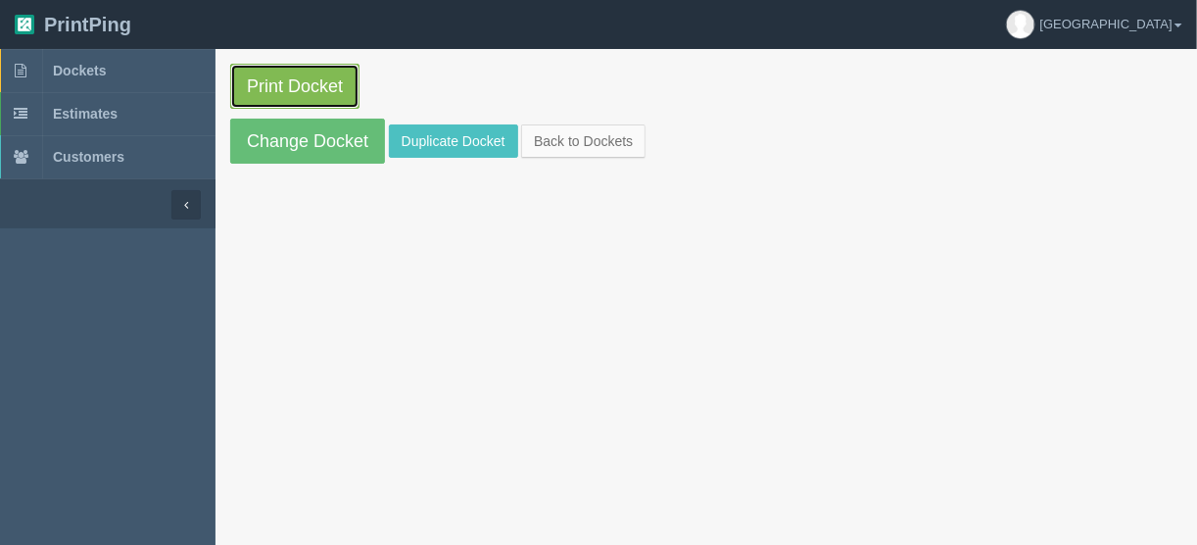
click at [298, 84] on link "Print Docket" at bounding box center [294, 86] width 129 height 45
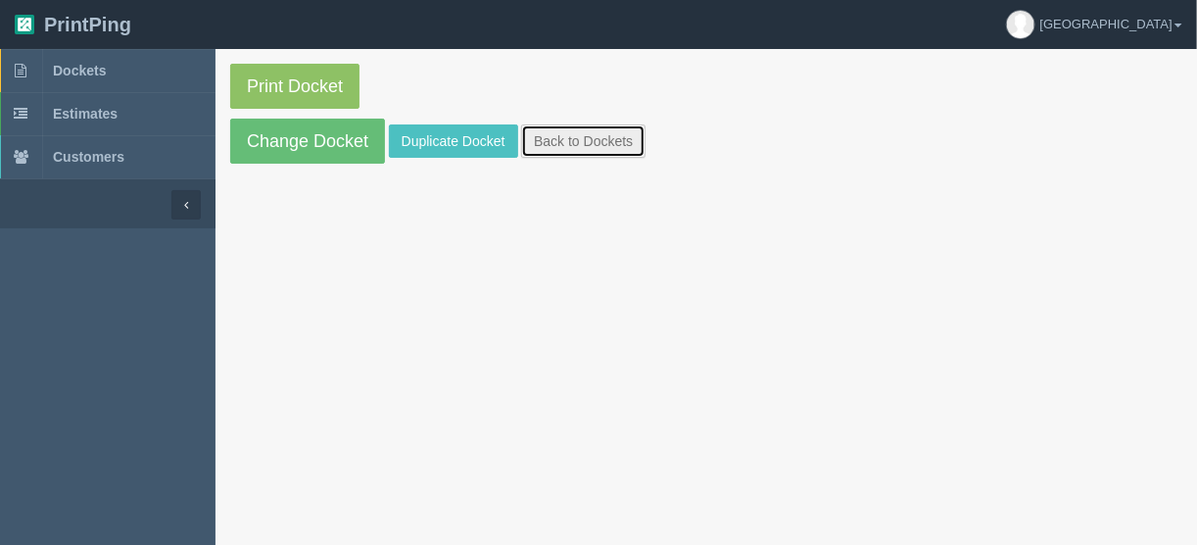
click at [600, 138] on link "Back to Dockets" at bounding box center [583, 140] width 124 height 33
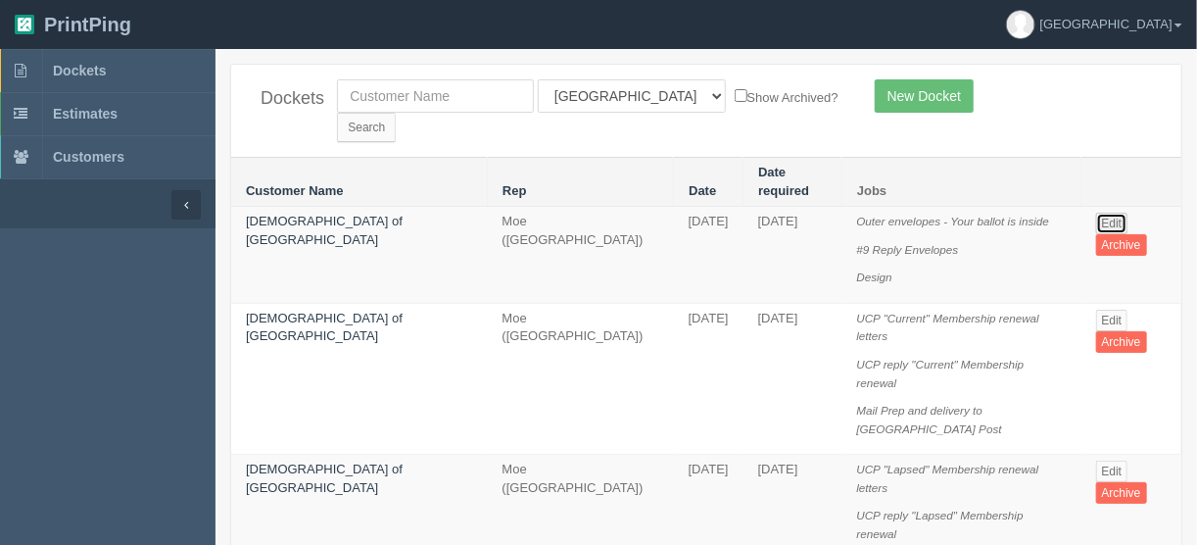
click at [1111, 213] on link "Edit" at bounding box center [1112, 224] width 32 height 22
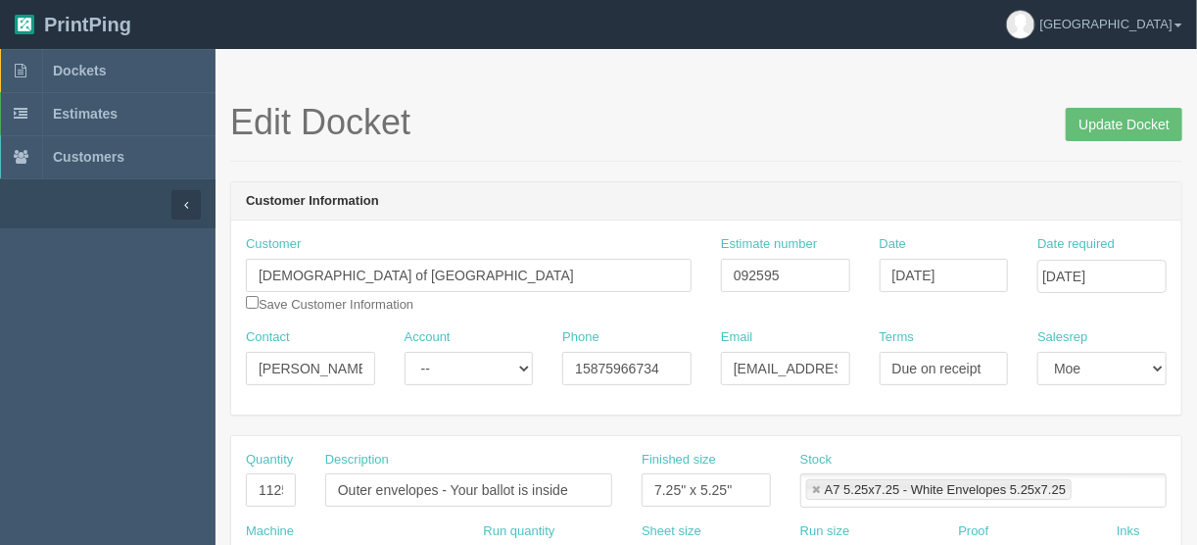
scroll to position [157, 0]
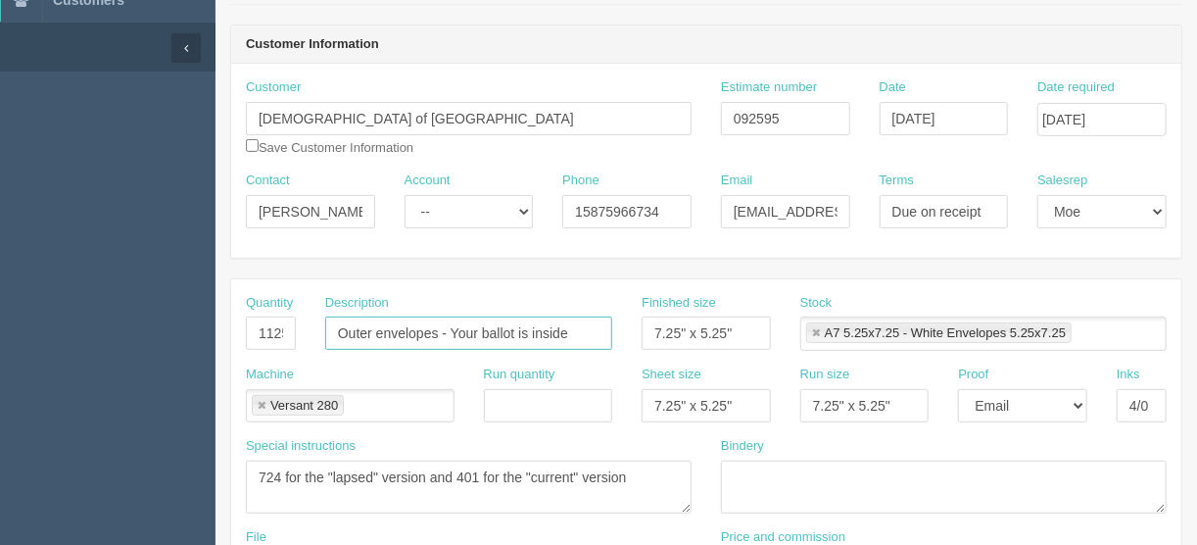
drag, startPoint x: 450, startPoint y: 326, endPoint x: 625, endPoint y: 341, distance: 176.0
click at [625, 341] on div "Description Outer envelopes - Your ballot is inside" at bounding box center [469, 330] width 317 height 72
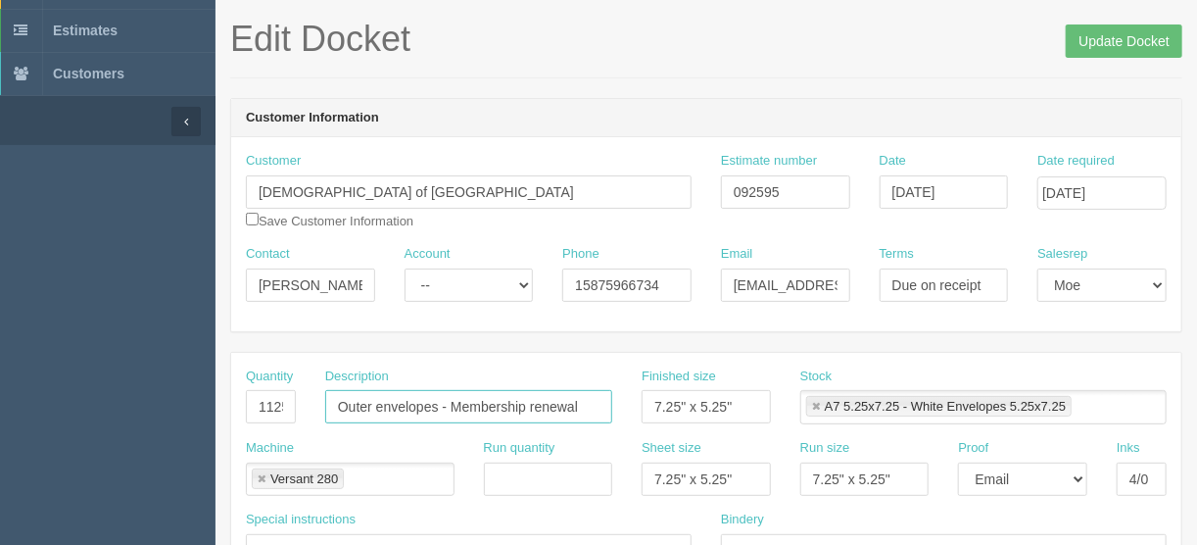
scroll to position [0, 0]
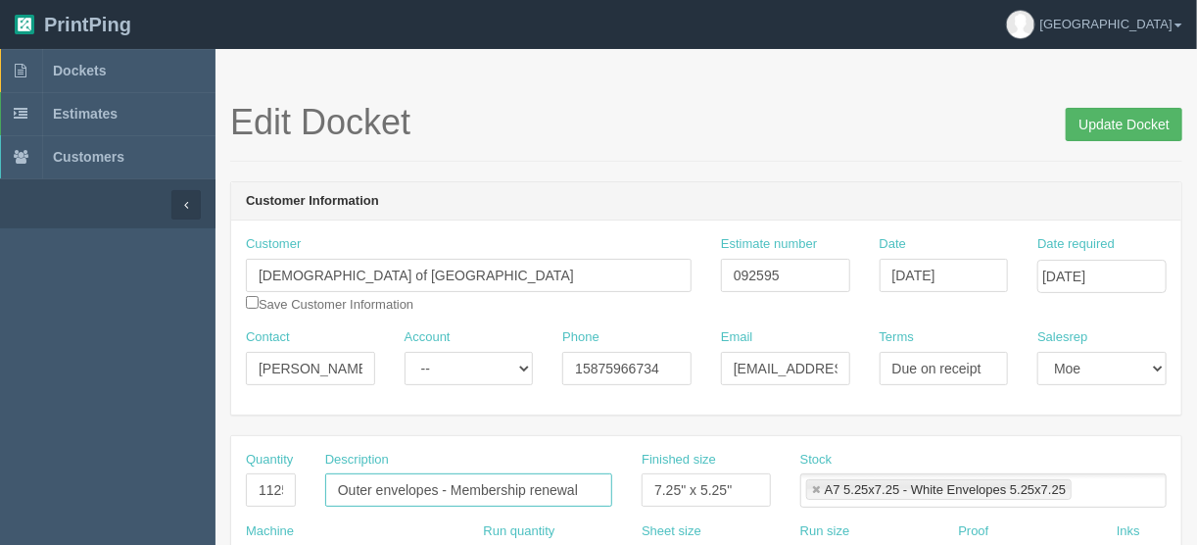
type input "Outer envelopes - Membership renewal"
click at [1122, 117] on input "Update Docket" at bounding box center [1124, 124] width 117 height 33
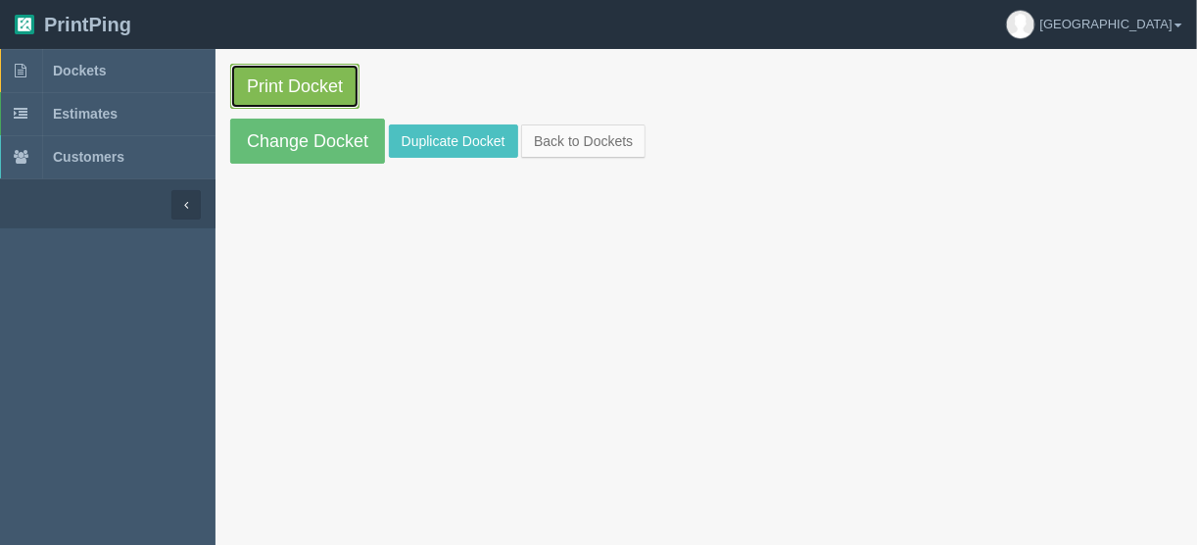
click at [290, 83] on link "Print Docket" at bounding box center [294, 86] width 129 height 45
